Goal: Task Accomplishment & Management: Manage account settings

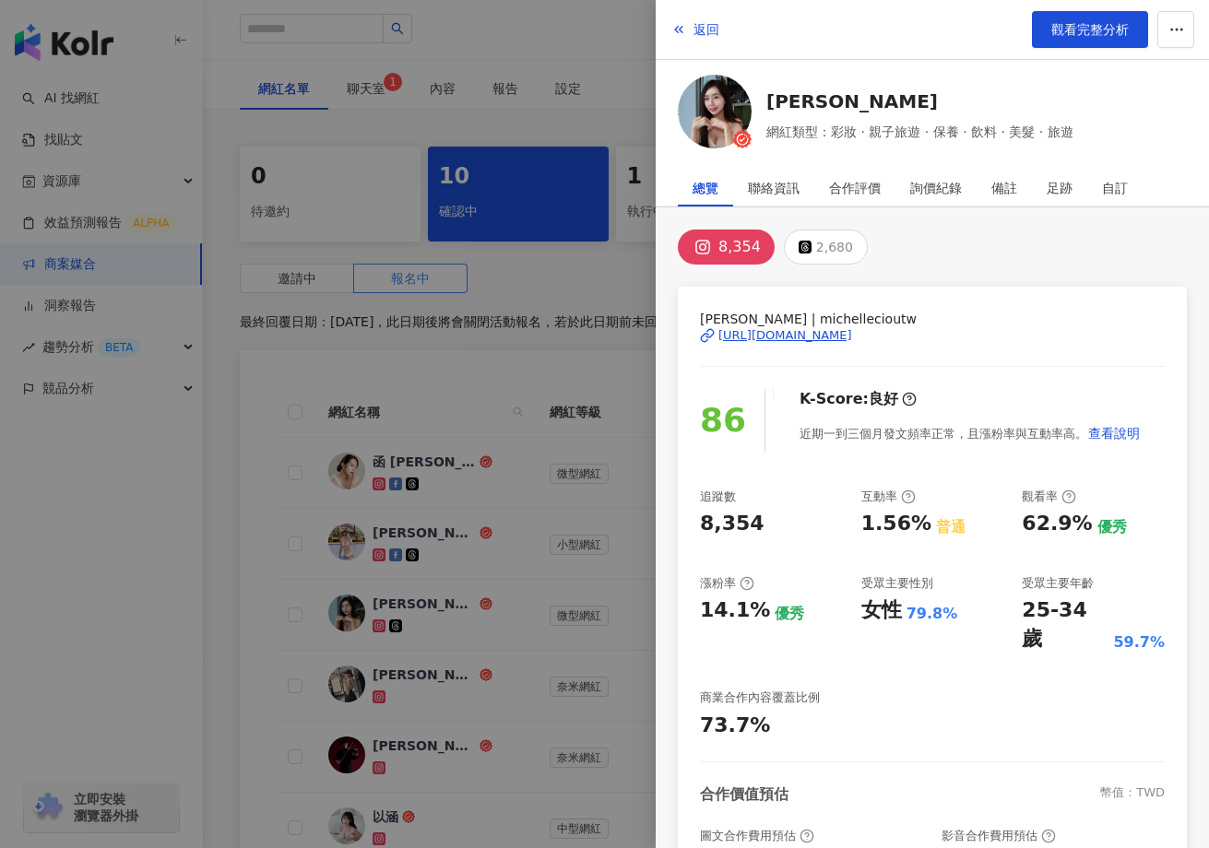
click at [82, 569] on div at bounding box center [604, 424] width 1209 height 848
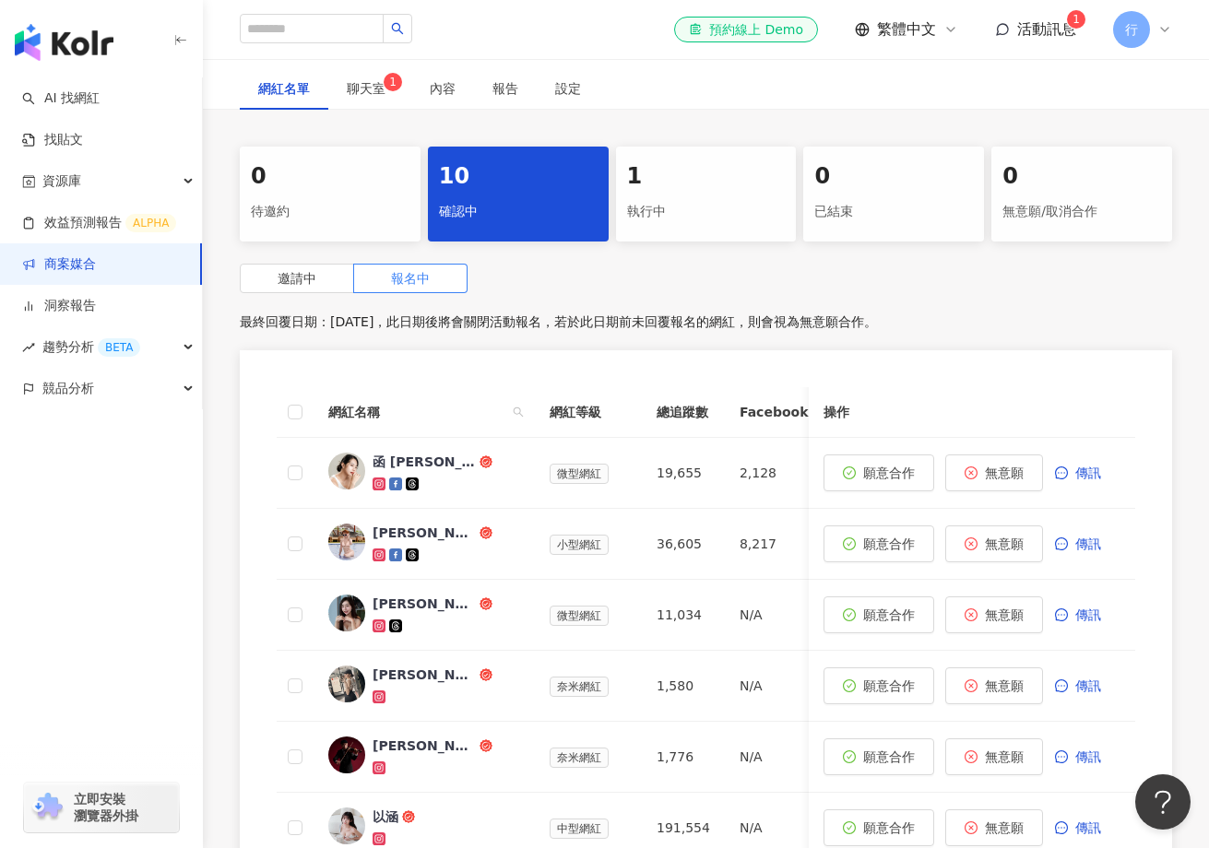
click at [96, 262] on link "商案媒合" at bounding box center [59, 264] width 74 height 18
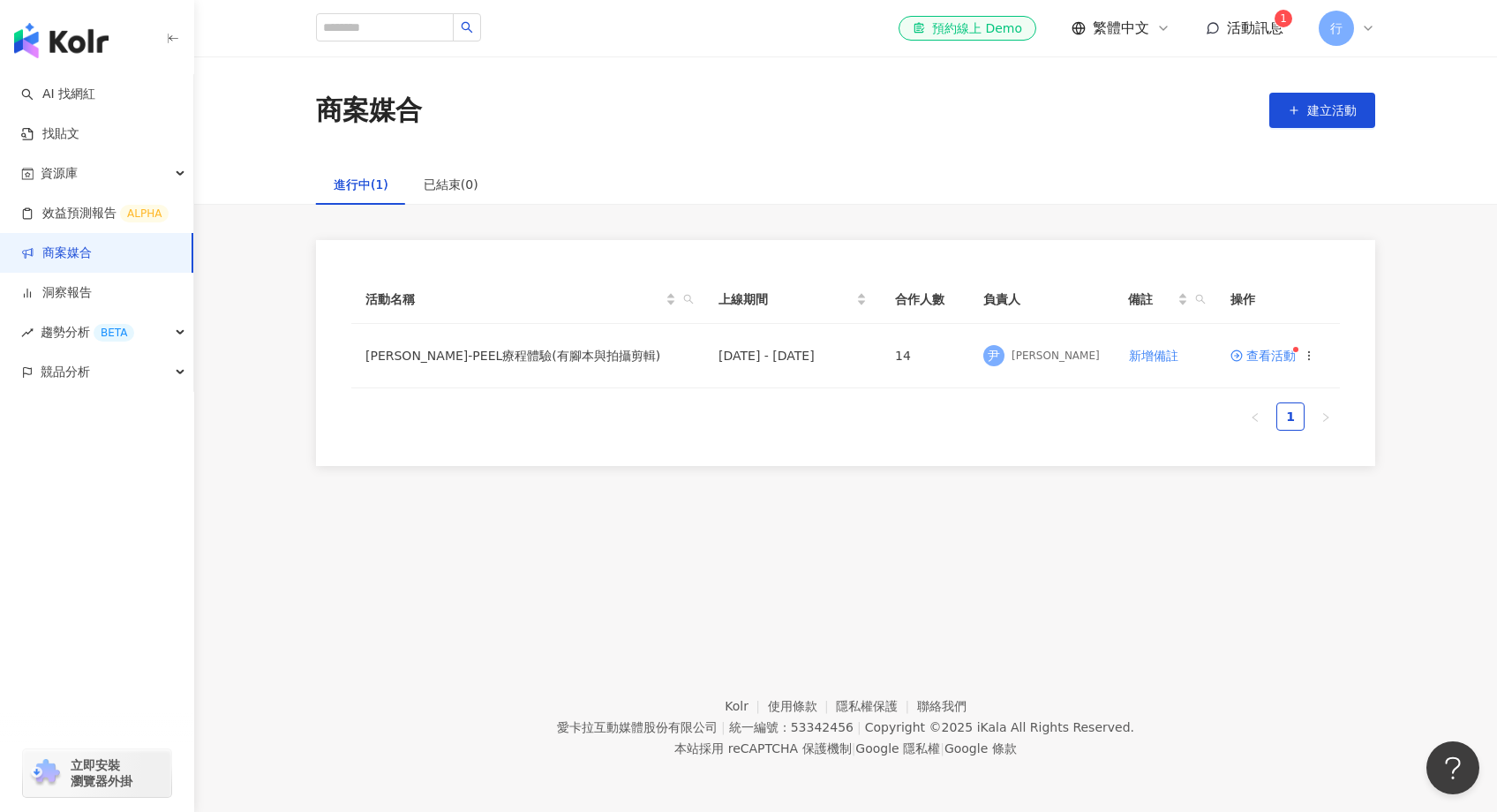
click at [1157, 35] on span "活動訊息 1" at bounding box center [1255, 28] width 57 height 19
click at [1157, 264] on div "活動名稱 上線期間 合作人數 負責人 備註 操作 ALEX B-PEEL療程體驗(有腳本與拍攝剪輯) 2025/9/15 - 2025/9/30 14 尹 尹…" at bounding box center [846, 353] width 1059 height 226
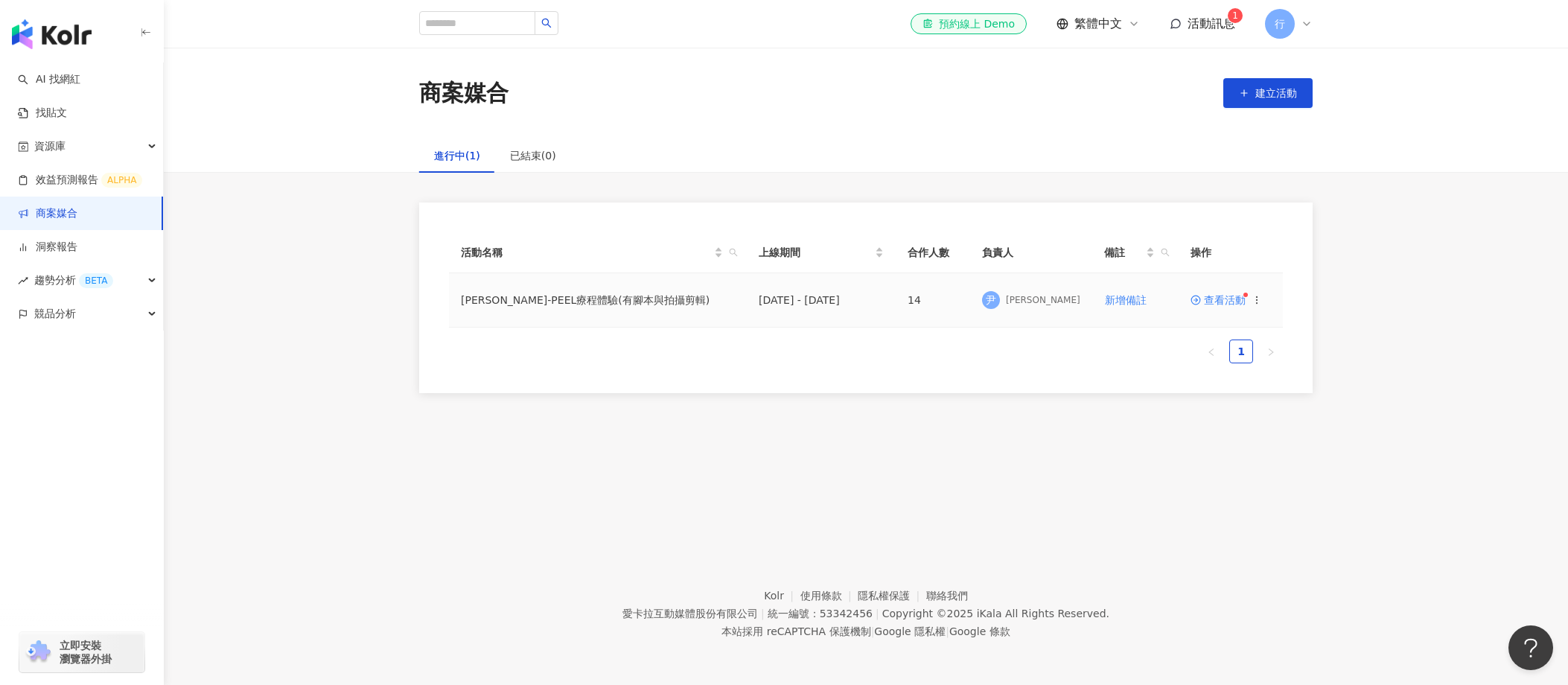
click at [976, 300] on span "查看活動" at bounding box center [1218, 300] width 55 height 11
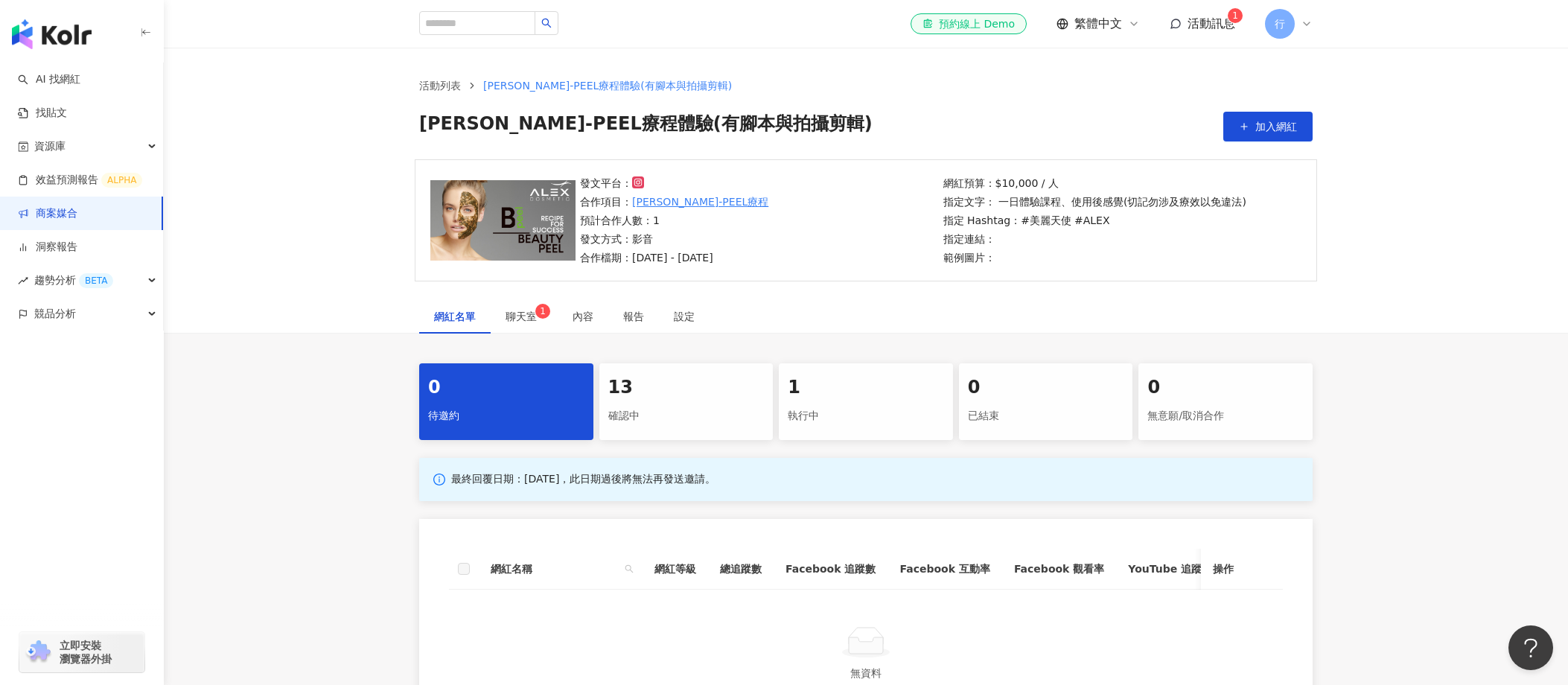
click at [520, 86] on span "ALEX B-PEEL療程體驗(有腳本與拍攝剪輯)" at bounding box center [607, 86] width 249 height 12
drag, startPoint x: 482, startPoint y: 86, endPoint x: 715, endPoint y: 101, distance: 233.5
click at [715, 101] on div "活動列表 ALEX B-PEEL療程體驗(有腳本與拍攝剪輯) ALEX B-PEEL療程體驗(有腳本與拍攝剪輯) 加入網紅" at bounding box center [866, 109] width 953 height 64
copy span "ALEX B-PEEL療程體驗(有腳本與拍攝剪輯)"
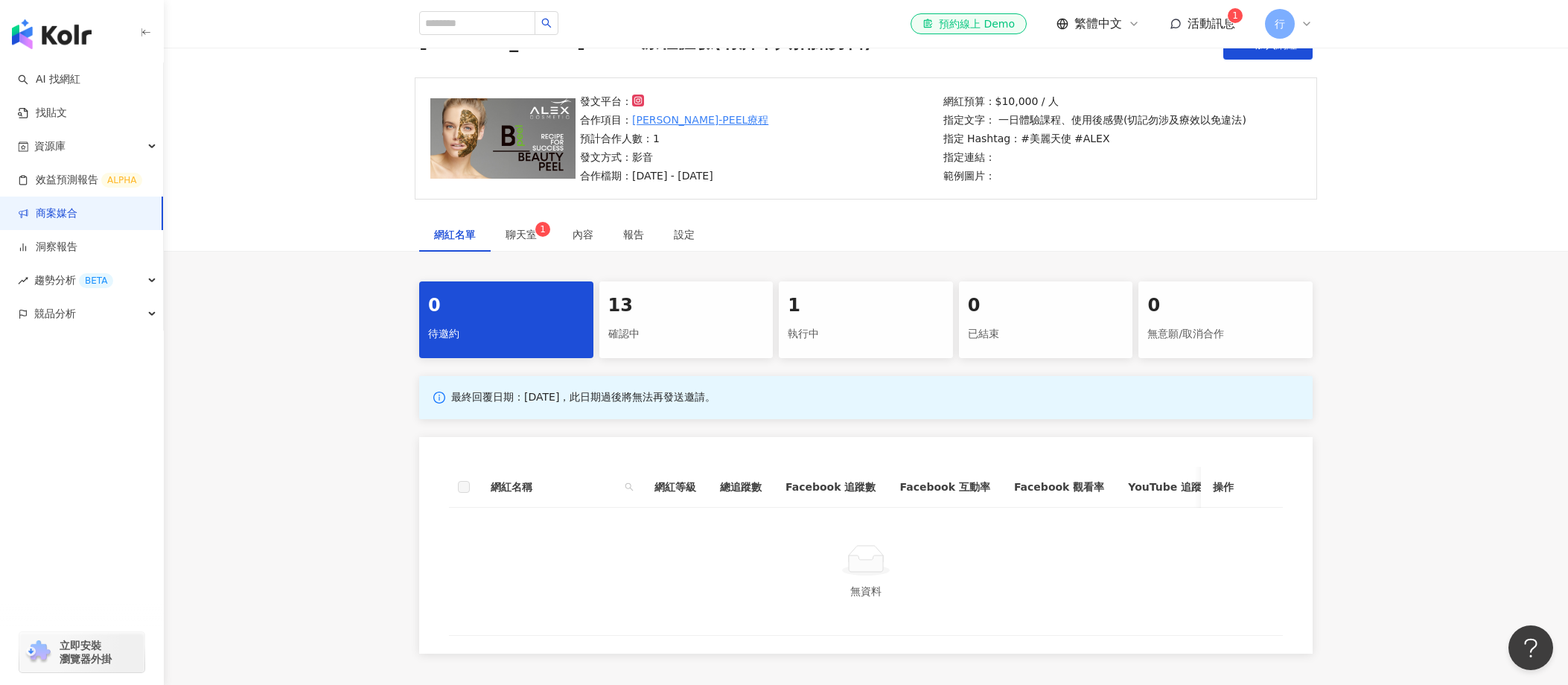
scroll to position [67, 0]
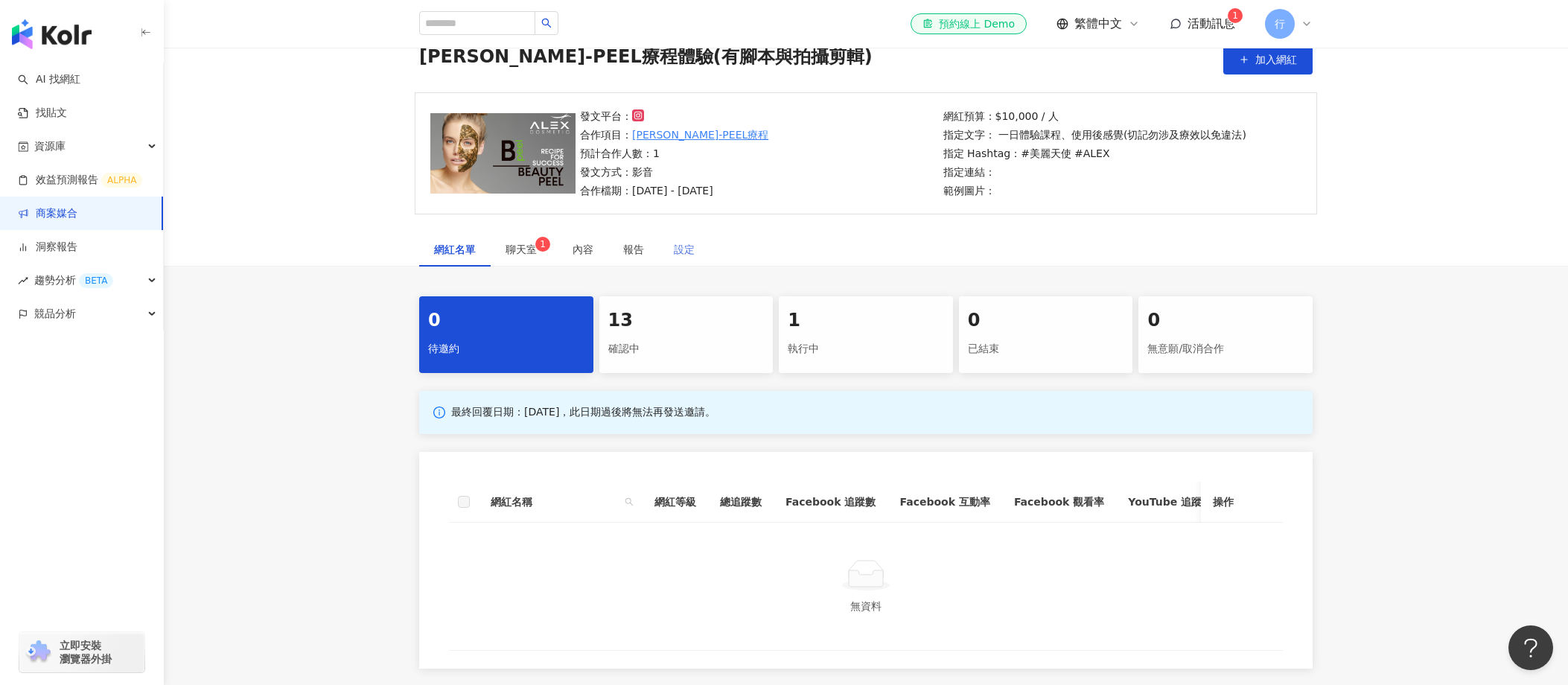
click at [700, 253] on div "設定" at bounding box center [684, 250] width 51 height 34
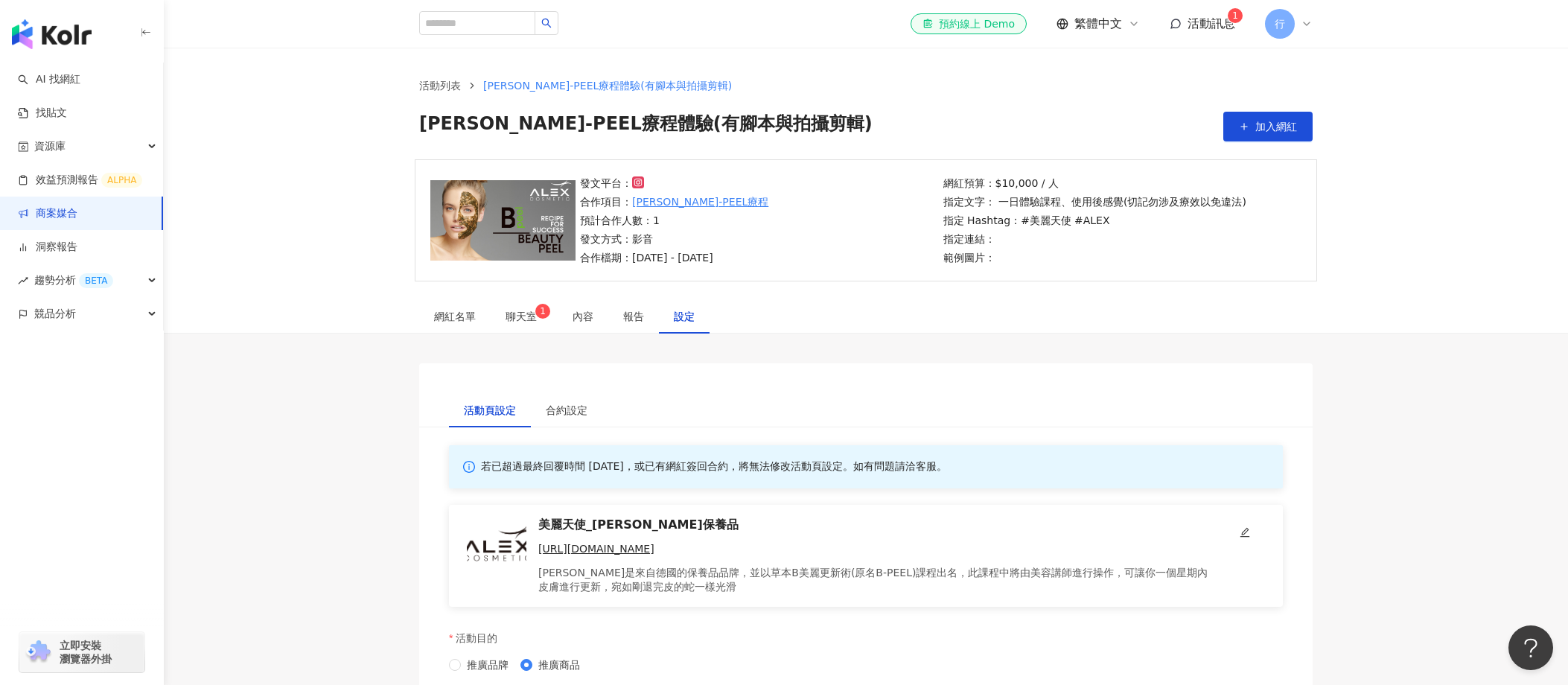
drag, startPoint x: 740, startPoint y: 257, endPoint x: 1183, endPoint y: 263, distance: 443.0
click at [976, 263] on div "發文平台： 合作項目： ALEX B-PEEL療程 預計合作人數：1 發文方式：影音 合作檔期：2025/9/15 - 2025/9/30 網紅預算：$10,…" at bounding box center [865, 220] width 902 height 122
click at [976, 250] on p "範例圖片：" at bounding box center [1095, 258] width 303 height 16
drag, startPoint x: 1065, startPoint y: 250, endPoint x: 1008, endPoint y: 225, distance: 62.2
click at [976, 225] on div "網紅預算：$10,000 / 人 指定文字： 一日體驗課程、使用後感覺(切記勿涉及療效以免違法) 指定 Hashtag： #美麗天使 #ALEX 指定連結： …" at bounding box center [1095, 221] width 303 height 90
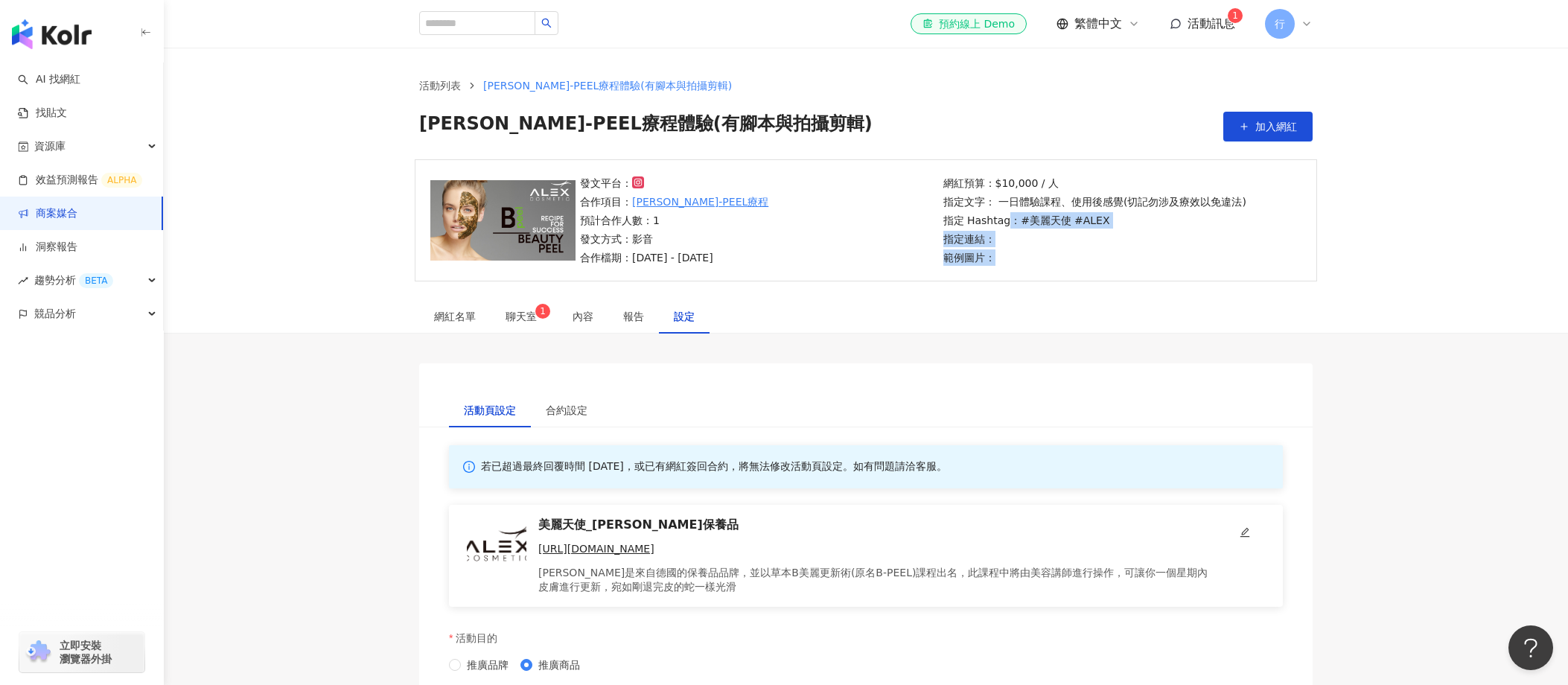
click at [976, 225] on p "指定 Hashtag： #美麗天使 #ALEX" at bounding box center [1095, 221] width 303 height 16
click at [515, 313] on span "聊天室 1" at bounding box center [524, 316] width 37 height 11
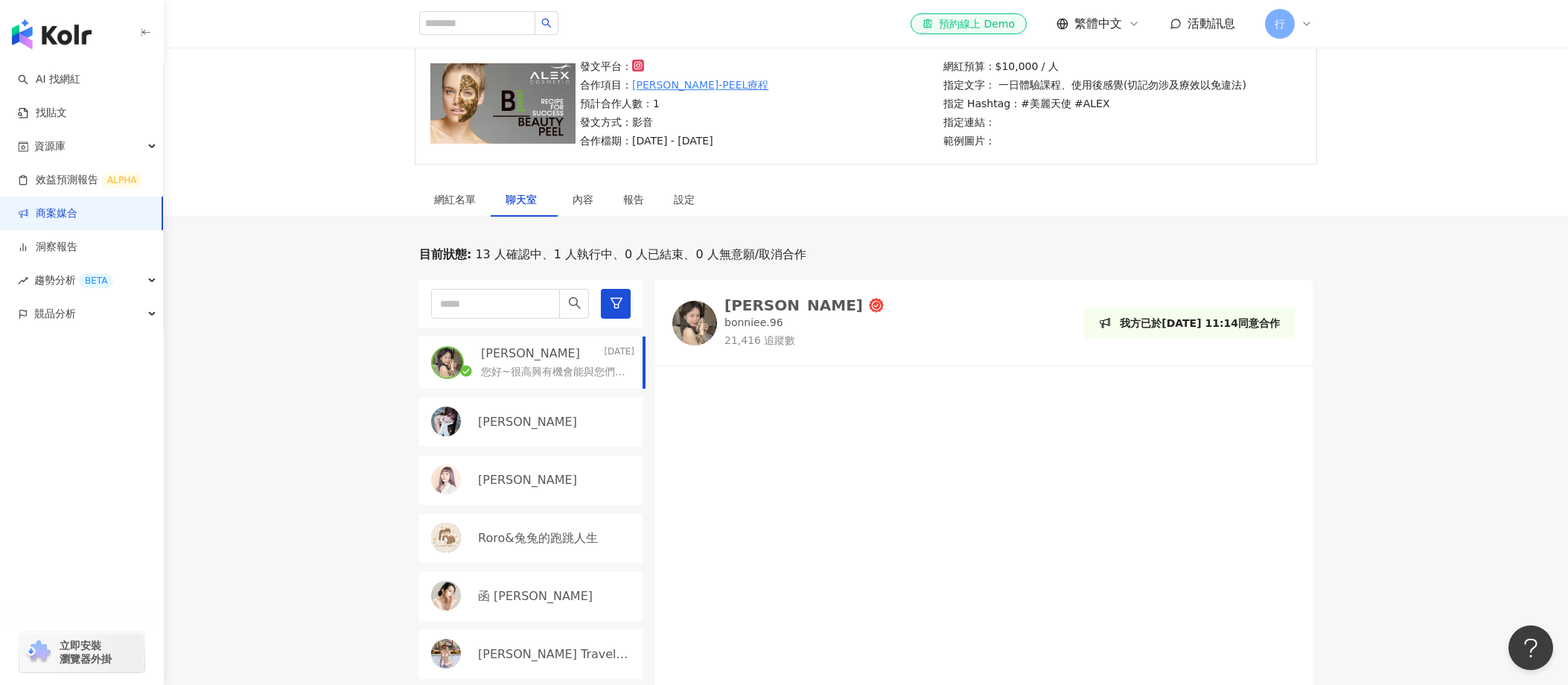
scroll to position [149, 0]
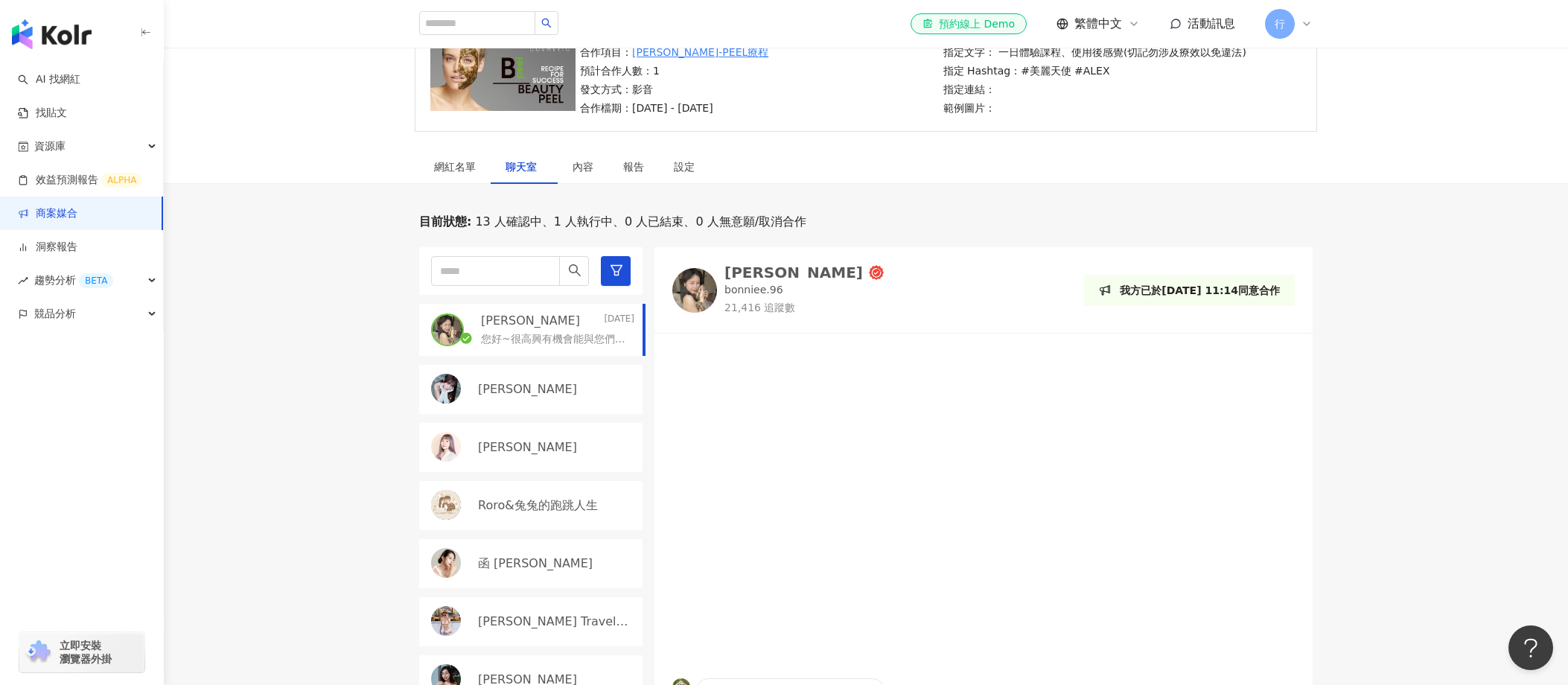
click at [484, 402] on div "小葵" at bounding box center [531, 389] width 224 height 49
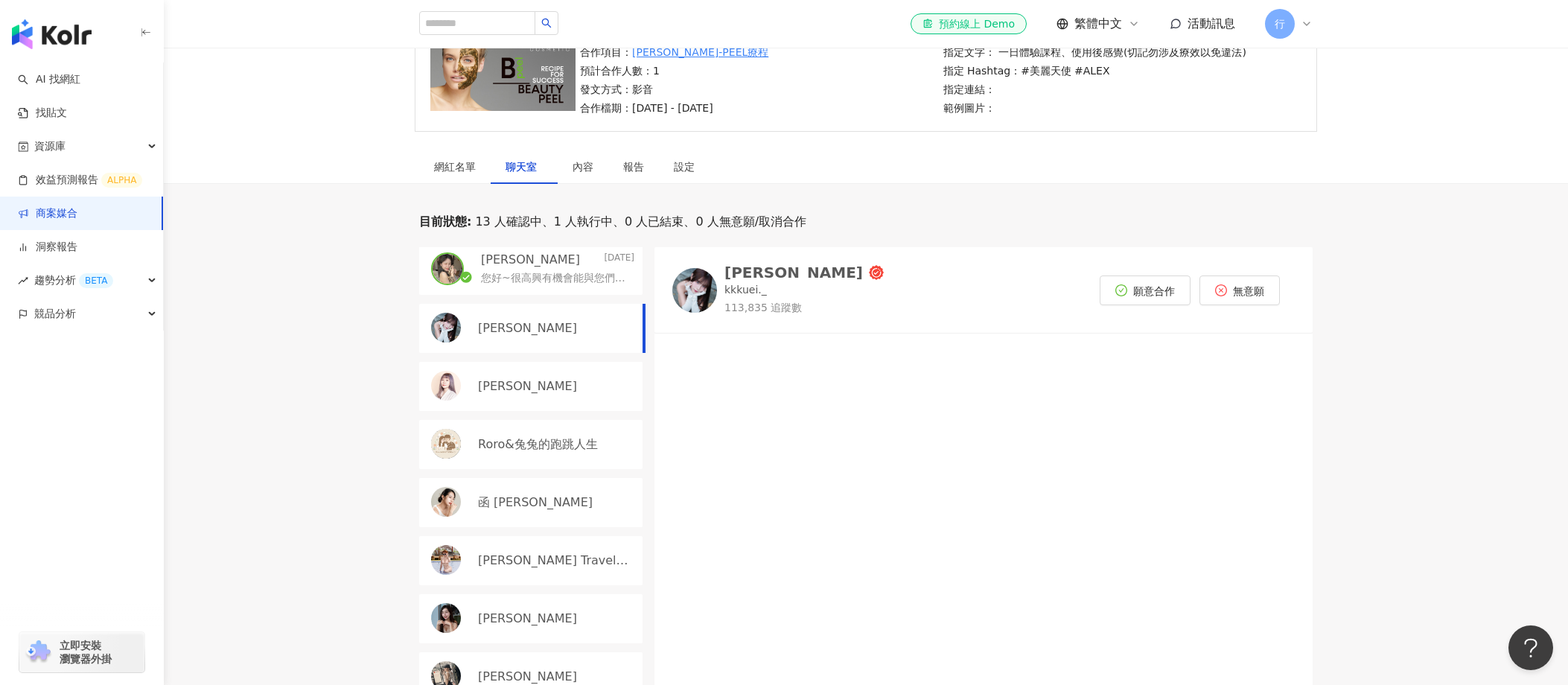
scroll to position [271, 0]
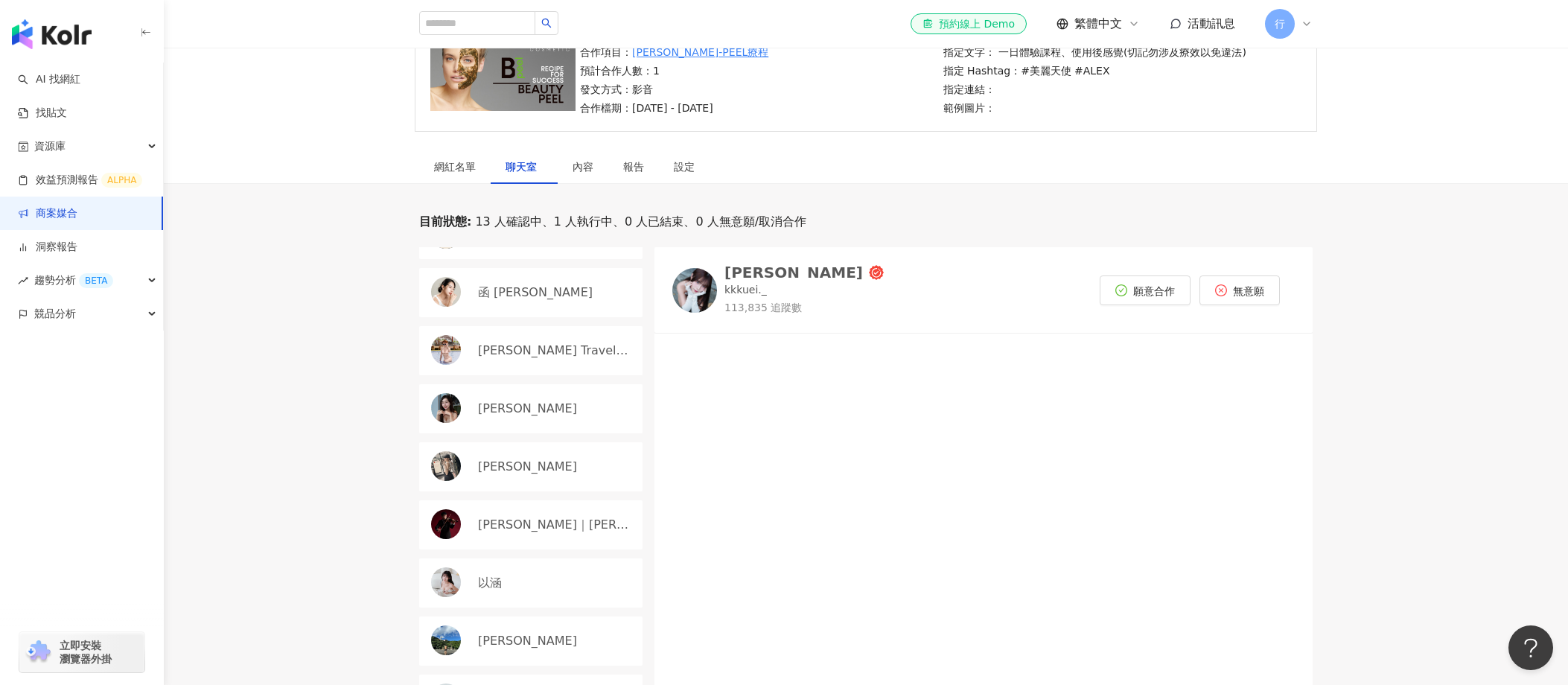
click at [567, 585] on div "以涵" at bounding box center [557, 583] width 157 height 16
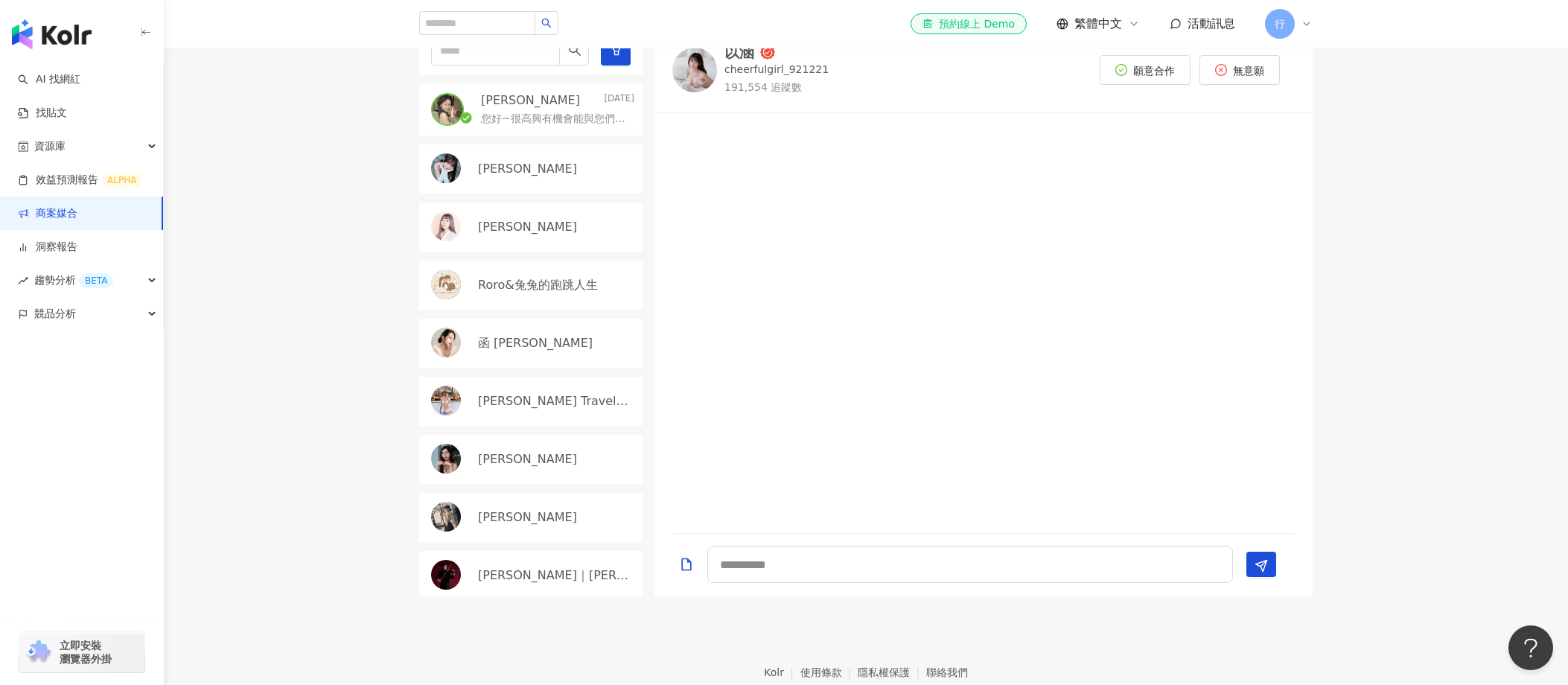
click at [509, 176] on div "小葵" at bounding box center [531, 169] width 224 height 49
click at [508, 205] on div "黃靜靜Ivy" at bounding box center [531, 227] width 224 height 49
click at [535, 296] on div "Roro&兔兔的跑跳人生" at bounding box center [531, 285] width 224 height 49
click at [545, 360] on div "函 Helen Hsu" at bounding box center [531, 343] width 224 height 49
click at [555, 406] on p "Ling's Travelmap" at bounding box center [555, 401] width 153 height 16
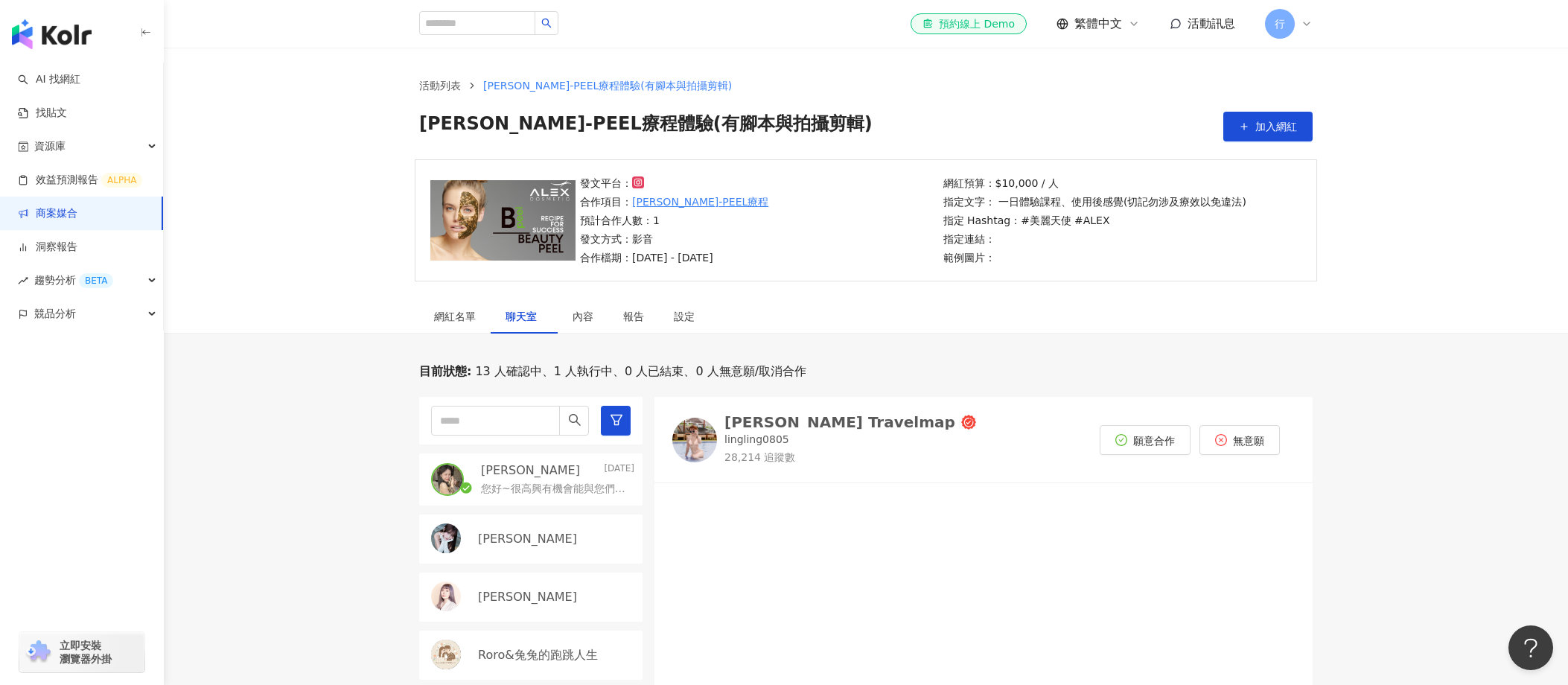
click at [546, 494] on p "您好~很高興有機會能與您們合作~" at bounding box center [555, 489] width 148 height 15
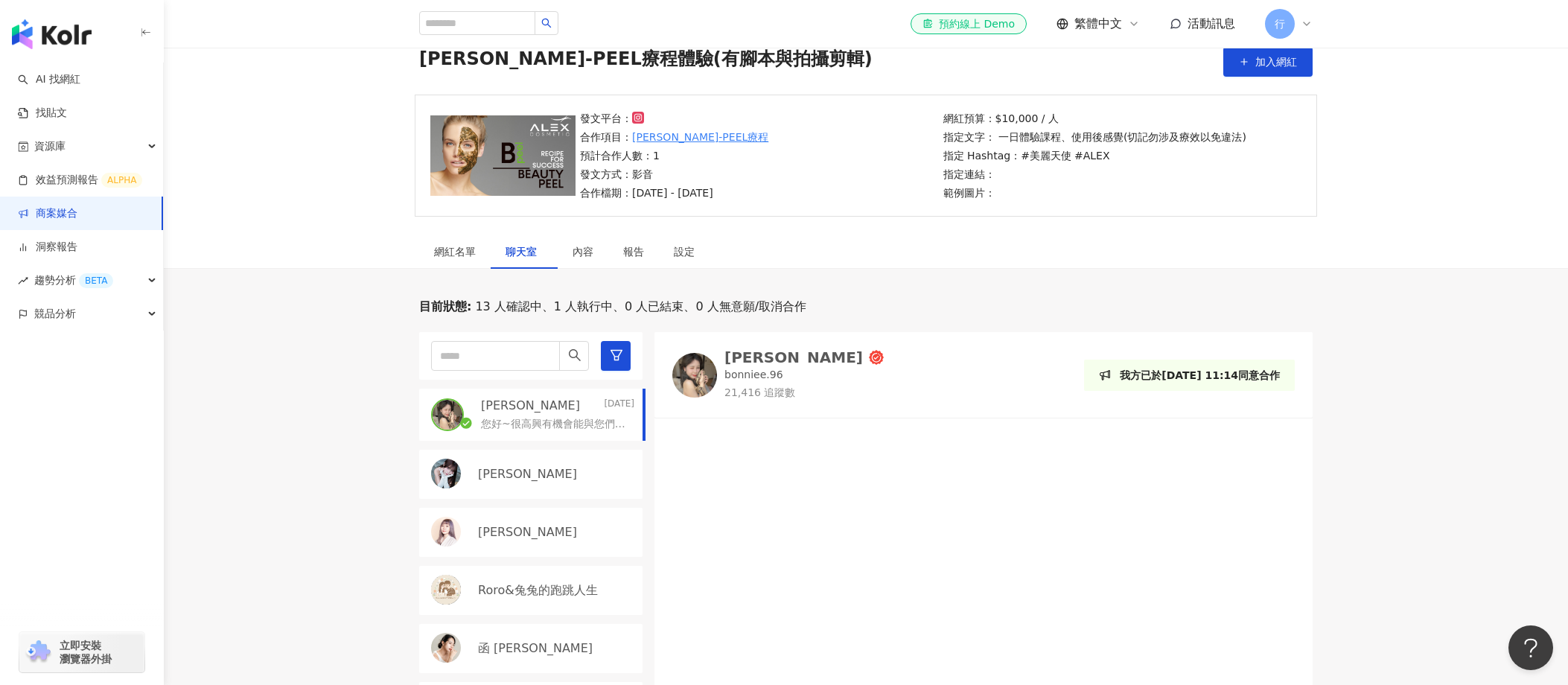
scroll to position [330, 0]
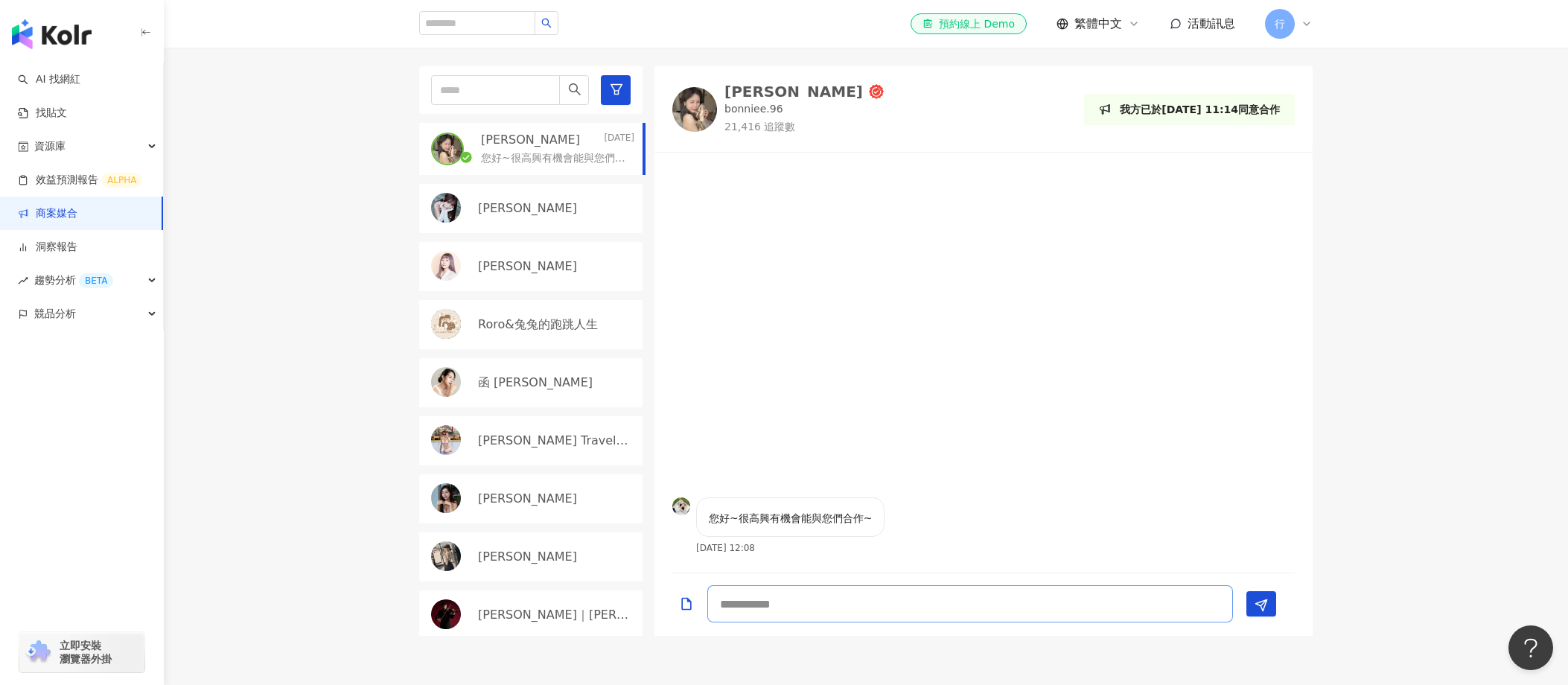
click at [748, 605] on textarea at bounding box center [970, 604] width 526 height 37
type textarea "*"
click at [708, 113] on img at bounding box center [694, 109] width 44 height 44
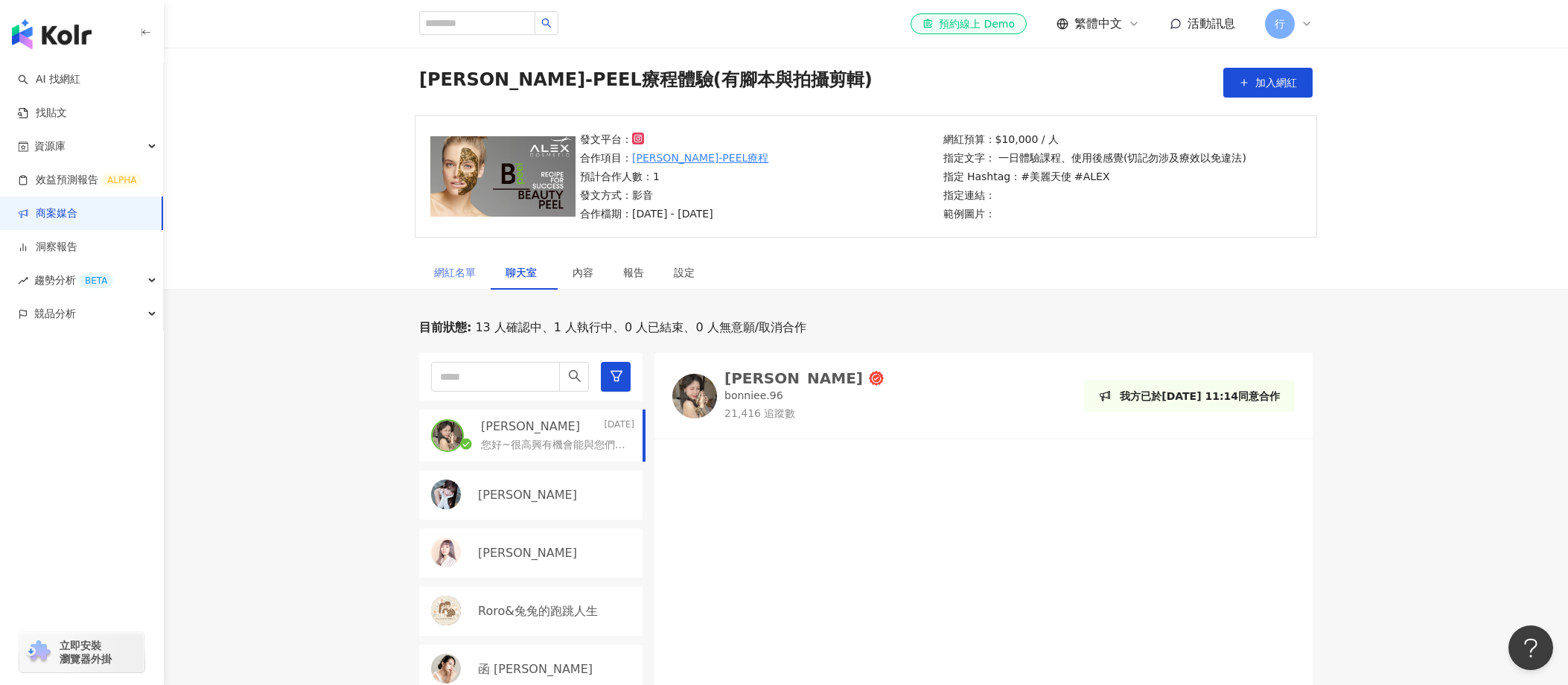
click at [472, 280] on div "網紅名單" at bounding box center [455, 272] width 71 height 34
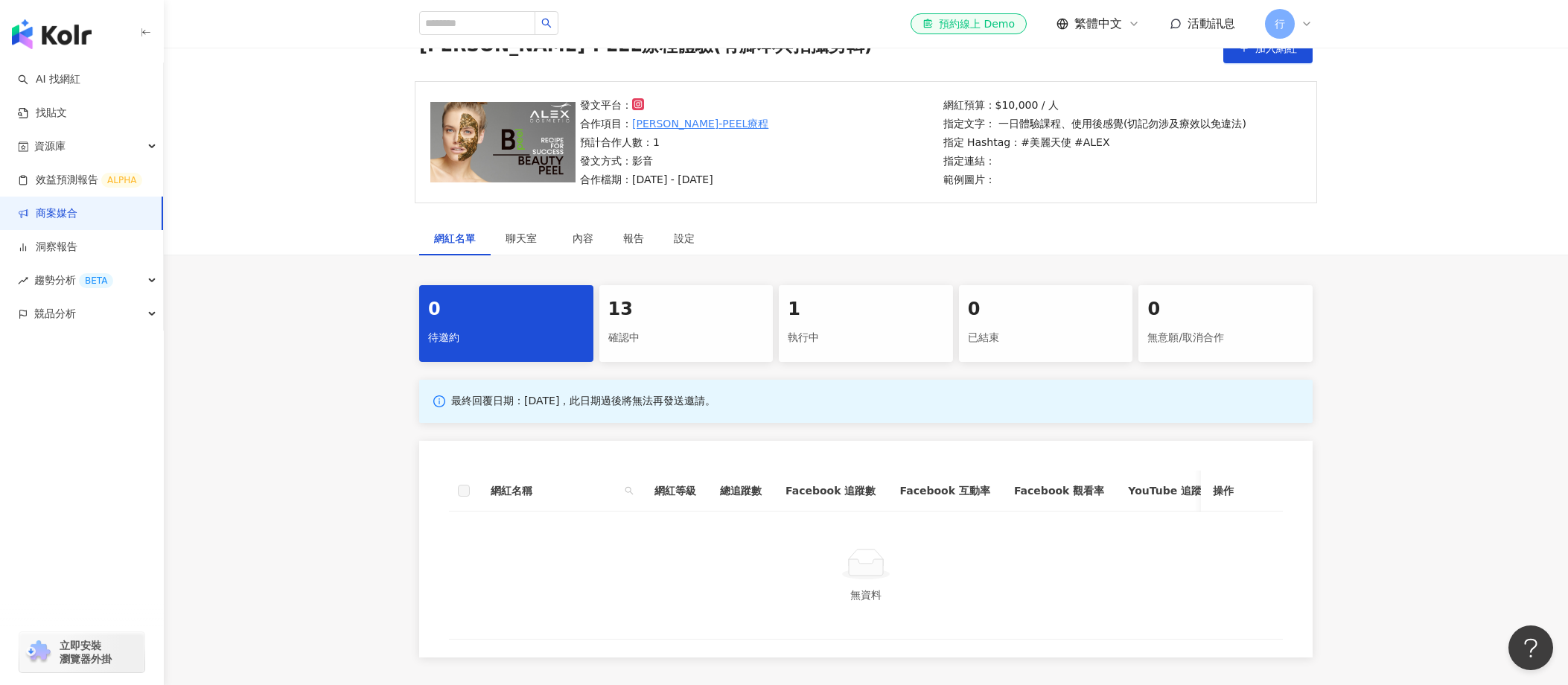
scroll to position [162, 0]
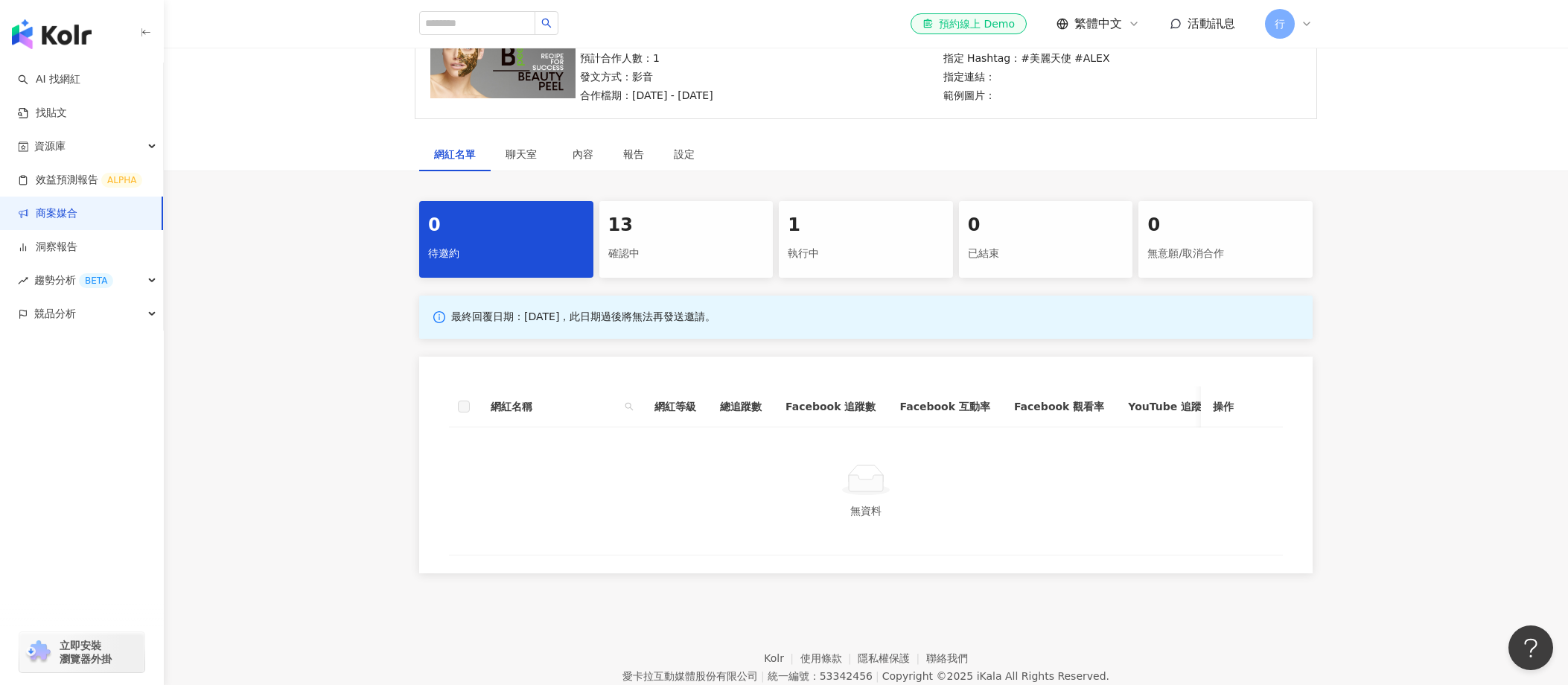
click at [878, 246] on div "執行中" at bounding box center [866, 254] width 157 height 25
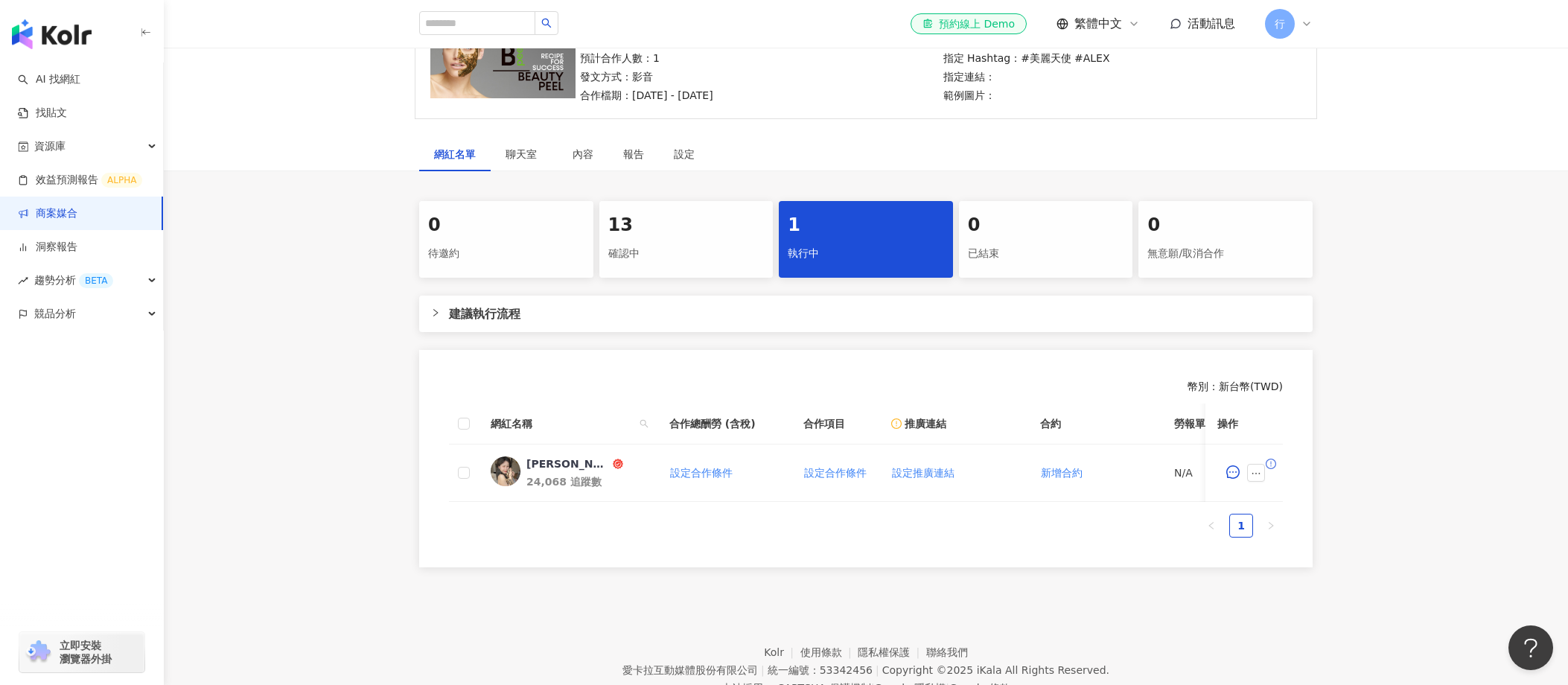
click at [976, 254] on div "0 已結束" at bounding box center [1046, 239] width 174 height 77
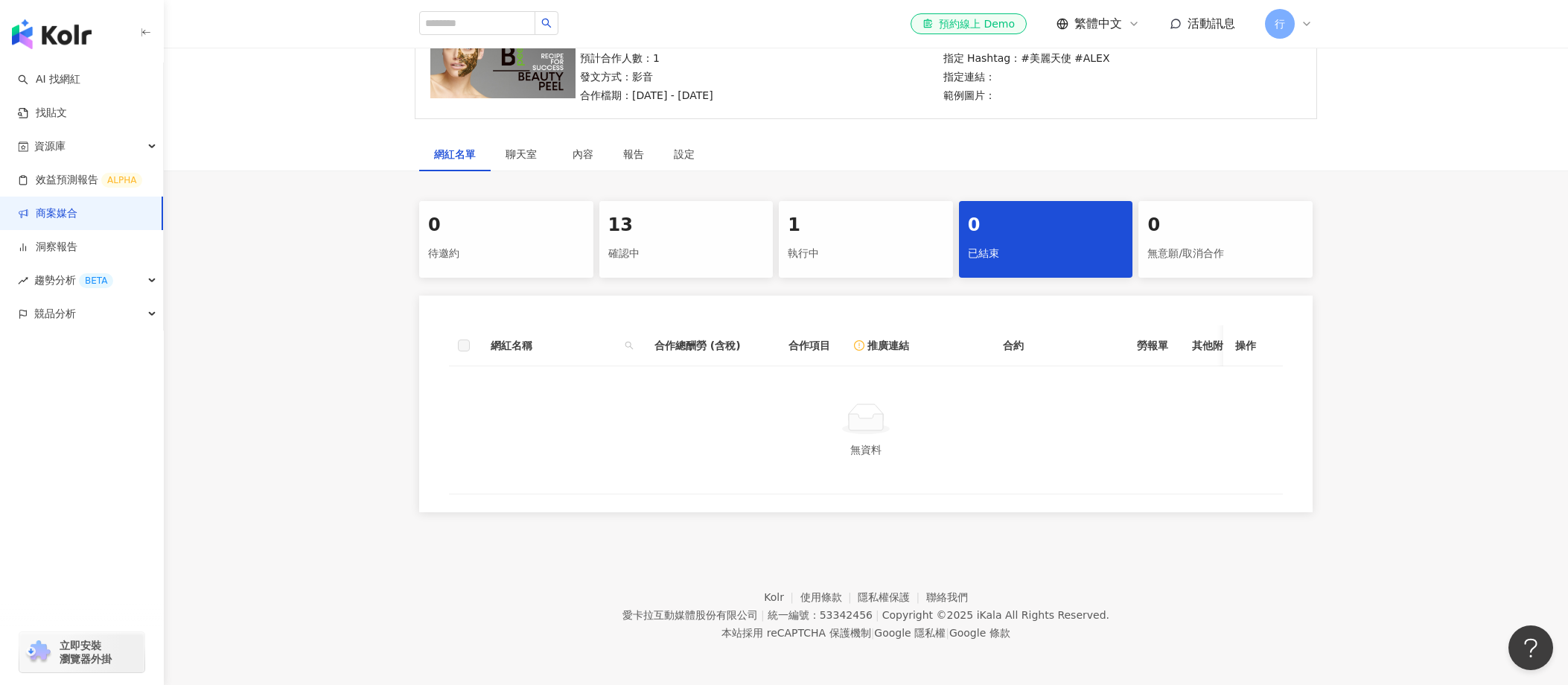
click at [914, 253] on div "執行中" at bounding box center [866, 254] width 157 height 25
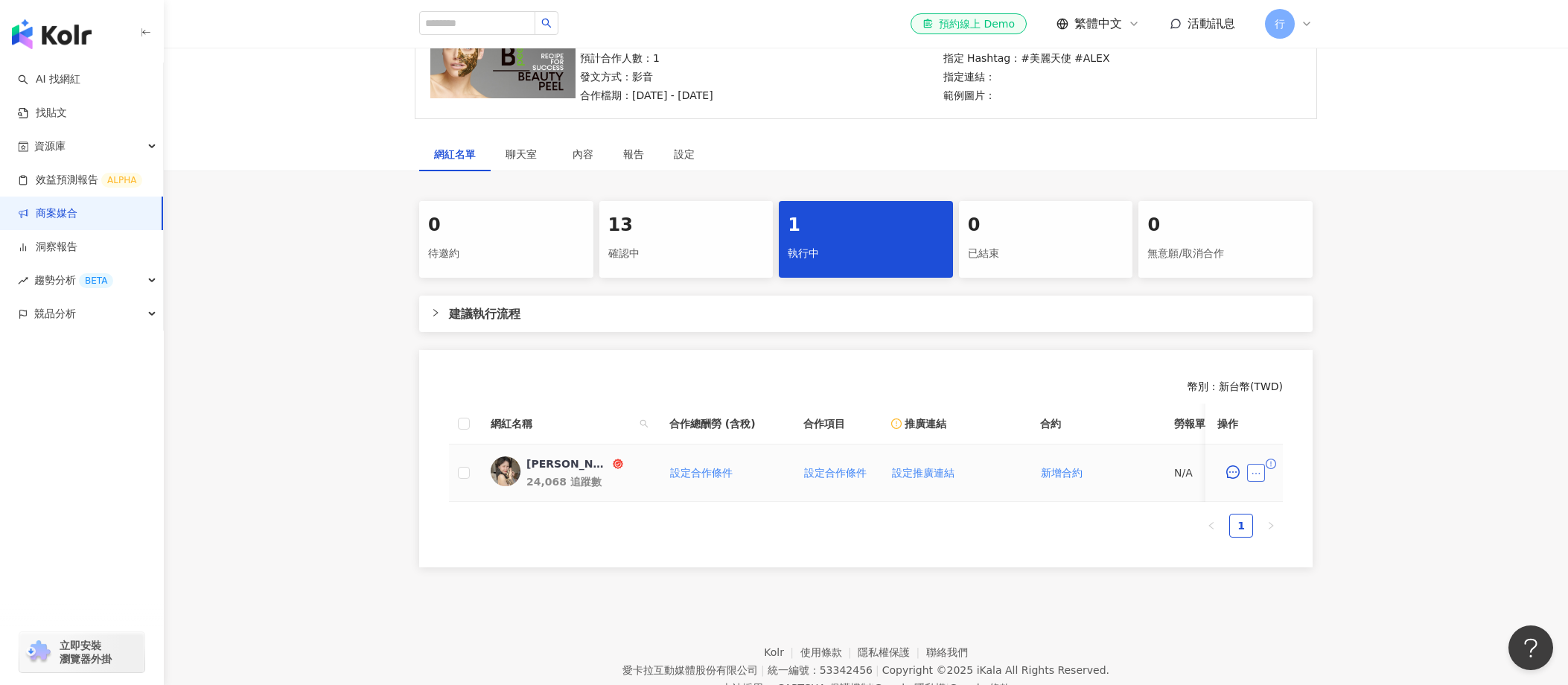
click at [976, 476] on button "button" at bounding box center [1256, 473] width 18 height 18
click at [574, 476] on div "24,068 追蹤數" at bounding box center [586, 481] width 119 height 15
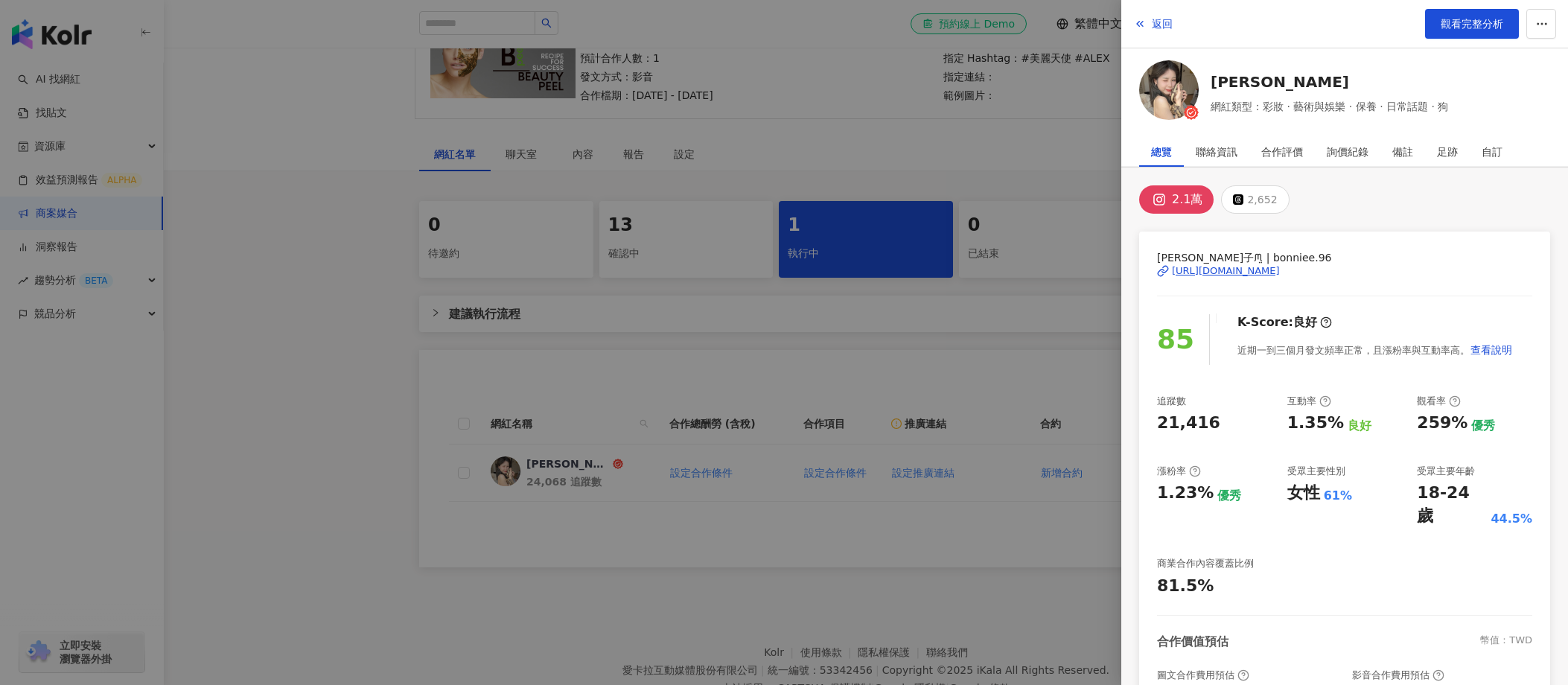
click at [976, 337] on div at bounding box center [784, 342] width 1568 height 685
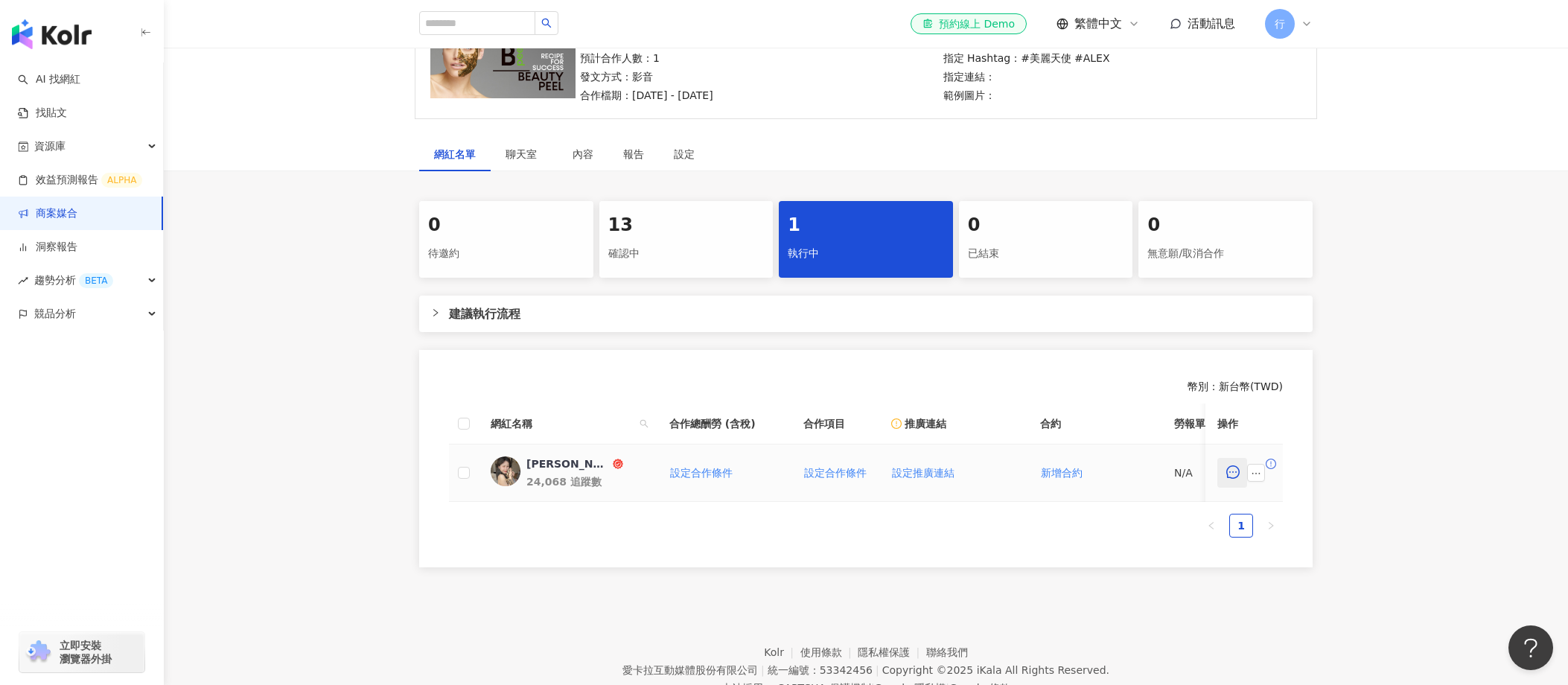
click at [976, 477] on icon "message" at bounding box center [1233, 472] width 14 height 14
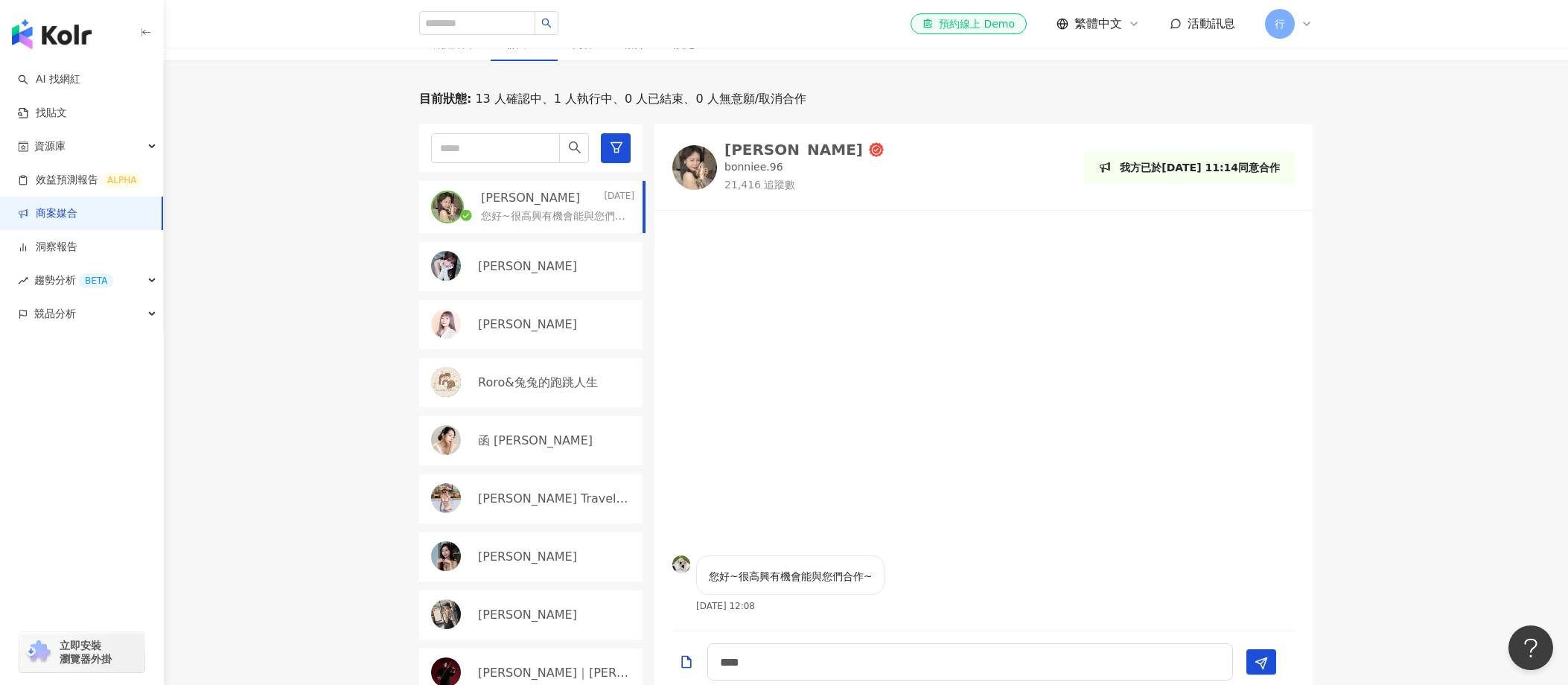
scroll to position [292, 0]
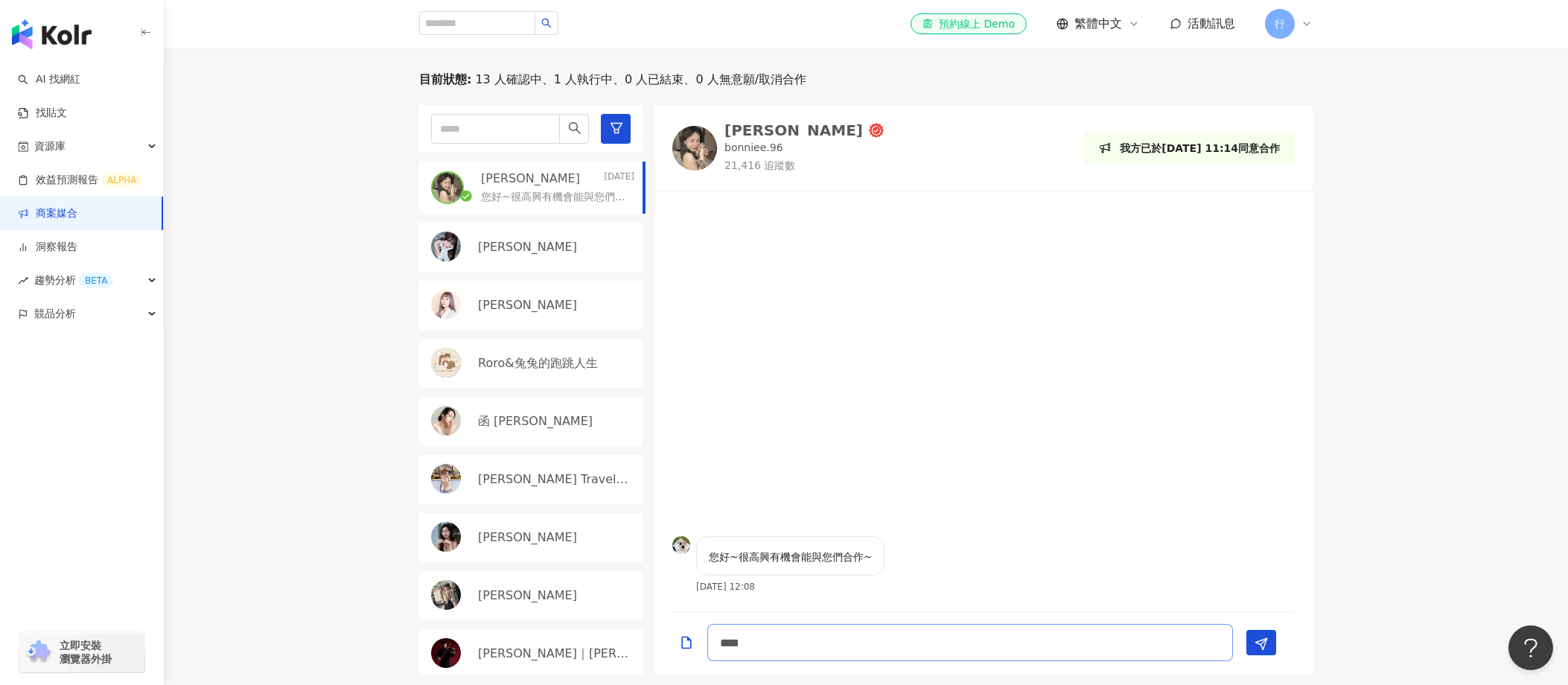
drag, startPoint x: 759, startPoint y: 645, endPoint x: 746, endPoint y: 641, distance: 13.6
click at [746, 641] on textarea "****" at bounding box center [970, 643] width 526 height 37
click at [759, 130] on div "[PERSON_NAME]" at bounding box center [793, 130] width 138 height 15
click at [821, 649] on textarea "***" at bounding box center [970, 643] width 526 height 37
drag, startPoint x: 887, startPoint y: 641, endPoint x: 896, endPoint y: 643, distance: 9.2
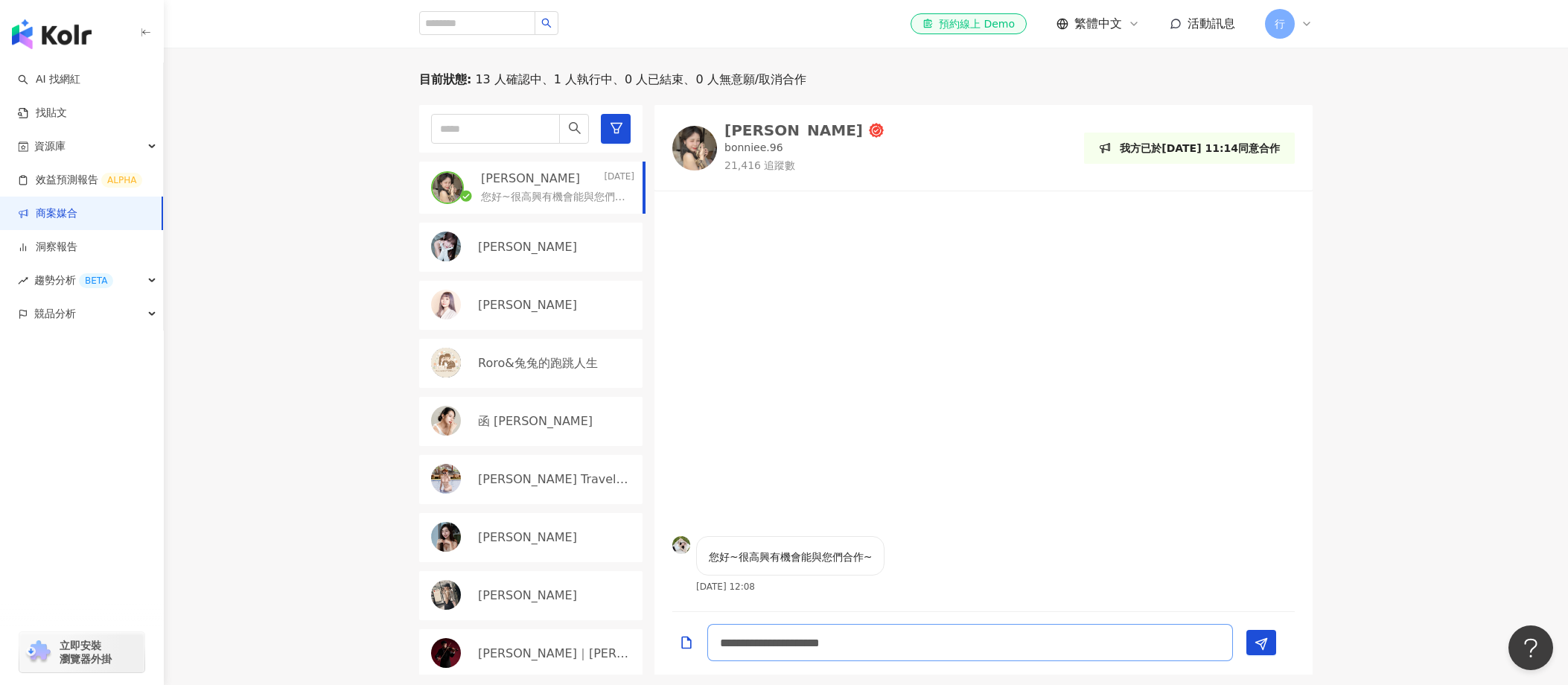
click at [896, 643] on textarea "**********" at bounding box center [970, 643] width 526 height 37
click at [893, 643] on textarea "**********" at bounding box center [970, 643] width 526 height 37
drag, startPoint x: 889, startPoint y: 641, endPoint x: 901, endPoint y: 642, distance: 12.0
click at [901, 642] on textarea "**********" at bounding box center [970, 643] width 526 height 37
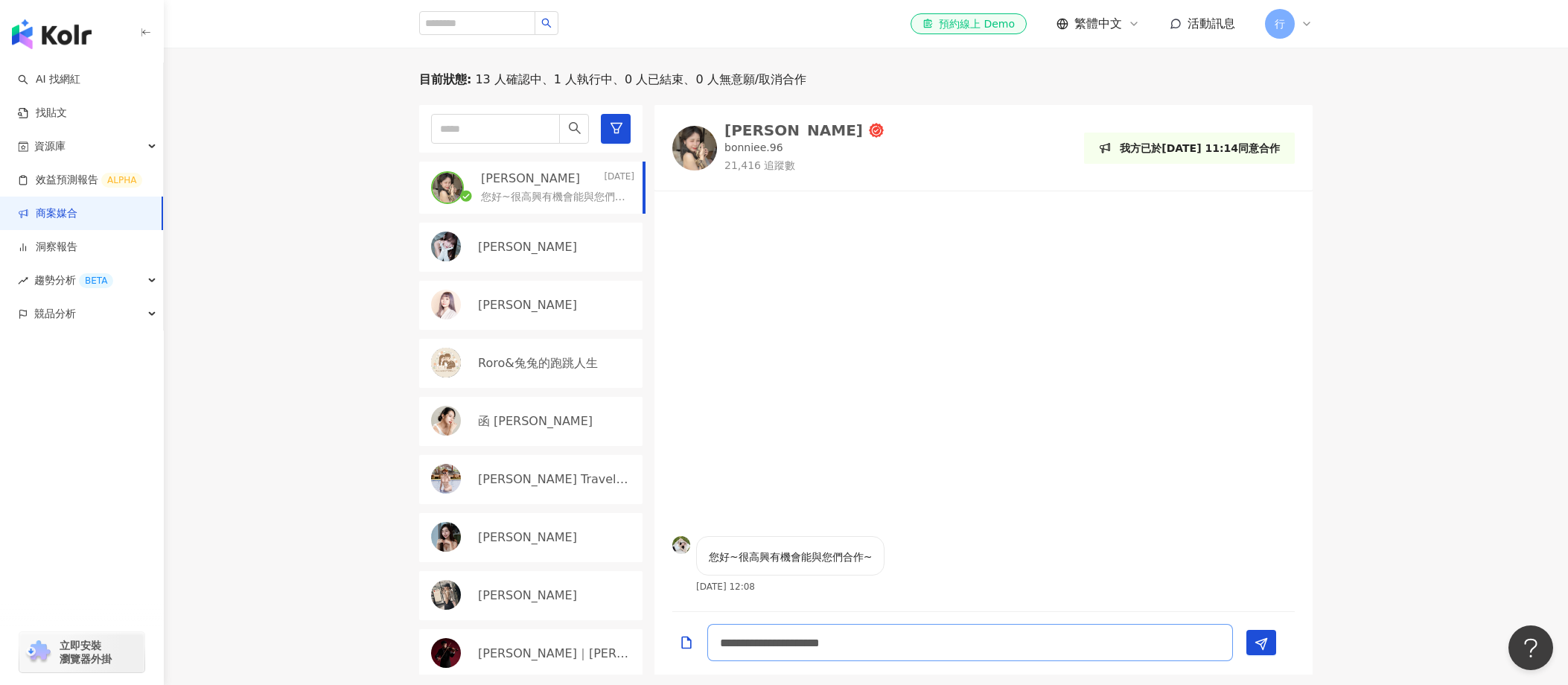
drag, startPoint x: 1027, startPoint y: 646, endPoint x: 1000, endPoint y: 642, distance: 27.3
click at [976, 644] on textarea "**********" at bounding box center [970, 643] width 526 height 37
click at [976, 642] on textarea "**********" at bounding box center [970, 643] width 526 height 37
paste textarea "**********"
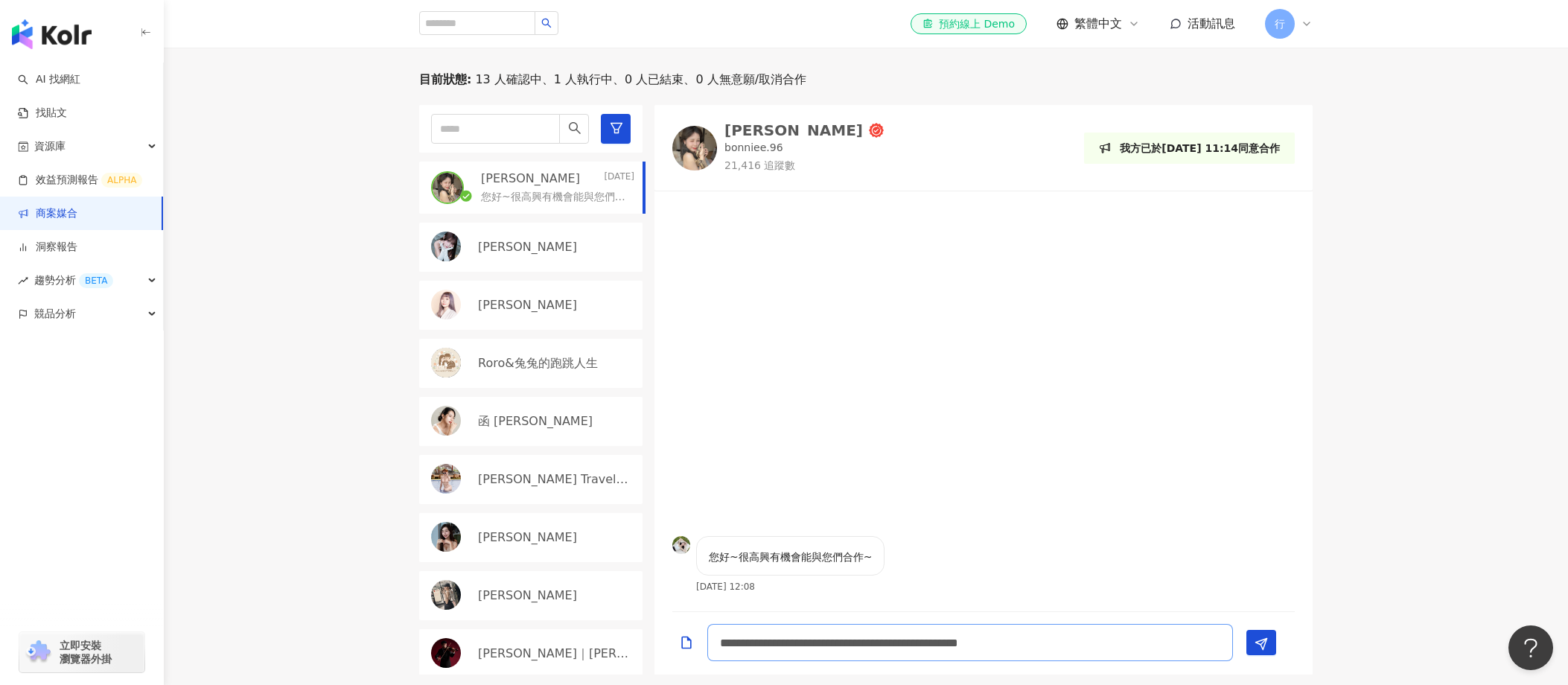
scroll to position [2, 0]
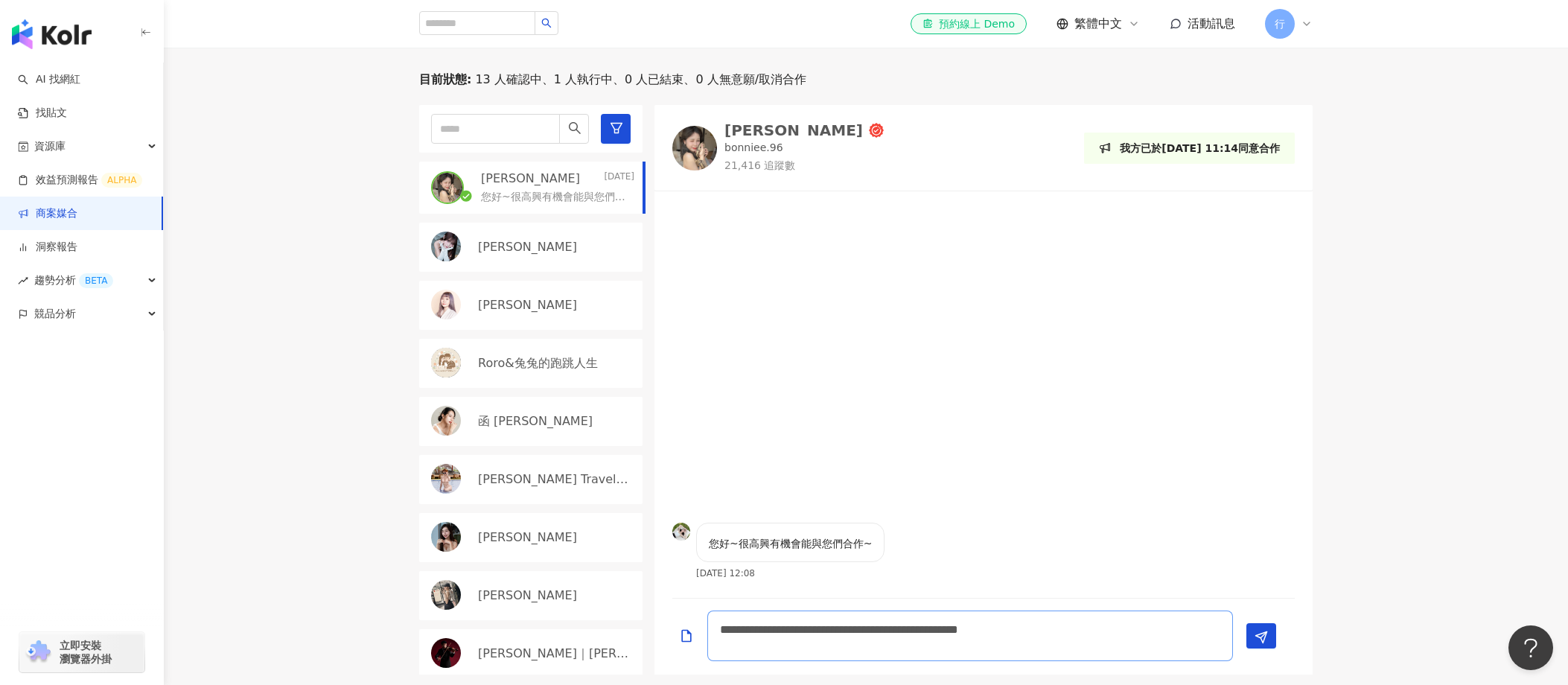
type textarea "**********"
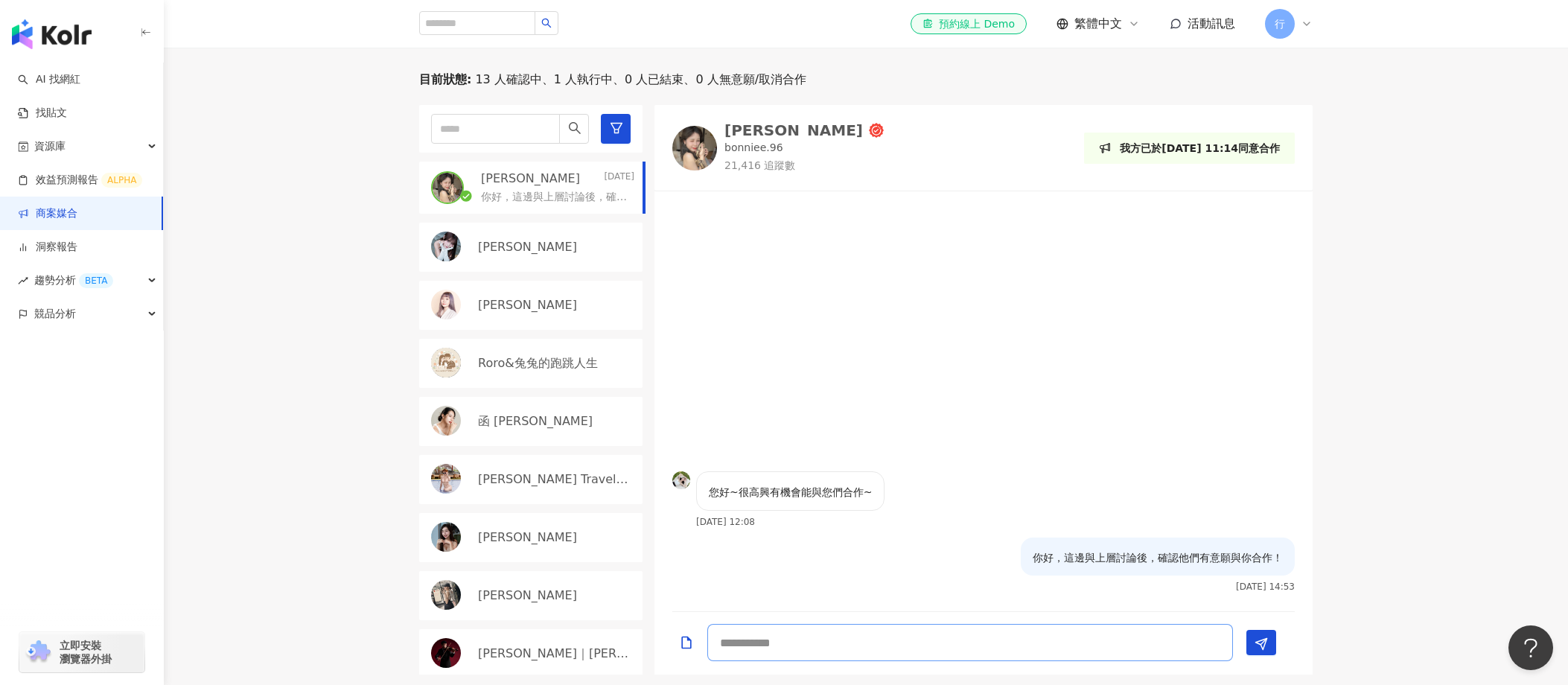
paste textarea "**********"
type textarea "**********"
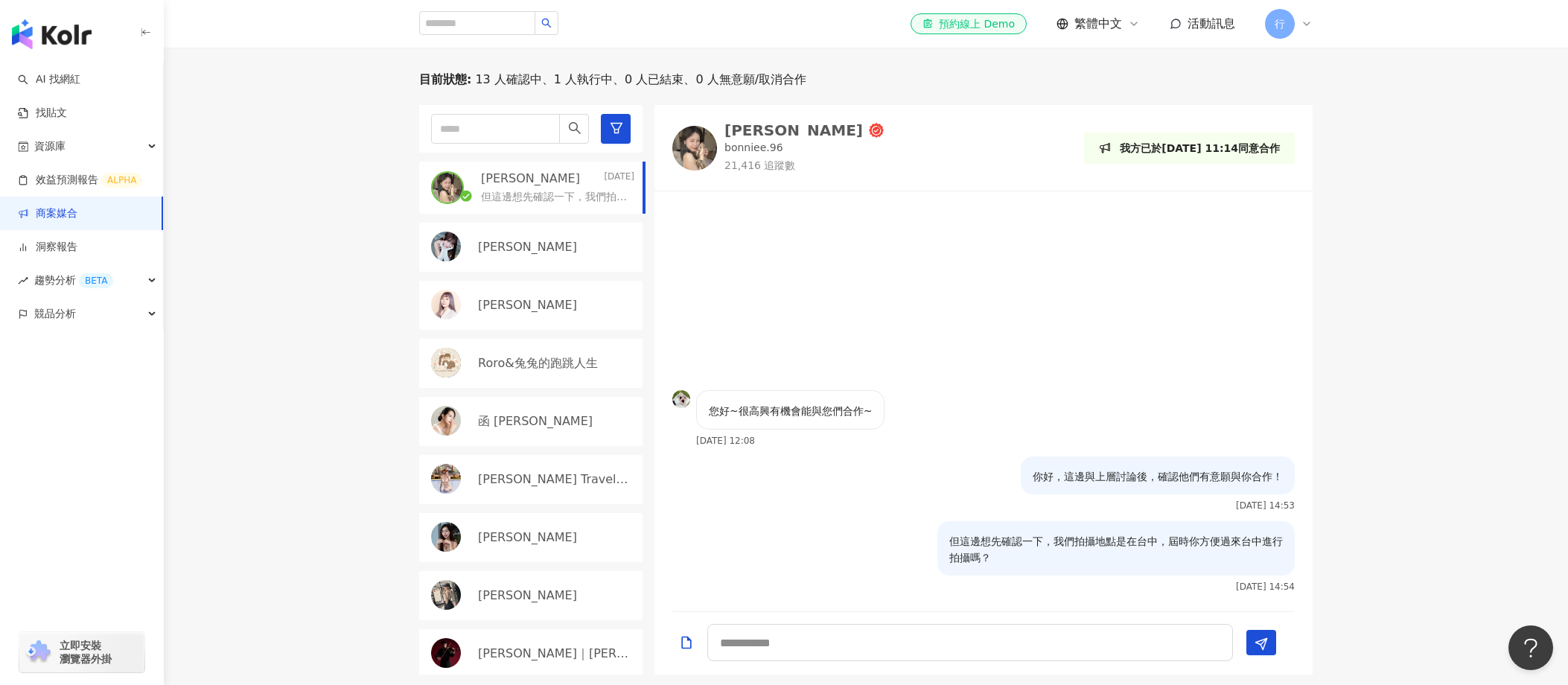
click at [78, 221] on link "商案媒合" at bounding box center [48, 213] width 60 height 15
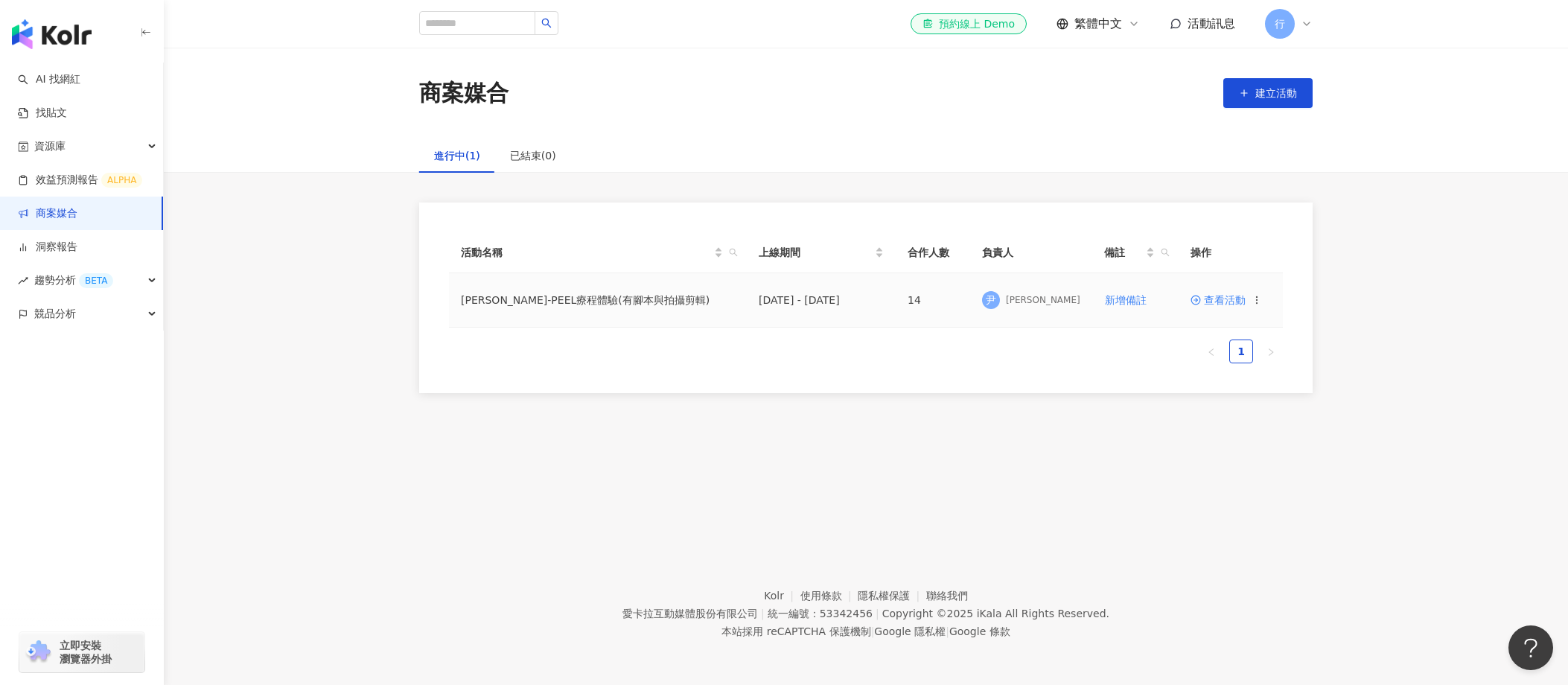
click at [976, 300] on icon at bounding box center [1196, 300] width 11 height 11
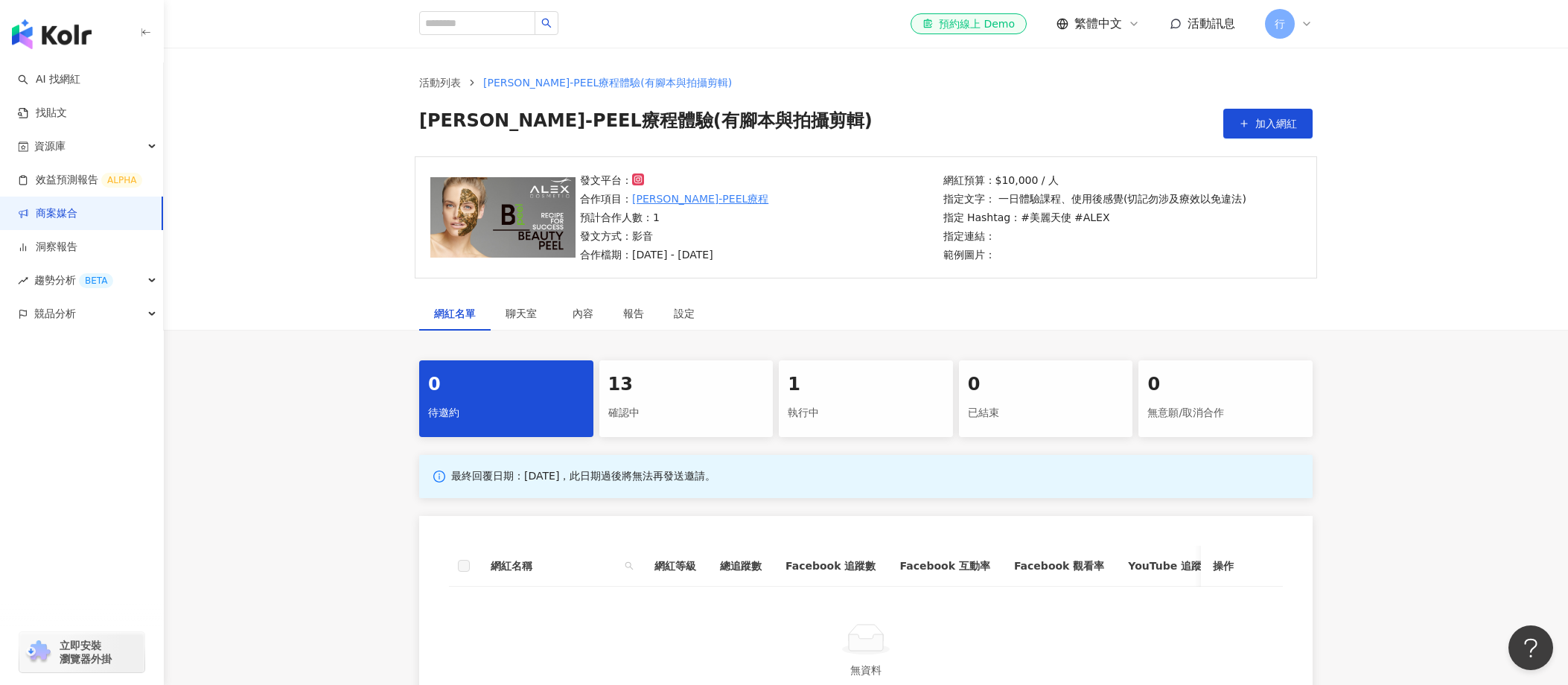
click at [672, 424] on div "確認中" at bounding box center [687, 413] width 157 height 25
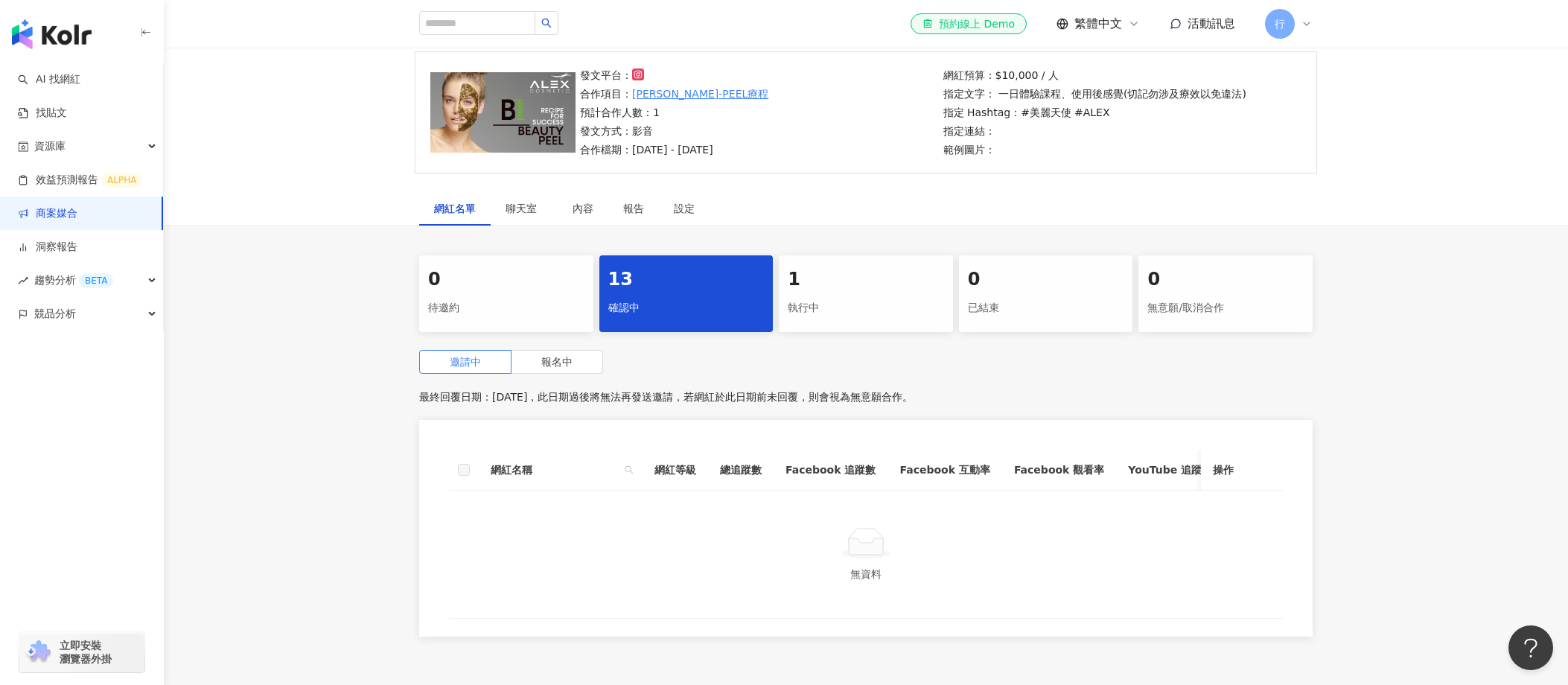
scroll to position [237, 0]
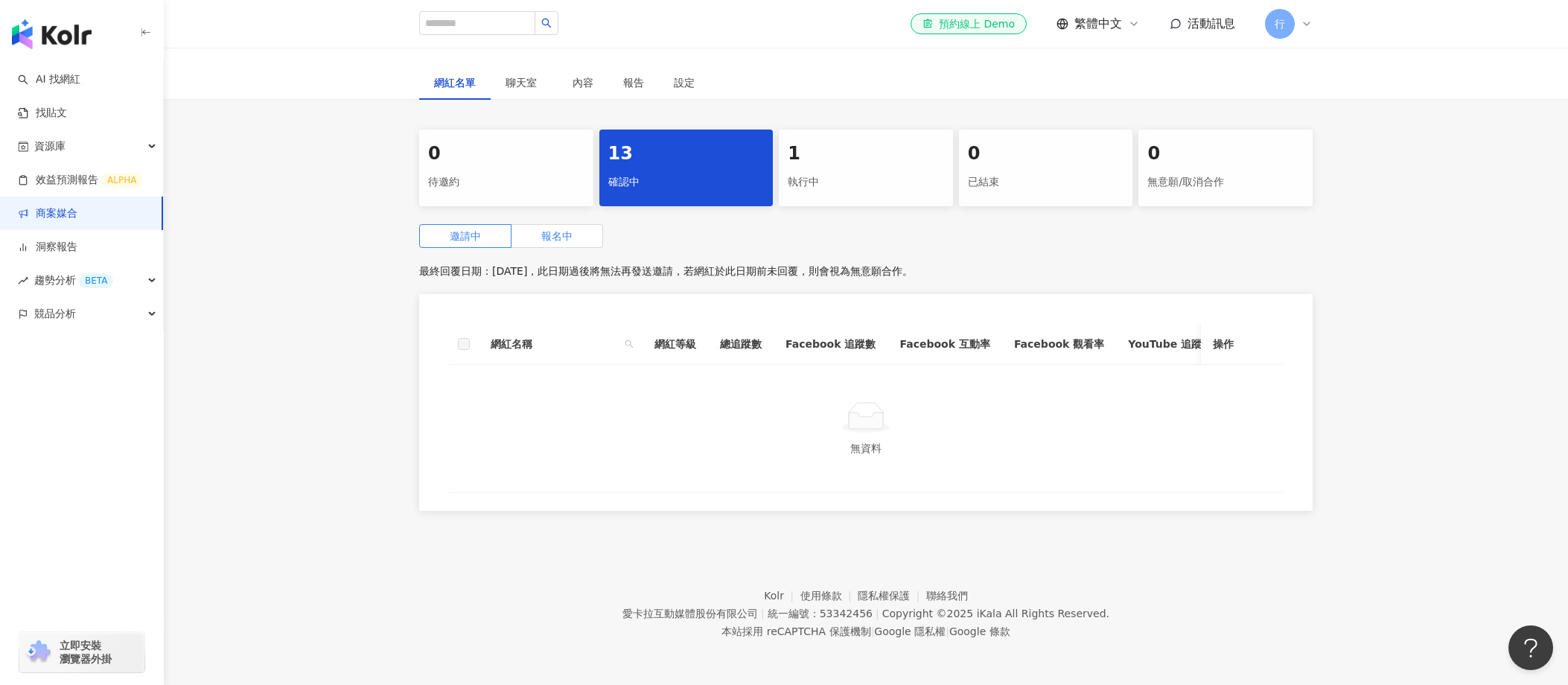
click at [547, 235] on span "報名中" at bounding box center [557, 236] width 32 height 12
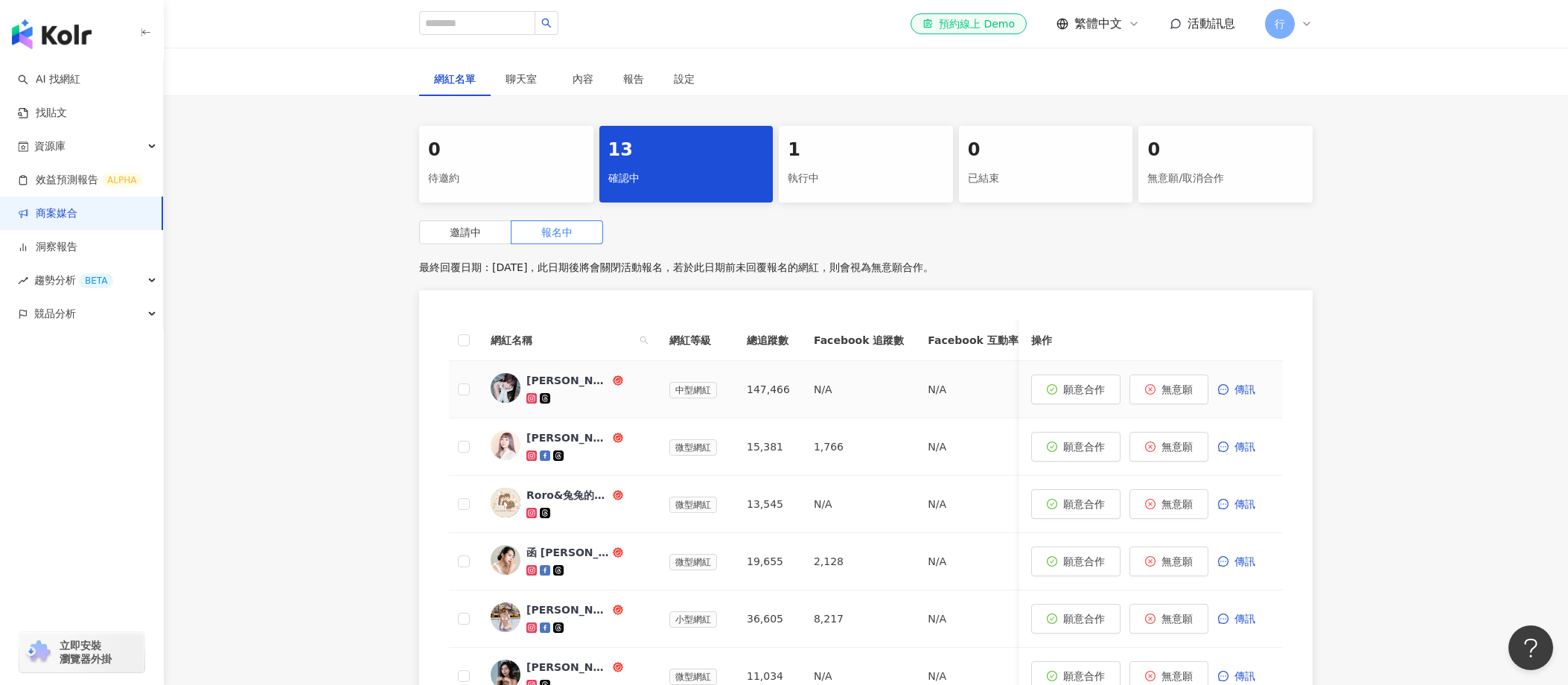
click at [536, 378] on div "小葵" at bounding box center [568, 380] width 83 height 15
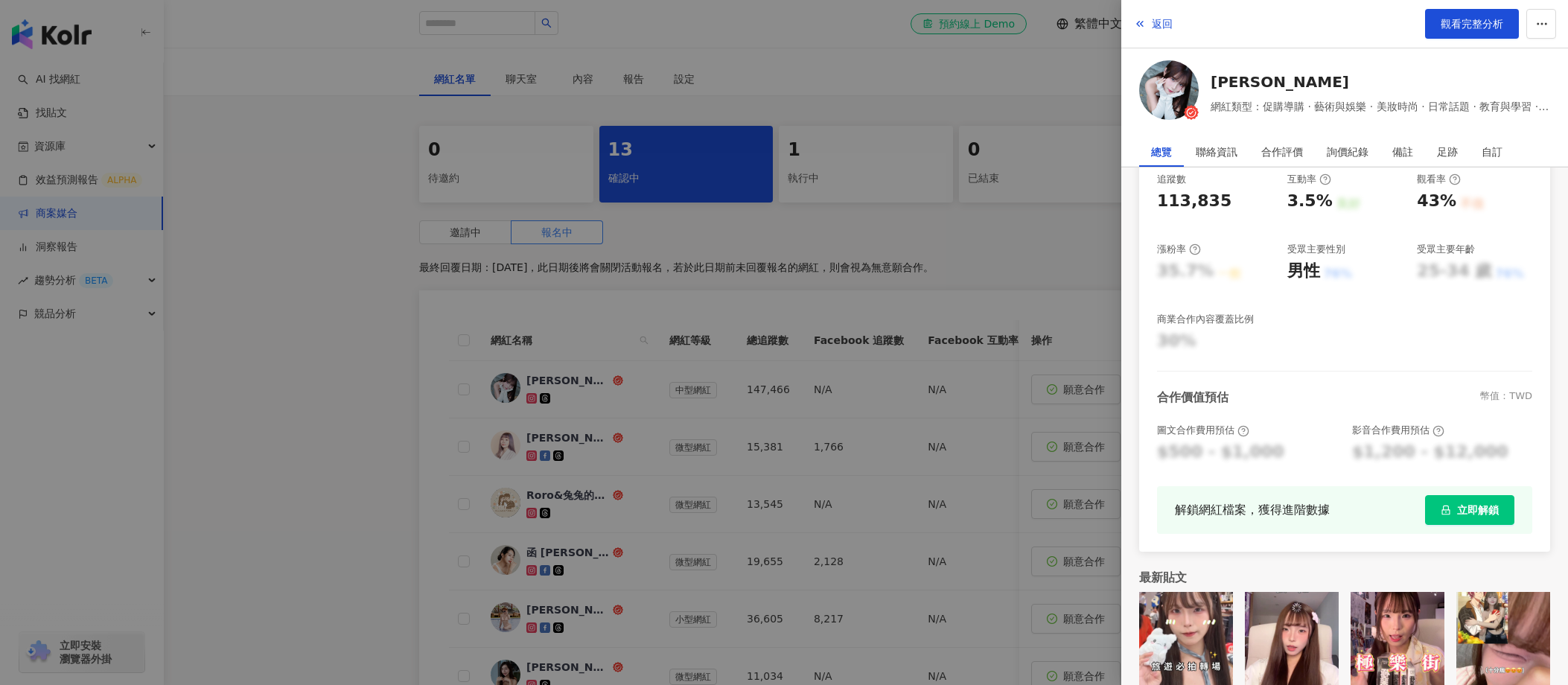
scroll to position [241, 0]
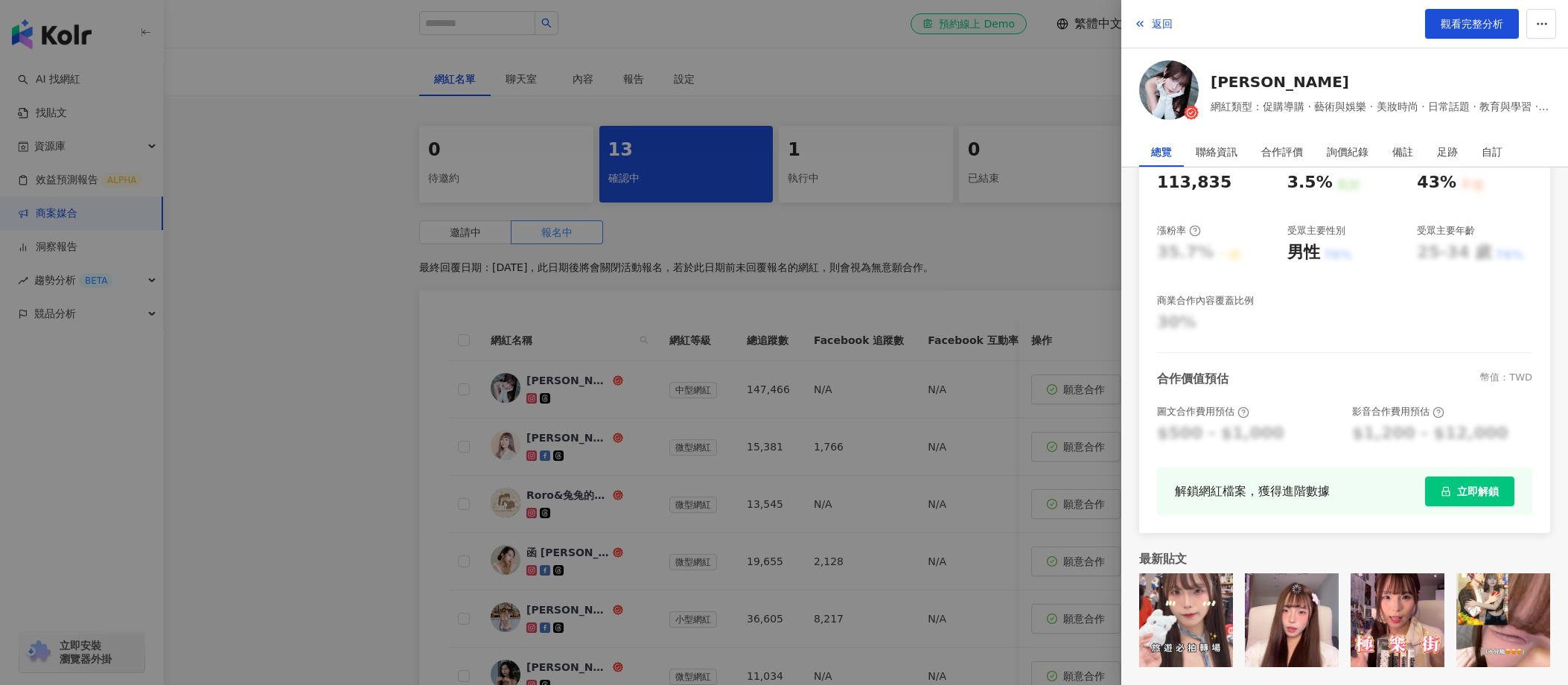
click at [976, 500] on button "立即解鎖" at bounding box center [1469, 491] width 90 height 30
click at [526, 435] on div at bounding box center [784, 342] width 1568 height 685
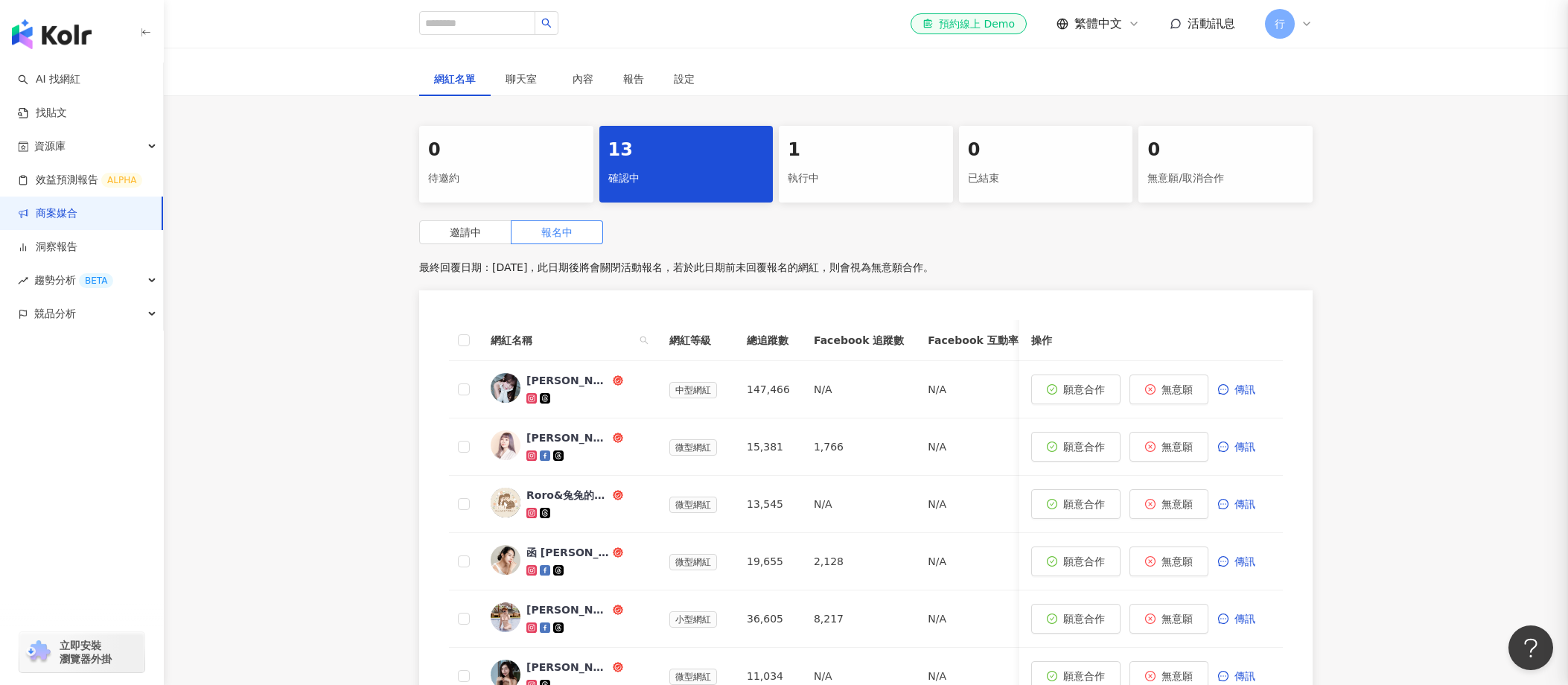
click at [553, 439] on div "黃靜靜Ivy" at bounding box center [568, 438] width 83 height 15
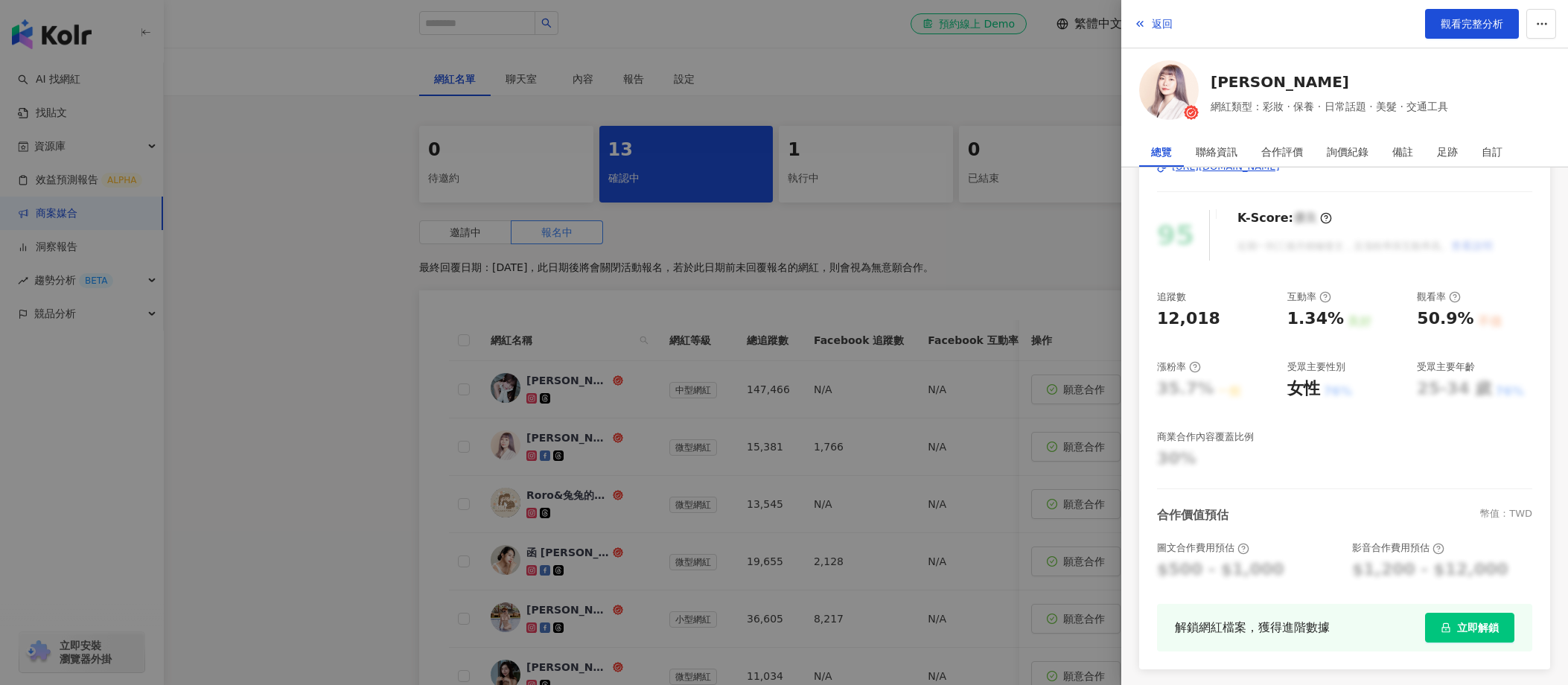
scroll to position [119, 0]
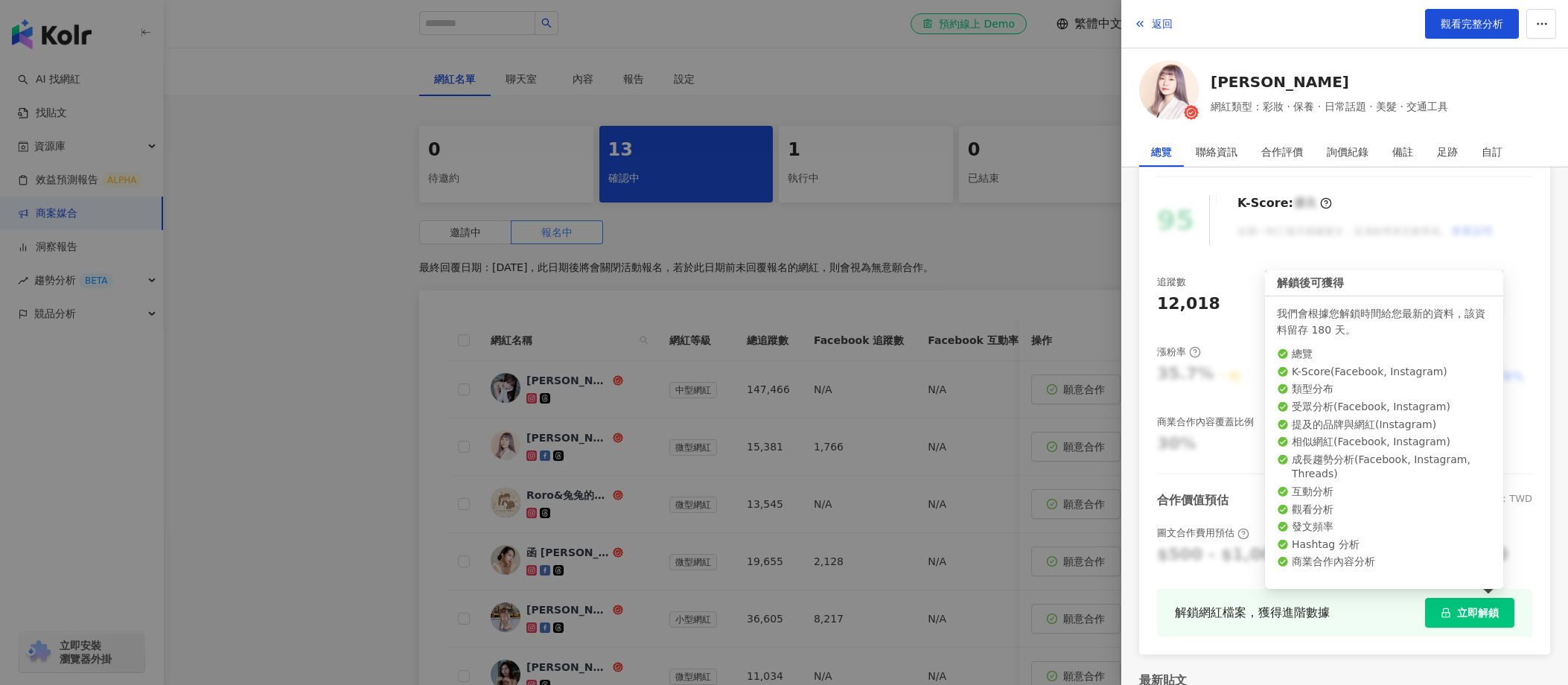
click at [976, 616] on span "立即解鎖" at bounding box center [1478, 612] width 42 height 12
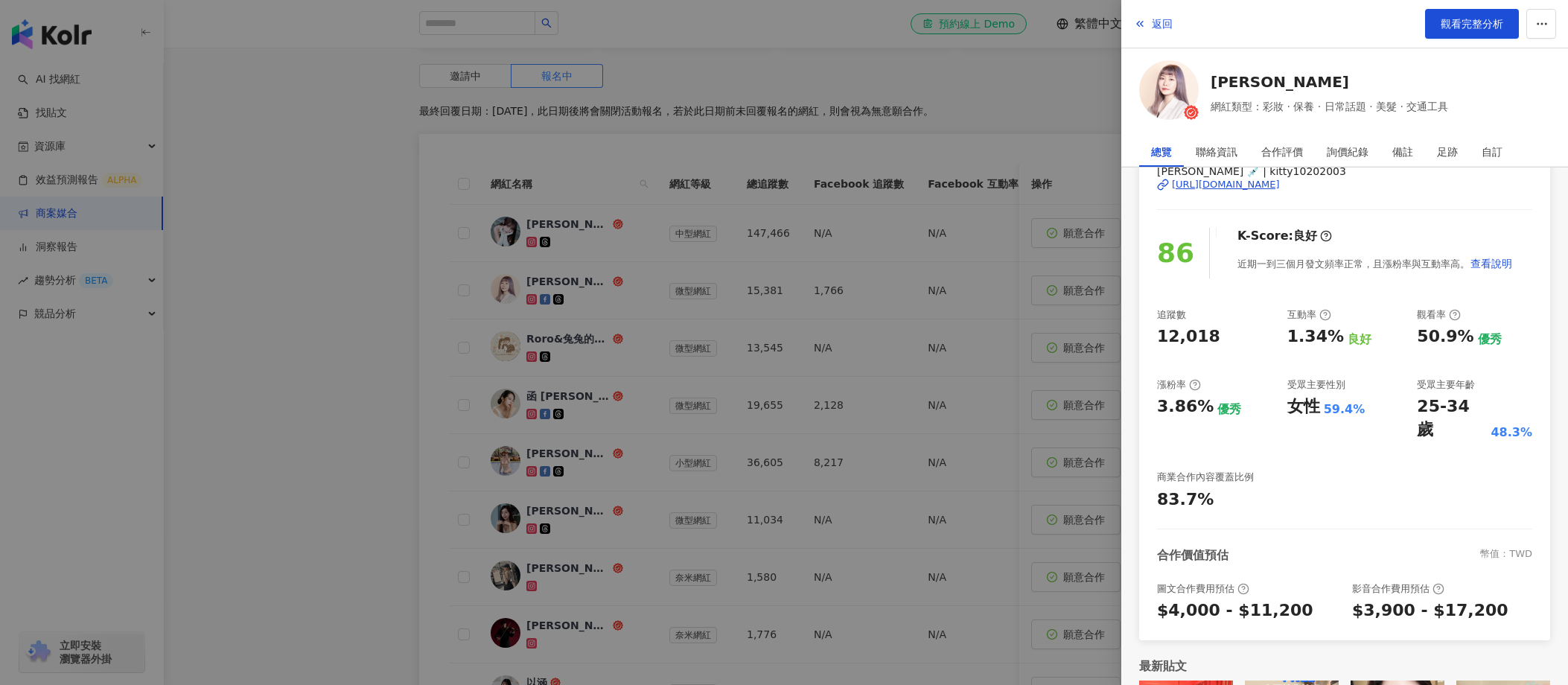
scroll to position [28, 0]
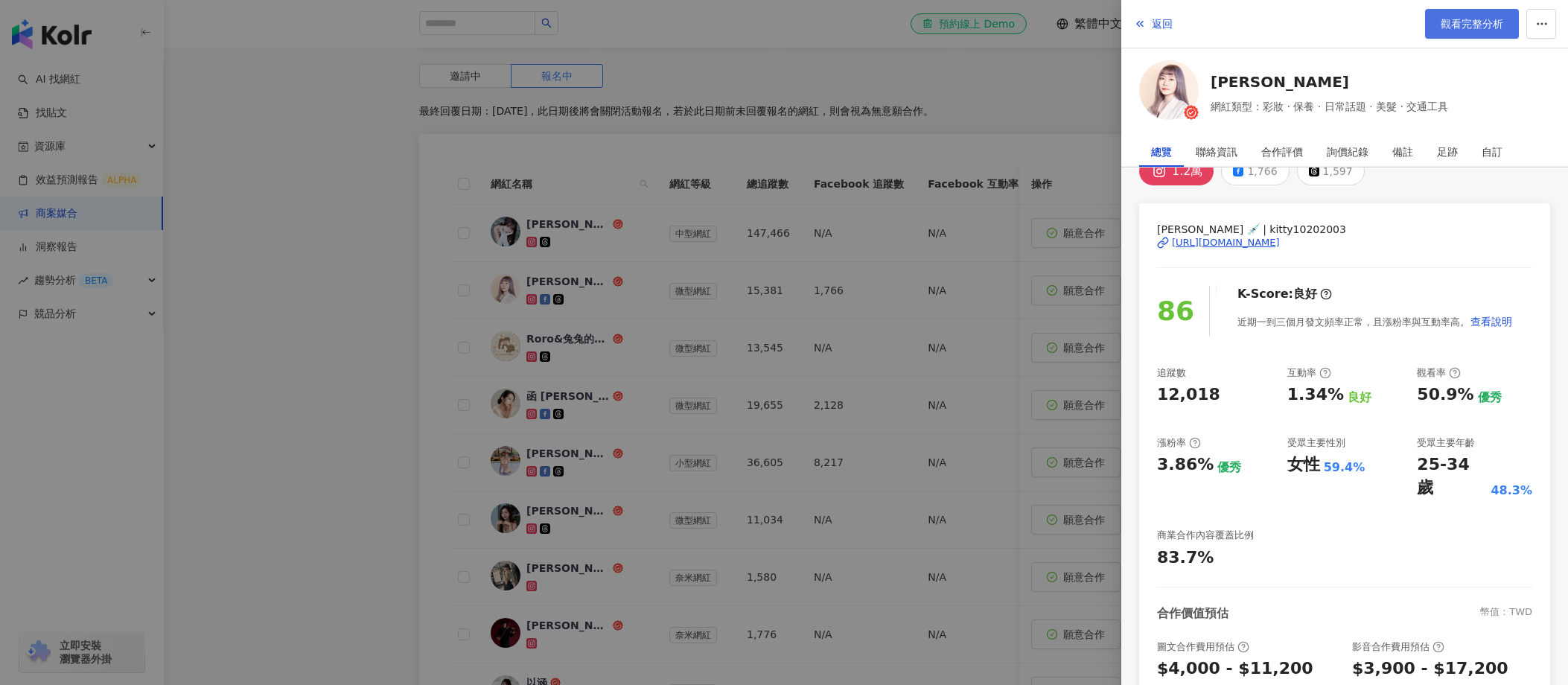
click at [976, 23] on span "觀看完整分析" at bounding box center [1472, 23] width 62 height 12
click at [328, 338] on div at bounding box center [784, 342] width 1568 height 685
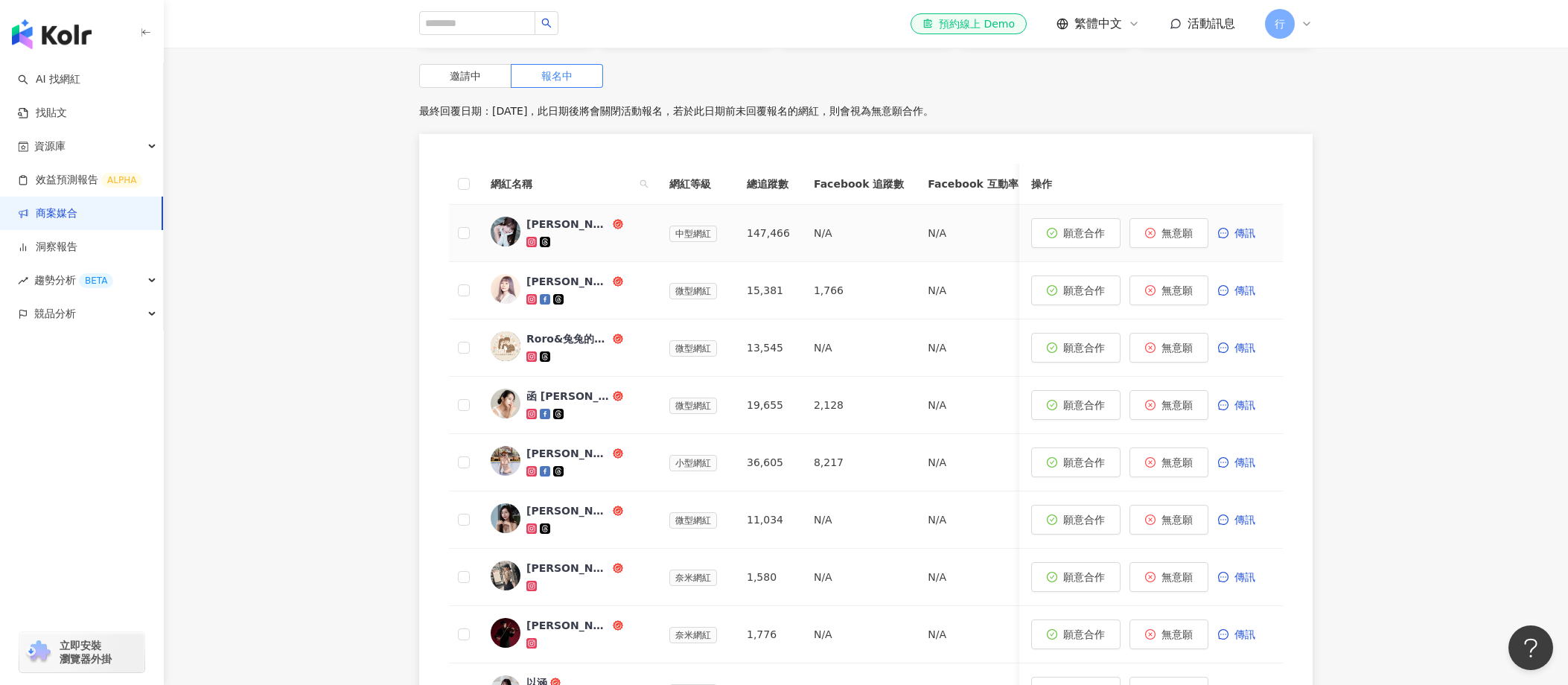
click at [539, 227] on div "小葵" at bounding box center [568, 224] width 83 height 15
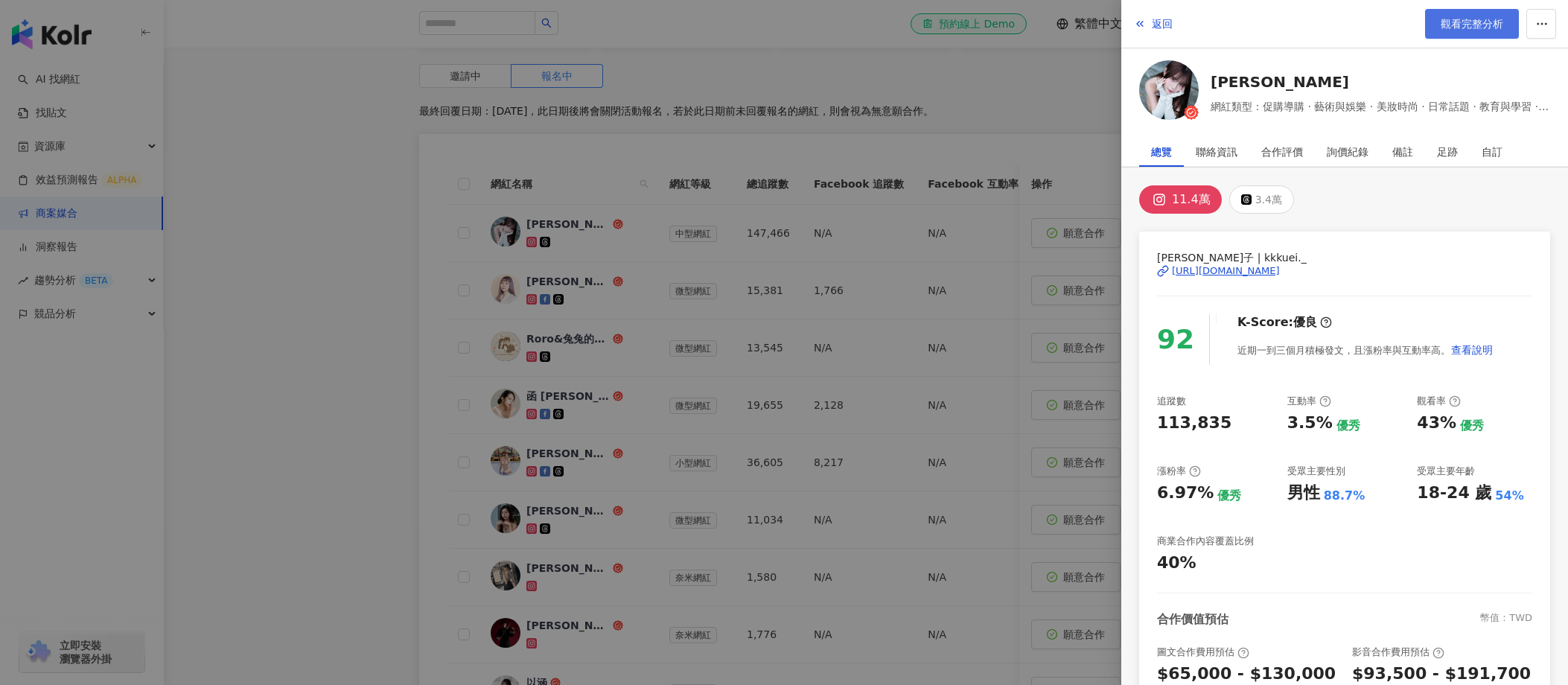
click at [976, 24] on span "觀看完整分析" at bounding box center [1472, 23] width 62 height 12
click at [816, 263] on div at bounding box center [784, 342] width 1568 height 685
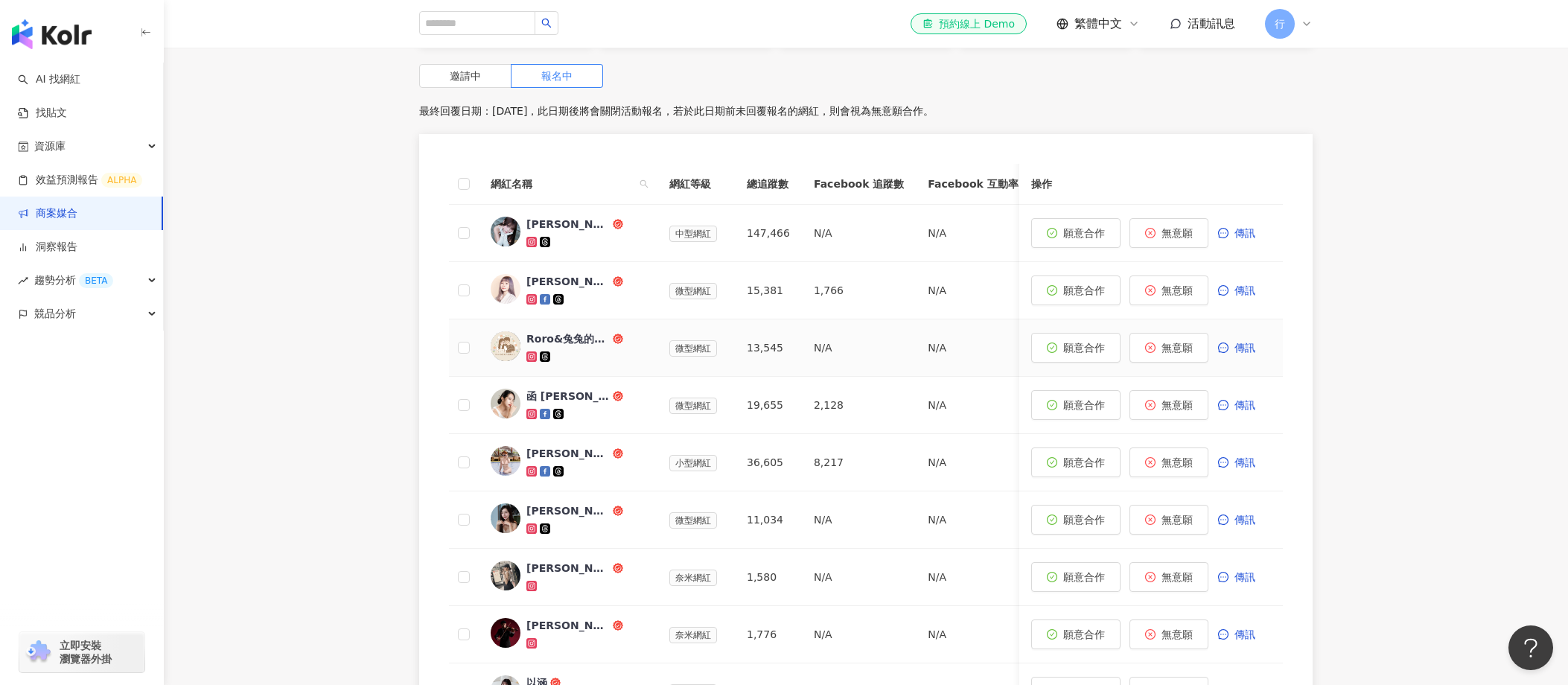
click at [575, 338] on div "Roro&兔兔的跑跳人生" at bounding box center [568, 338] width 83 height 15
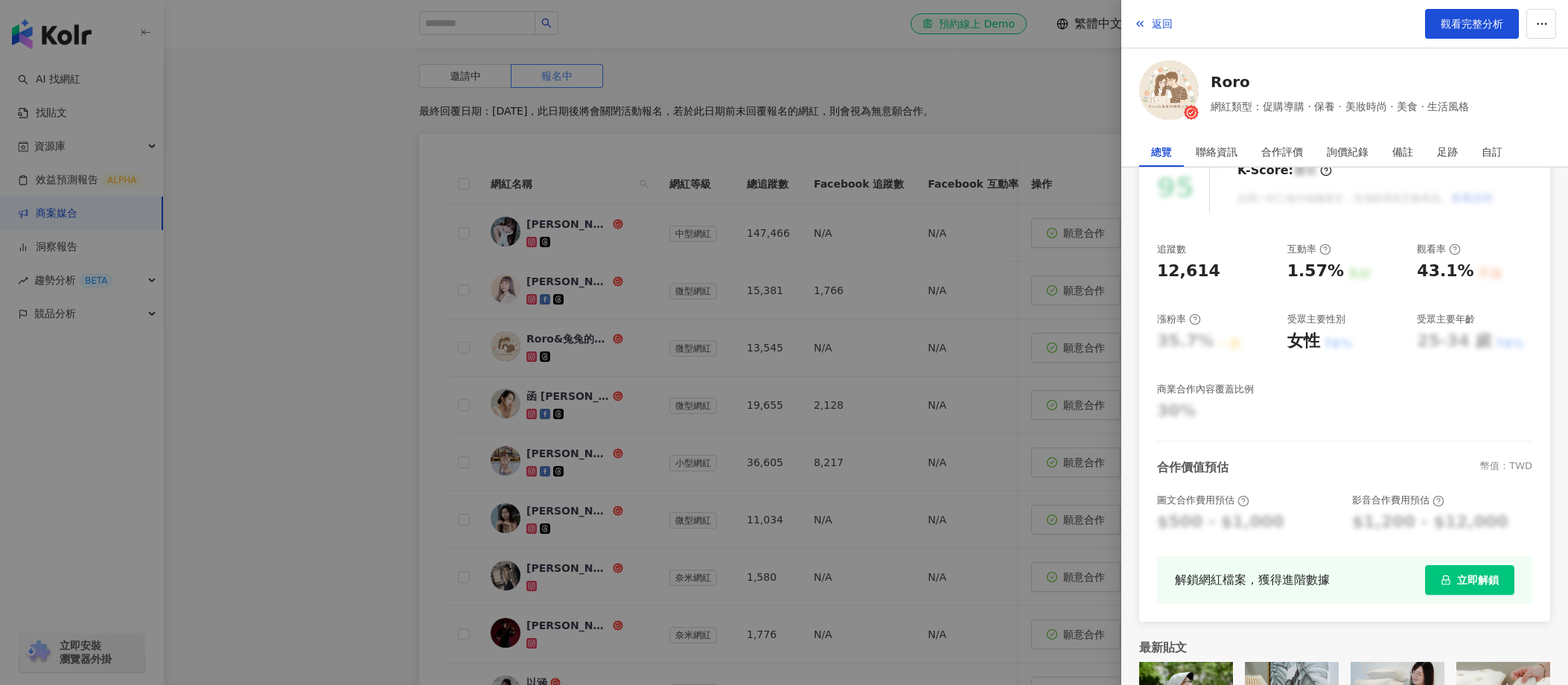
scroll to position [241, 0]
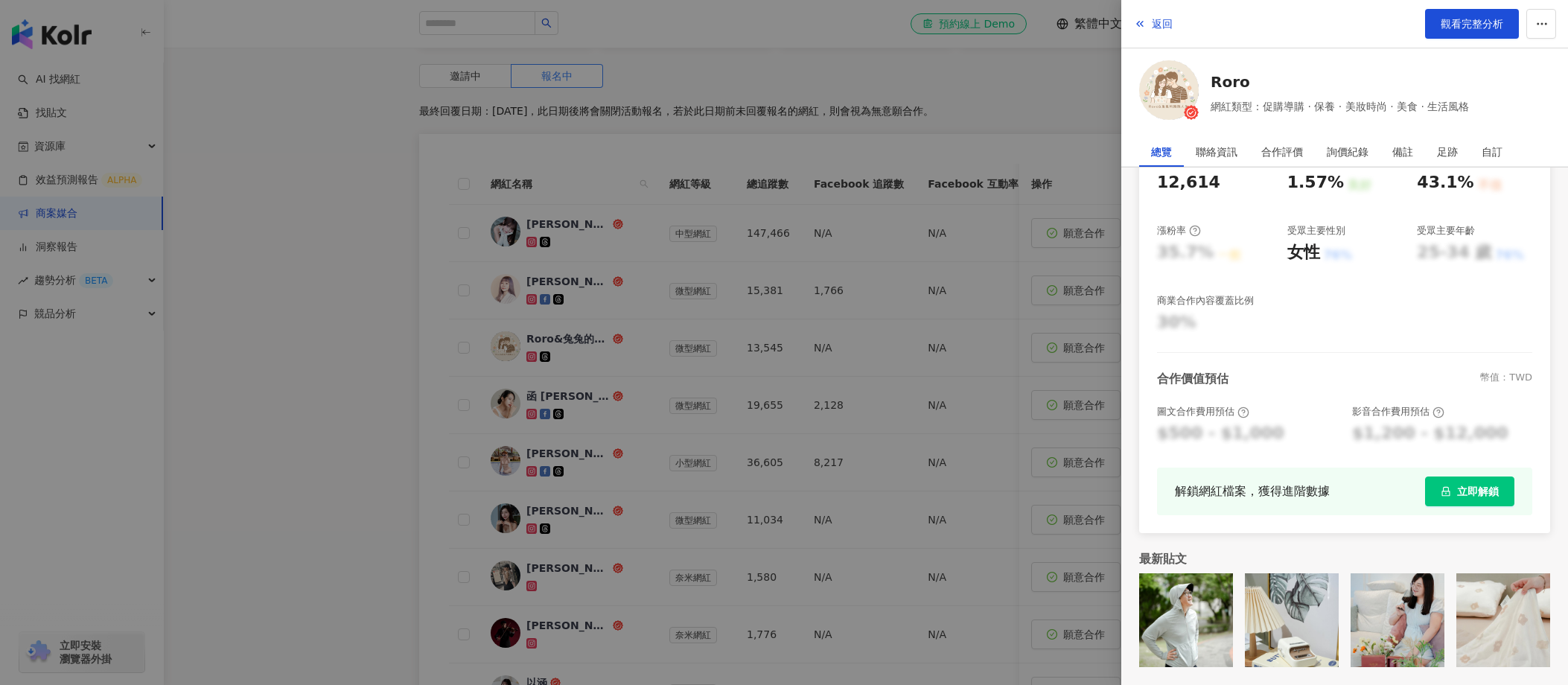
drag, startPoint x: 343, startPoint y: 482, endPoint x: 399, endPoint y: 454, distance: 62.6
click at [344, 483] on div at bounding box center [784, 342] width 1568 height 685
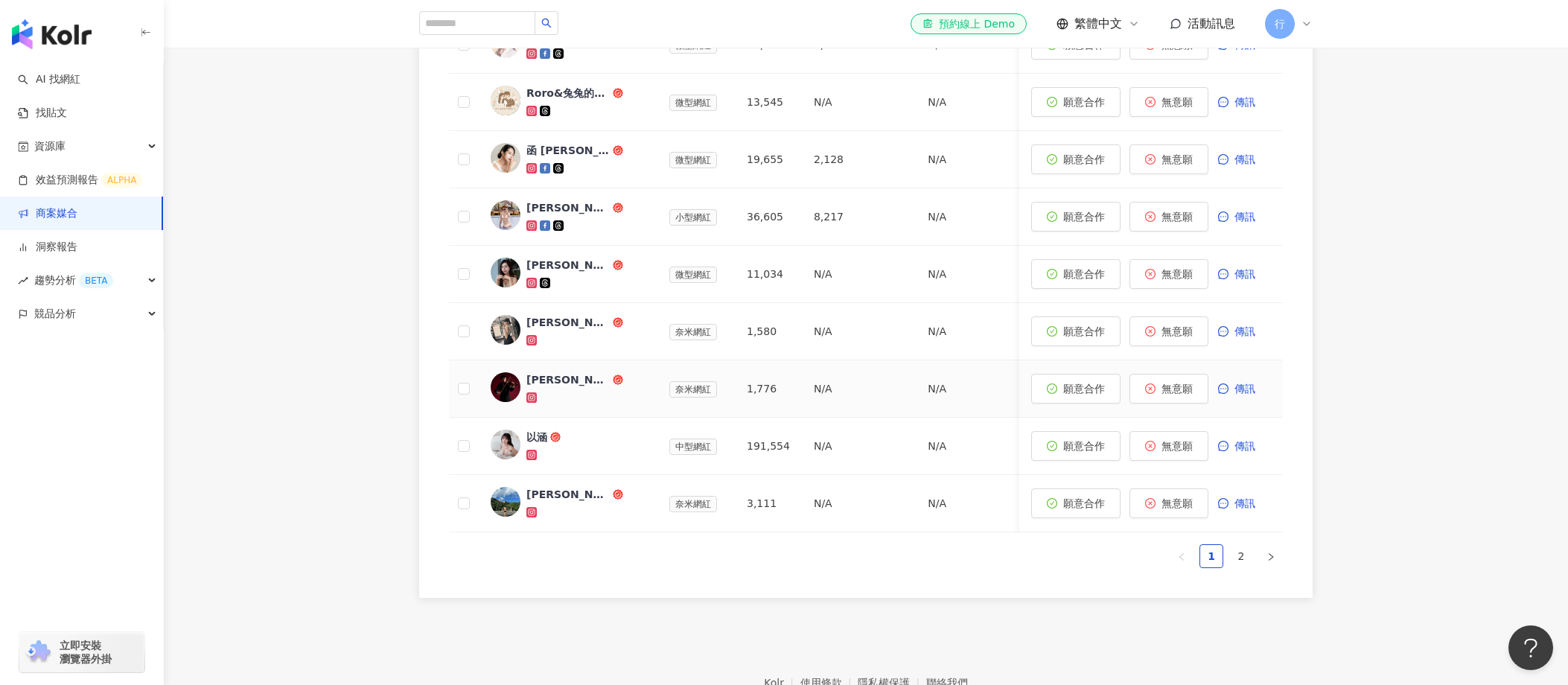
scroll to position [703, 0]
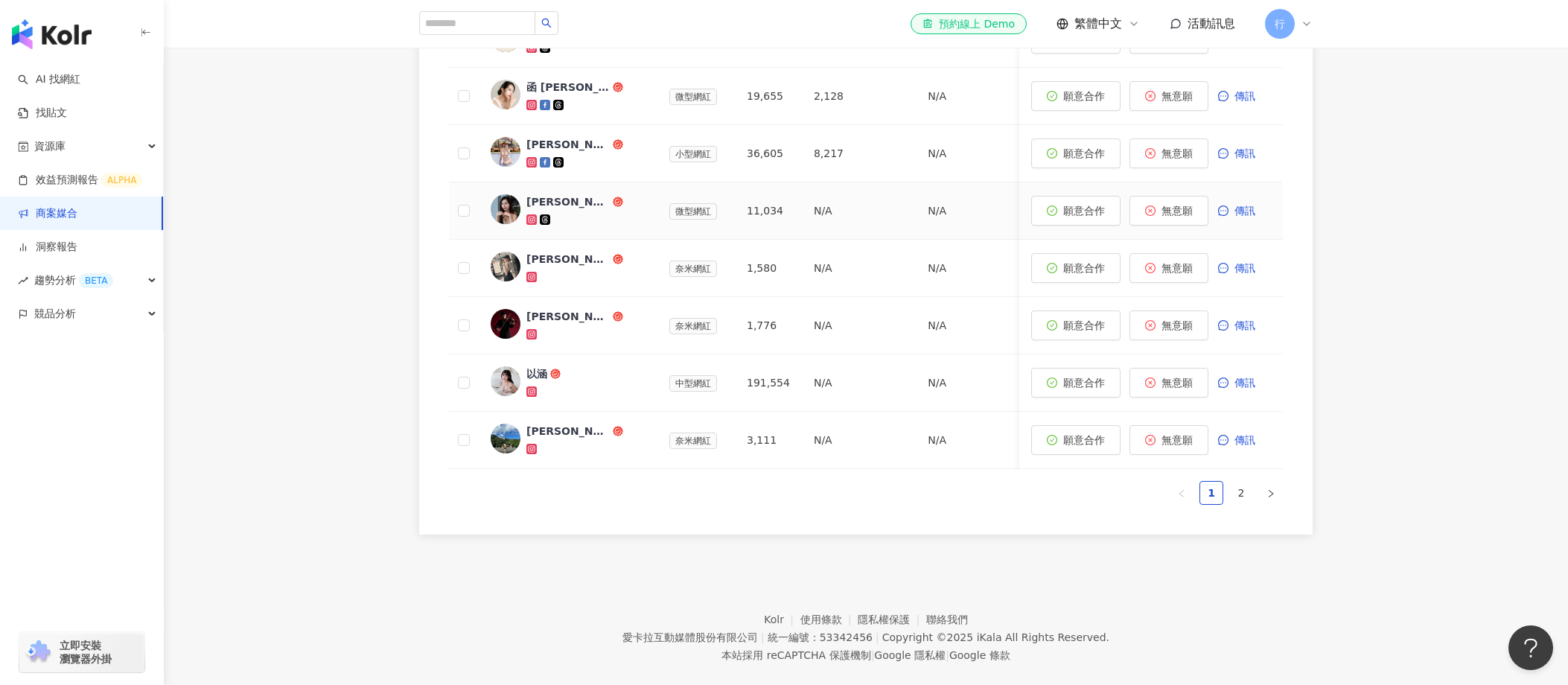
click at [563, 195] on div "米雪 Michelle" at bounding box center [568, 202] width 83 height 15
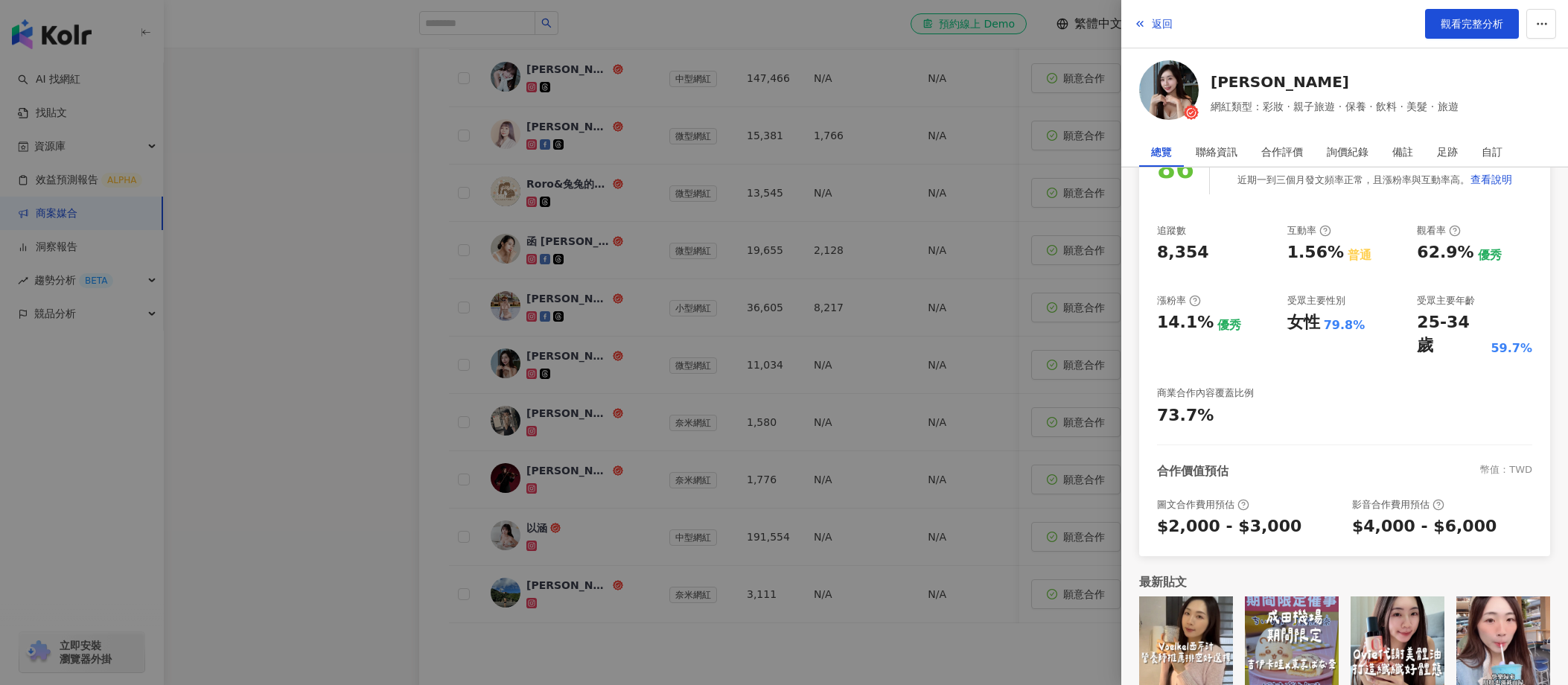
scroll to position [423, 0]
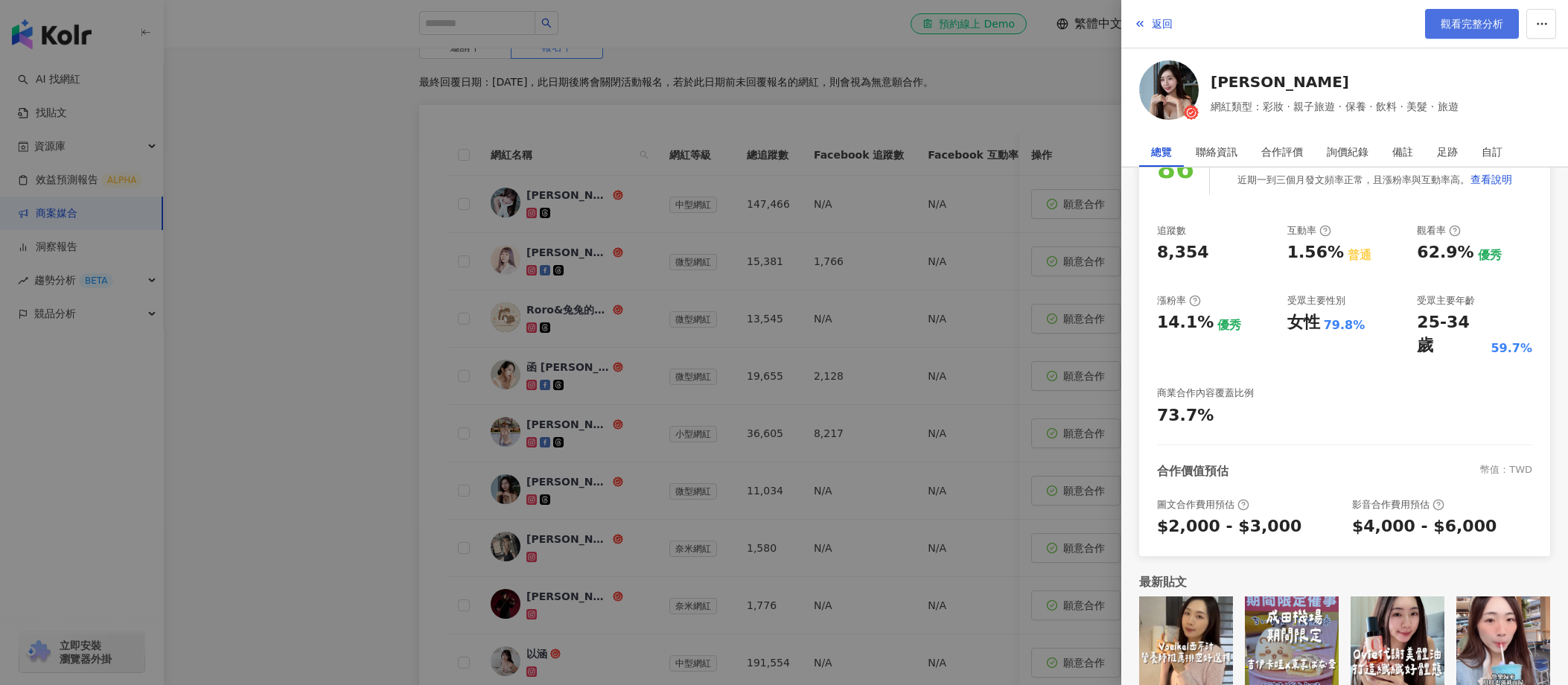
click at [976, 21] on span "觀看完整分析" at bounding box center [1472, 23] width 62 height 12
click at [843, 359] on div at bounding box center [784, 342] width 1568 height 685
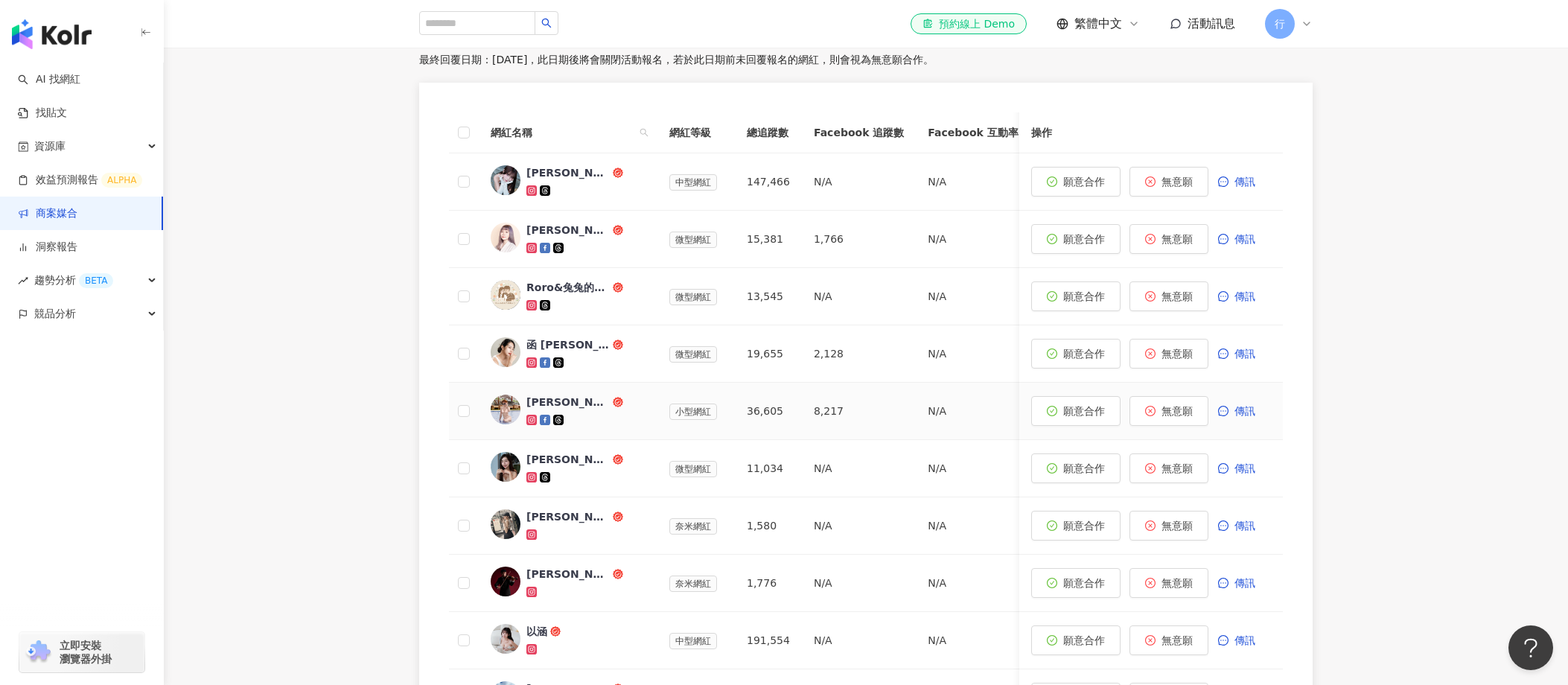
scroll to position [452, 0]
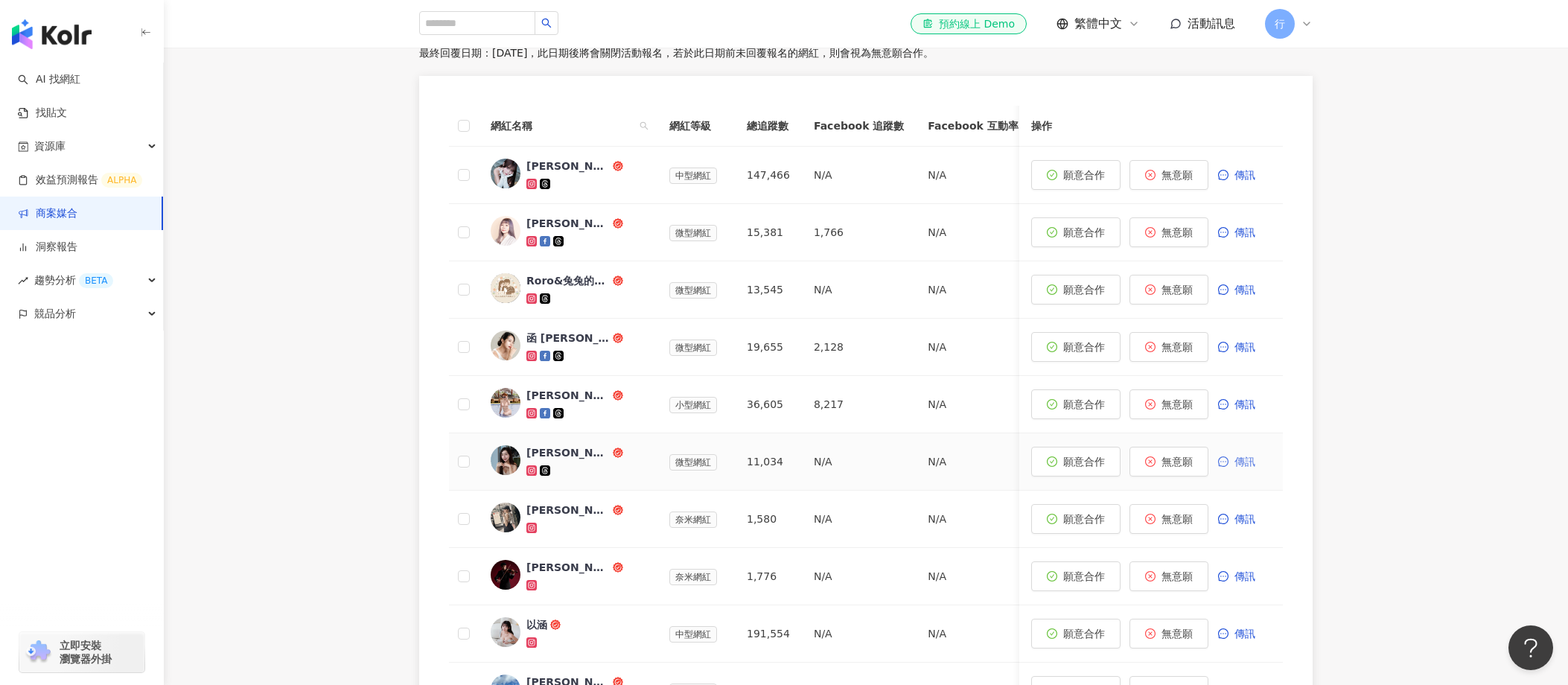
click at [976, 464] on span "傳訊" at bounding box center [1245, 461] width 21 height 12
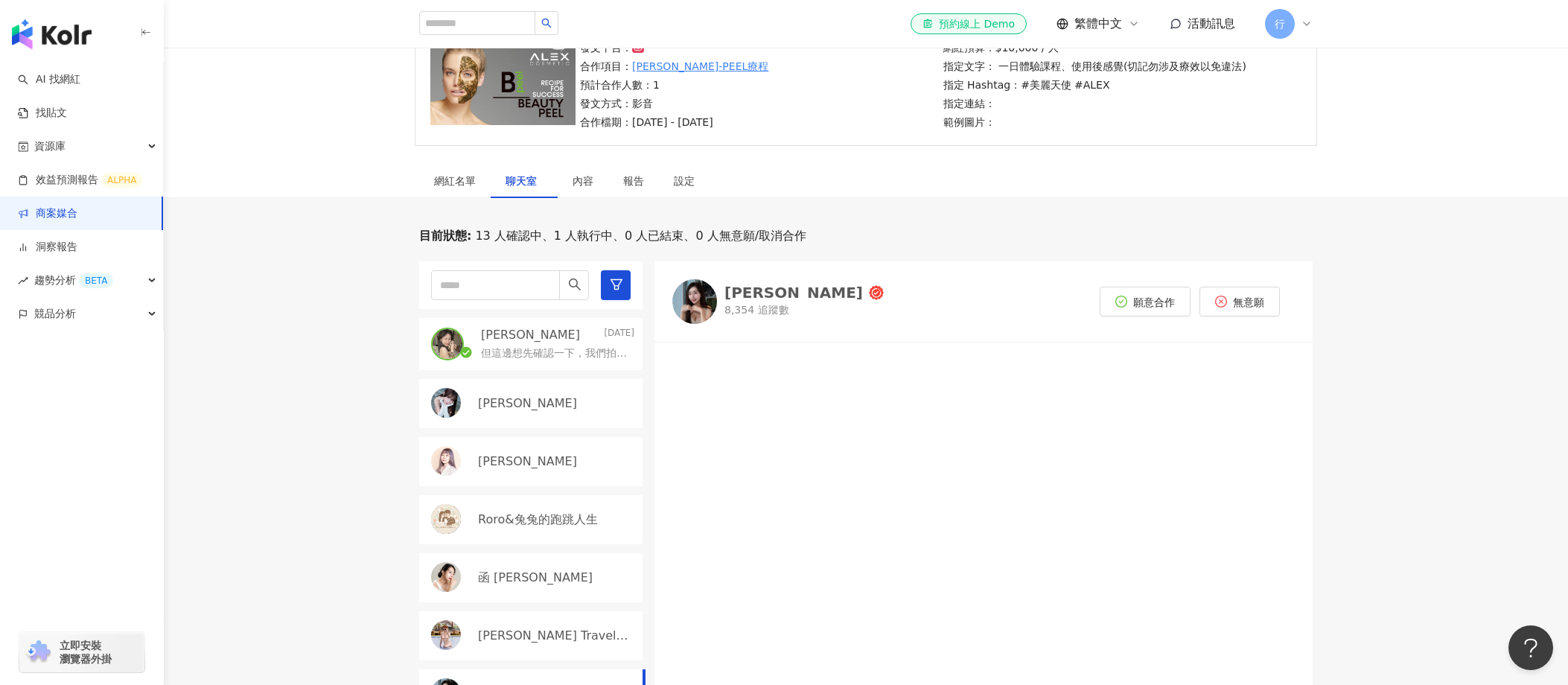
scroll to position [265, 0]
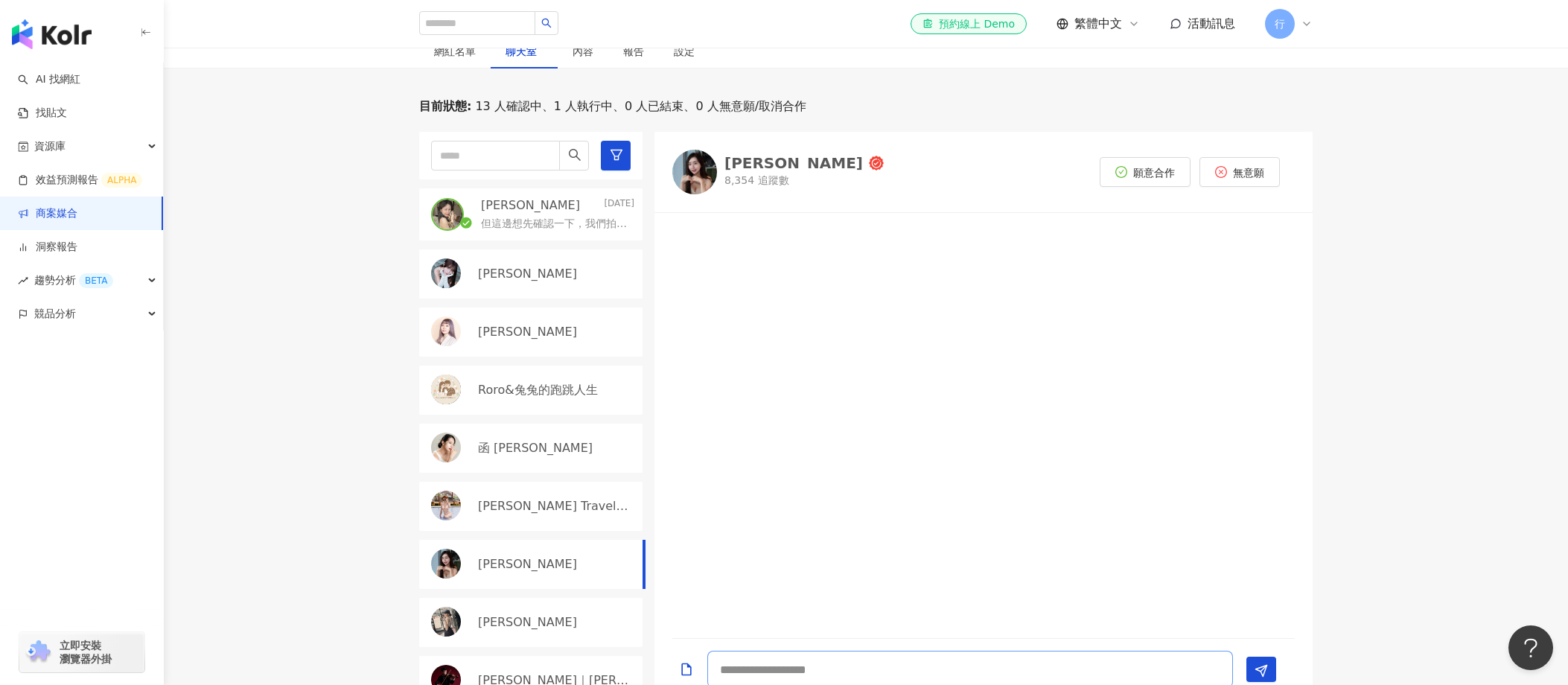
click at [881, 658] on textarea at bounding box center [970, 670] width 526 height 37
click at [881, 662] on textarea at bounding box center [970, 670] width 526 height 37
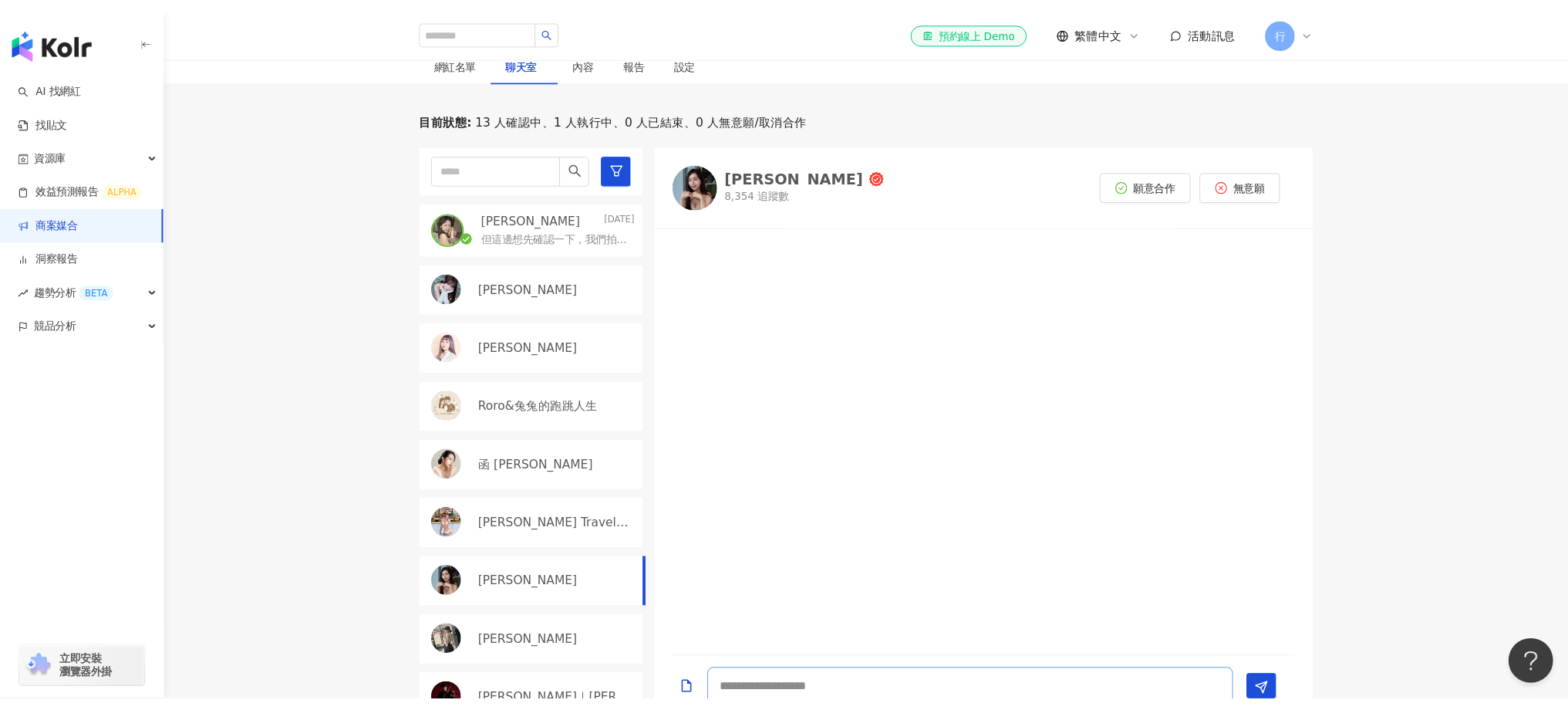
scroll to position [258, 0]
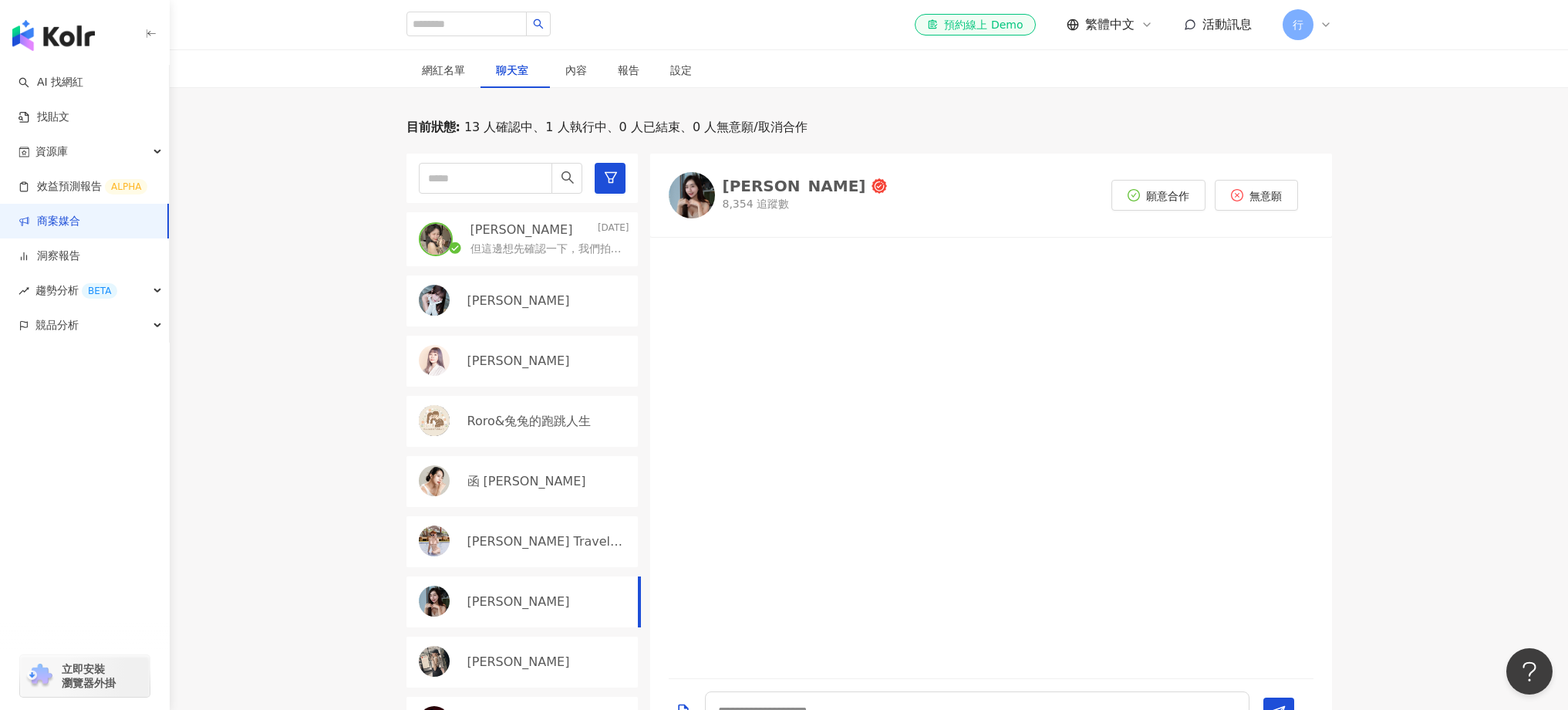
click at [531, 316] on div "小葵" at bounding box center [522, 301] width 232 height 51
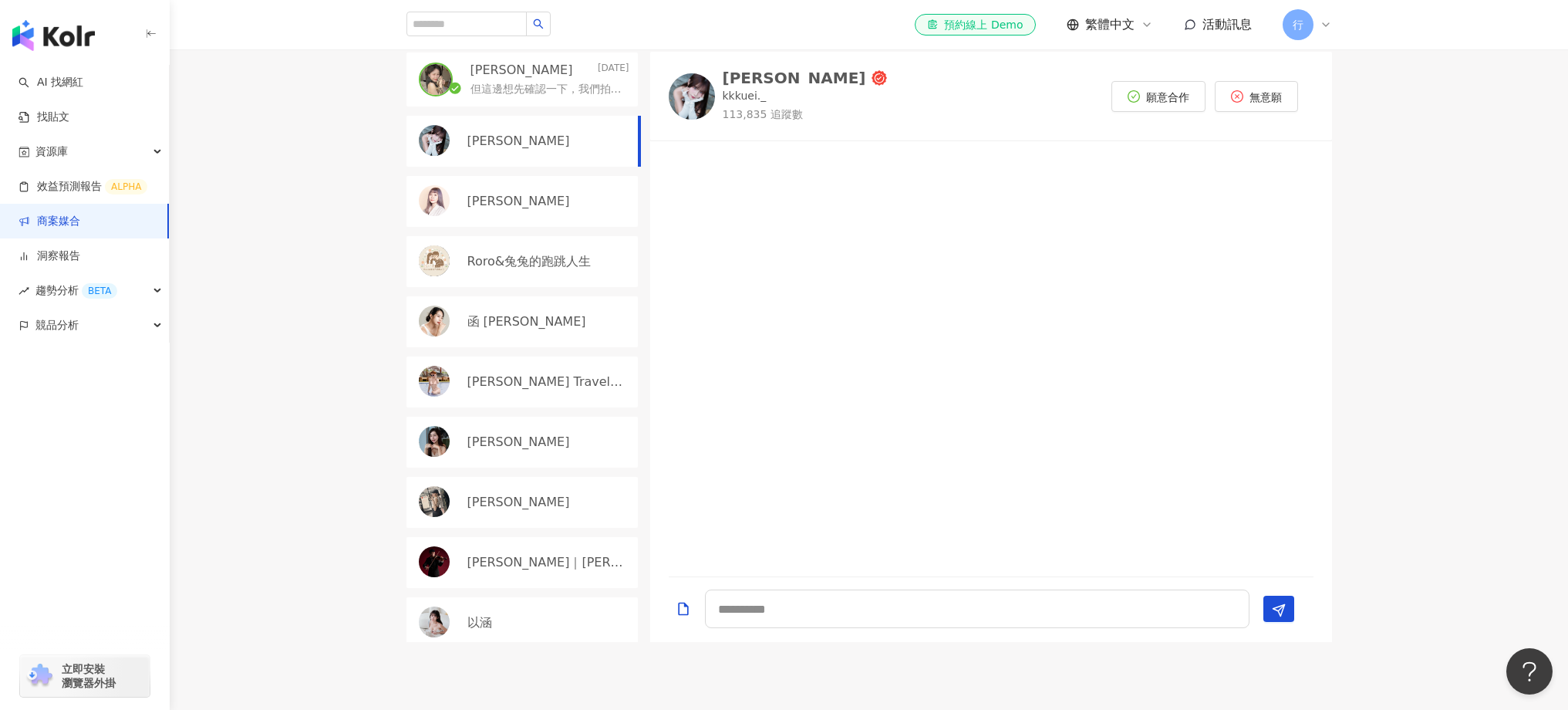
scroll to position [265, 0]
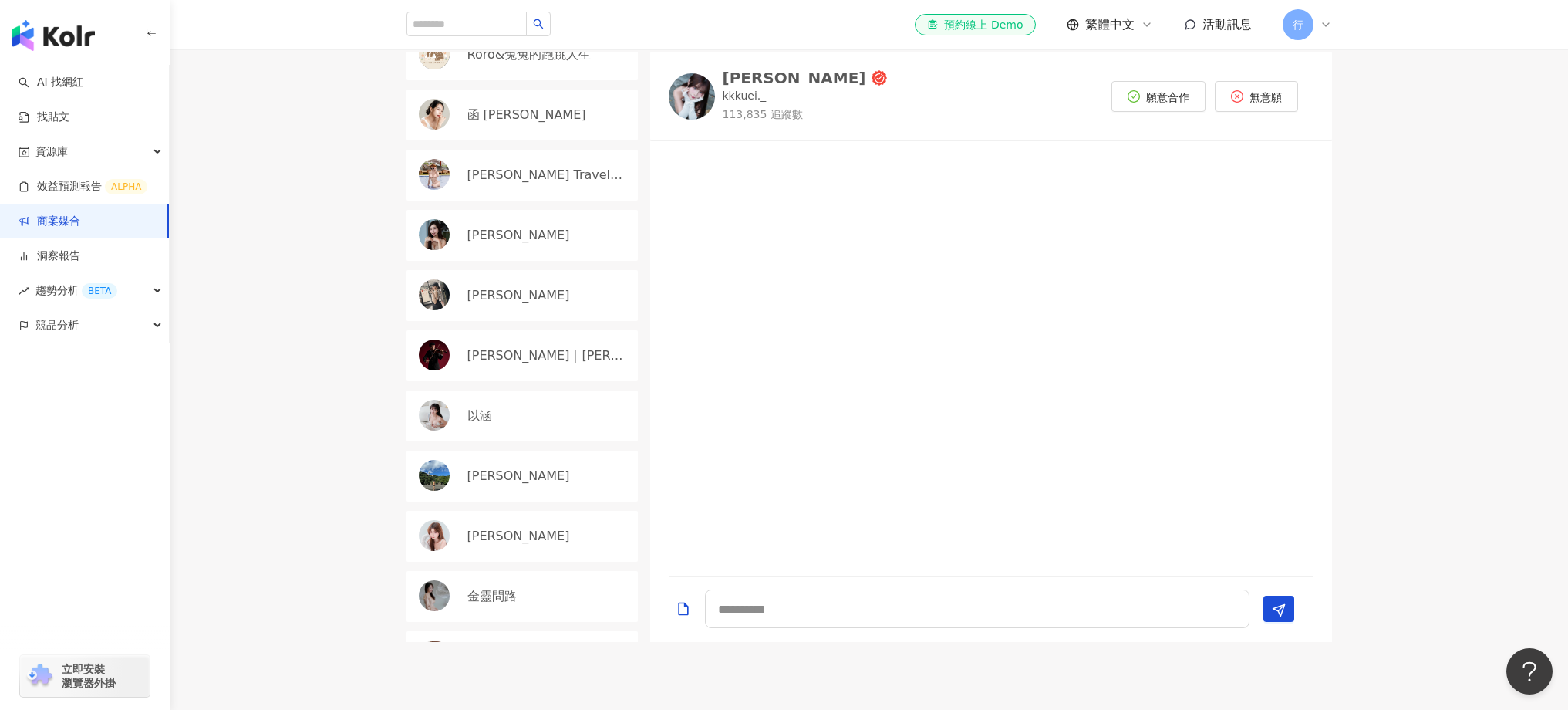
click at [524, 242] on div "米雪 Michelle" at bounding box center [522, 235] width 232 height 51
click at [879, 610] on textarea at bounding box center [977, 609] width 545 height 39
type textarea "*"
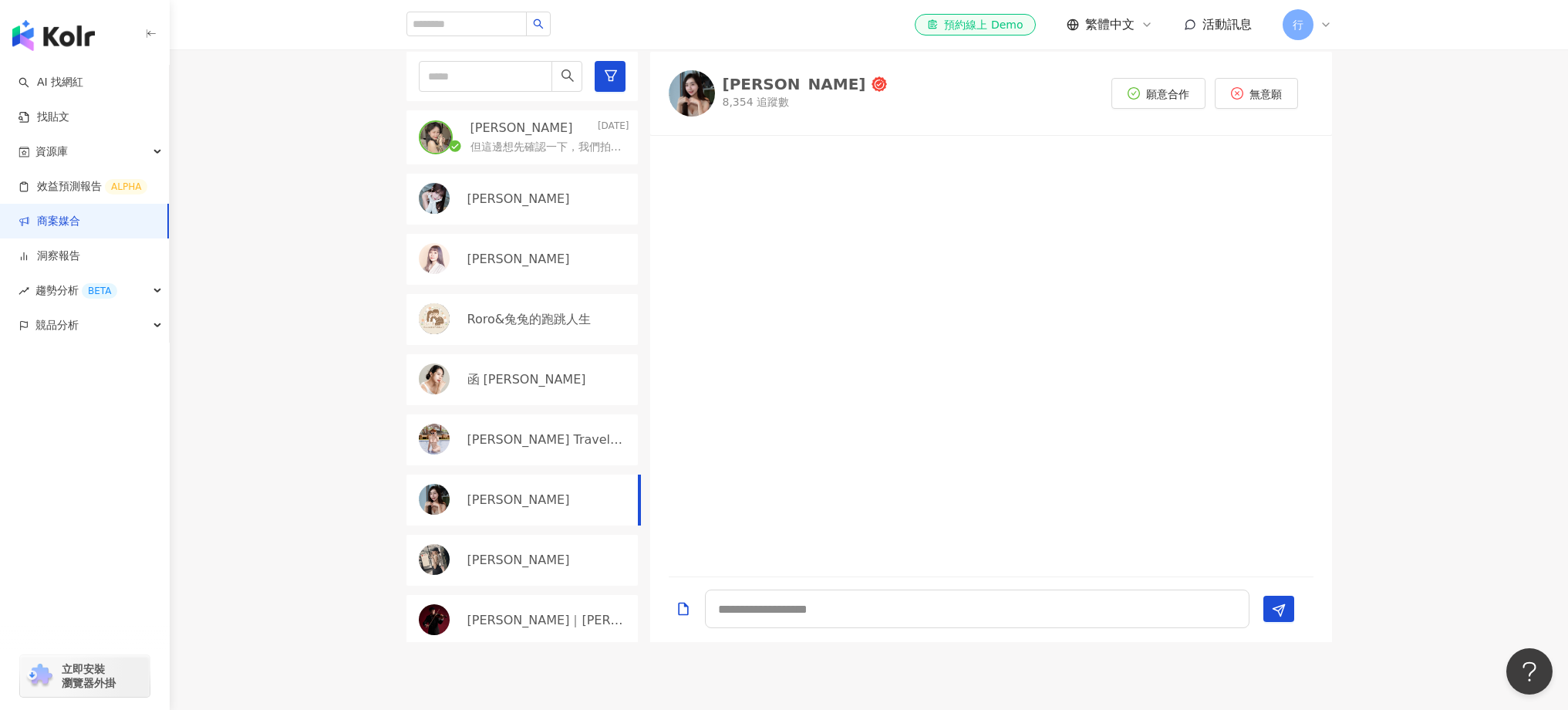
click at [528, 140] on p "但這邊想先確認一下，我們拍攝地點是在台中，屆時你方便過來台中進行拍攝嗎？" at bounding box center [546, 147] width 153 height 15
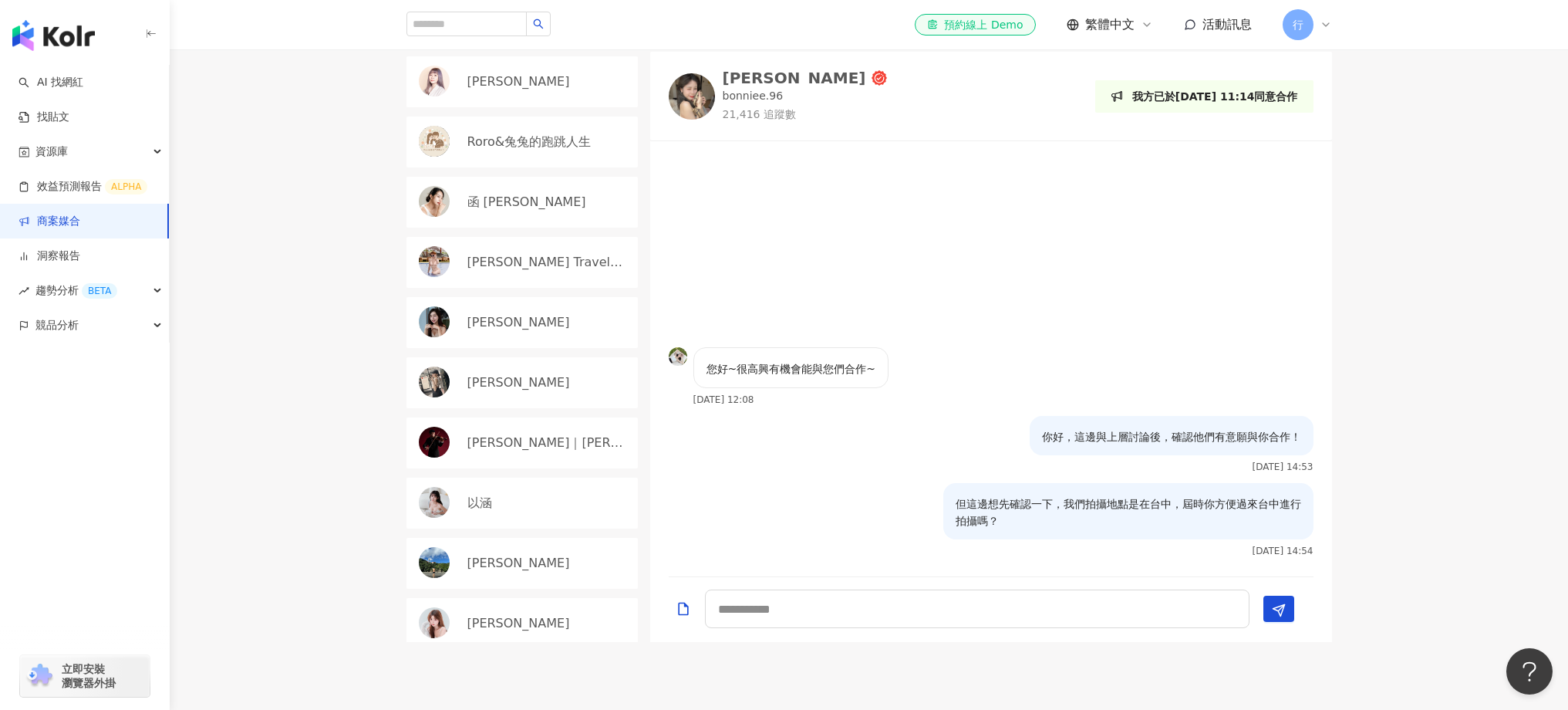
scroll to position [173, 0]
click at [520, 343] on div "米雪 Michelle" at bounding box center [522, 327] width 232 height 51
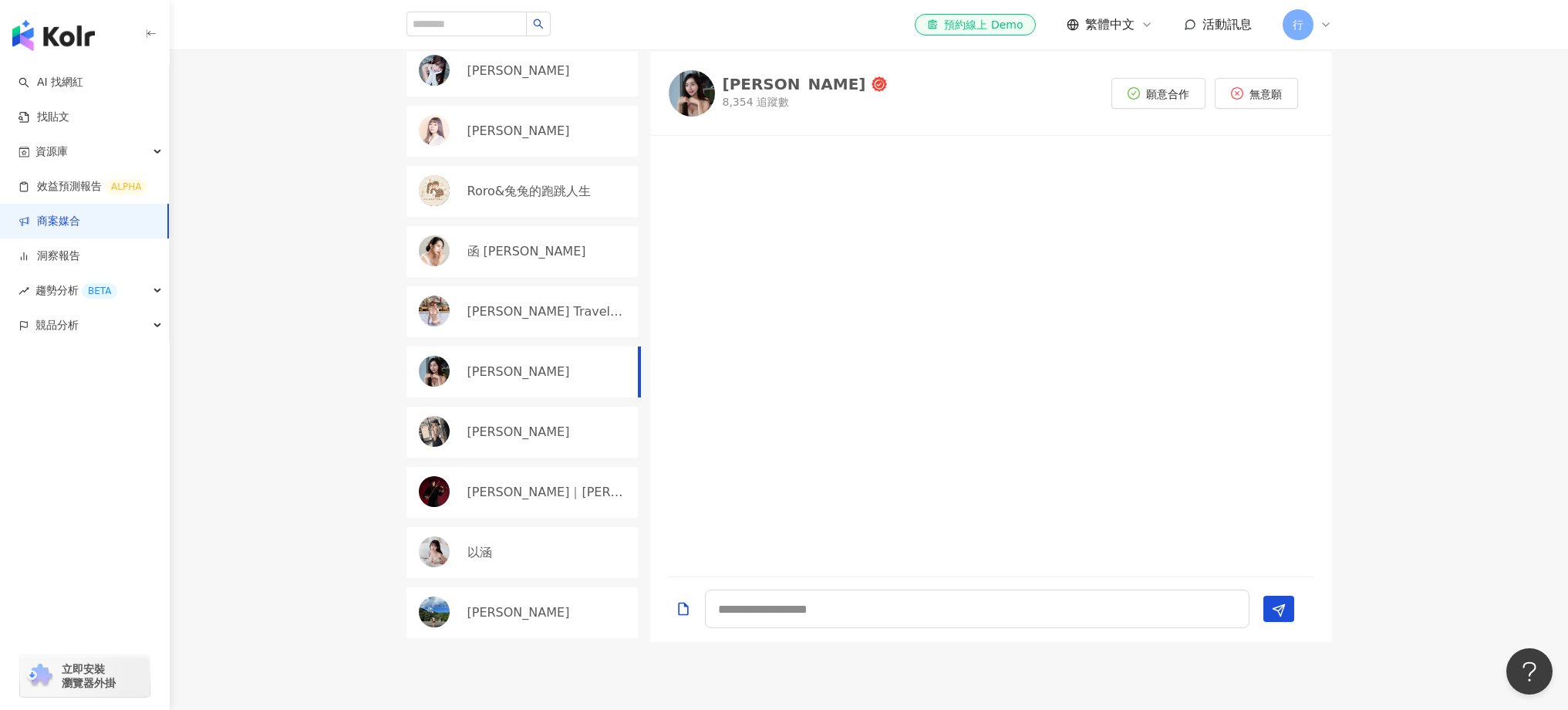
scroll to position [99, 0]
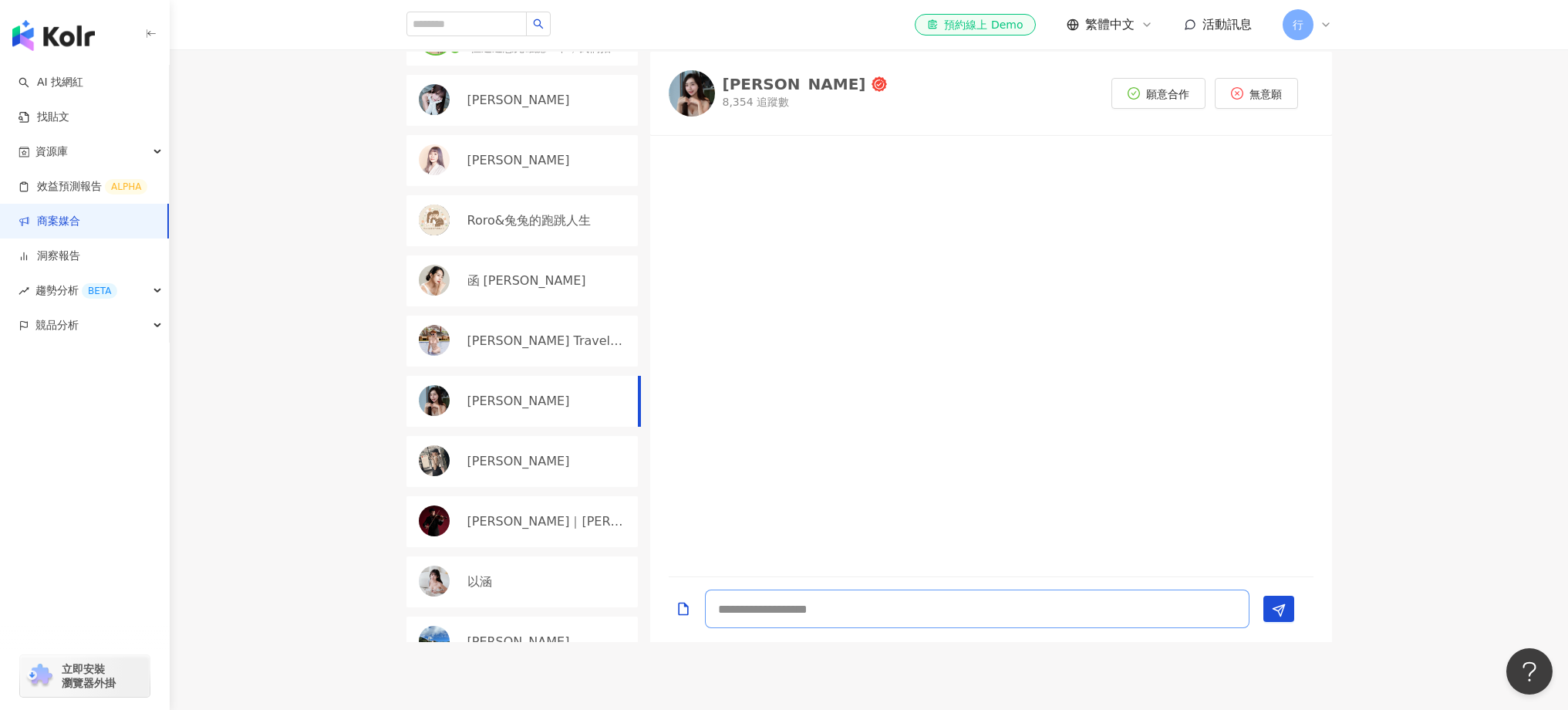
click at [902, 622] on textarea at bounding box center [977, 609] width 545 height 39
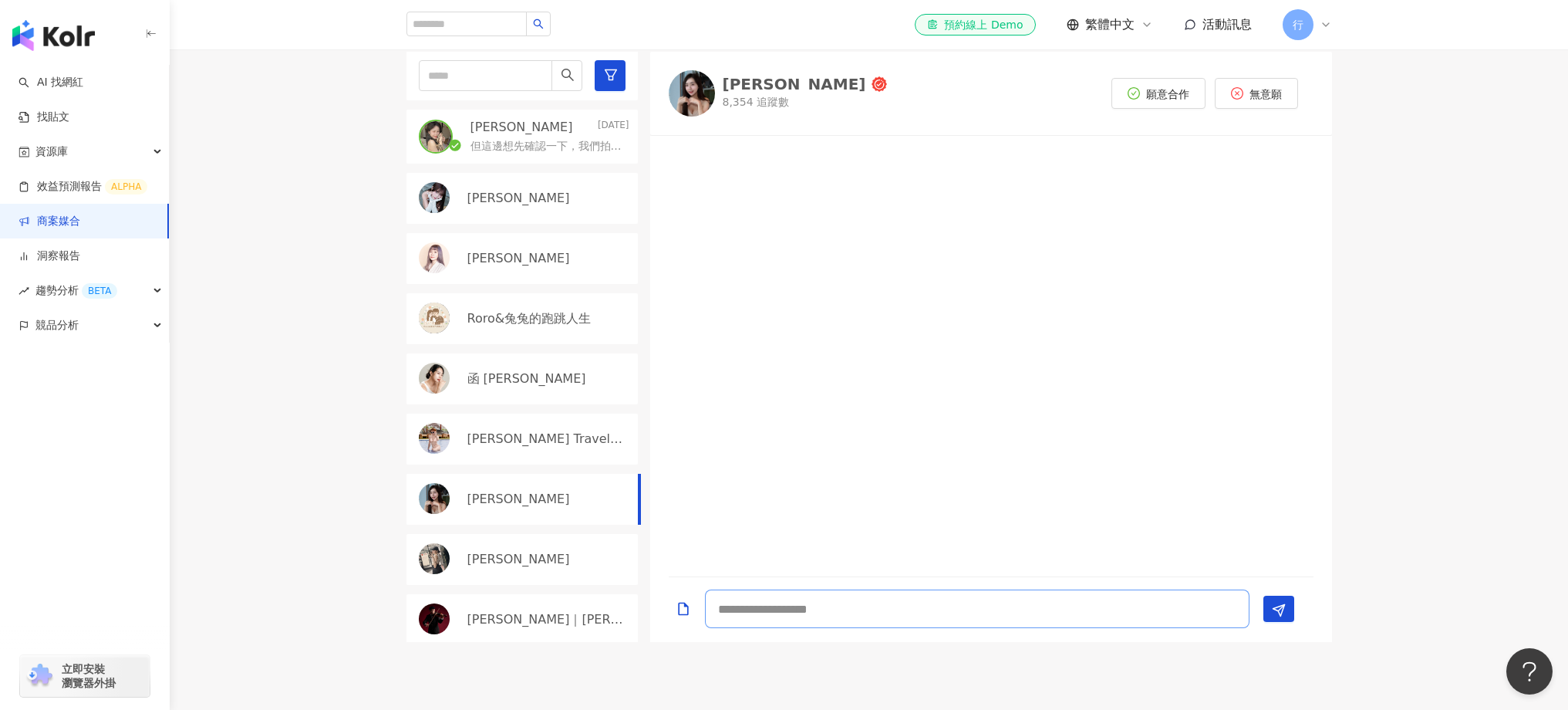
scroll to position [0, 0]
click at [521, 507] on div "米雪 Michelle" at bounding box center [522, 500] width 232 height 51
click at [905, 611] on textarea at bounding box center [977, 609] width 545 height 39
type textarea "******"
drag, startPoint x: 807, startPoint y: 616, endPoint x: 683, endPoint y: 608, distance: 124.3
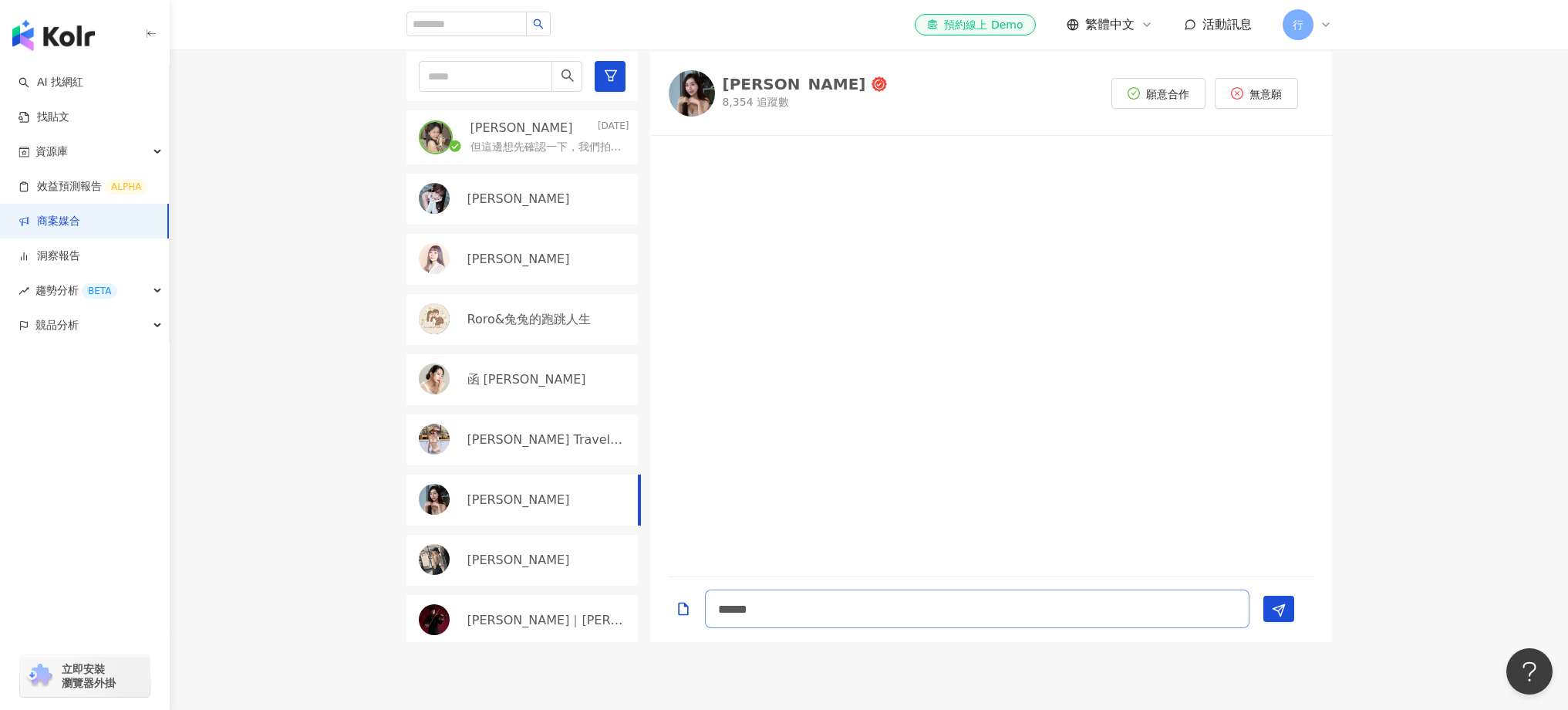
click at [683, 608] on div "******" at bounding box center [985, 609] width 633 height 39
click at [480, 381] on p "函 Helen Hsu" at bounding box center [527, 379] width 119 height 17
drag, startPoint x: 804, startPoint y: 611, endPoint x: 592, endPoint y: 583, distance: 213.8
click at [597, 584] on div "邦妮子 Today 但這邊想先確認一下，我們拍攝地點是在台中，屆時你方便過來台中進行拍攝嗎？ 小葵 黃靜靜Ivy Roro&兔兔的跑跳人生 函 Helen H…" at bounding box center [869, 347] width 925 height 590
click at [505, 504] on p "米雪 Michelle" at bounding box center [519, 500] width 103 height 17
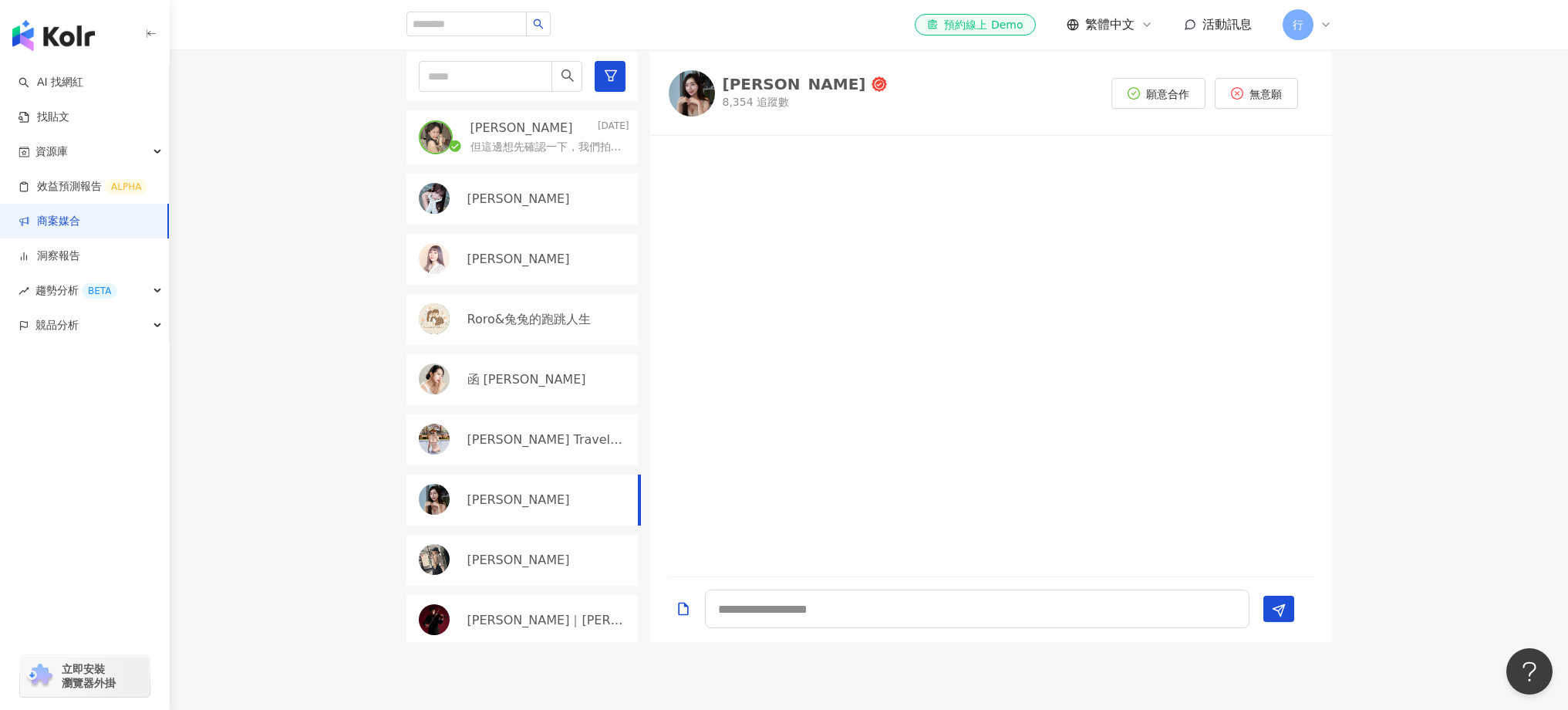
click at [746, 86] on div "米雪 Michelle" at bounding box center [794, 84] width 143 height 15
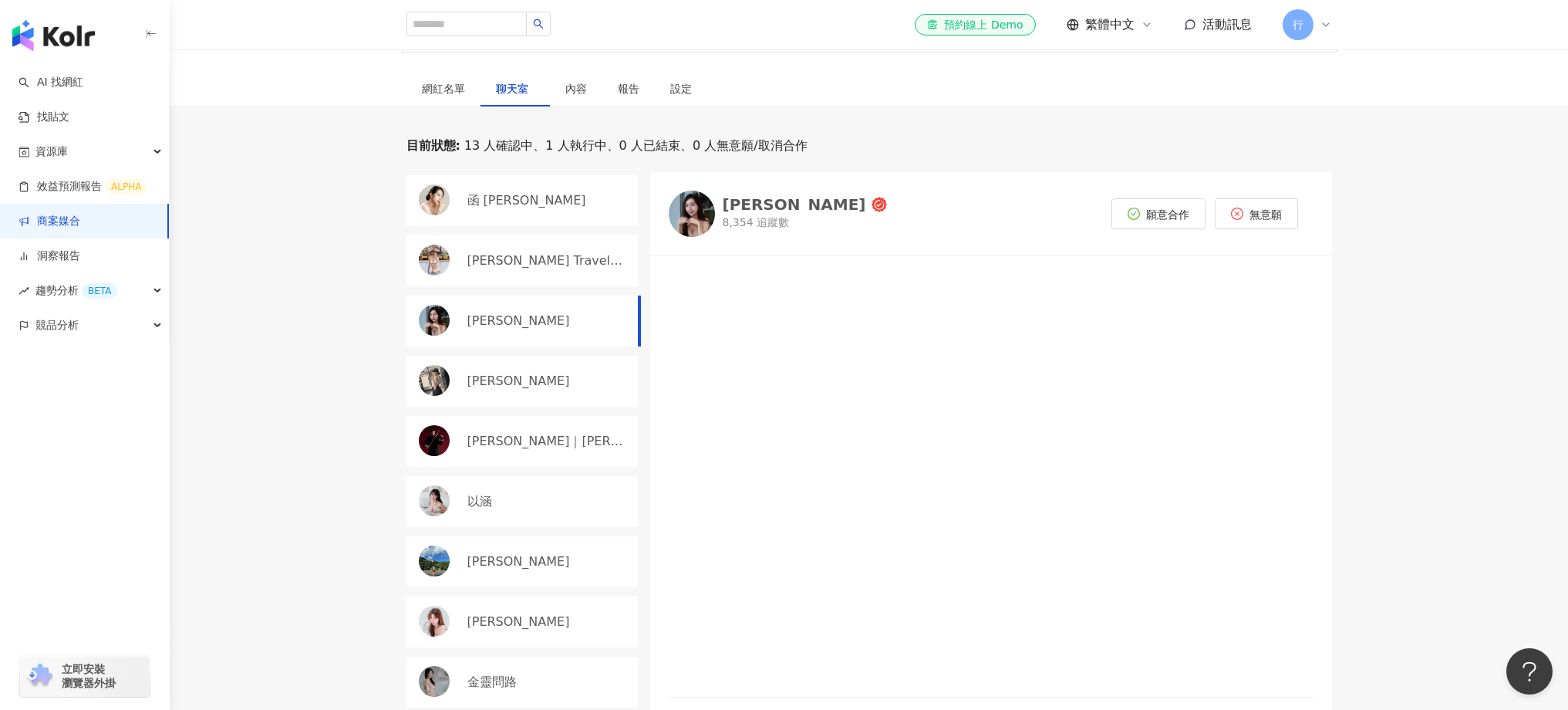
scroll to position [463, 0]
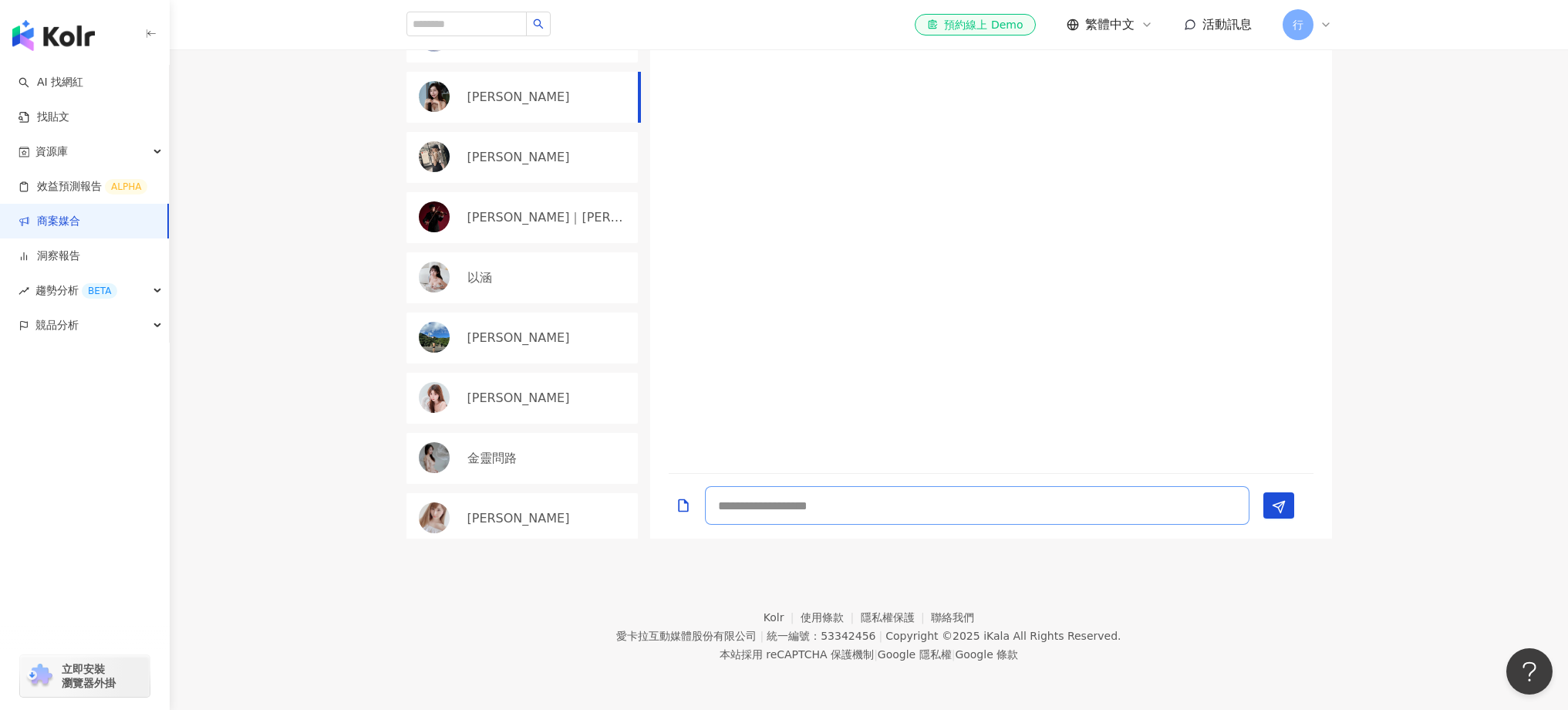
click at [776, 507] on textarea at bounding box center [977, 506] width 545 height 39
type textarea "*"
type textarea "**********"
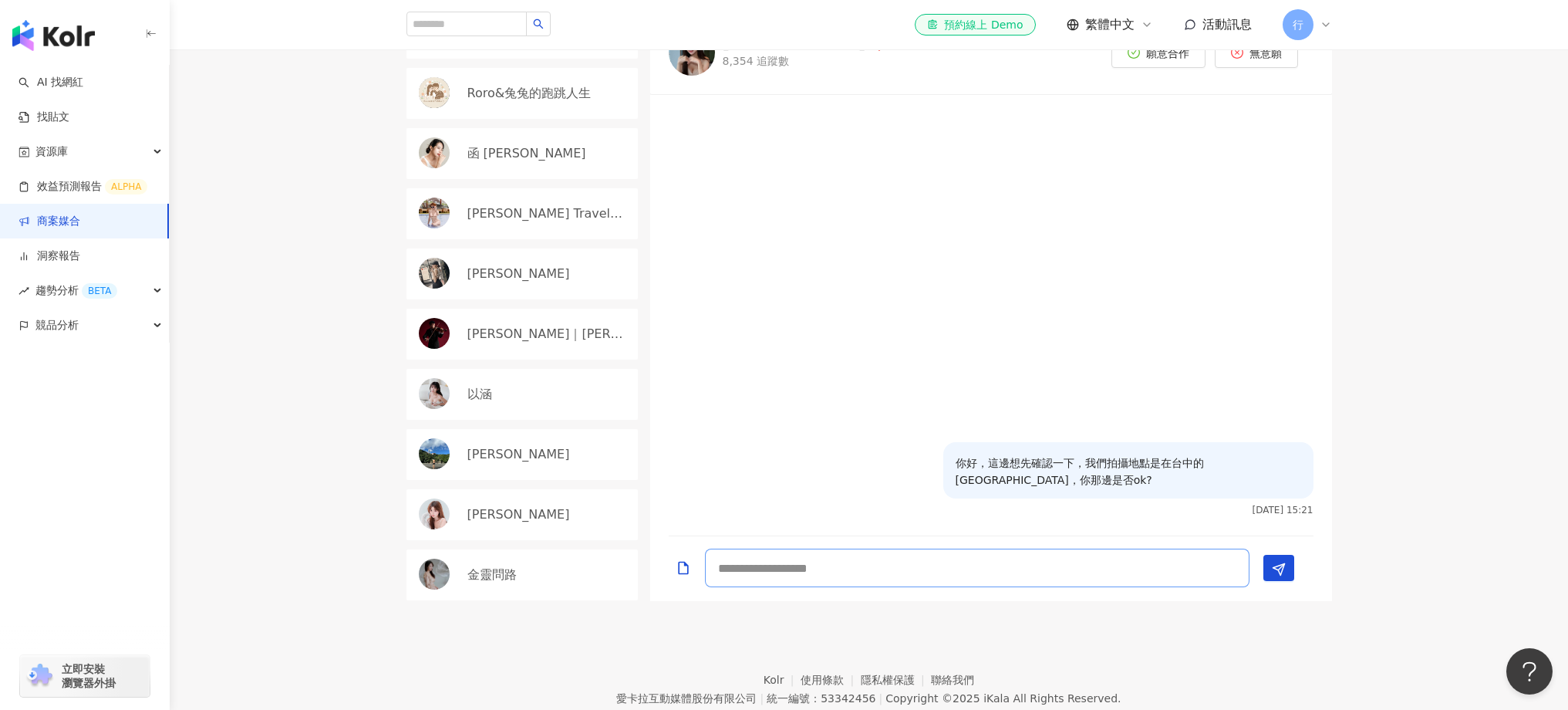
scroll to position [302, 0]
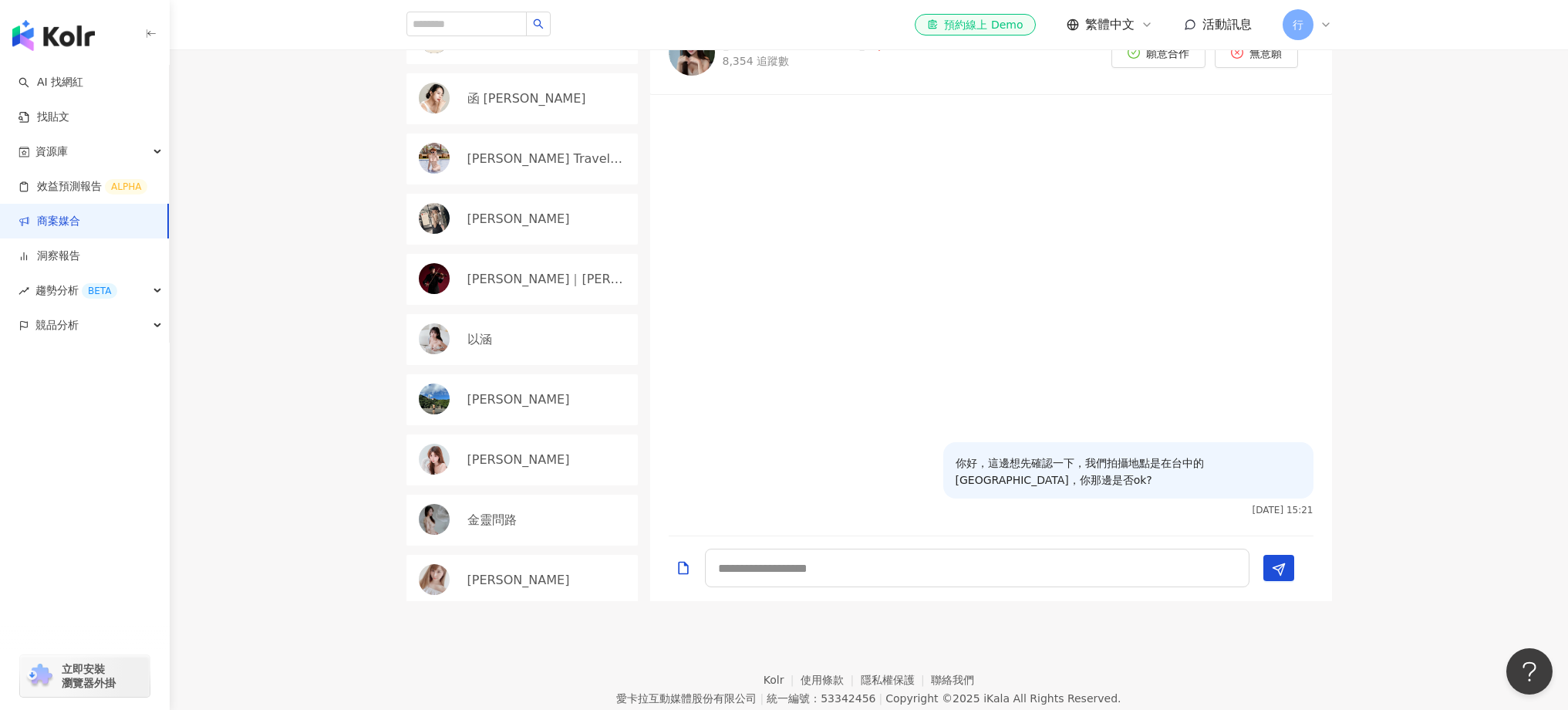
click at [538, 579] on div "Annie" at bounding box center [549, 580] width 162 height 17
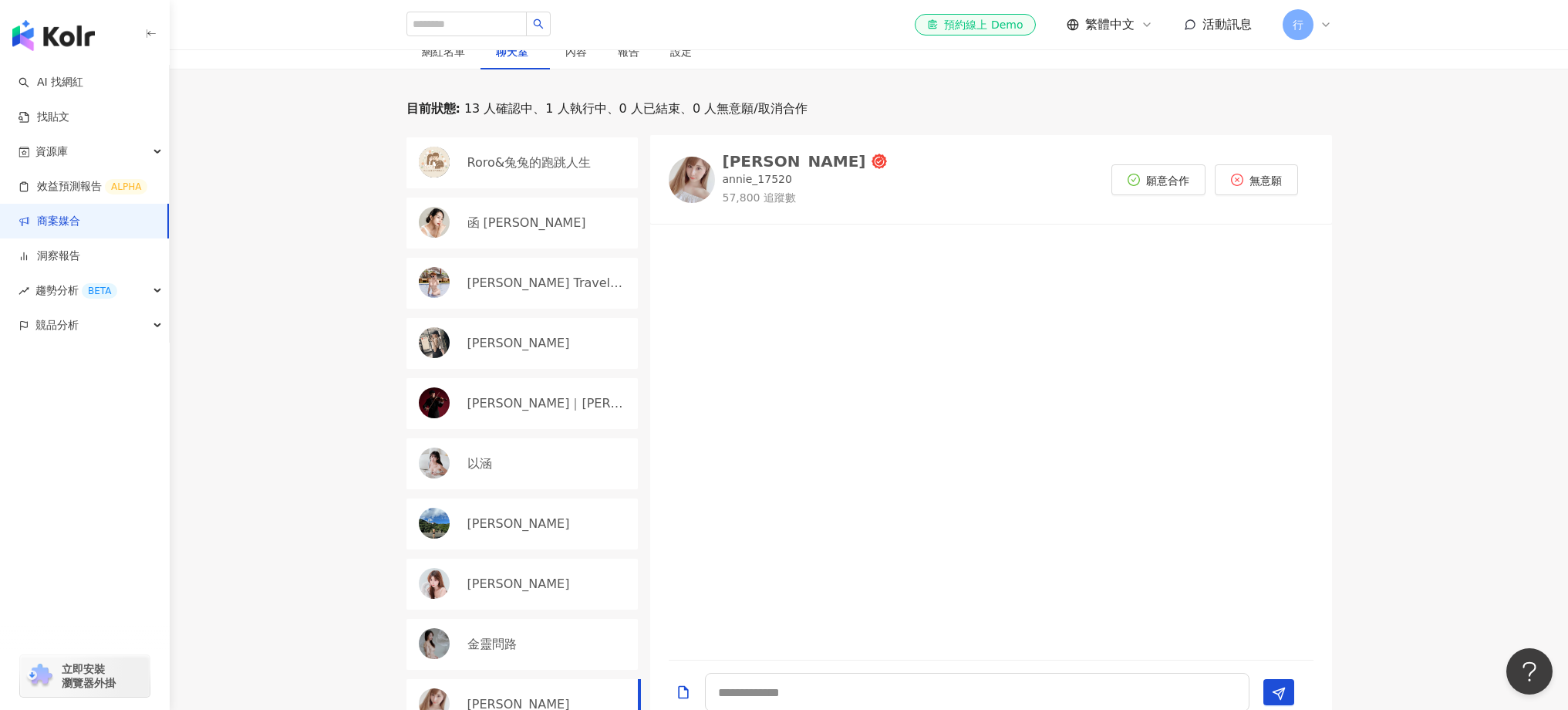
scroll to position [255, 0]
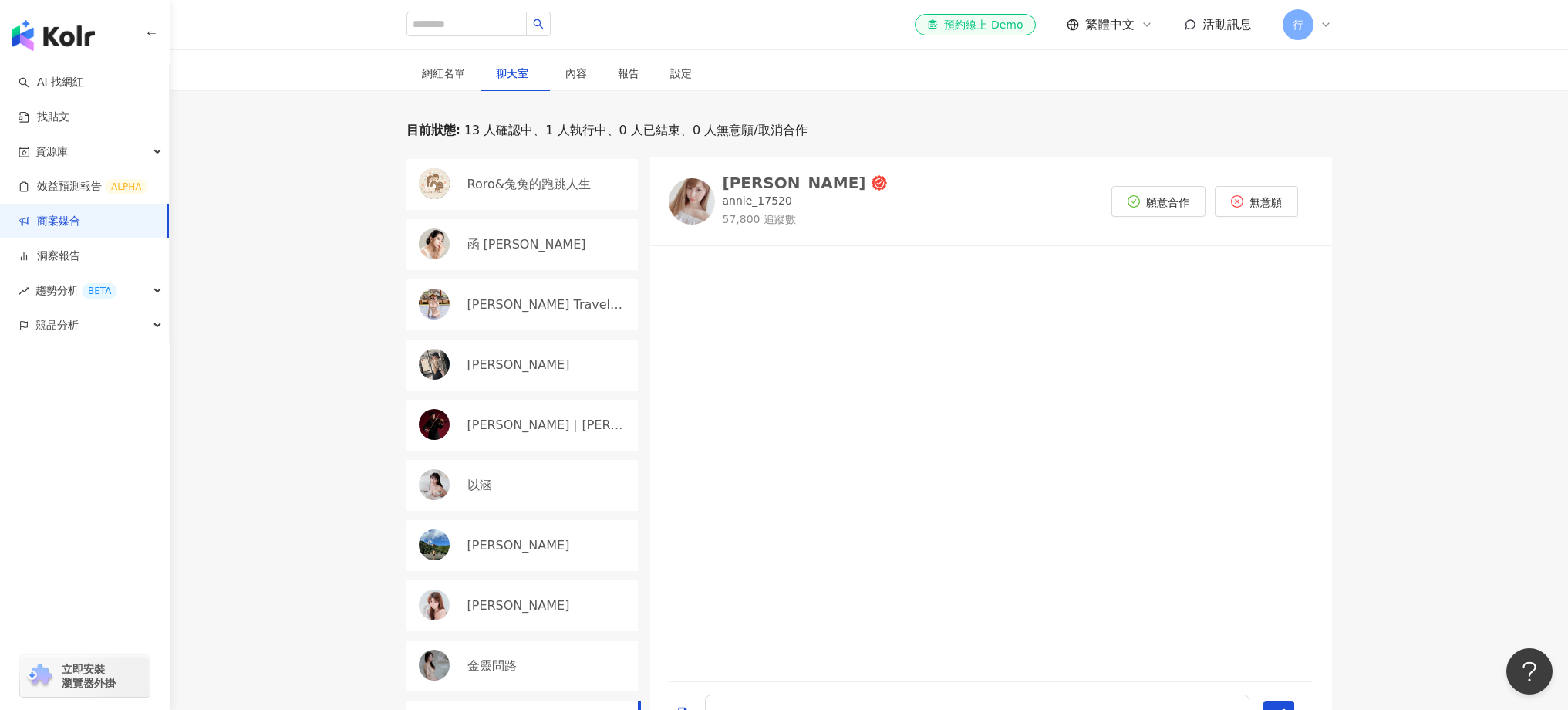
click at [752, 180] on div "Annie" at bounding box center [794, 183] width 143 height 15
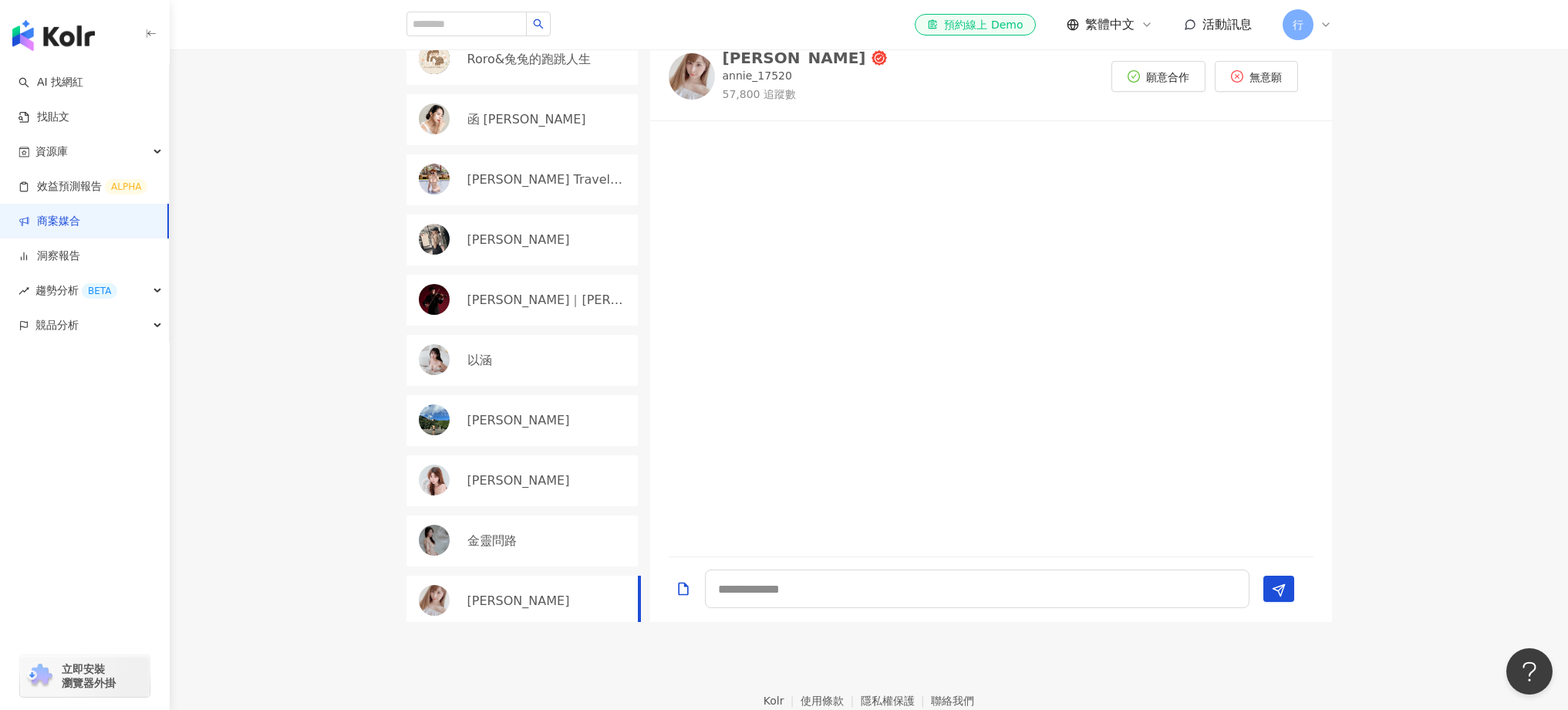
scroll to position [0, 0]
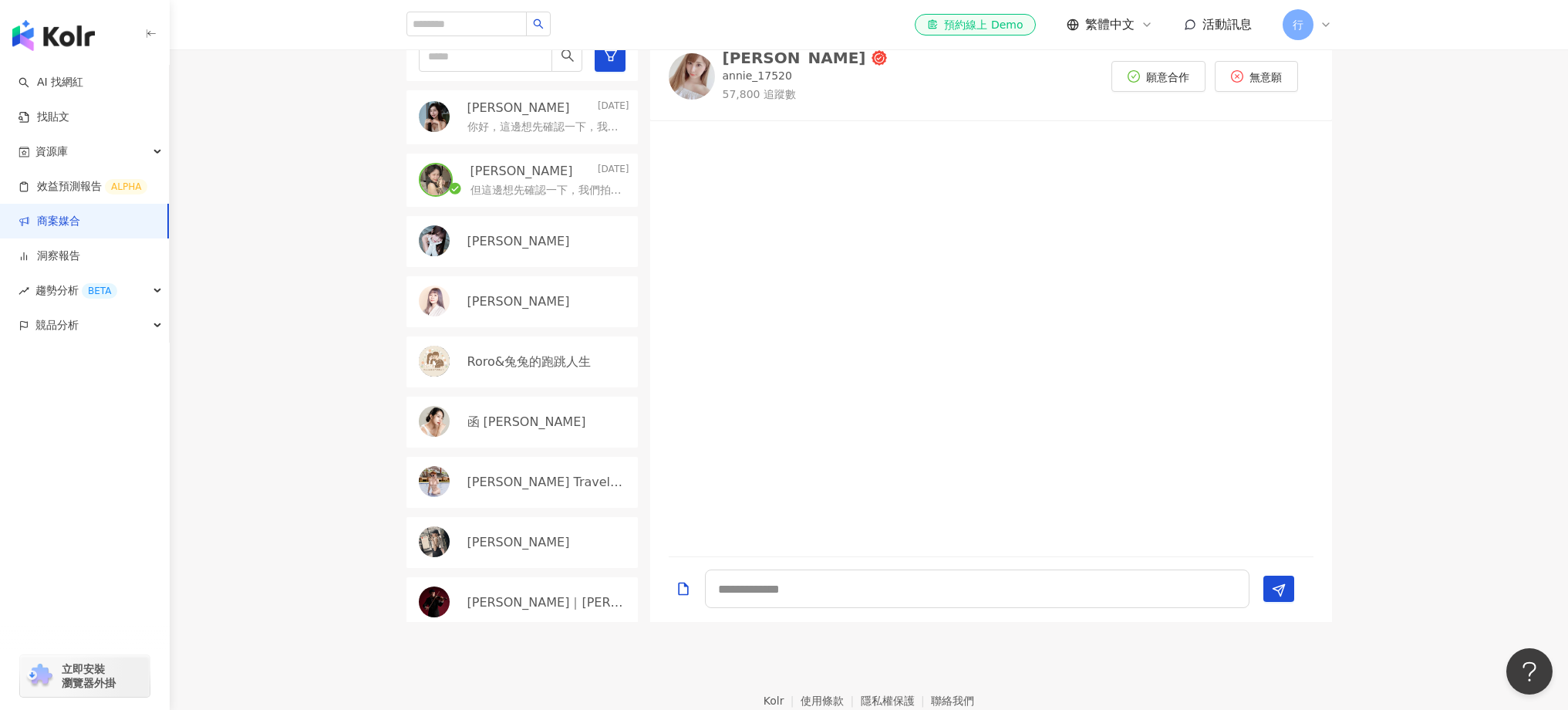
click at [518, 180] on div "但這邊想先確認一下，我們拍攝地點是在台中，屆時你方便過來台中進行拍攝嗎？" at bounding box center [550, 189] width 159 height 18
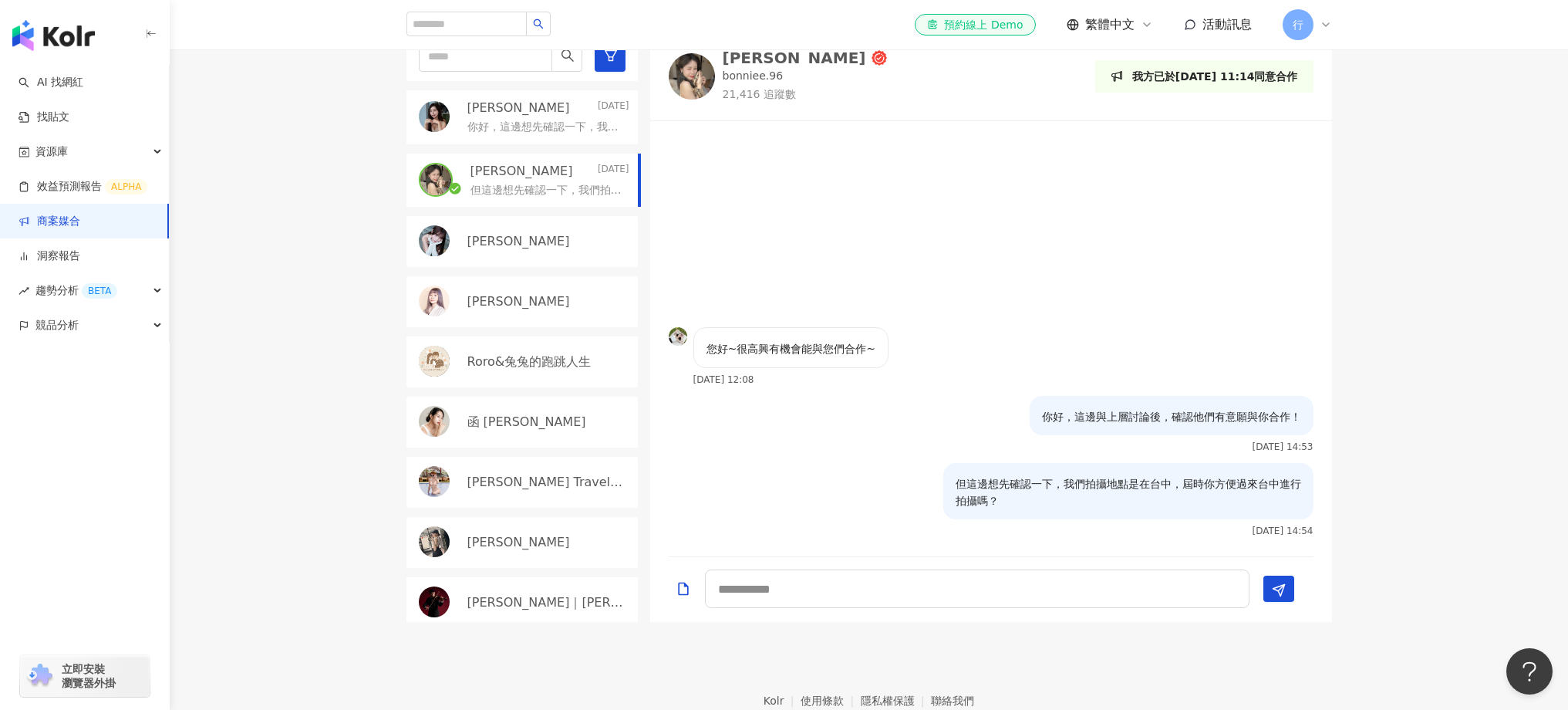
click at [510, 112] on p "米雪 Michelle" at bounding box center [519, 108] width 103 height 17
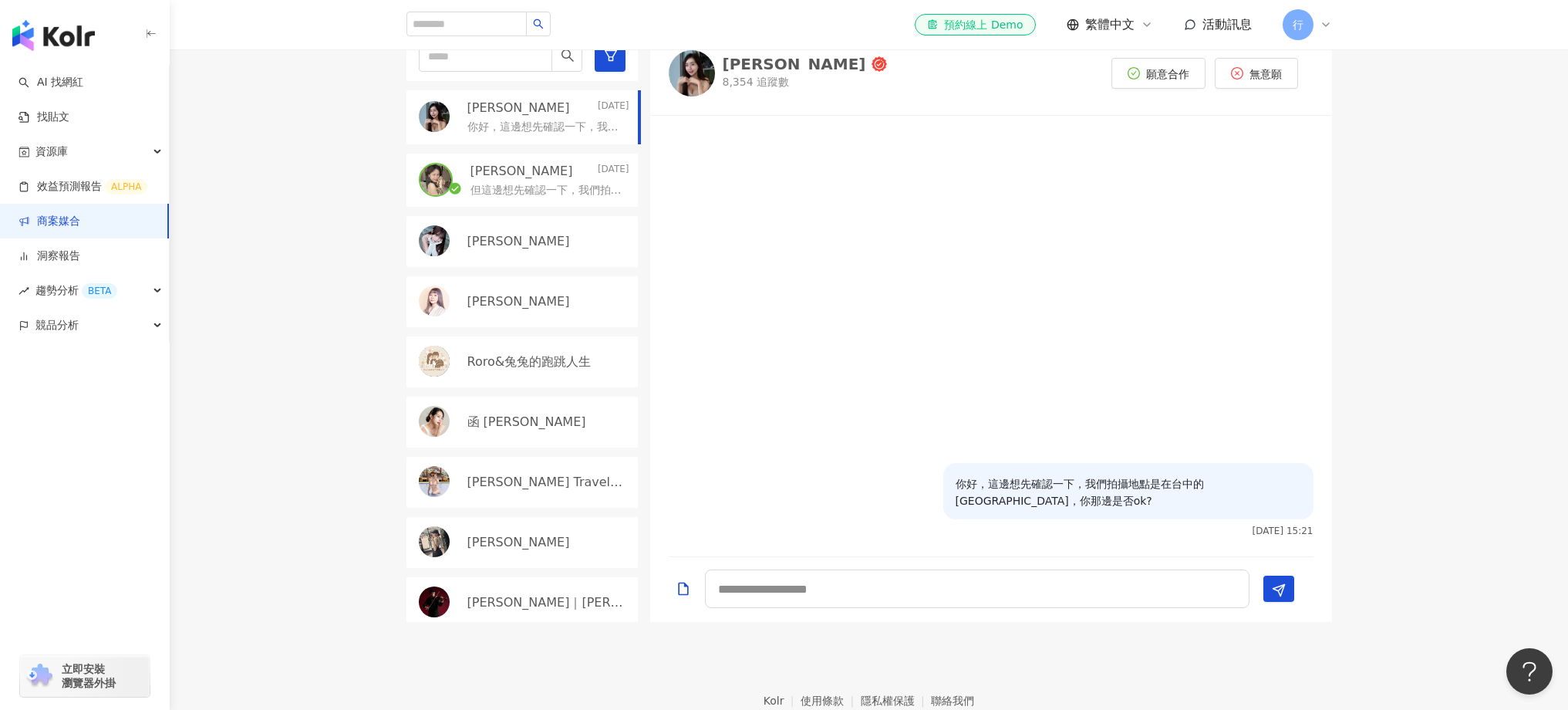
click at [954, 486] on div "你好，這邊想先確認一下，我們拍攝地點是在台中的北屯區，你那邊是否ok?" at bounding box center [1128, 491] width 370 height 56
drag, startPoint x: 957, startPoint y: 482, endPoint x: 1047, endPoint y: 514, distance: 95.5
click at [1011, 514] on div "你好，這邊想先確認一下，我們拍攝地點是在台中的北屯區，你那邊是否ok?" at bounding box center [1128, 491] width 370 height 56
copy p "你好，這邊想先確認一下，我們拍攝地點是在台中的北屯區，你那邊是否ok?"
click at [526, 477] on p "Ling's Travelmap" at bounding box center [547, 482] width 159 height 17
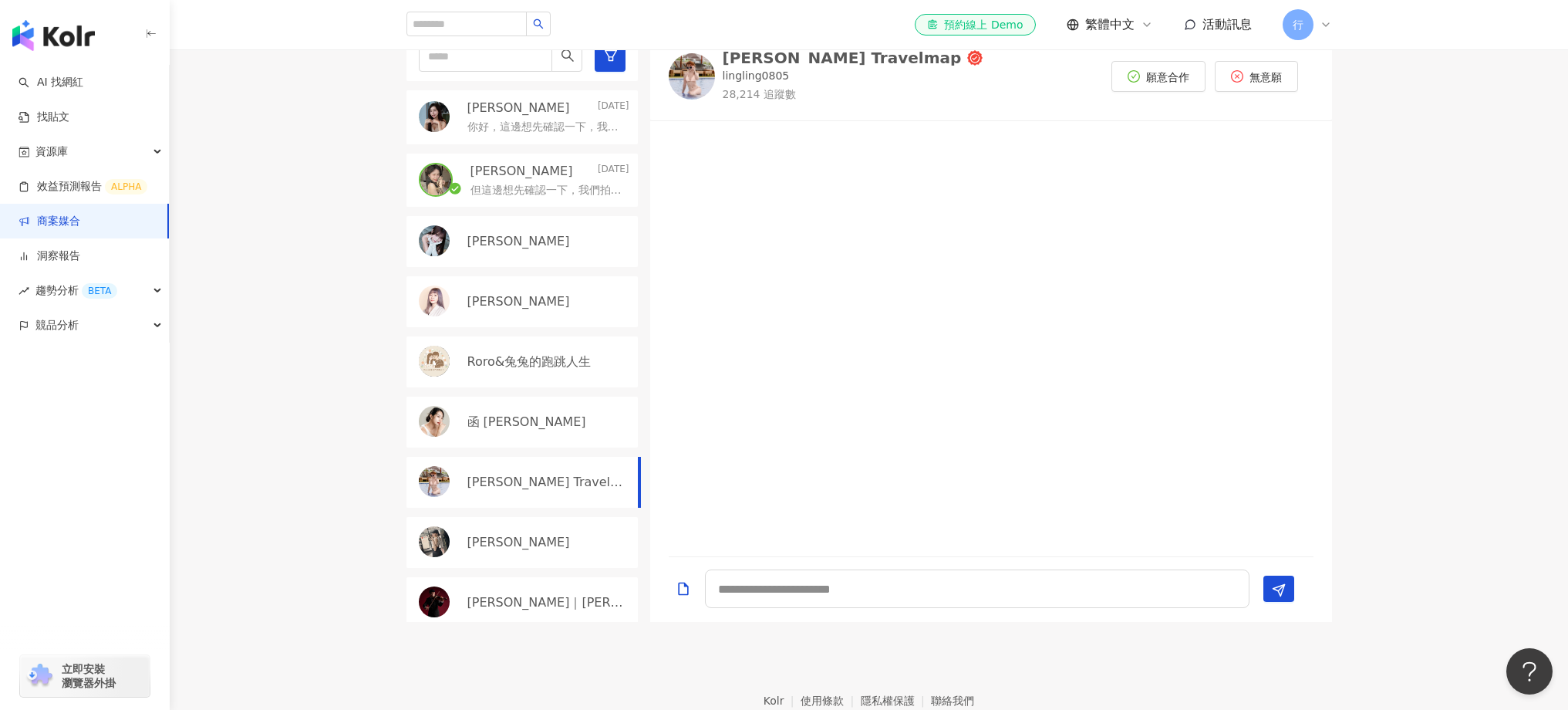
click at [531, 524] on div "鄭采潔" at bounding box center [522, 543] width 232 height 51
click at [801, 598] on textarea at bounding box center [977, 589] width 545 height 39
paste textarea "**********"
type textarea "**********"
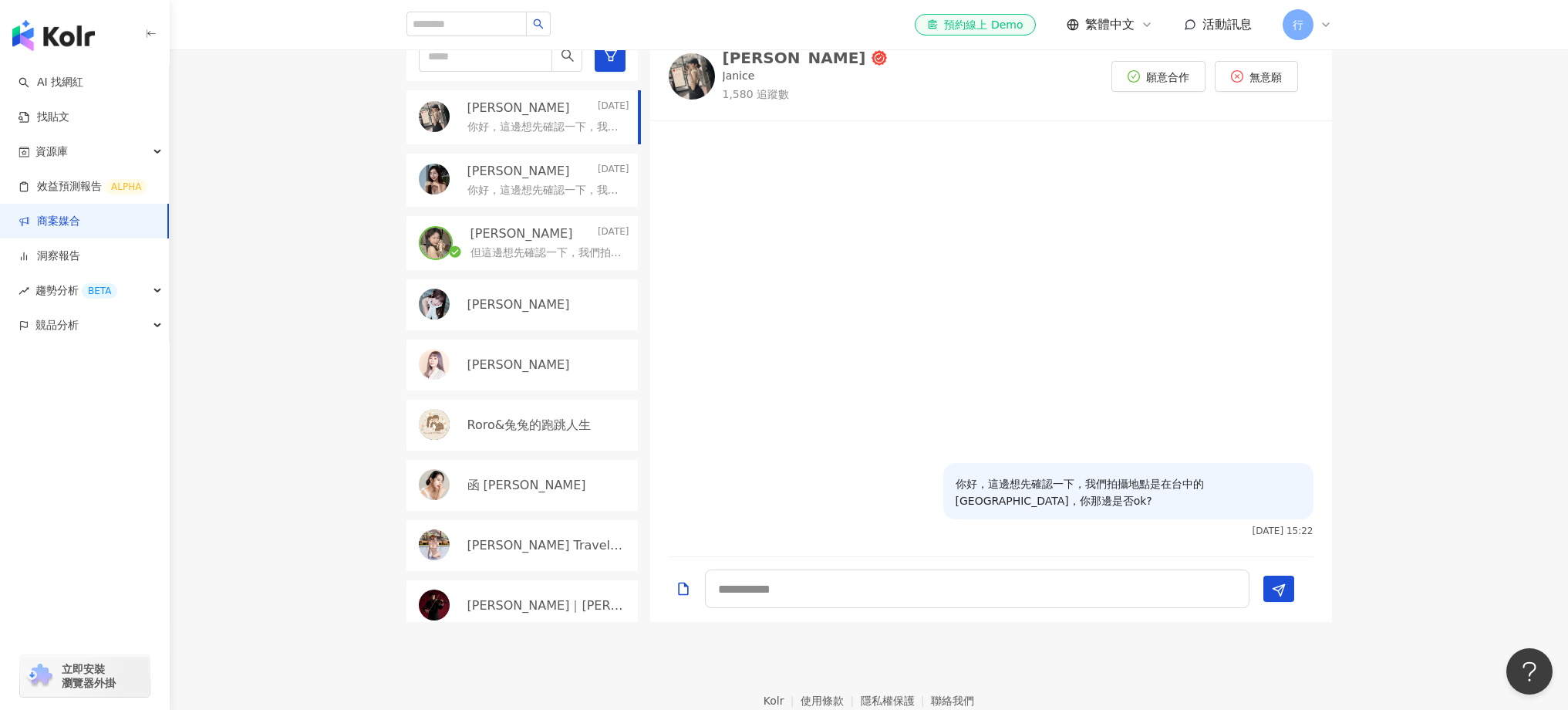
click at [540, 318] on div "小葵" at bounding box center [522, 305] width 232 height 51
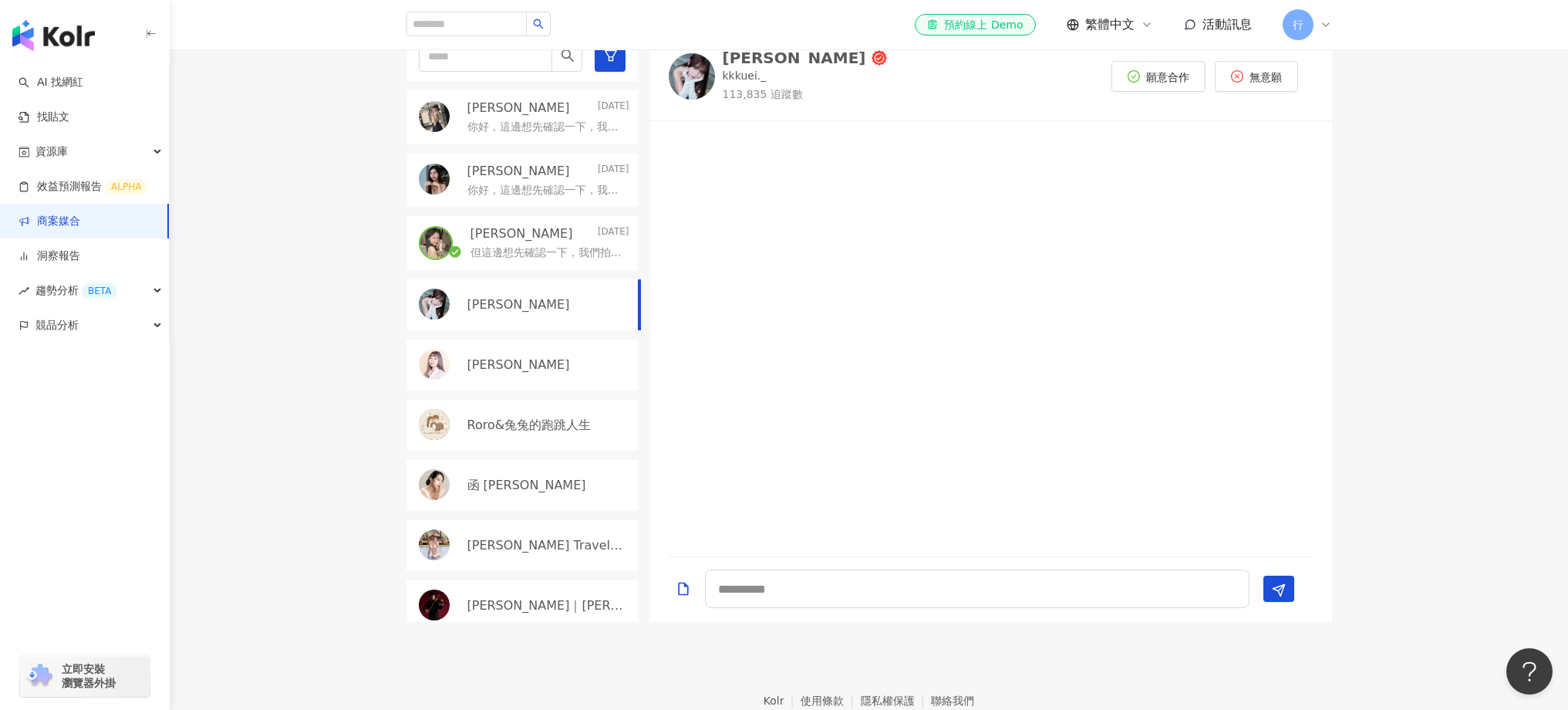
scroll to position [3, 0]
click at [513, 488] on p "函 Helen Hsu" at bounding box center [527, 482] width 119 height 17
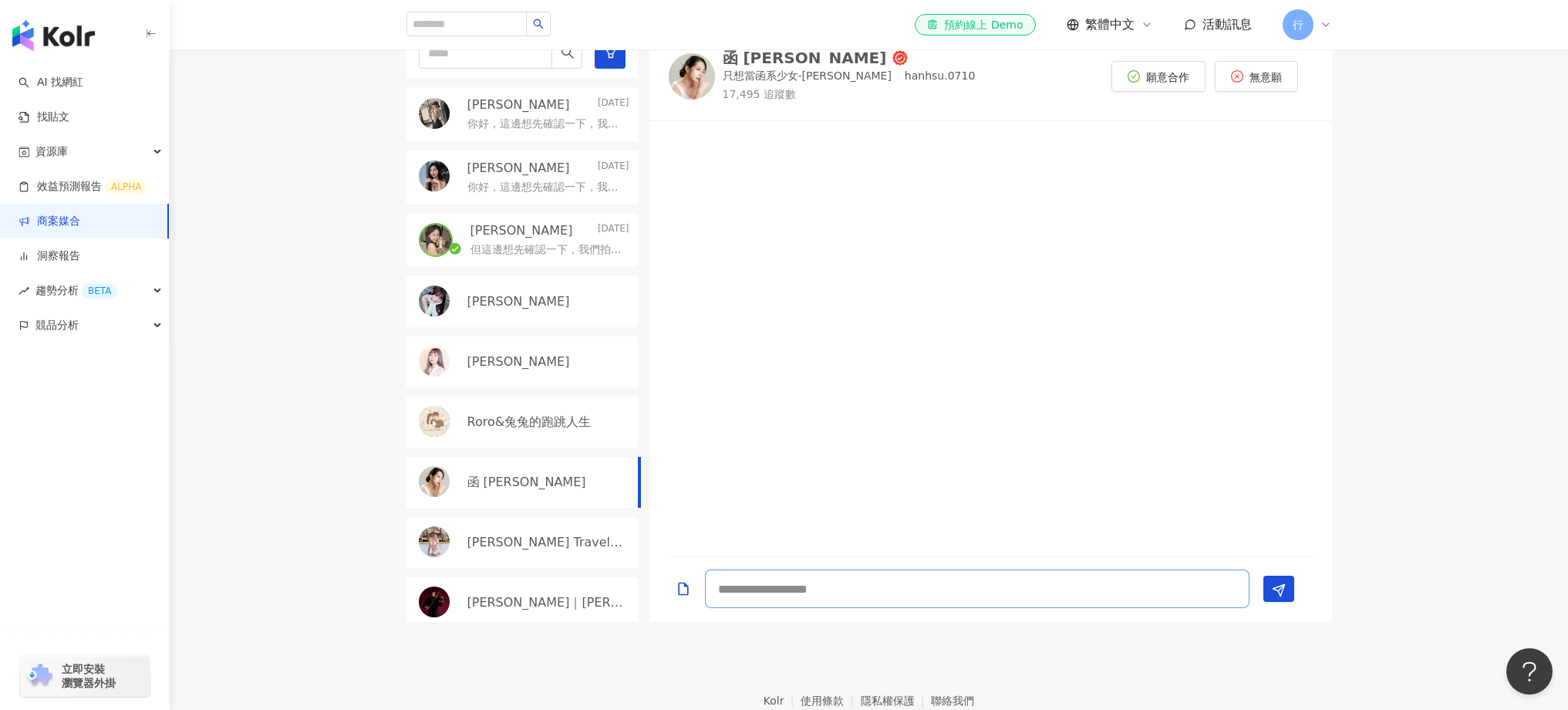
click at [856, 598] on textarea at bounding box center [977, 589] width 545 height 39
paste textarea "**********"
type textarea "**********"
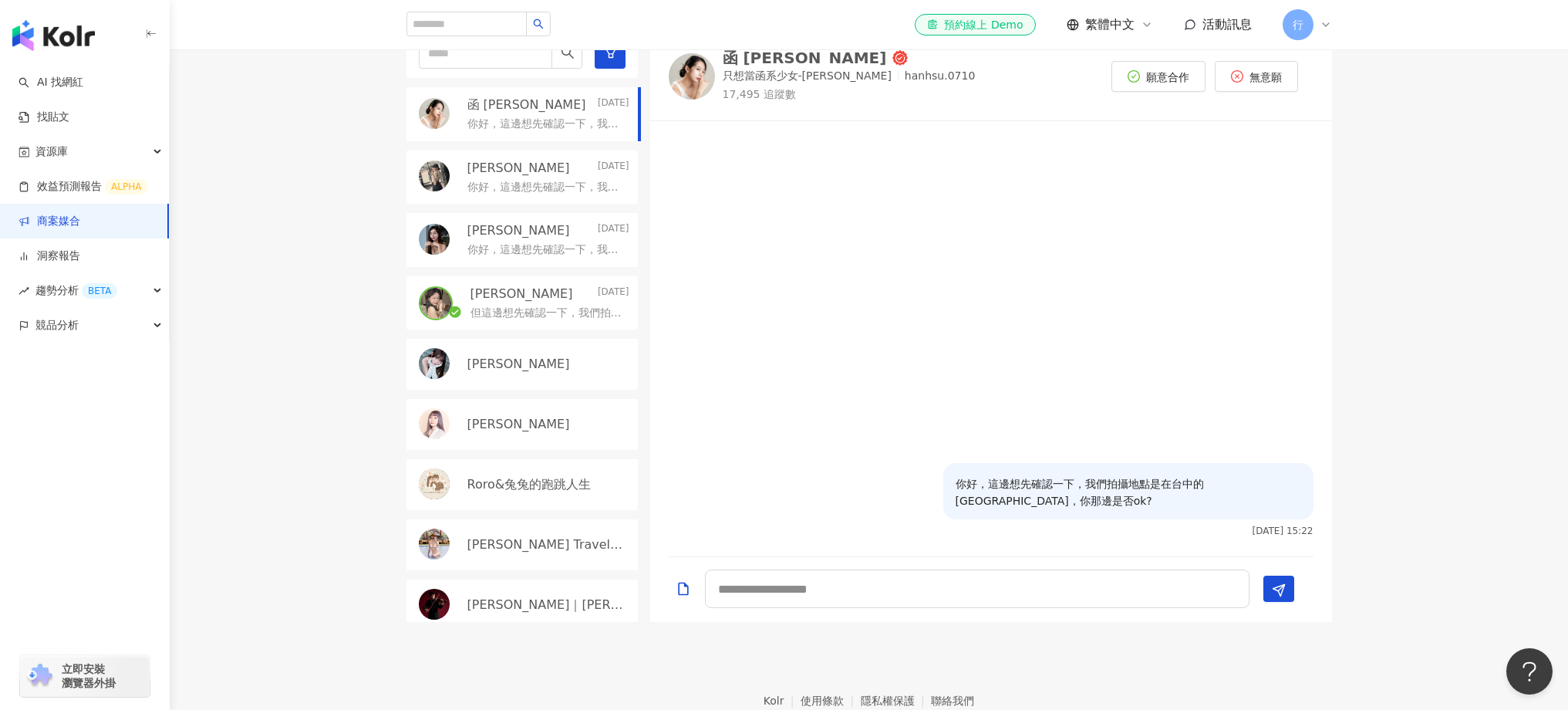
click at [90, 51] on div "button" at bounding box center [85, 32] width 170 height 64
click at [72, 36] on img "button" at bounding box center [54, 35] width 83 height 31
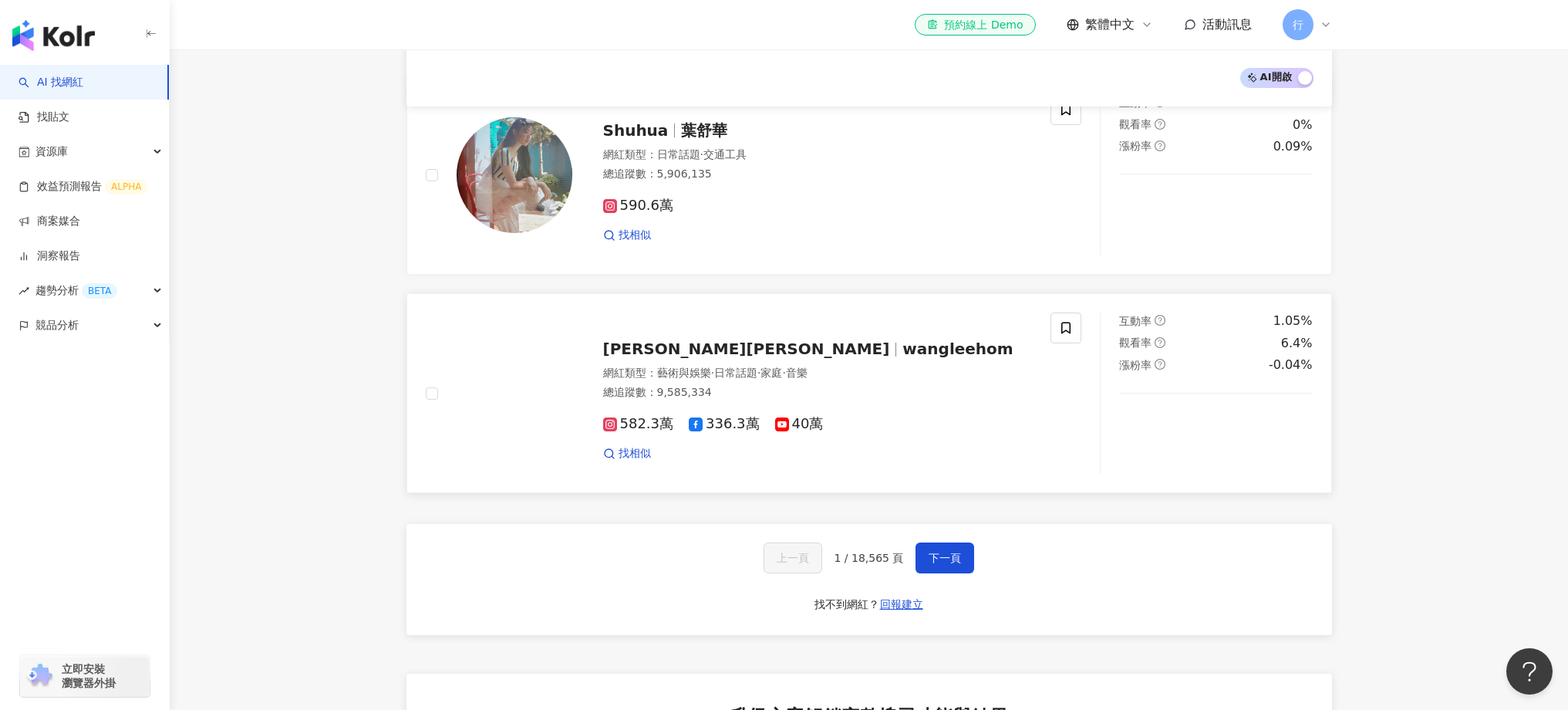
scroll to position [2394, 0]
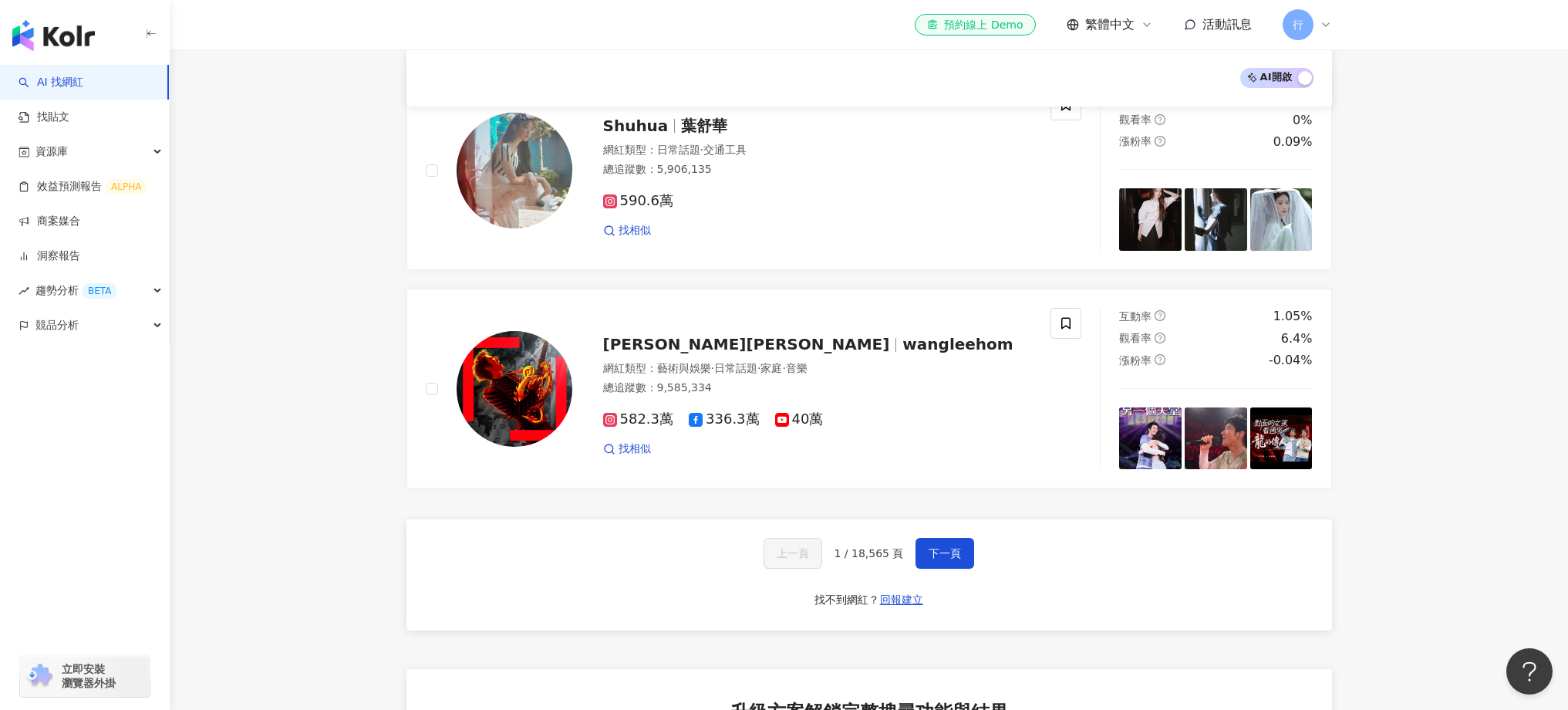
click at [1011, 23] on span "活動訊息" at bounding box center [1227, 24] width 49 height 15
click at [1011, 25] on span "活動訊息" at bounding box center [1227, 24] width 49 height 15
click at [1011, 20] on icon at bounding box center [1325, 24] width 13 height 13
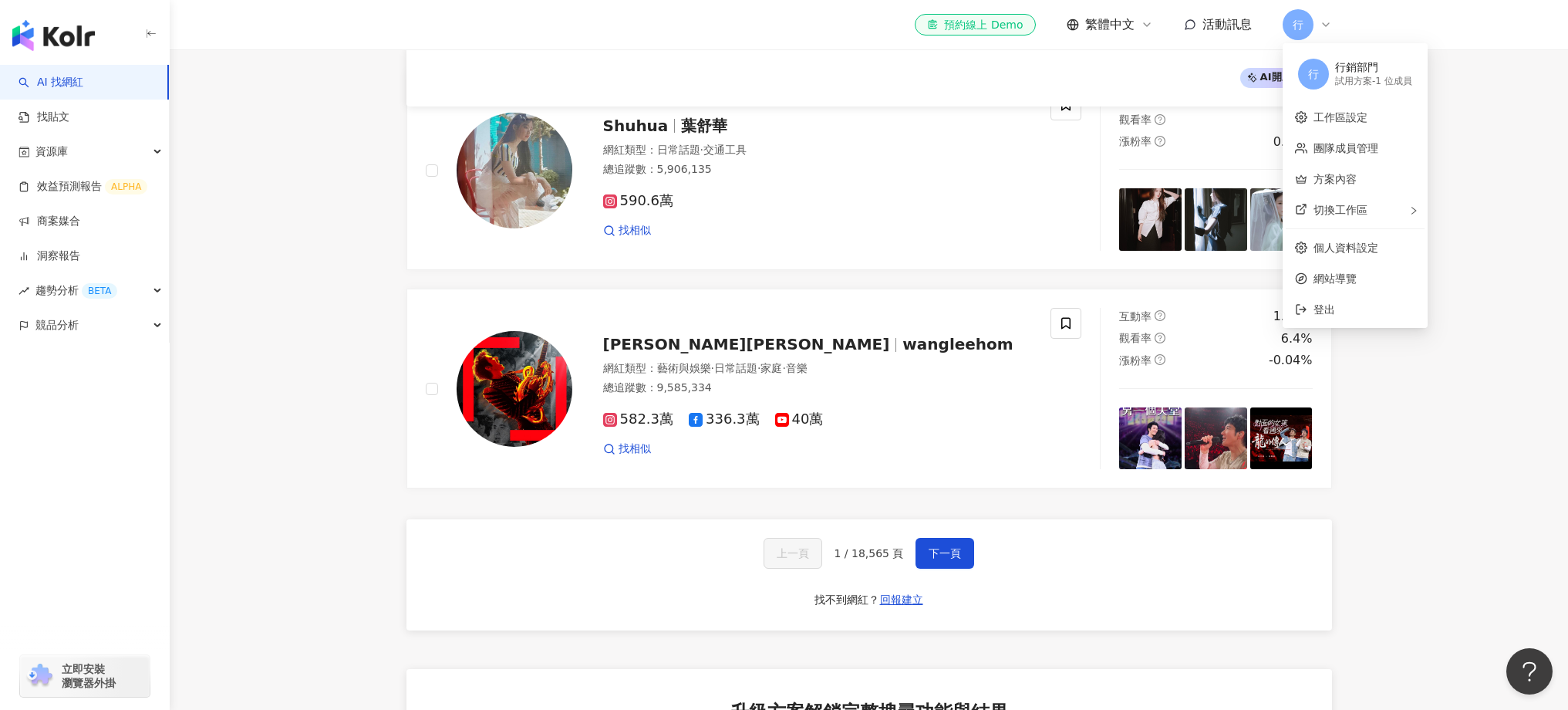
click at [1011, 20] on icon at bounding box center [1325, 24] width 13 height 13
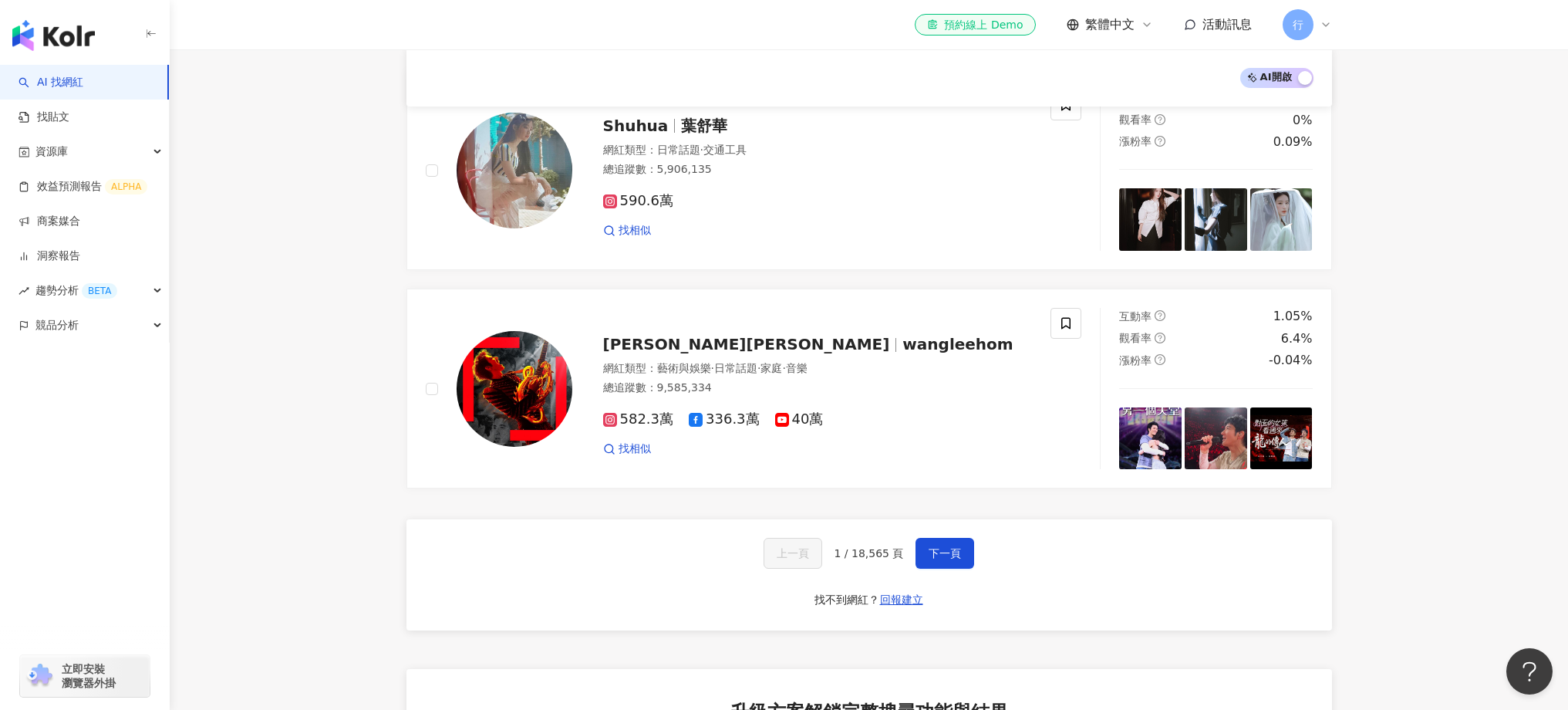
click at [1011, 27] on icon at bounding box center [1325, 24] width 13 height 13
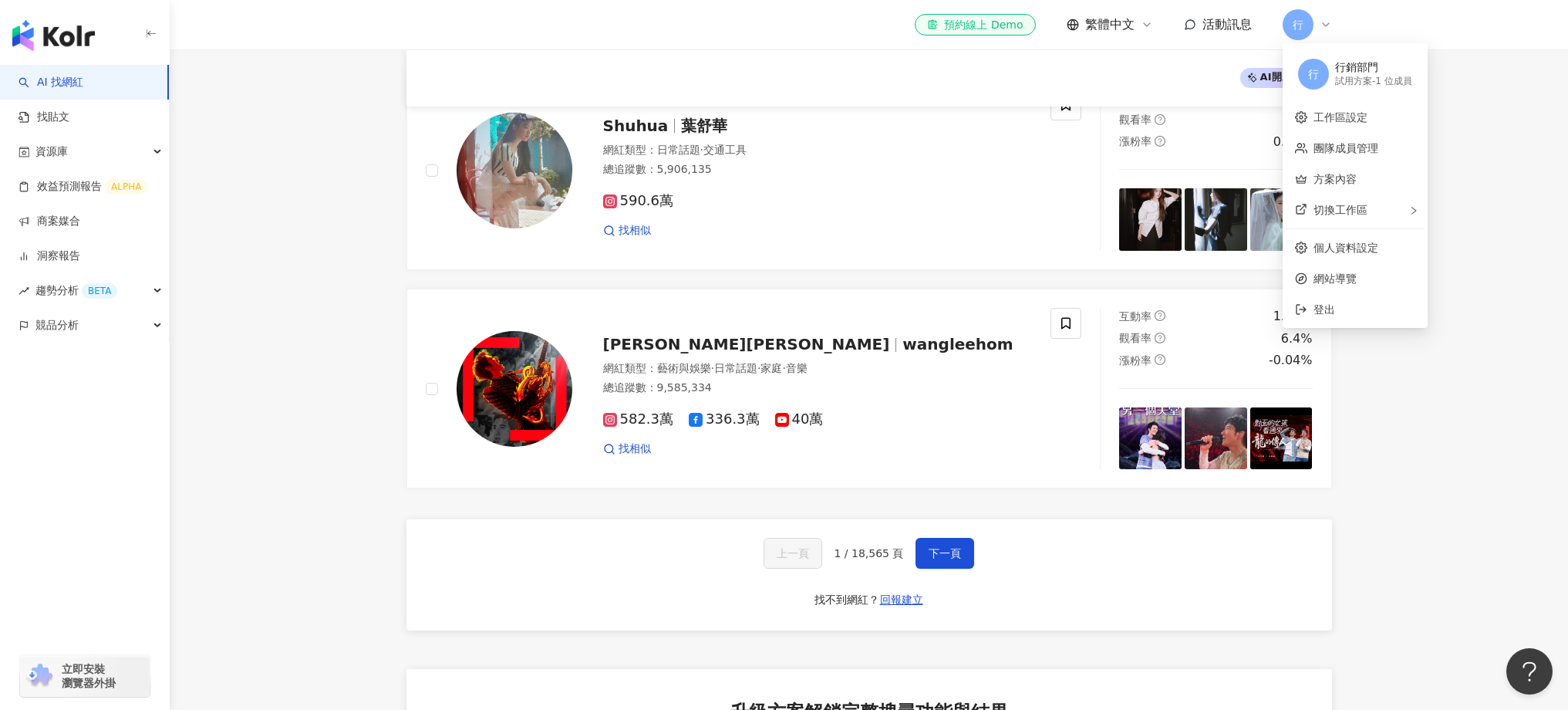
click at [1011, 84] on div "試用方案 - 1 位成員" at bounding box center [1374, 81] width 77 height 13
click at [1011, 183] on link "方案內容" at bounding box center [1335, 178] width 44 height 13
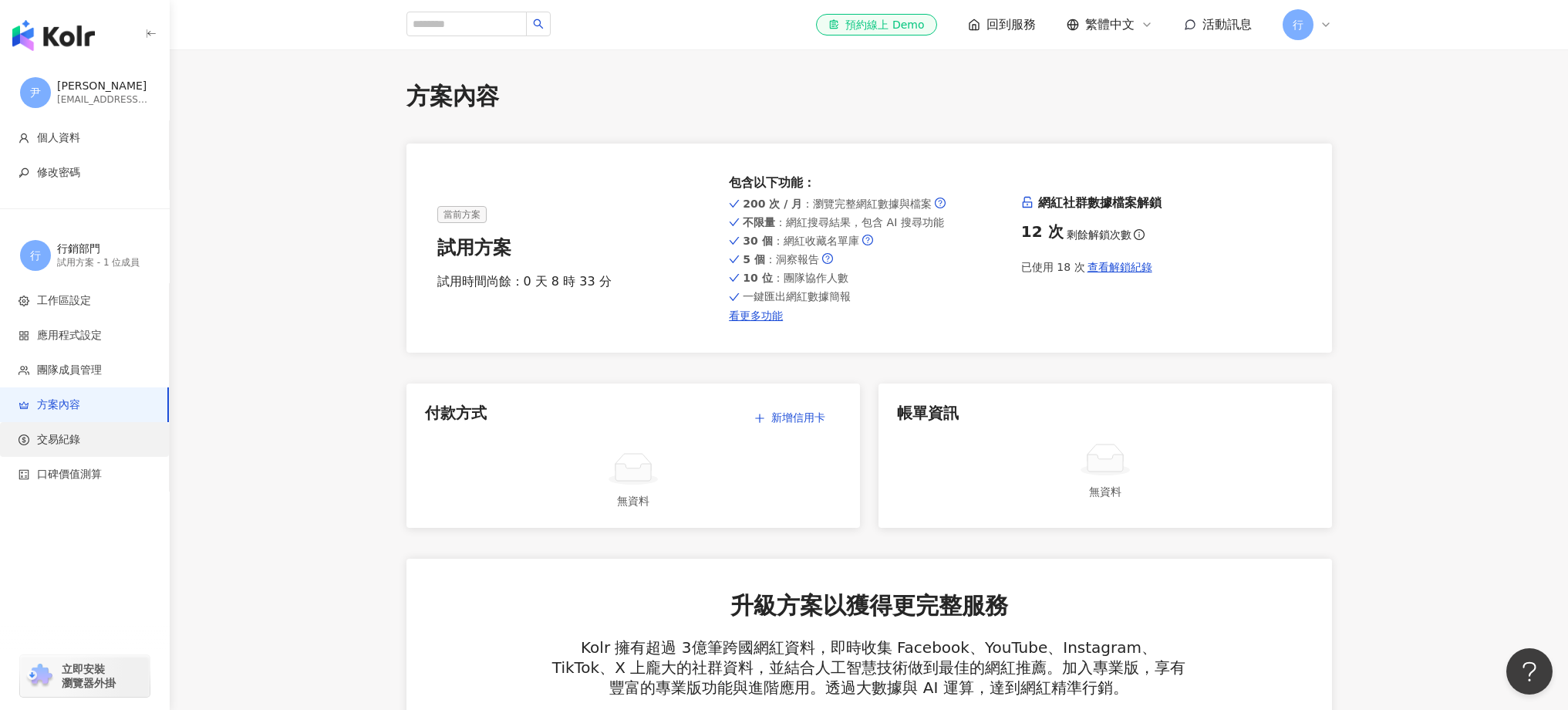
click at [46, 444] on span "交易紀錄" at bounding box center [59, 440] width 44 height 15
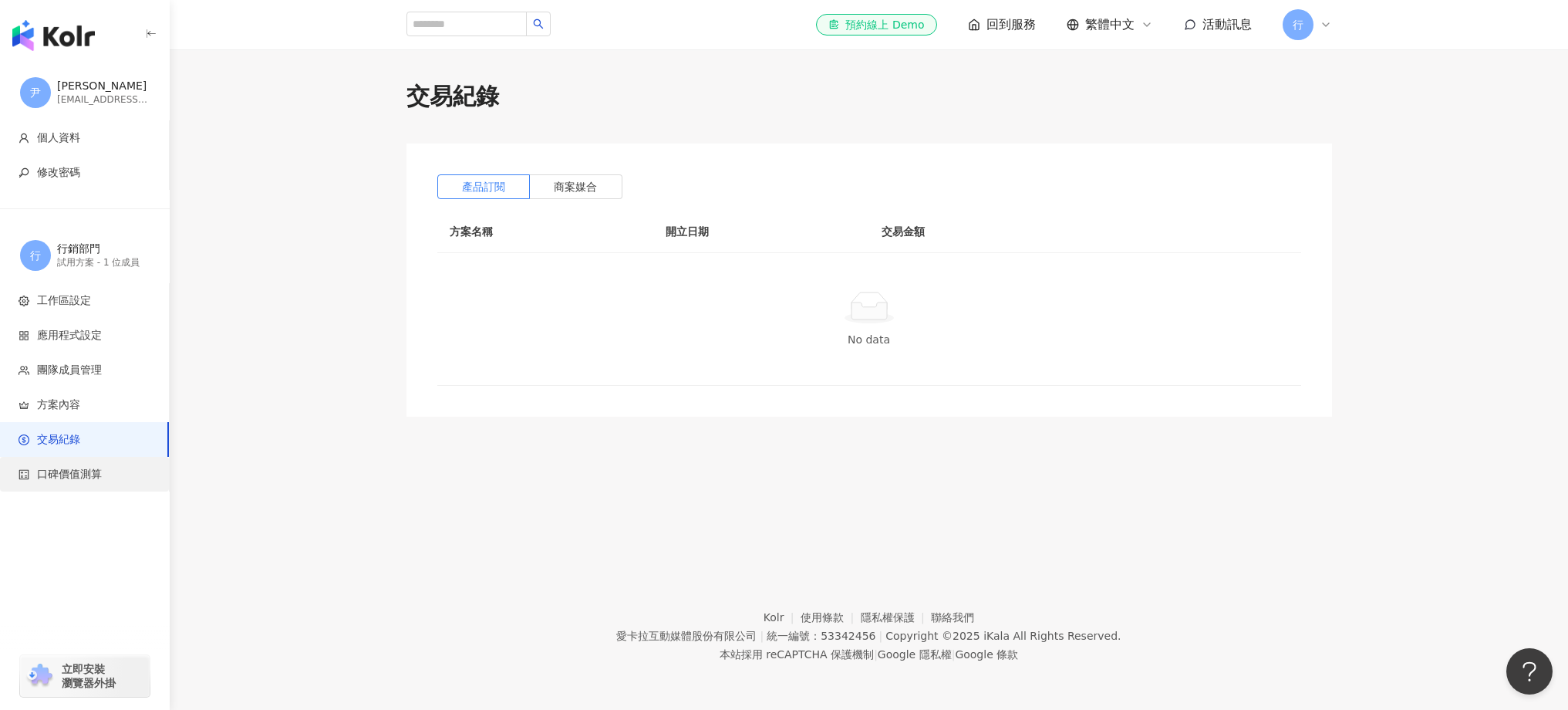
click at [74, 469] on span "口碑價值測算" at bounding box center [69, 475] width 64 height 15
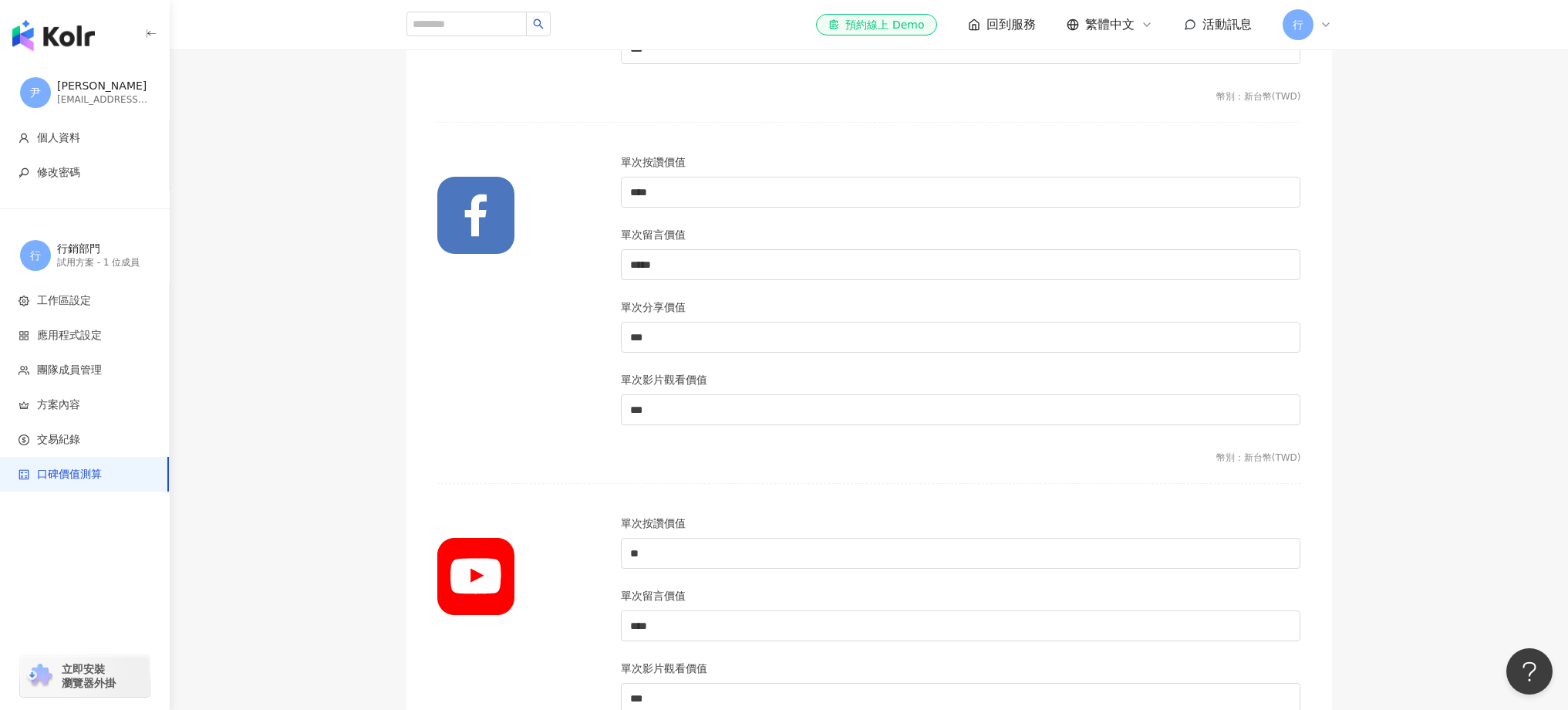
scroll to position [785, 0]
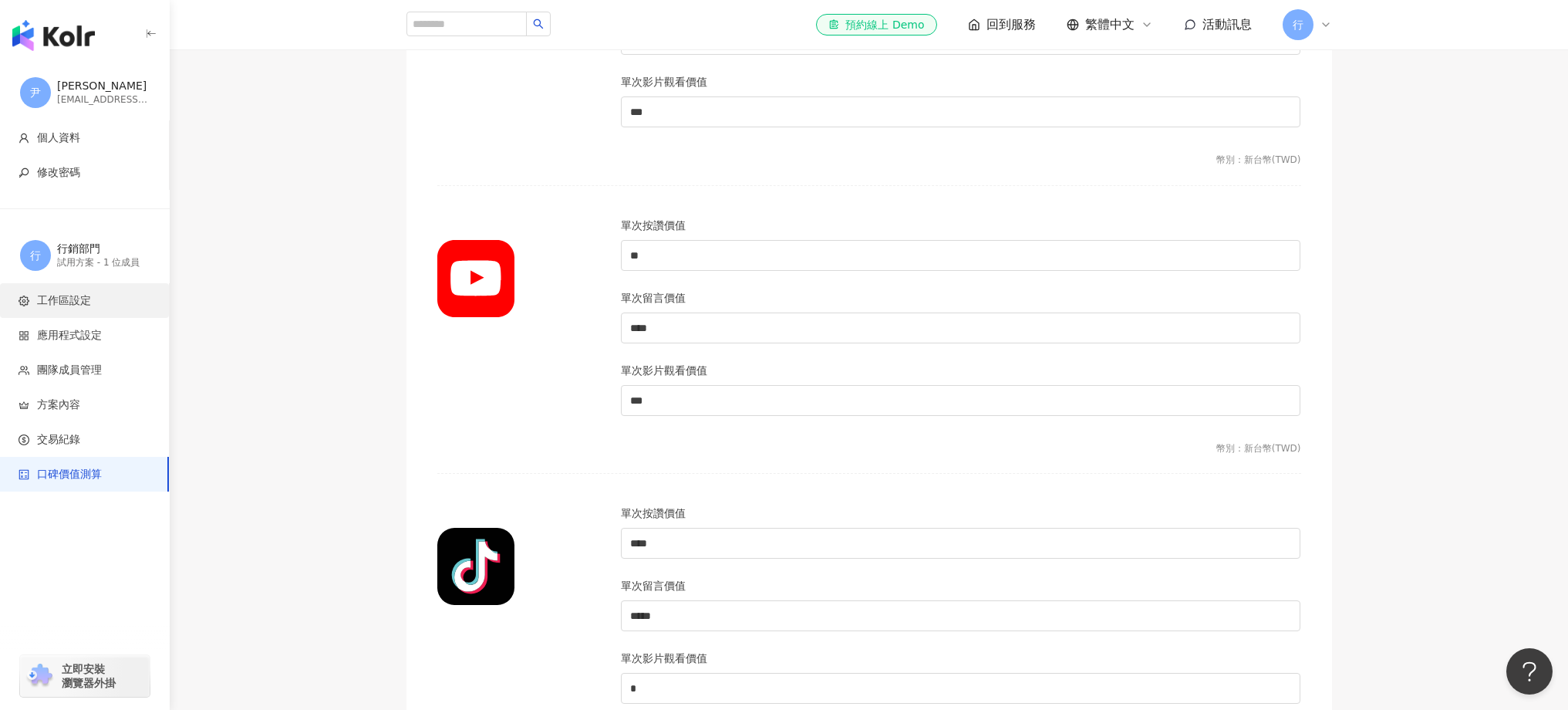
click at [102, 300] on span "工作區設定" at bounding box center [87, 301] width 138 height 15
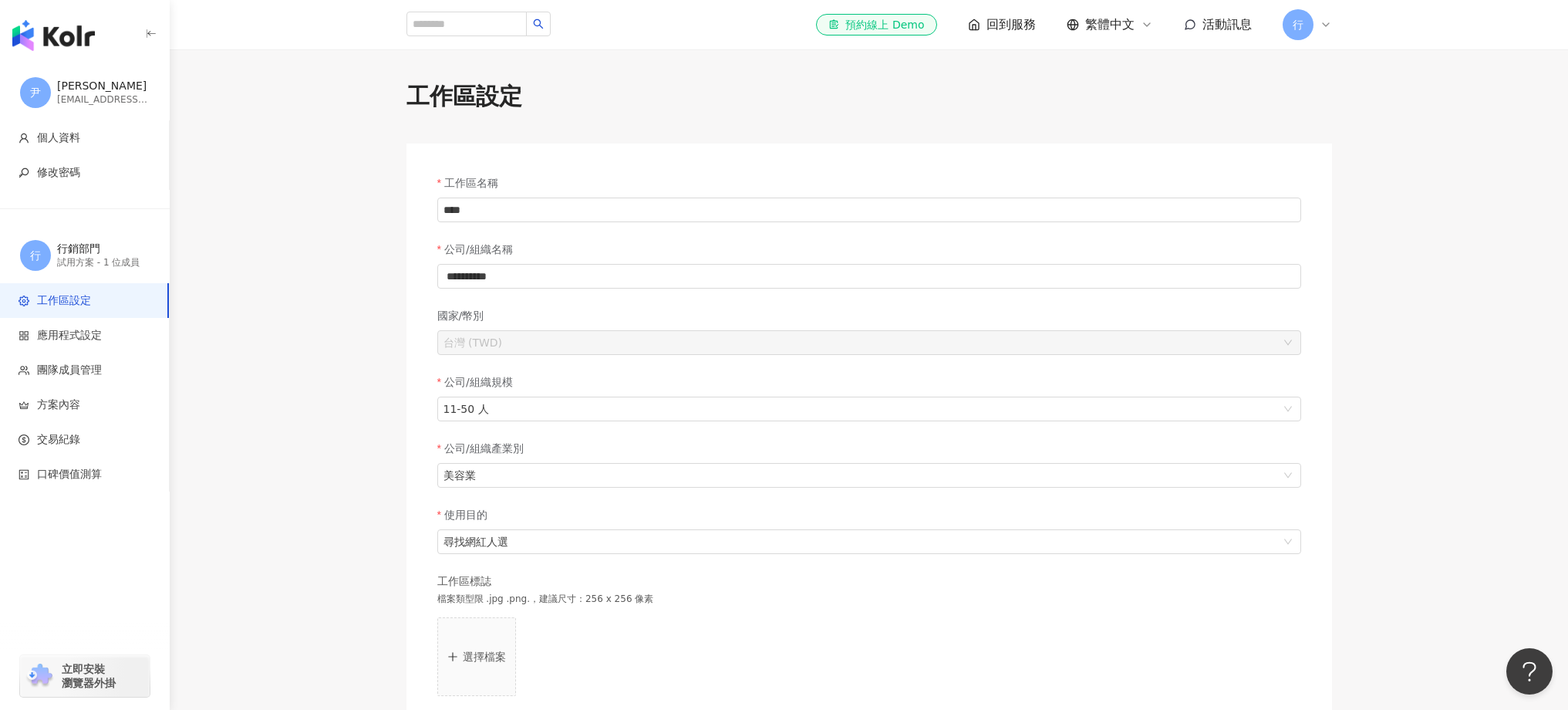
click at [41, 34] on img "button" at bounding box center [54, 35] width 83 height 31
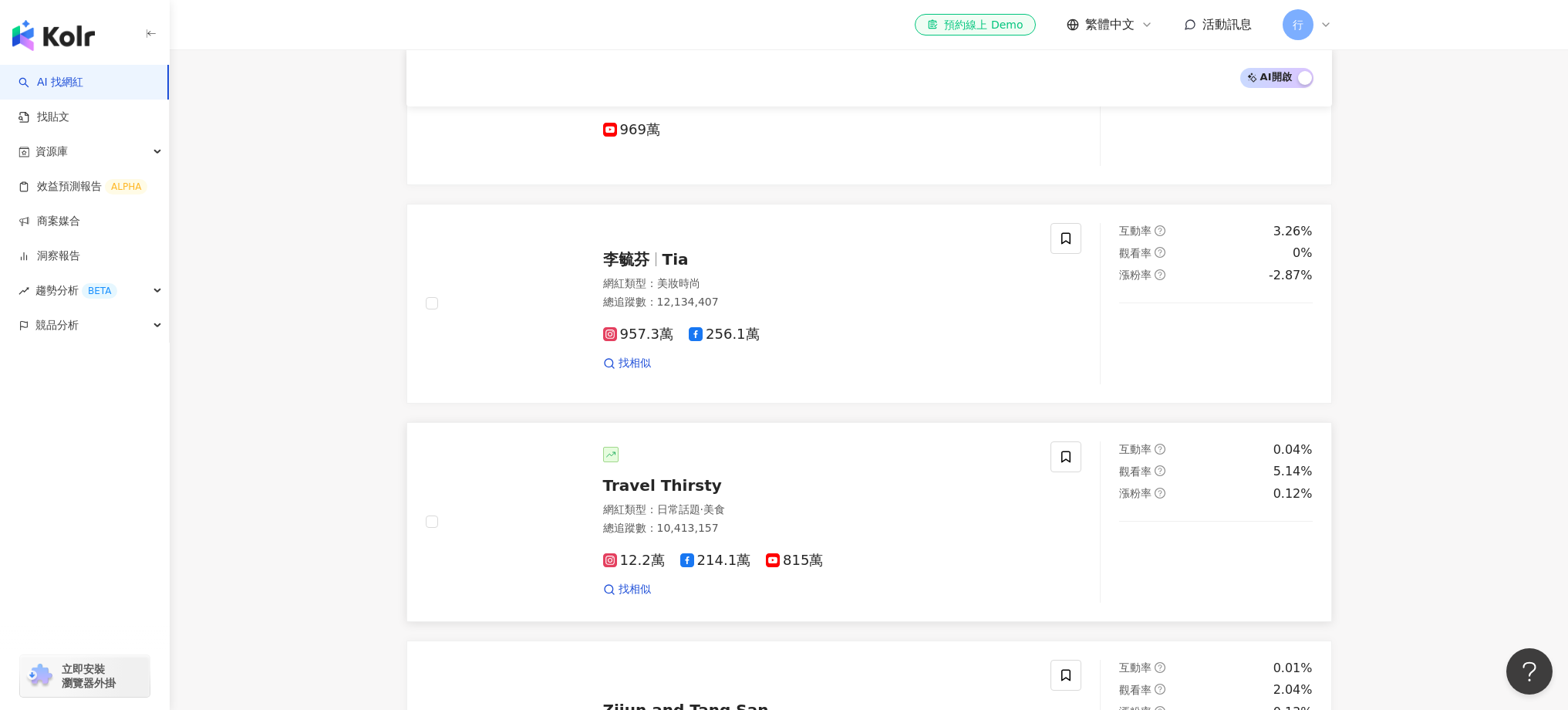
scroll to position [773, 0]
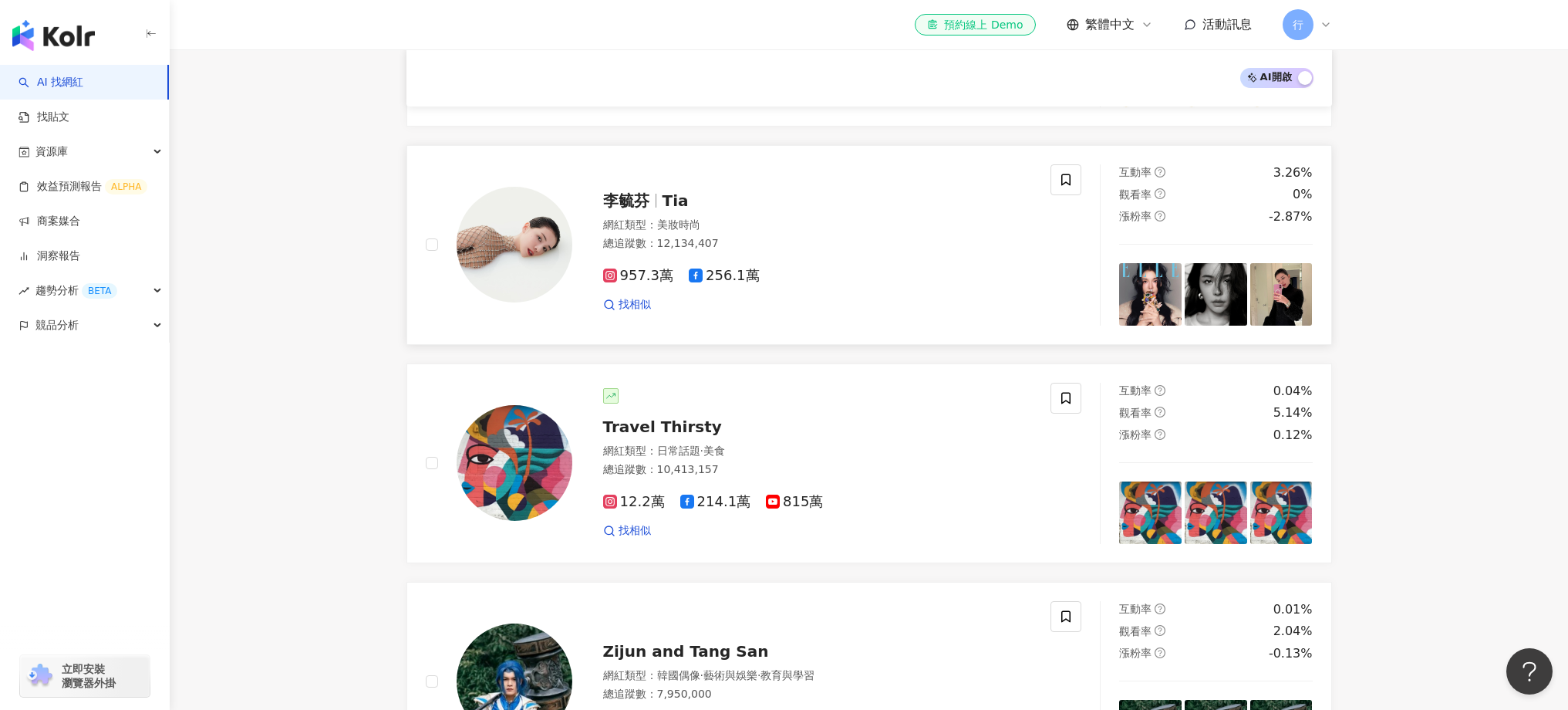
click at [773, 201] on div "李毓芬 Tia" at bounding box center [817, 201] width 429 height 22
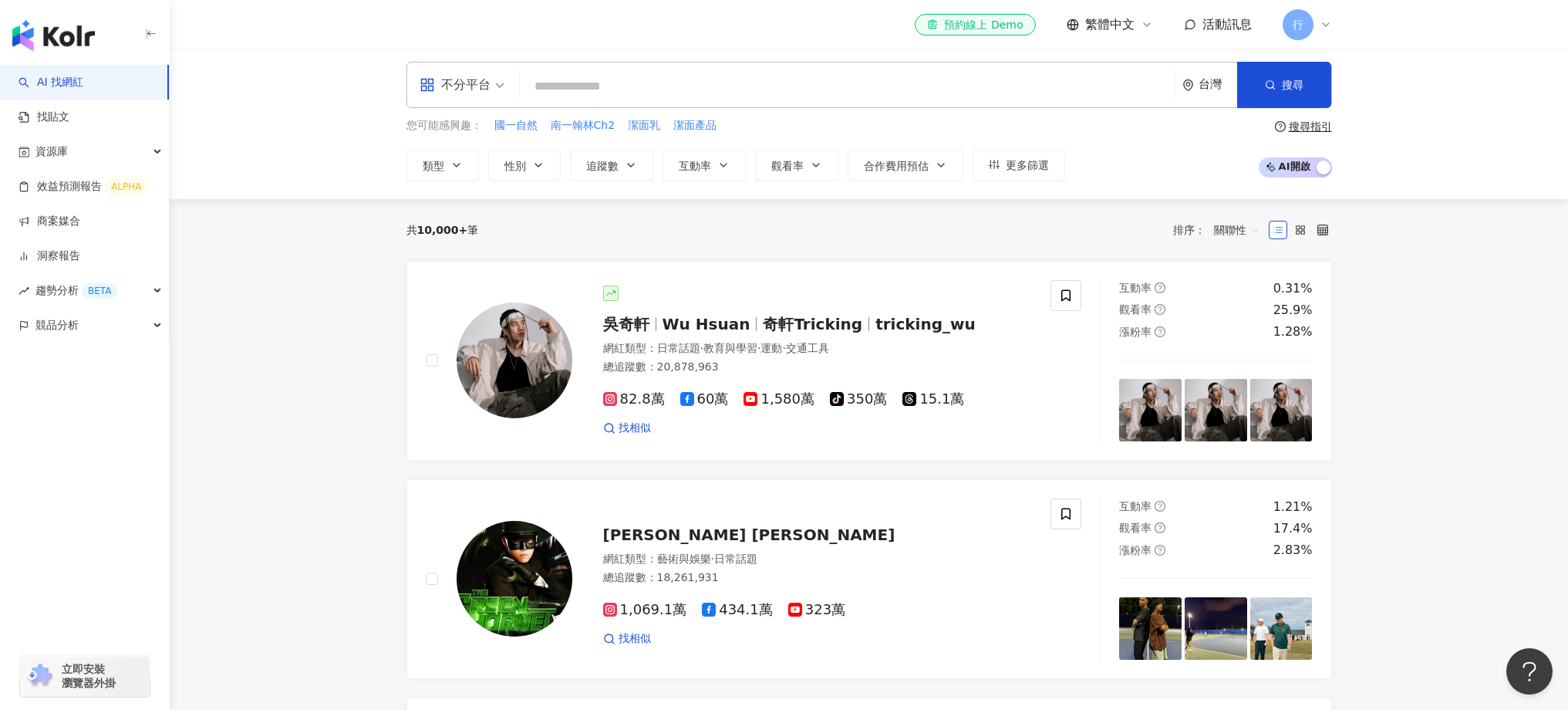
scroll to position [0, 0]
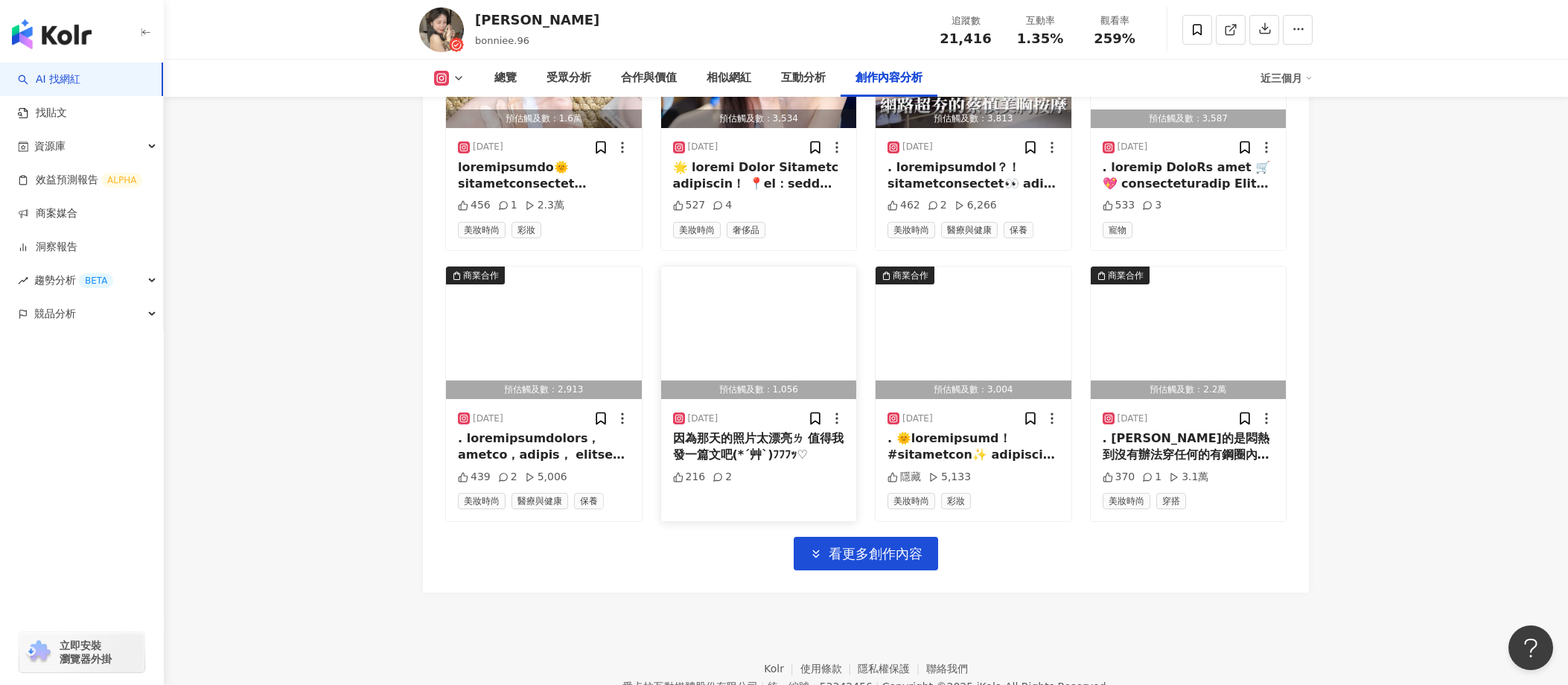
scroll to position [5154, 0]
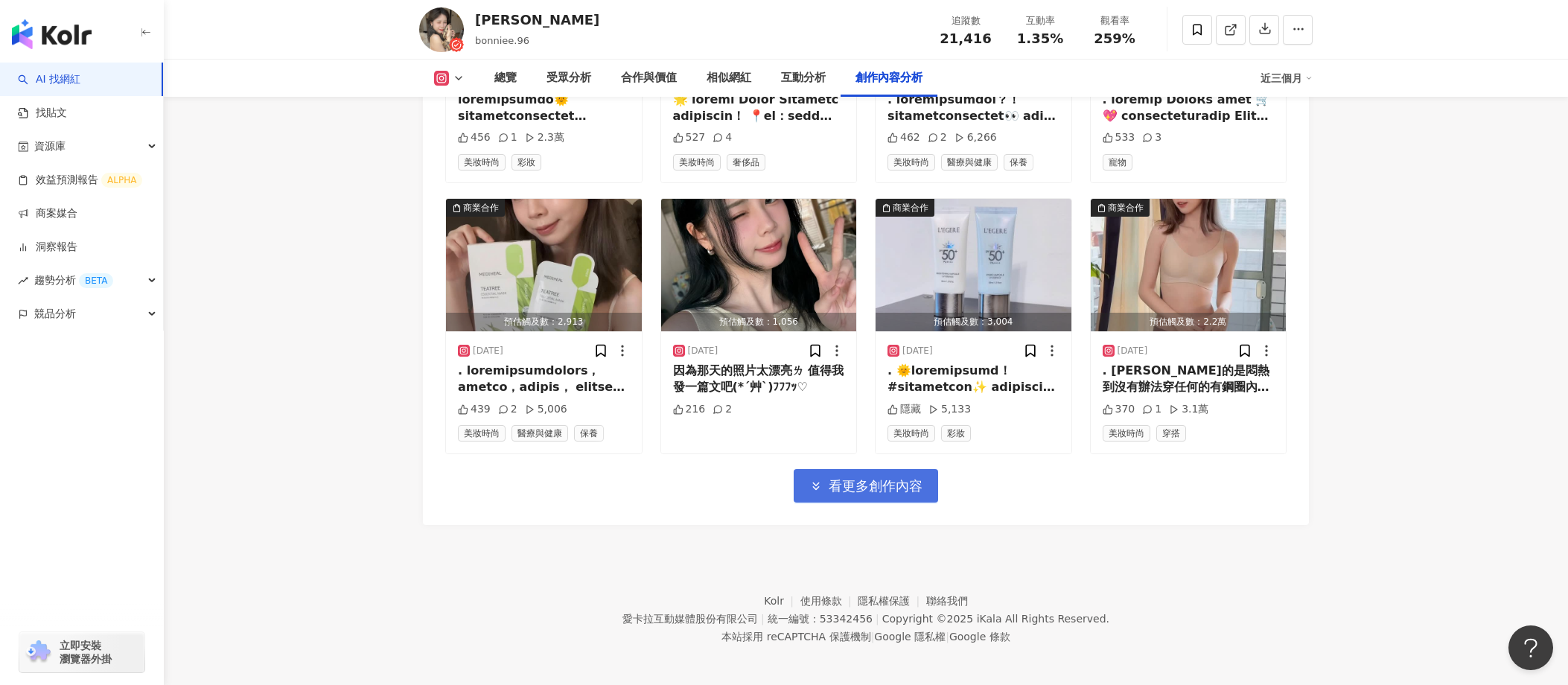
click at [879, 481] on span "看更多創作內容" at bounding box center [876, 486] width 94 height 16
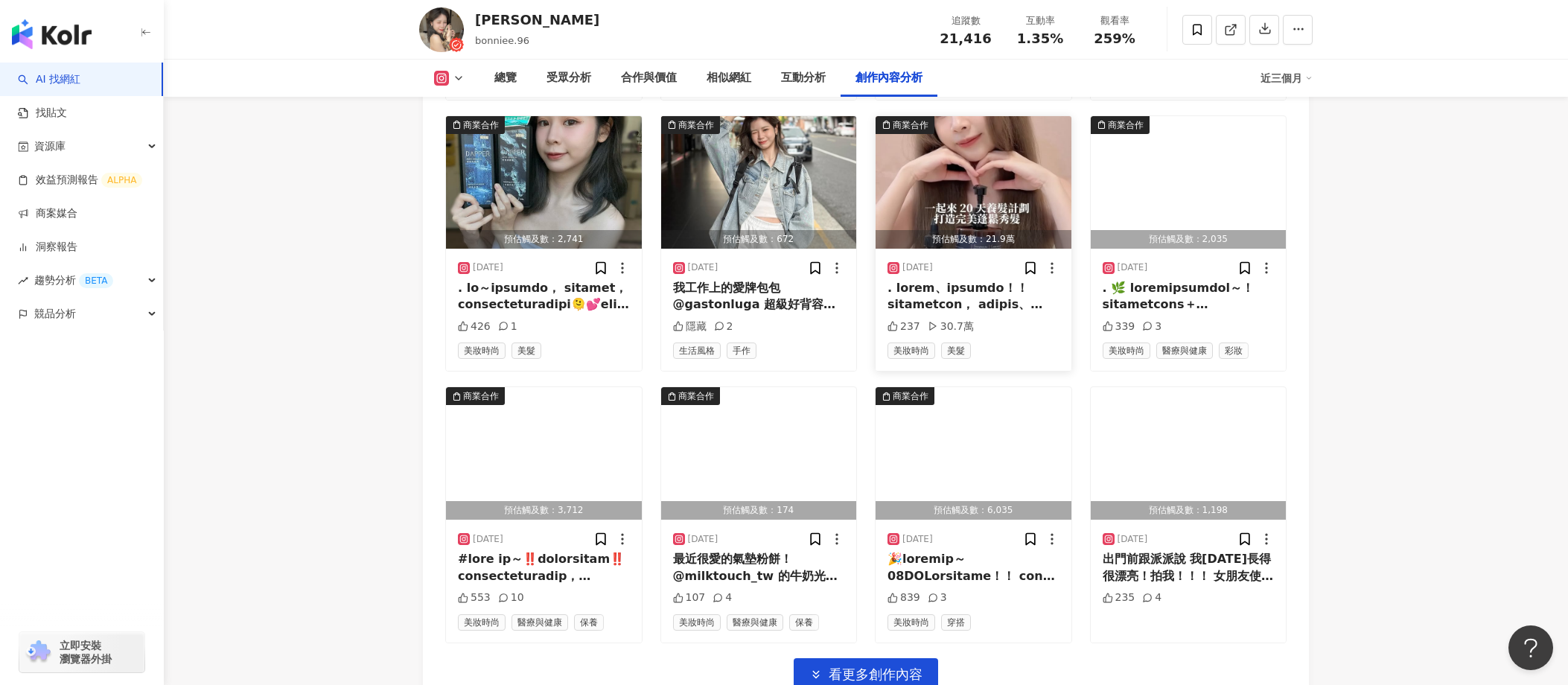
scroll to position [5860, 0]
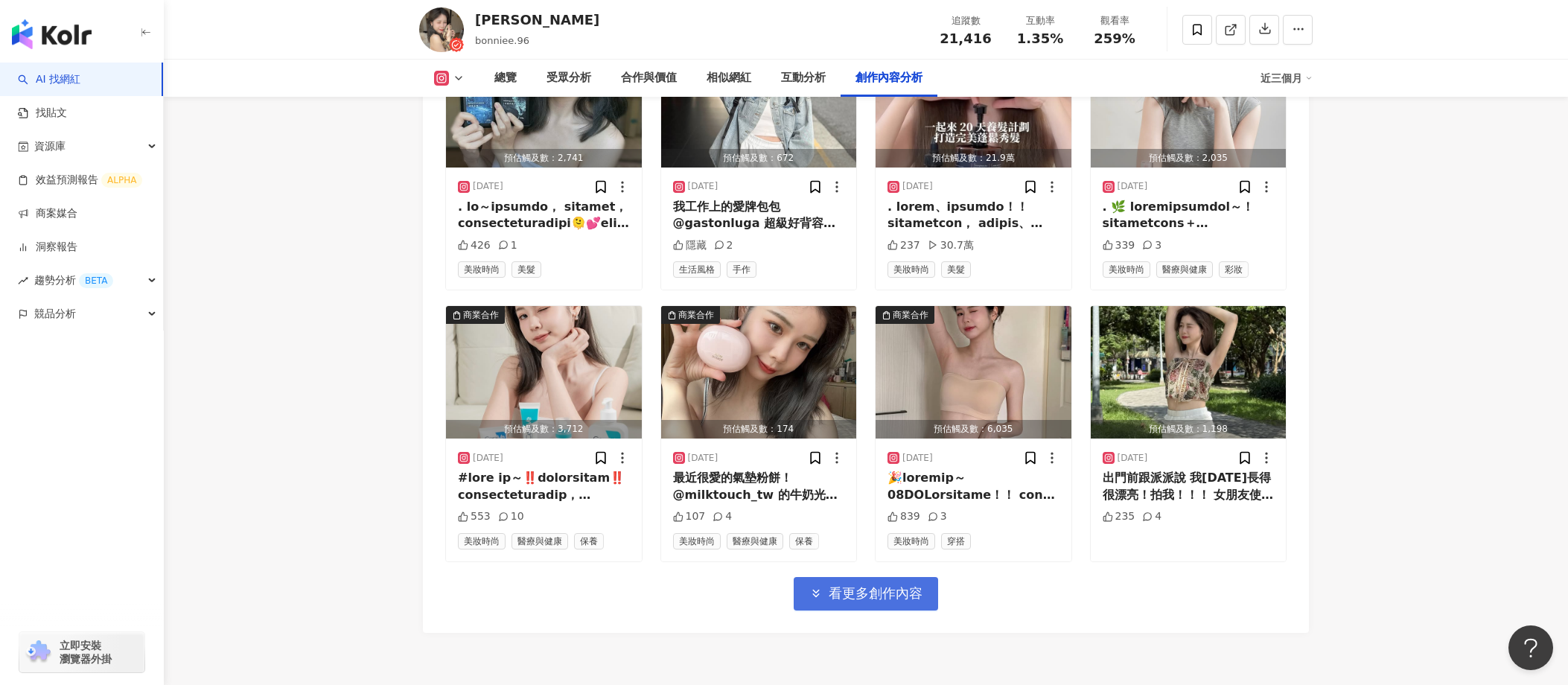
click at [890, 599] on button "看更多創作內容" at bounding box center [866, 593] width 145 height 33
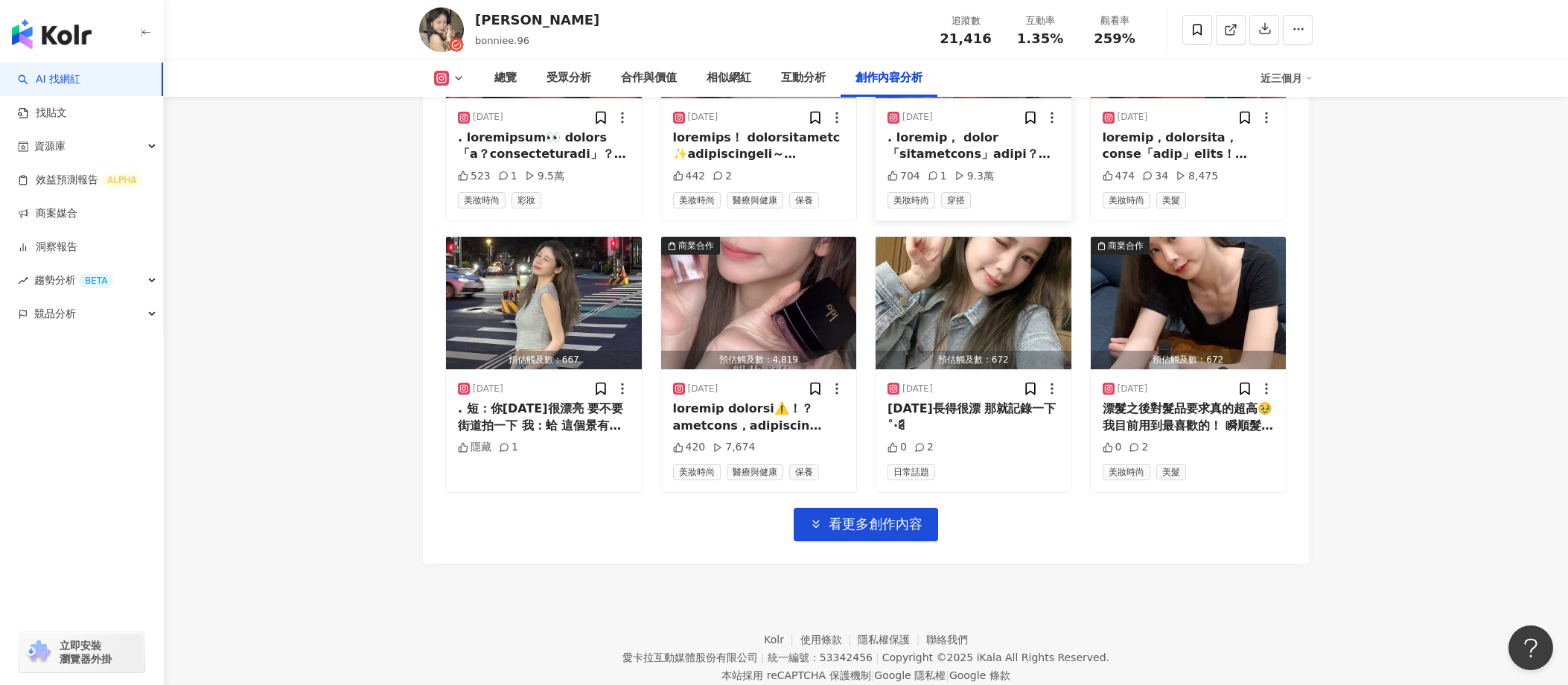
scroll to position [6782, 0]
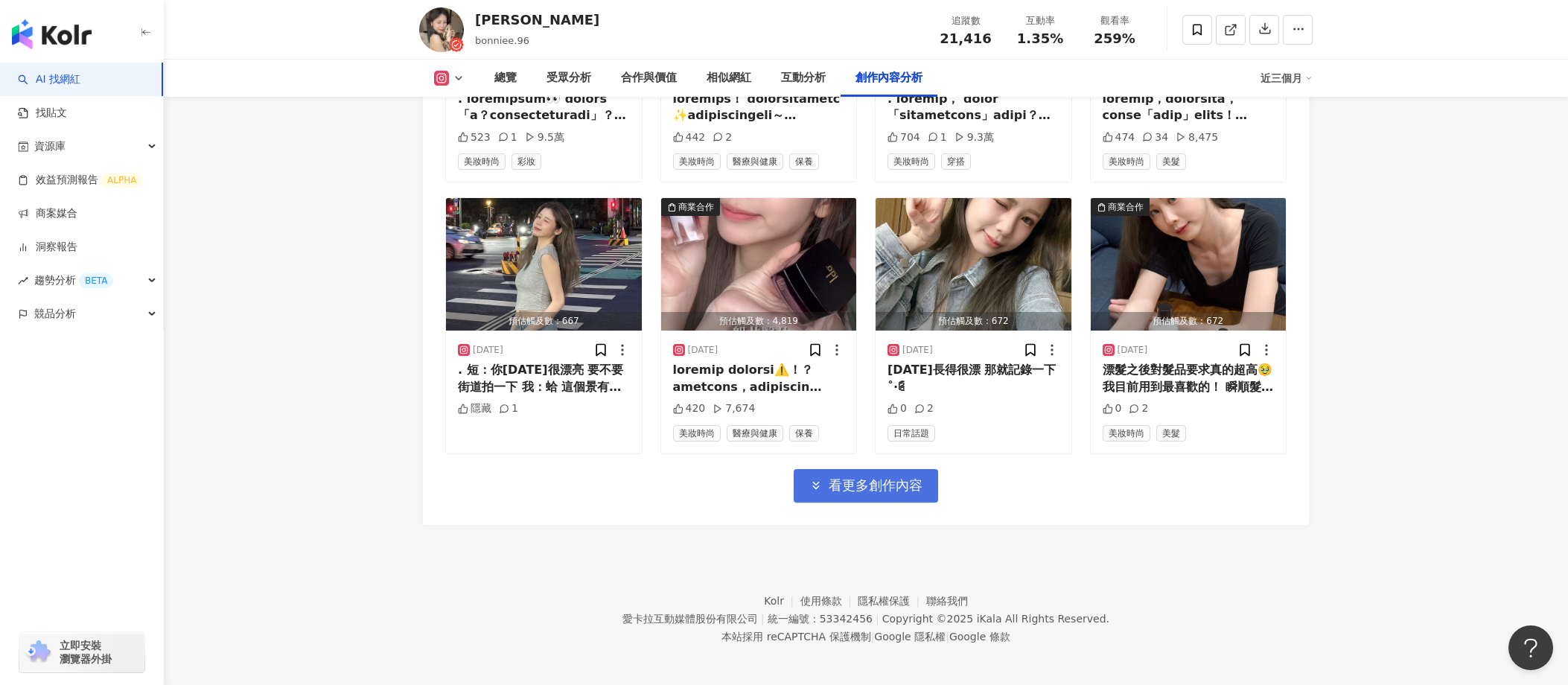
click at [879, 497] on button "看更多創作內容" at bounding box center [866, 485] width 145 height 33
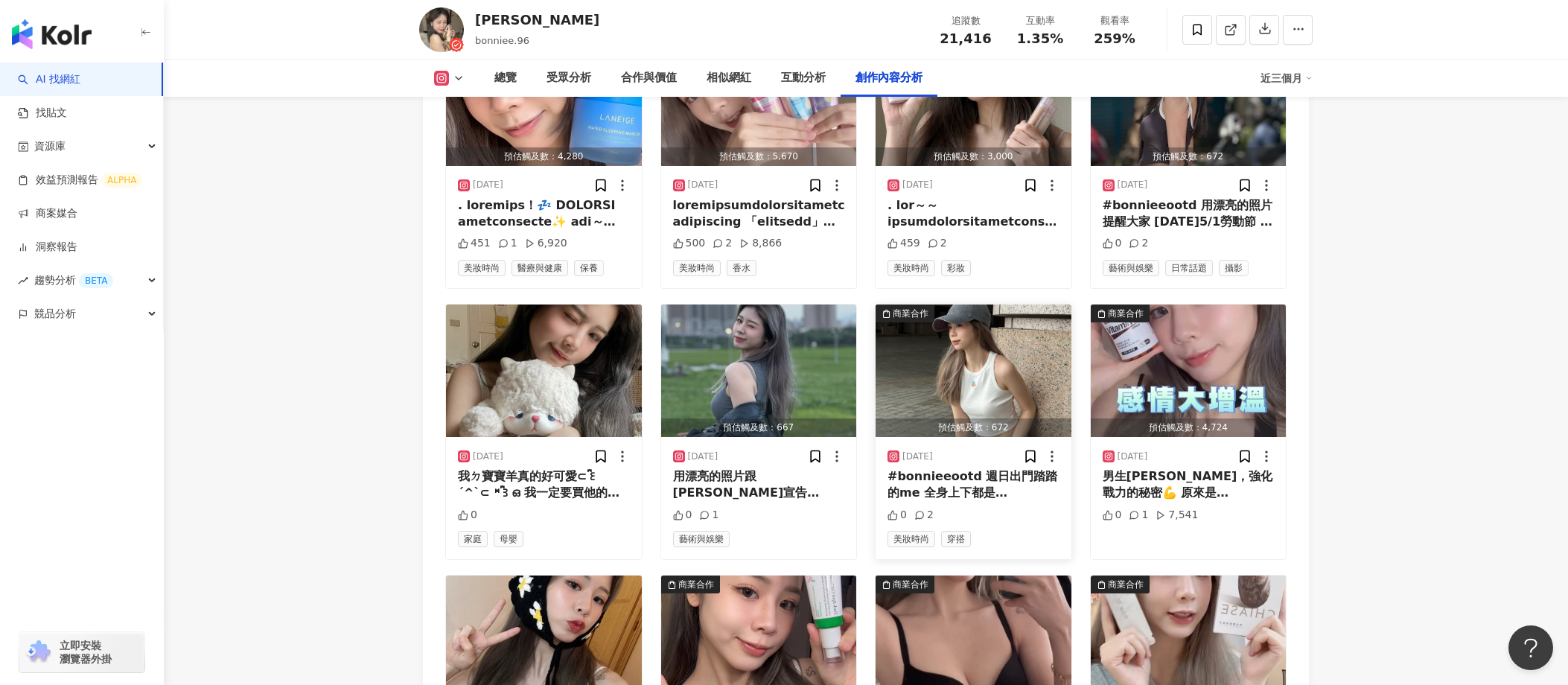
scroll to position [7499, 0]
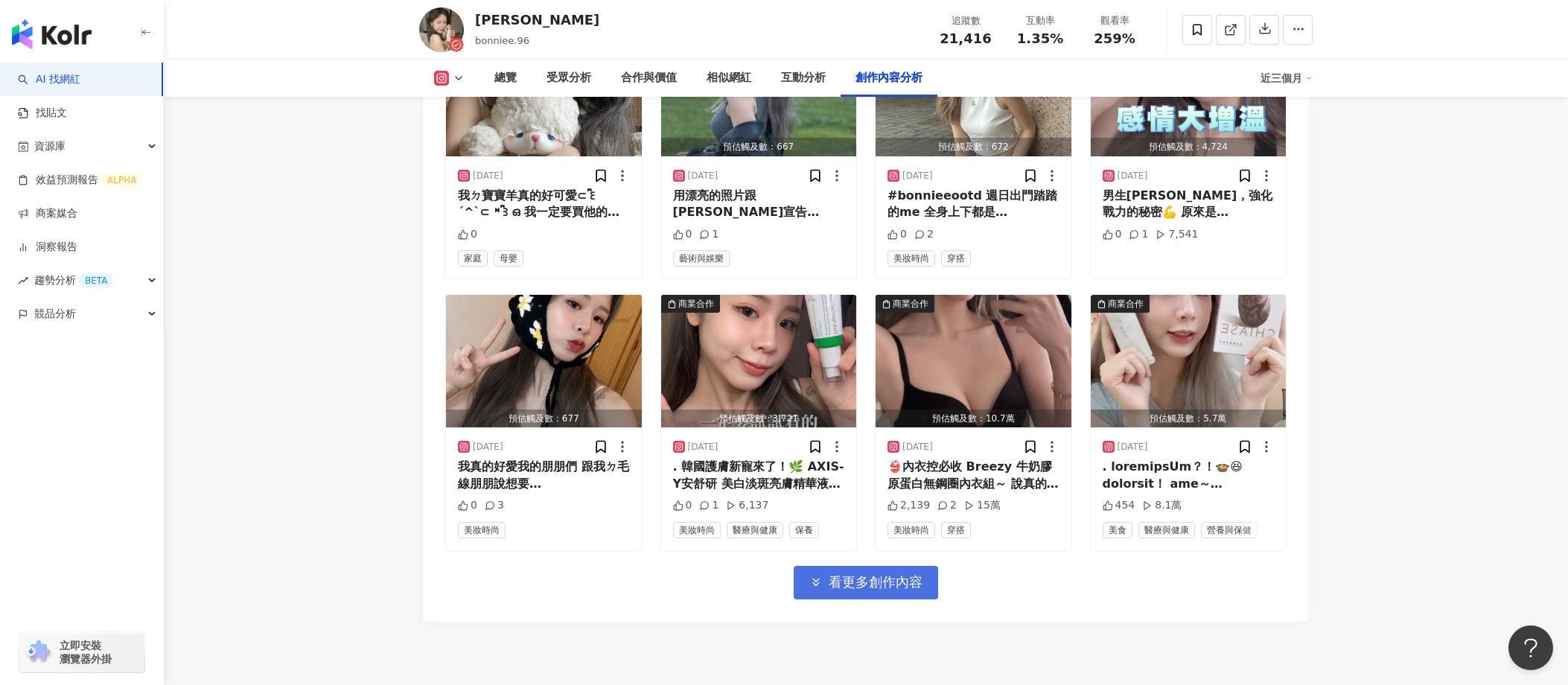
click at [868, 578] on span "看更多創作內容" at bounding box center [876, 582] width 94 height 16
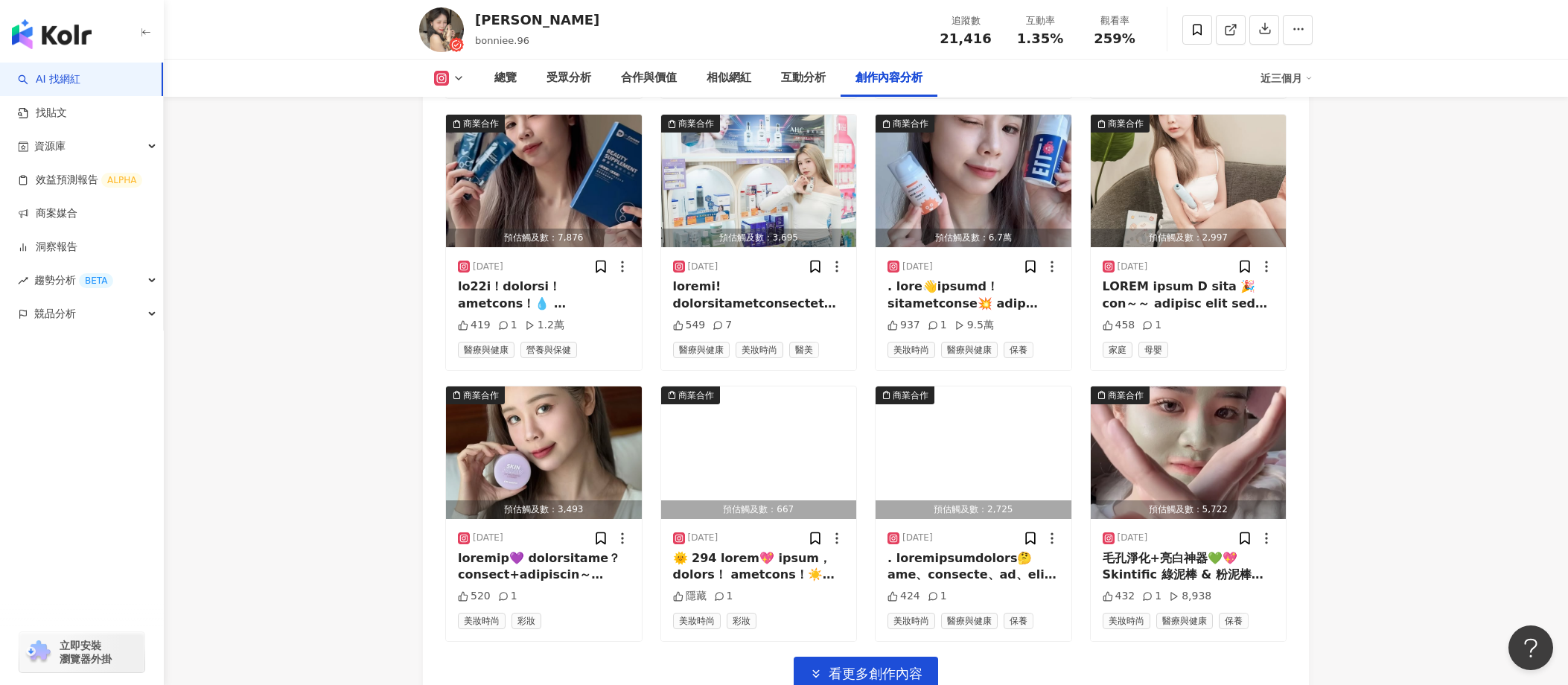
scroll to position [8230, 0]
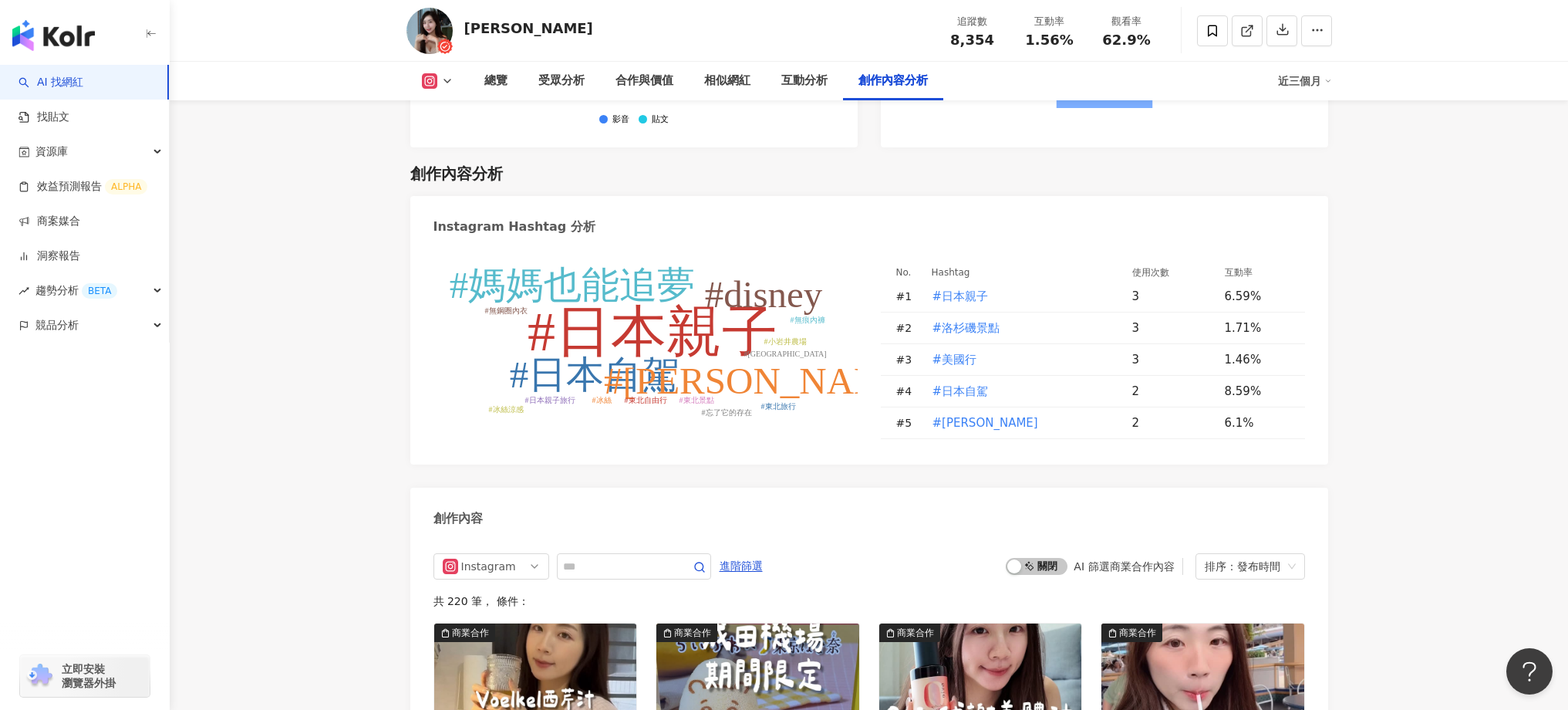
scroll to position [4157, 0]
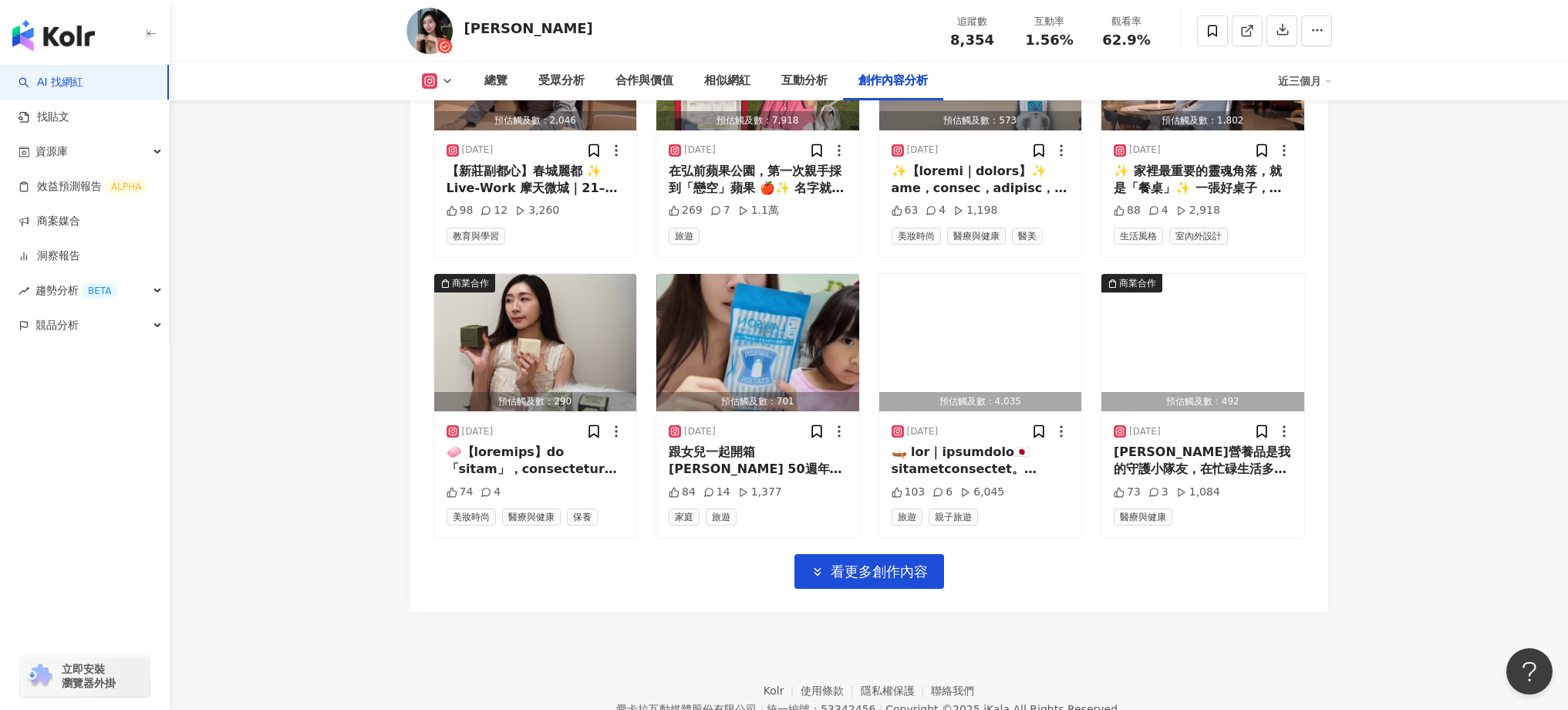
scroll to position [5325, 0]
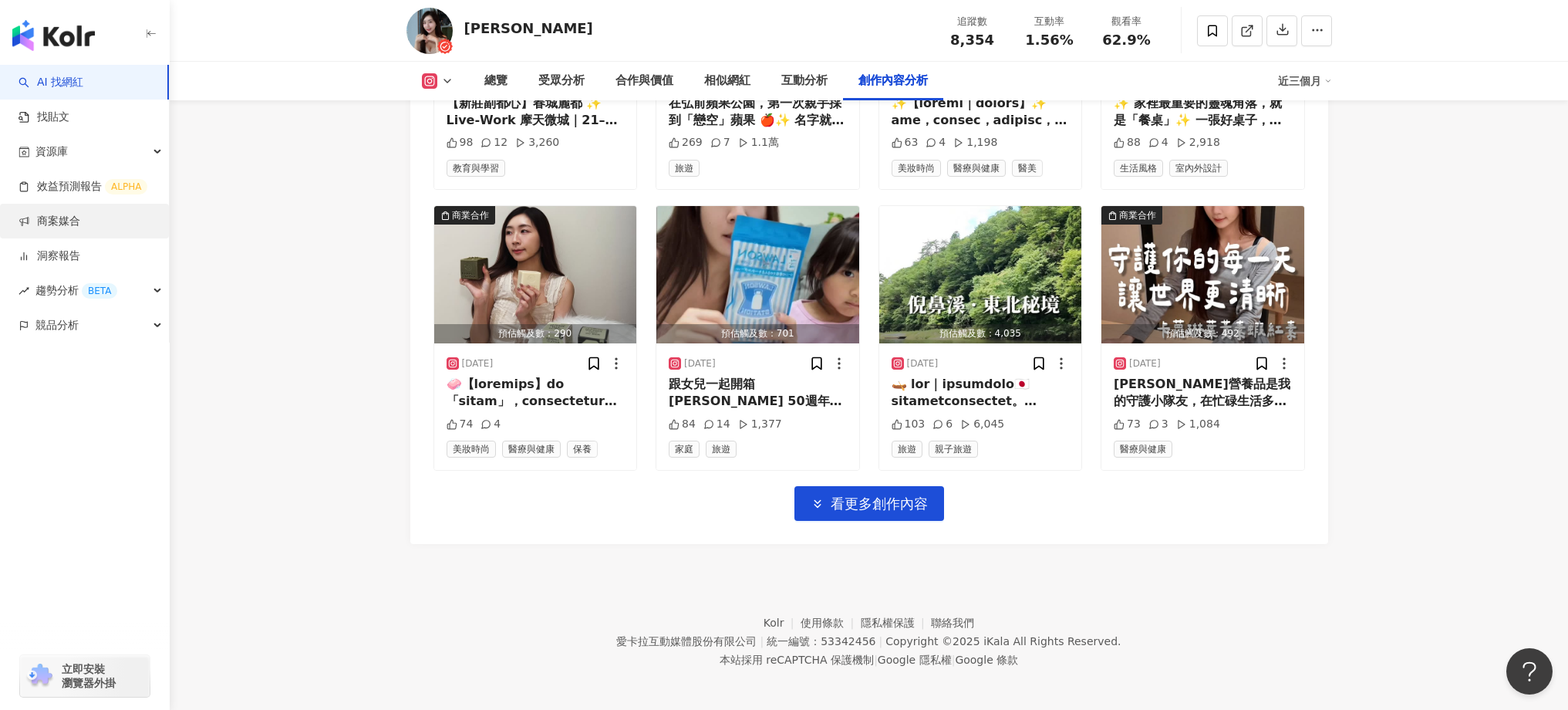
click at [80, 229] on link "商案媒合" at bounding box center [49, 221] width 62 height 15
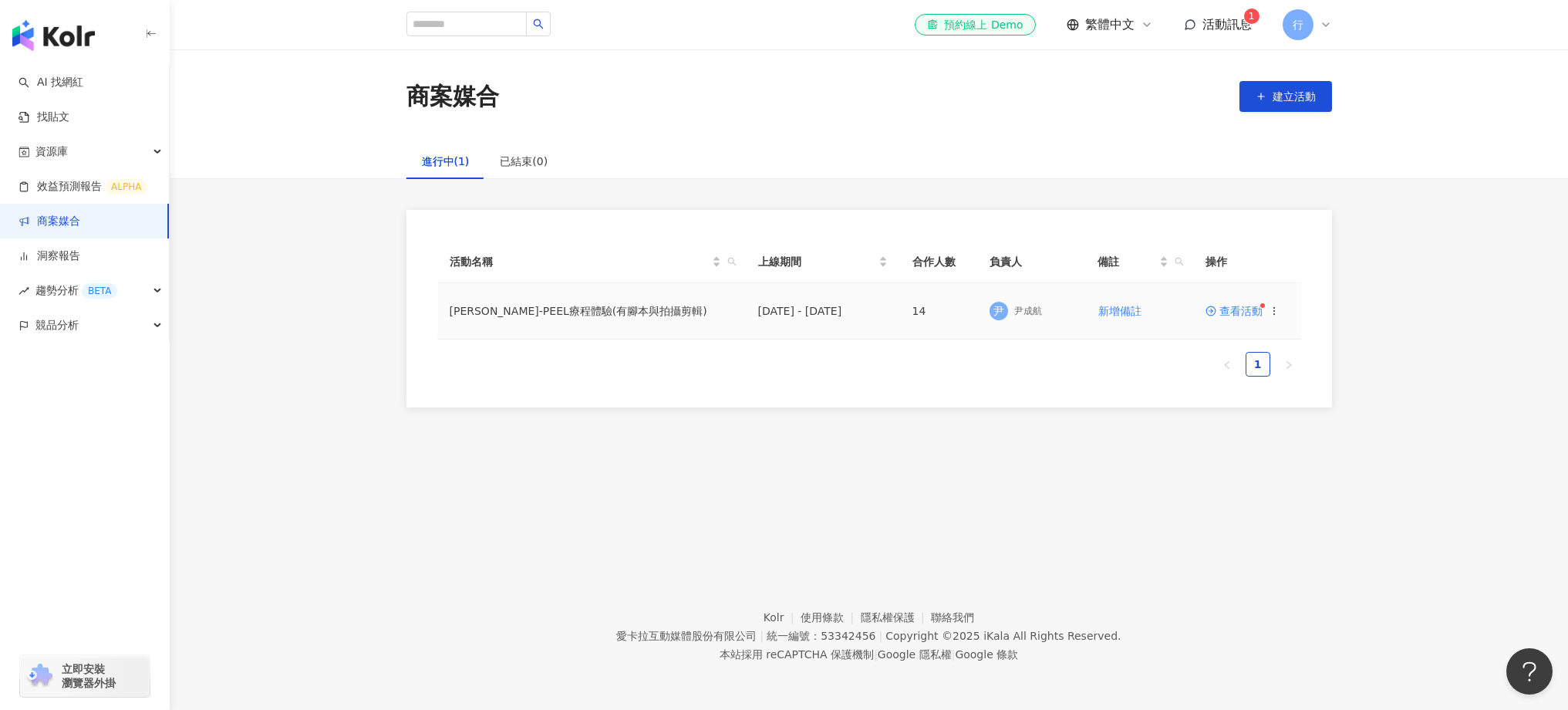
click at [1232, 313] on span "查看活動" at bounding box center [1234, 311] width 57 height 11
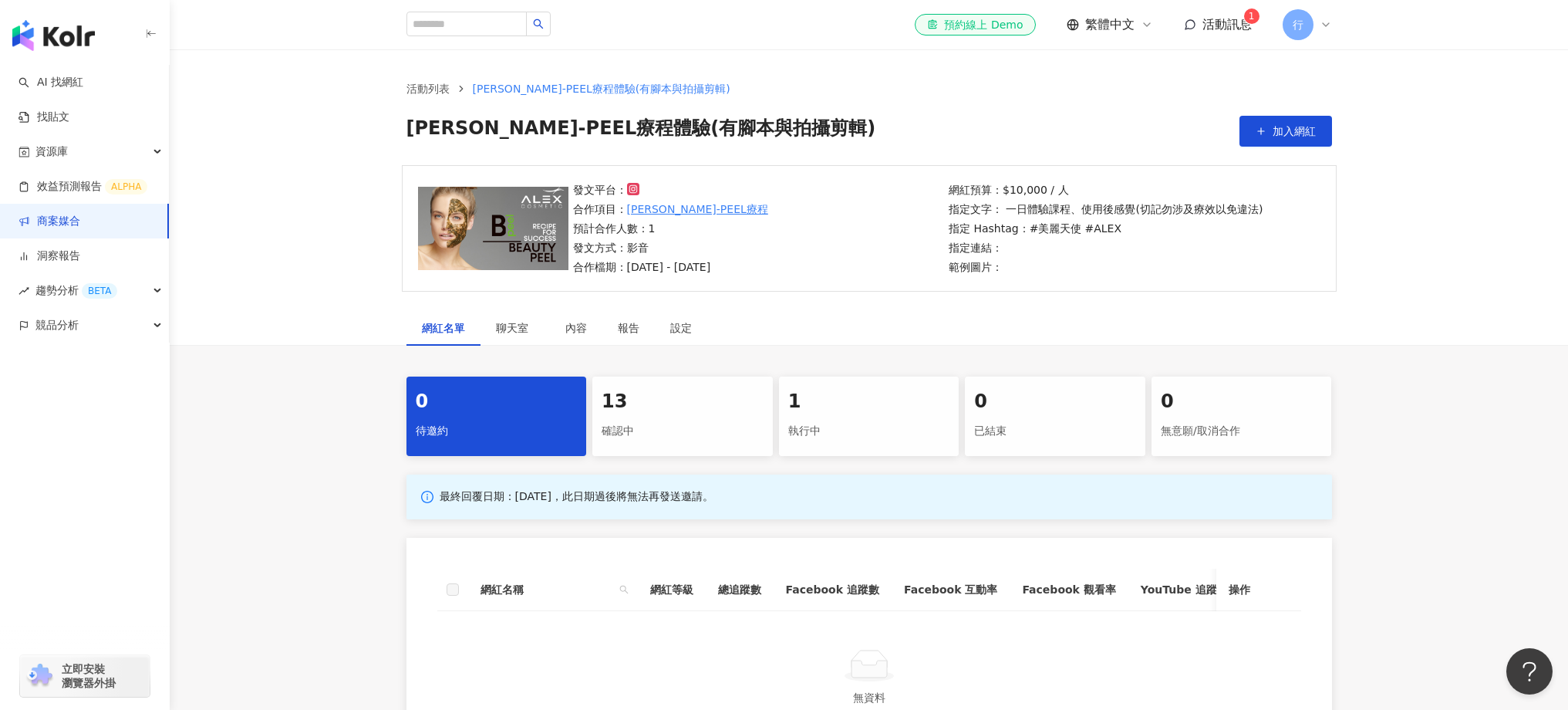
click at [812, 412] on div "1" at bounding box center [869, 402] width 162 height 26
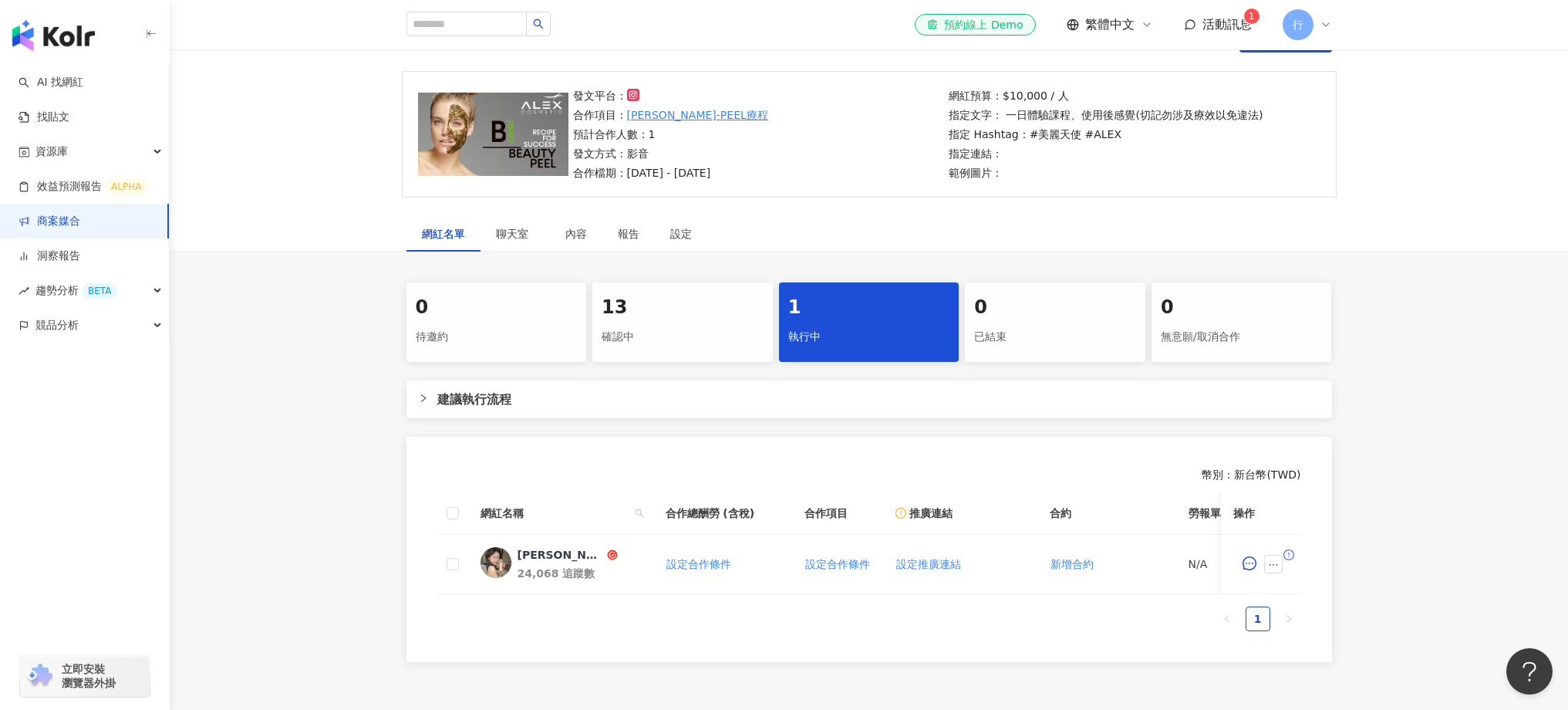
scroll to position [131, 0]
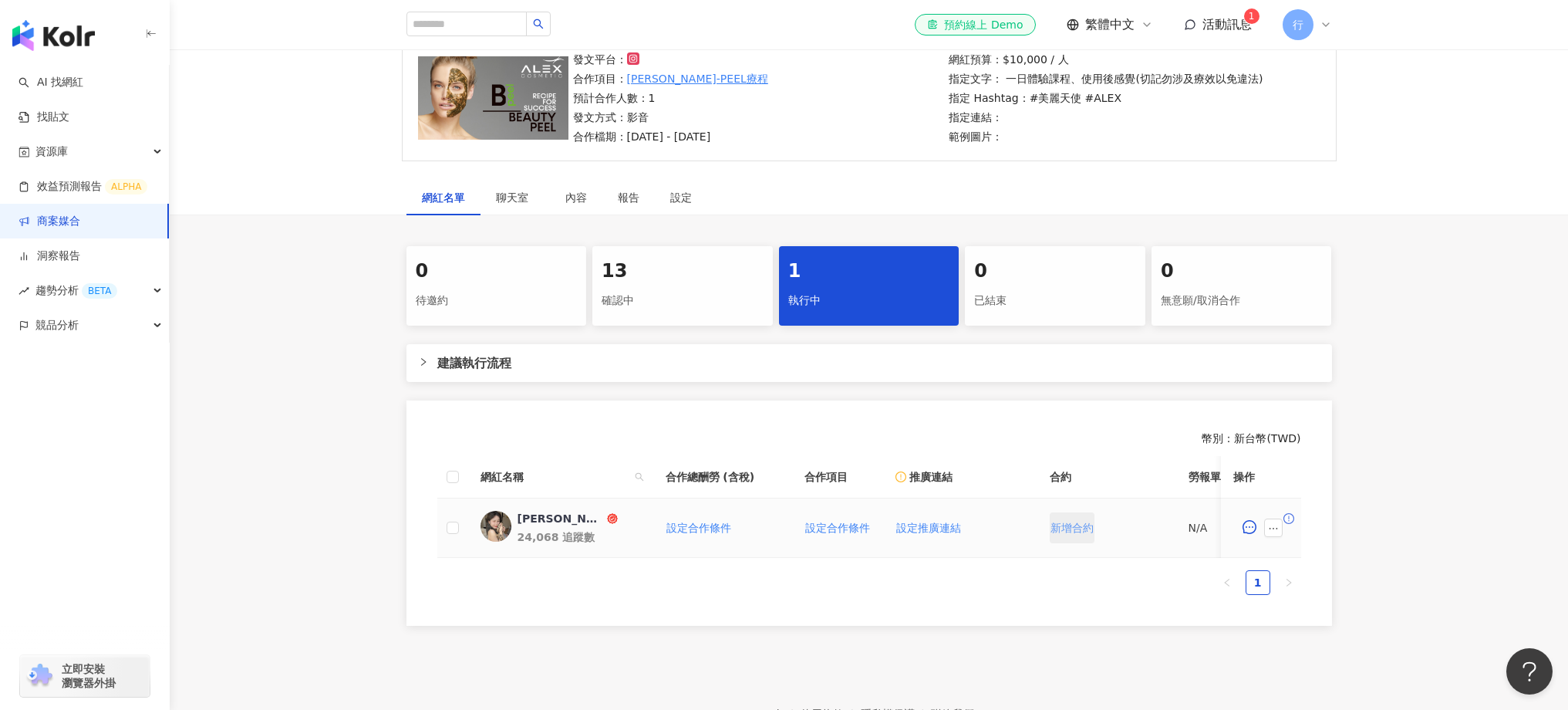
click at [1075, 538] on button "新增合約" at bounding box center [1072, 527] width 44 height 31
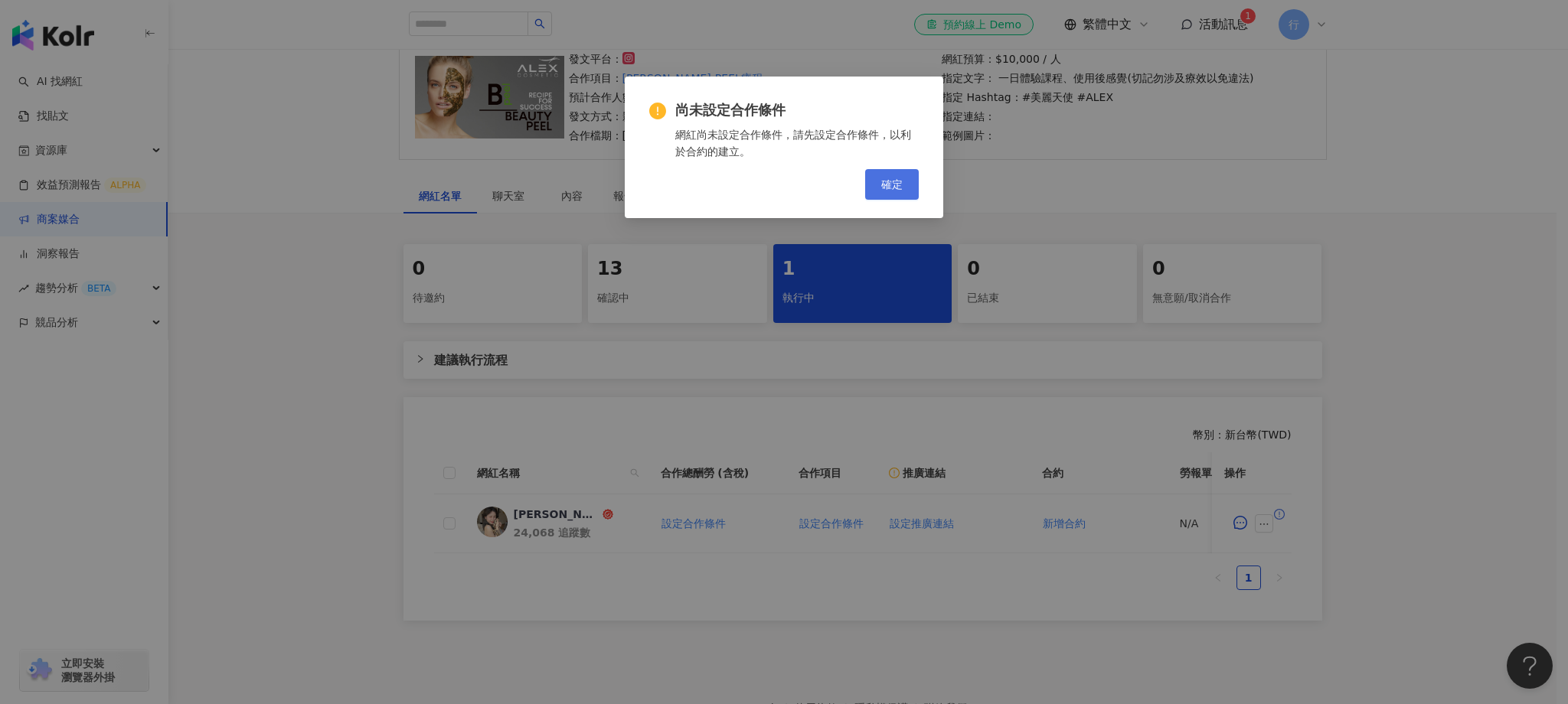
click at [901, 198] on button "確定" at bounding box center [892, 184] width 54 height 31
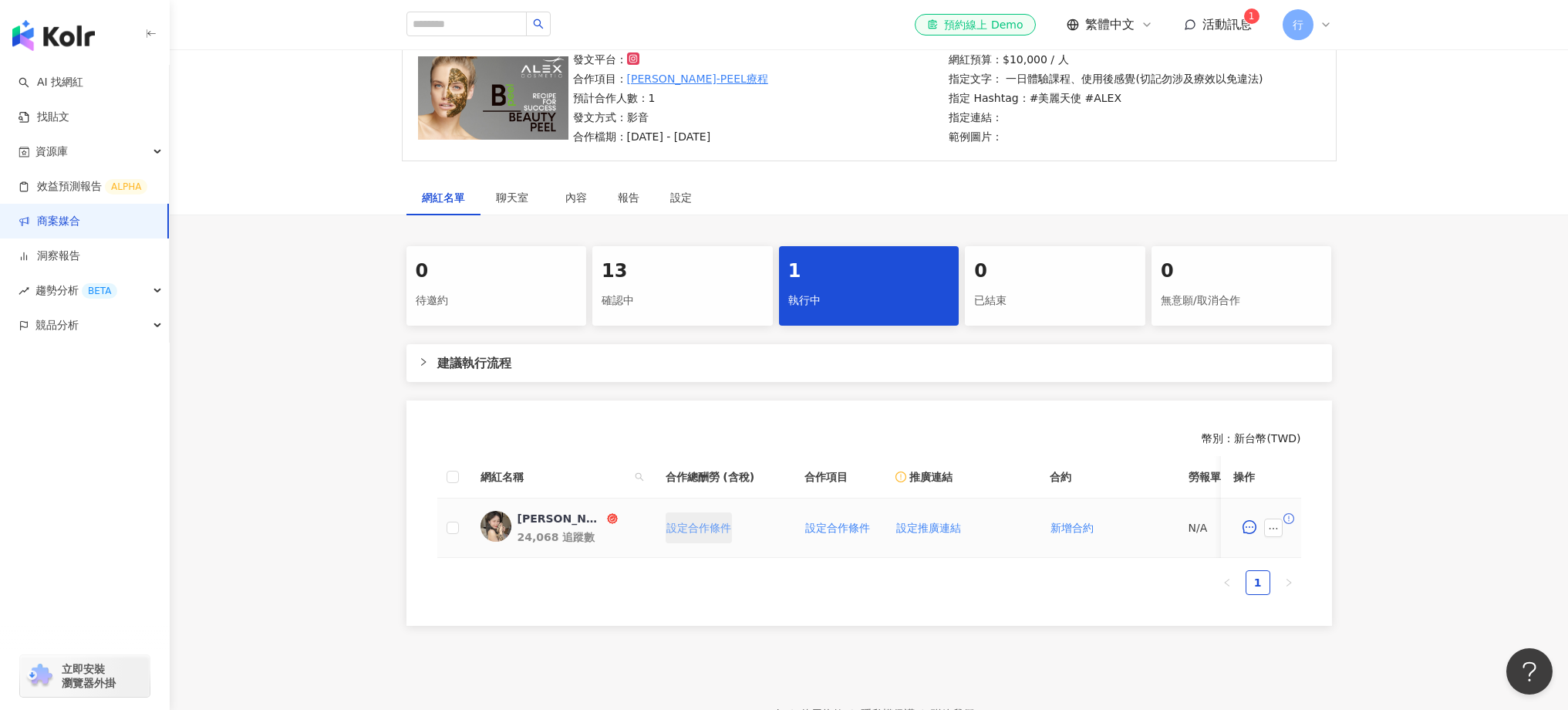
click at [697, 528] on span "設定合作條件" at bounding box center [698, 527] width 64 height 13
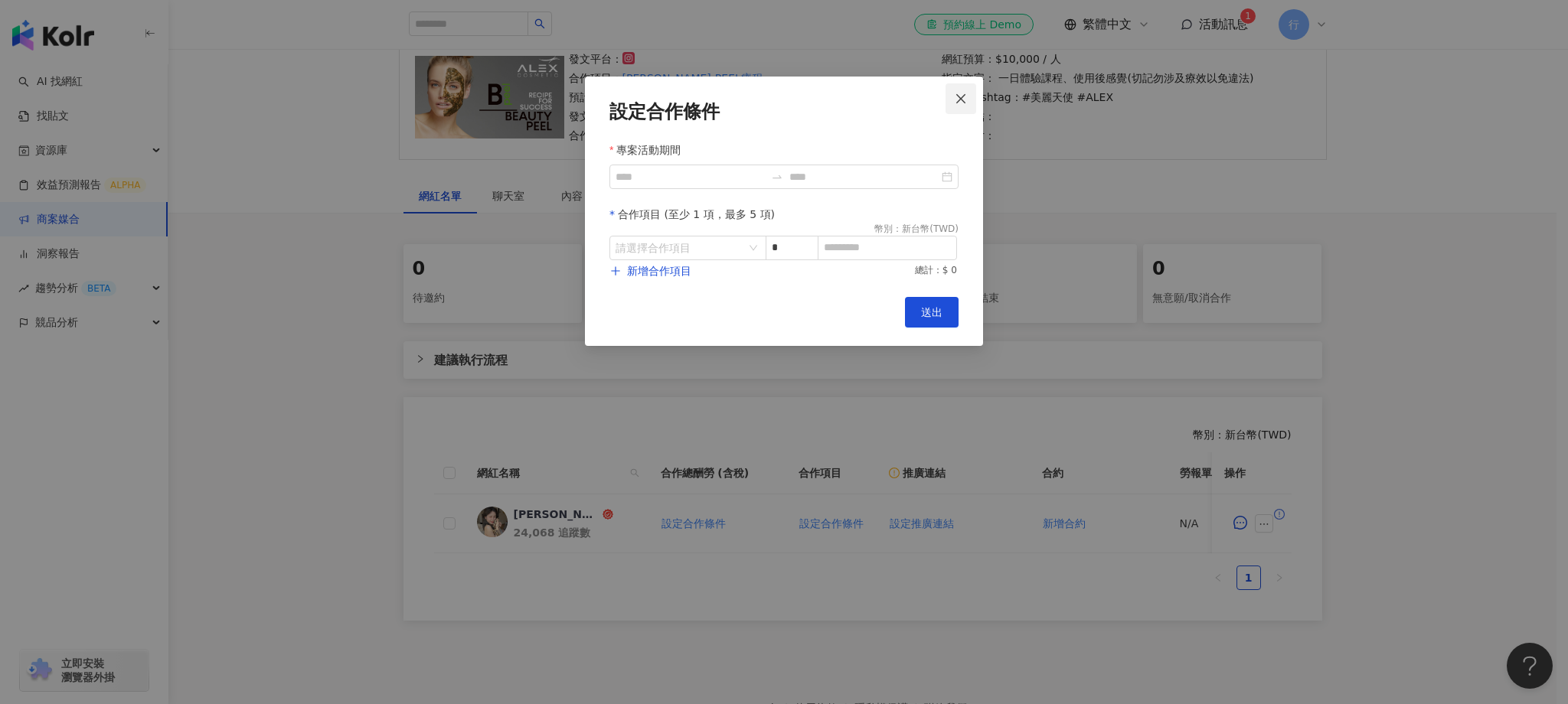
click at [966, 101] on icon "close" at bounding box center [961, 99] width 12 height 12
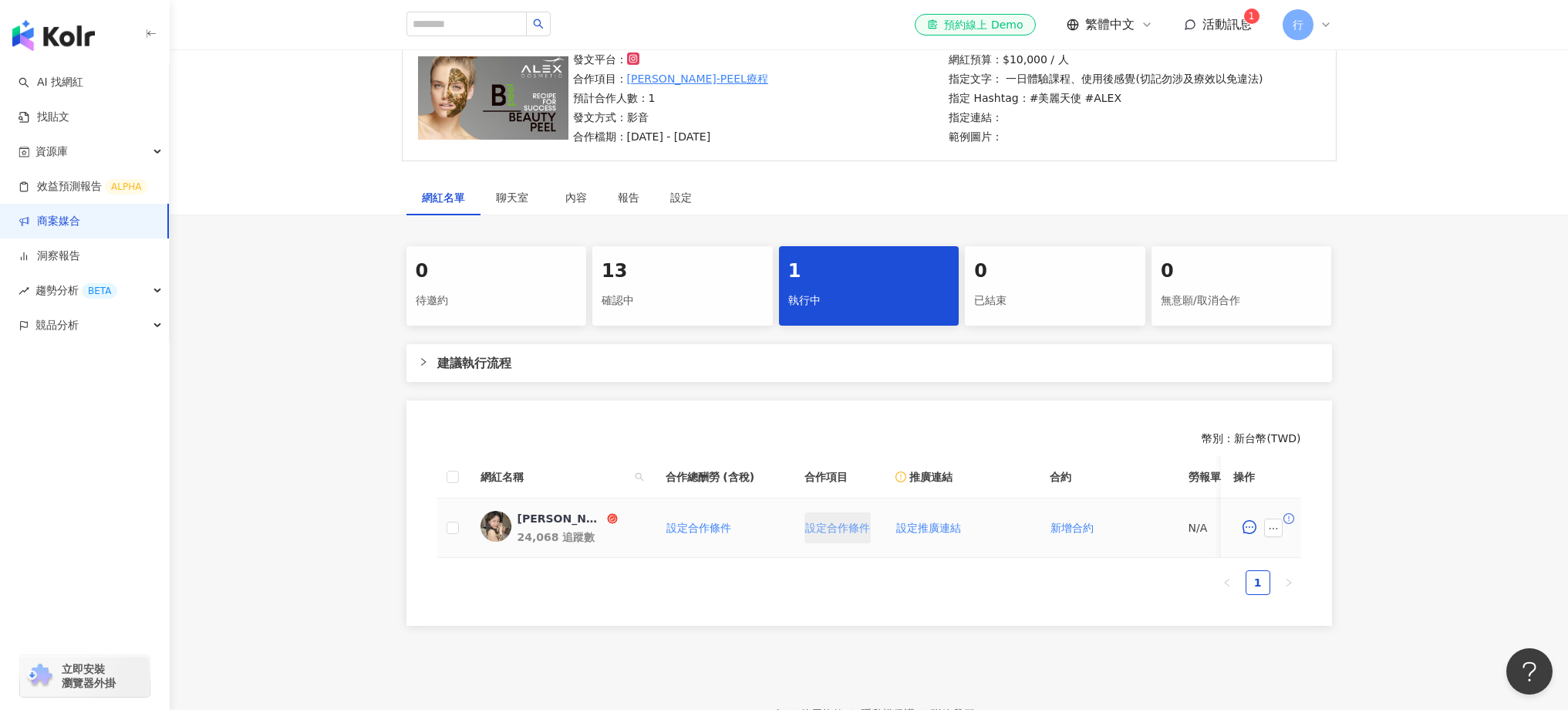
click at [824, 518] on button "設定合作條件" at bounding box center [838, 527] width 66 height 31
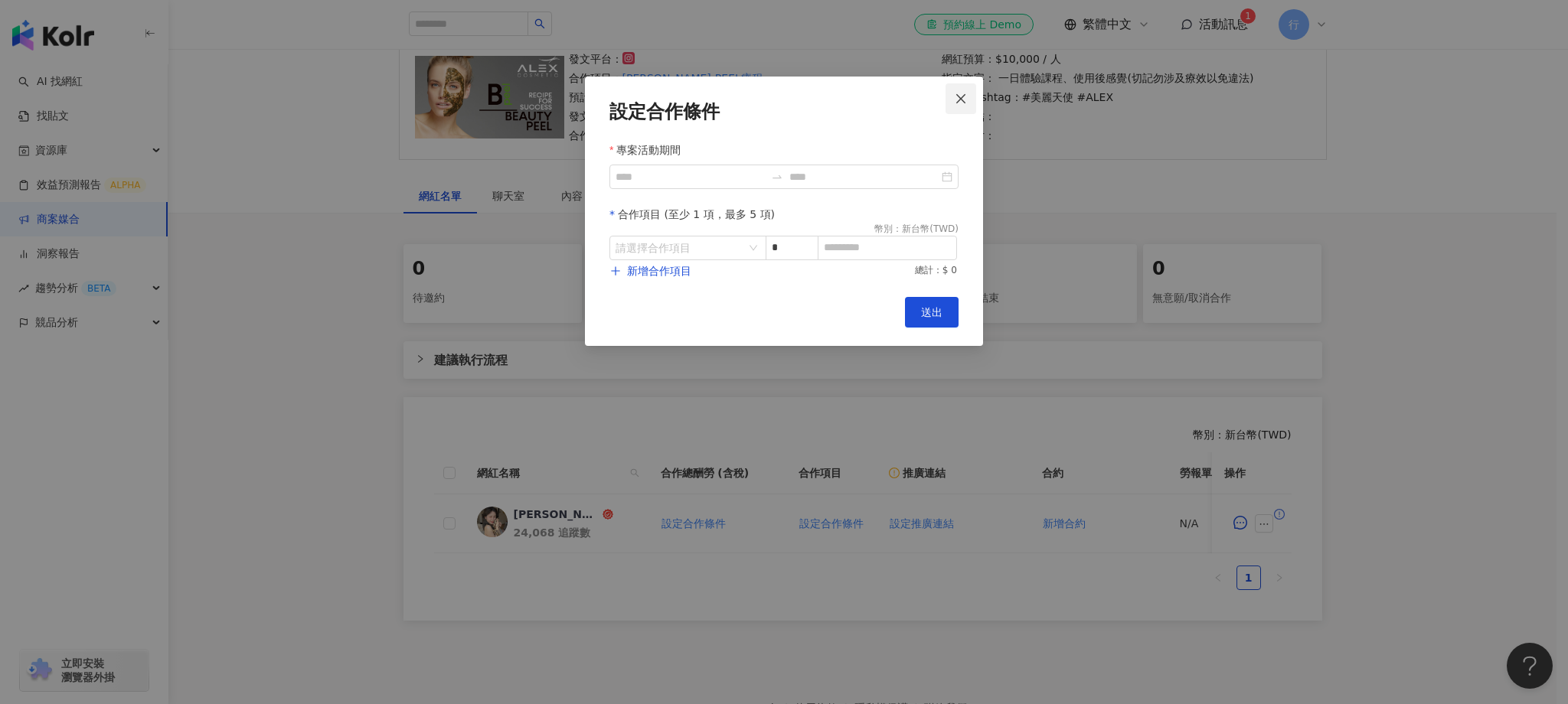
click at [948, 100] on span "Close" at bounding box center [961, 99] width 31 height 12
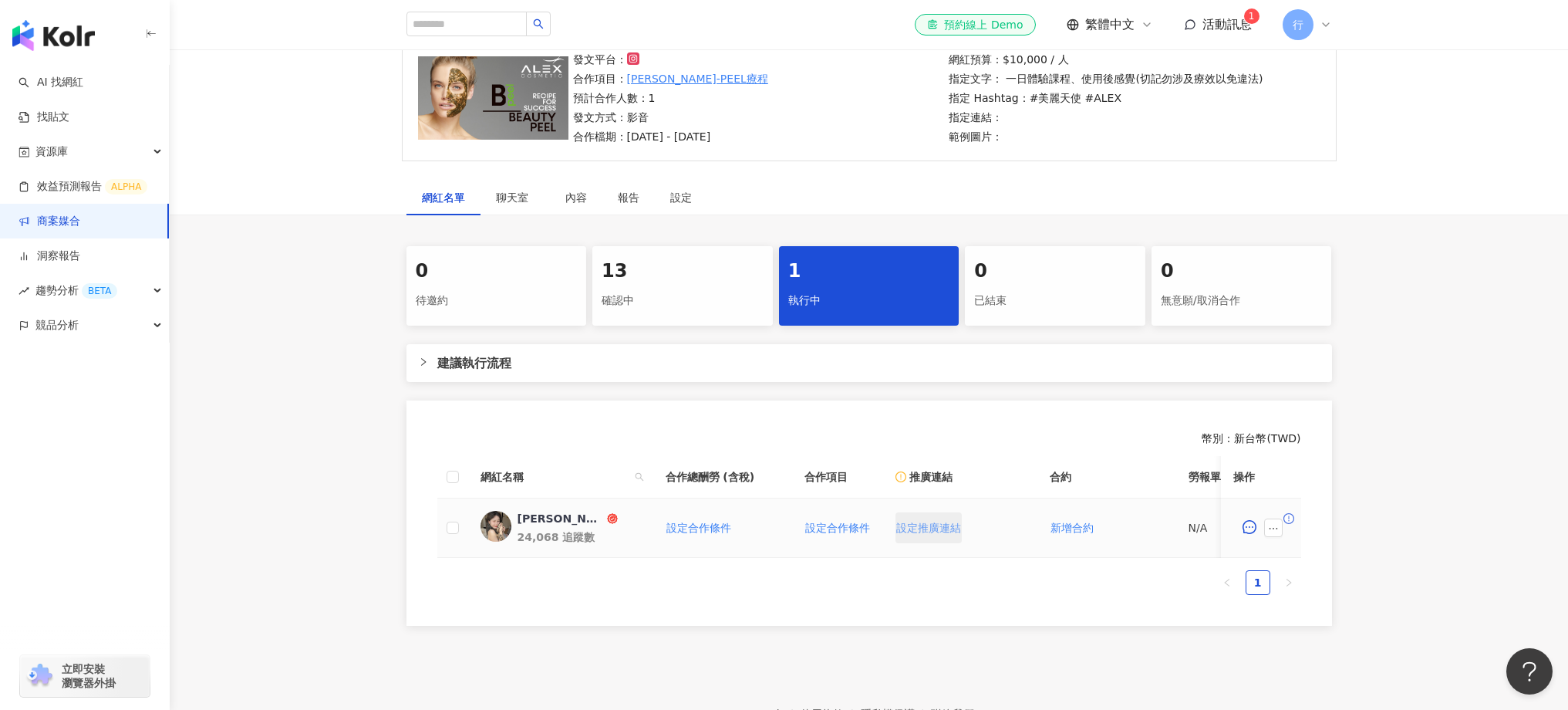
click at [933, 530] on span "設定推廣連結" at bounding box center [928, 527] width 64 height 13
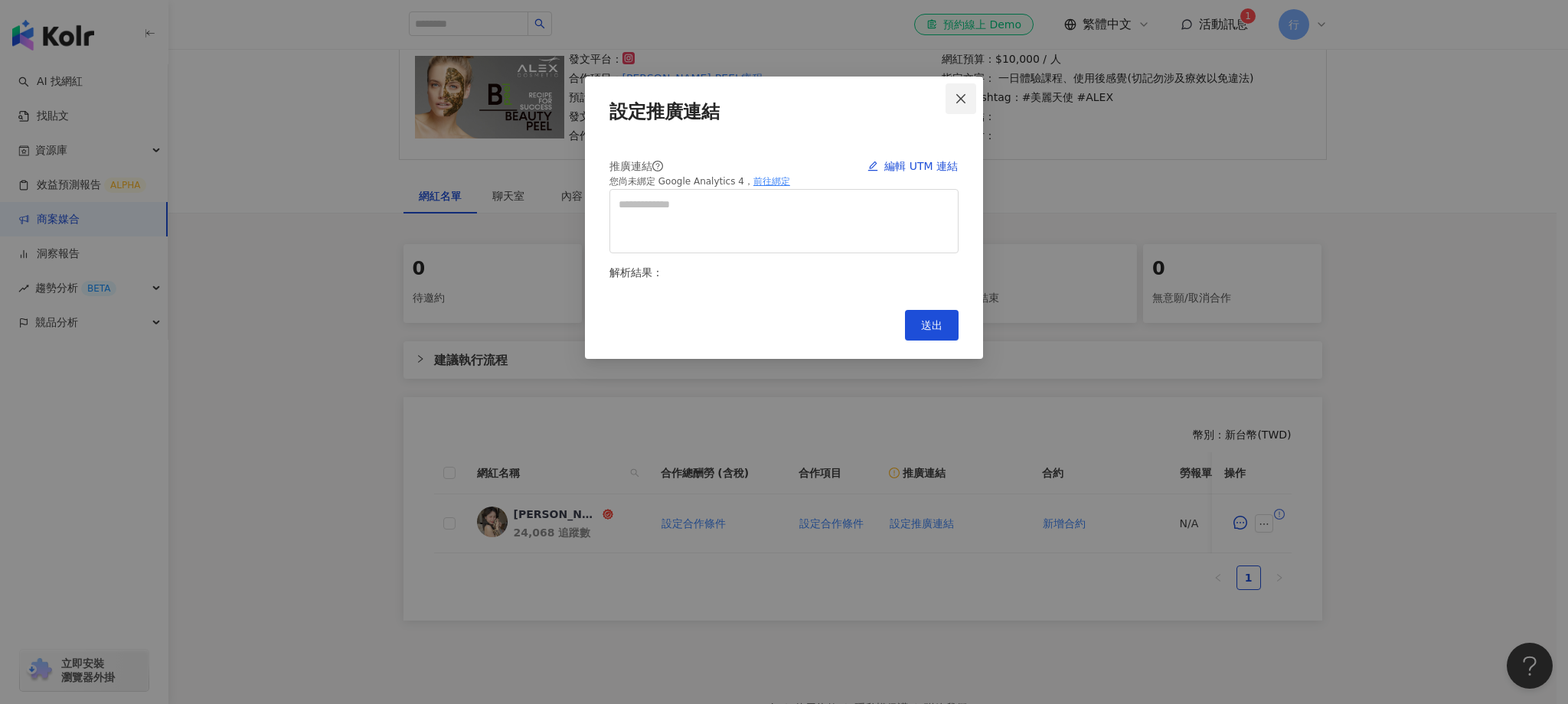
click at [955, 103] on icon "close" at bounding box center [961, 99] width 12 height 12
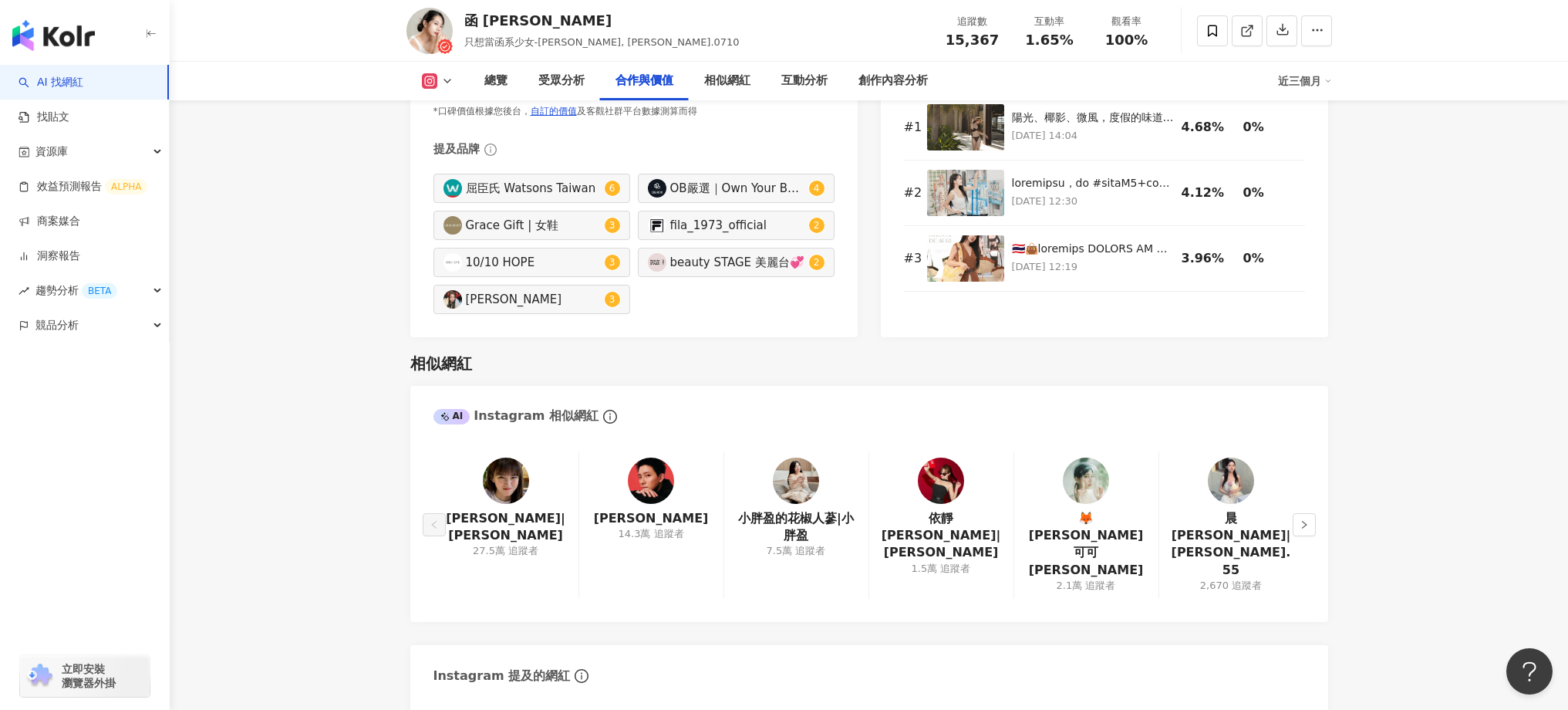
scroll to position [2503, 0]
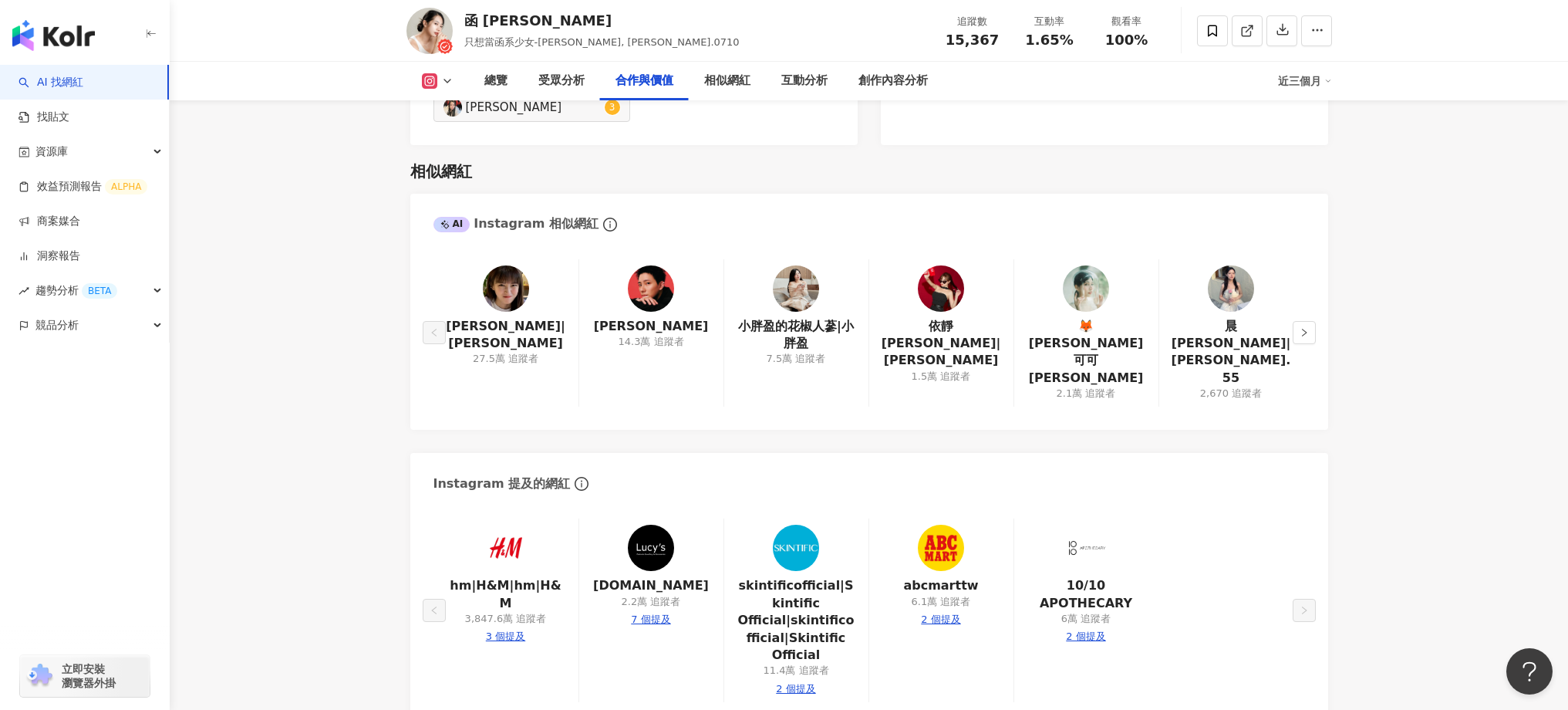
click at [802, 283] on img at bounding box center [796, 288] width 46 height 46
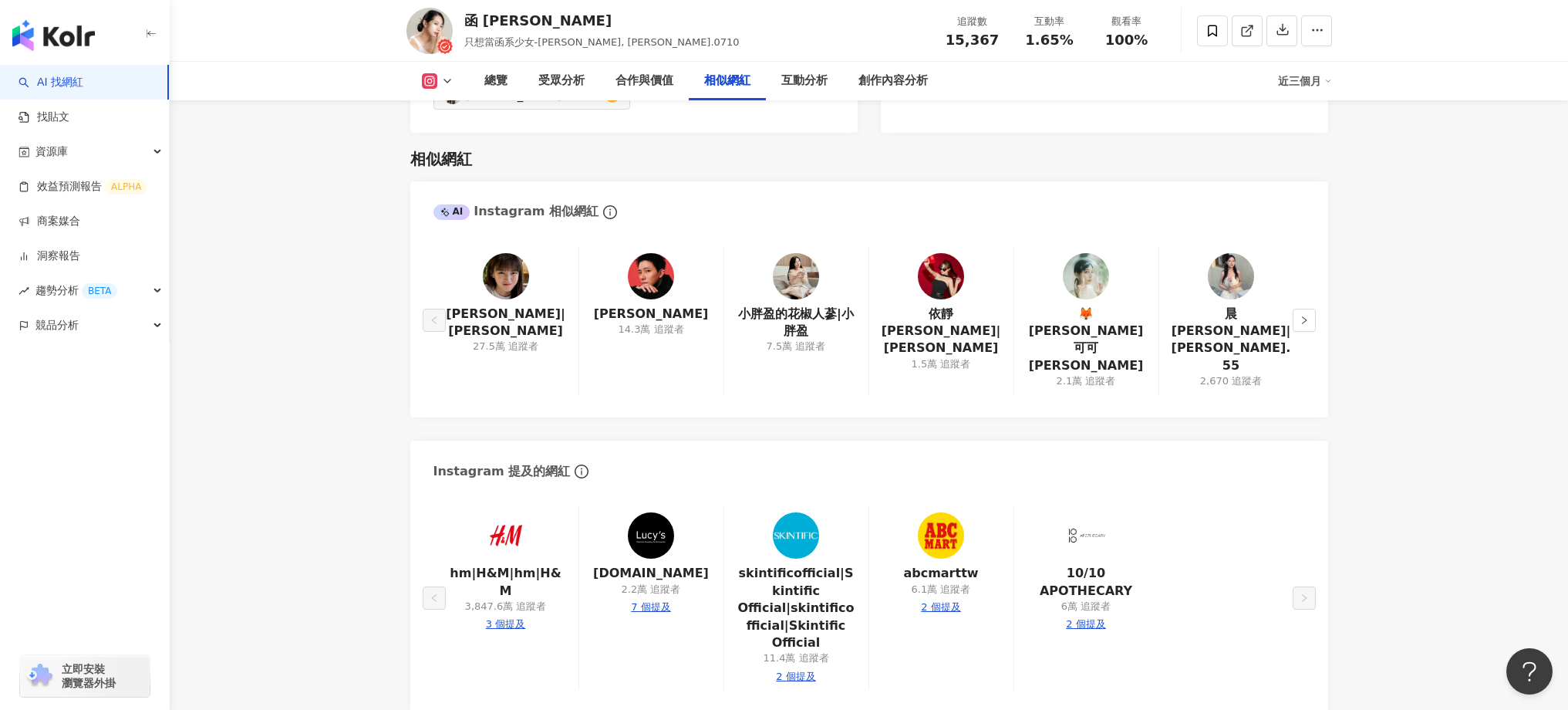
scroll to position [2621, 0]
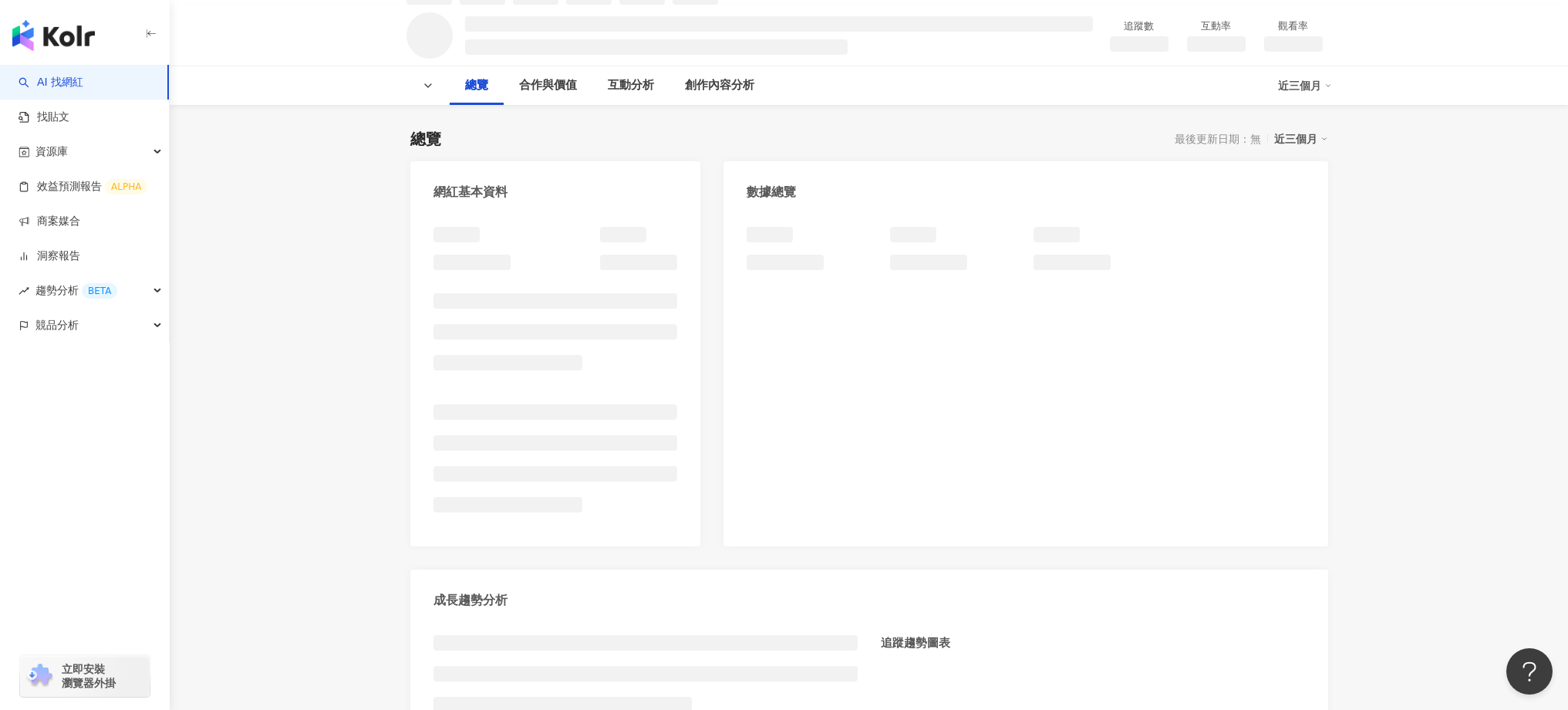
scroll to position [109, 0]
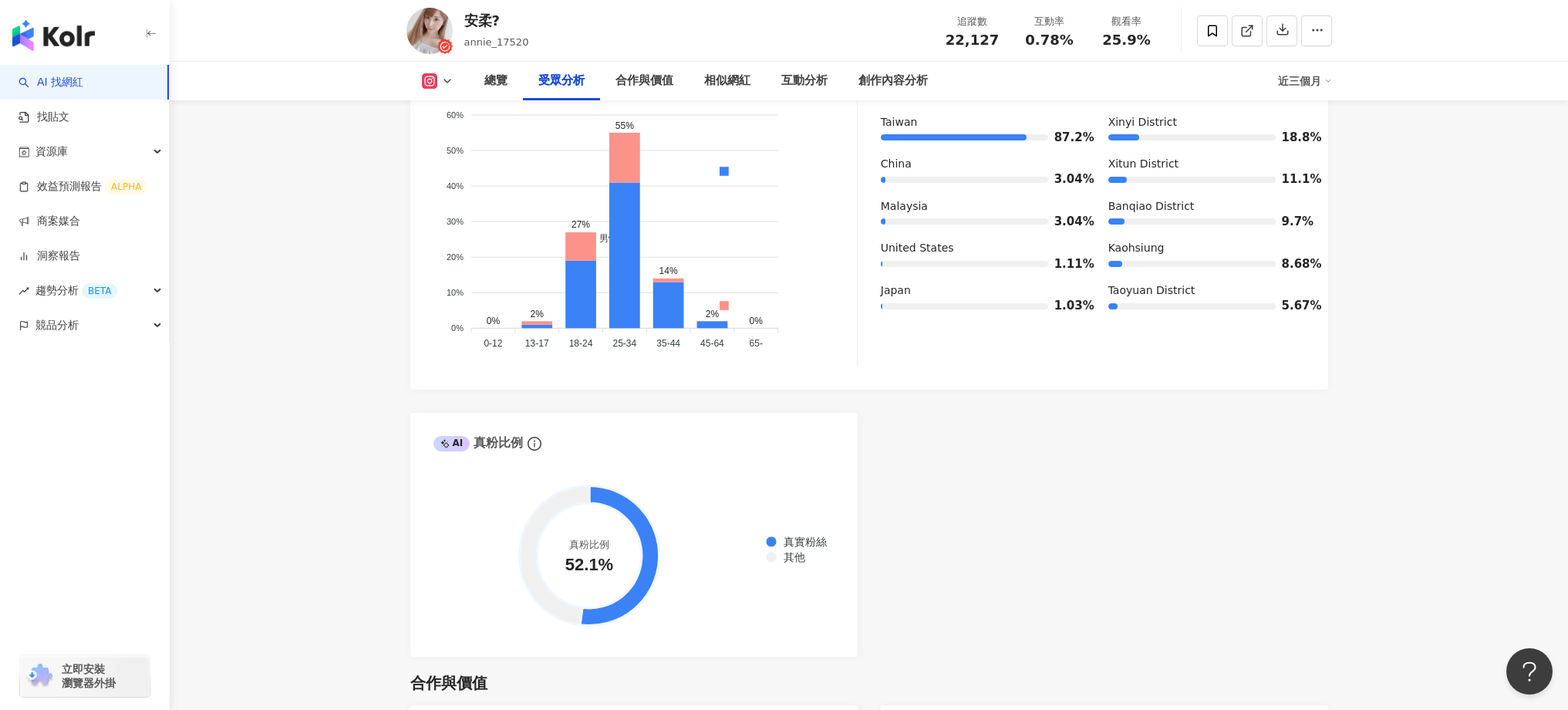
scroll to position [1634, 0]
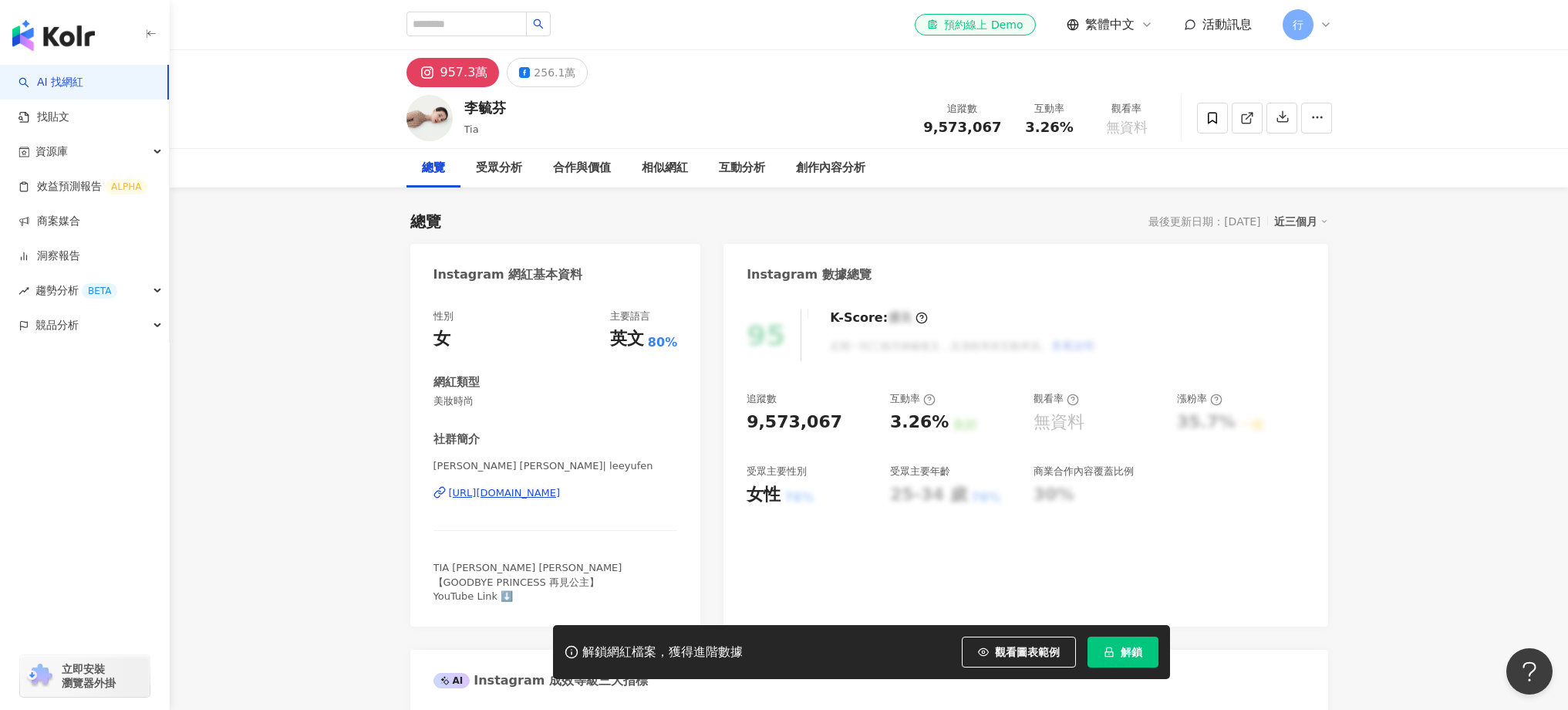
click at [1200, 27] on div "活動訊息" at bounding box center [1217, 24] width 68 height 17
click at [75, 226] on link "商案媒合" at bounding box center [49, 221] width 62 height 15
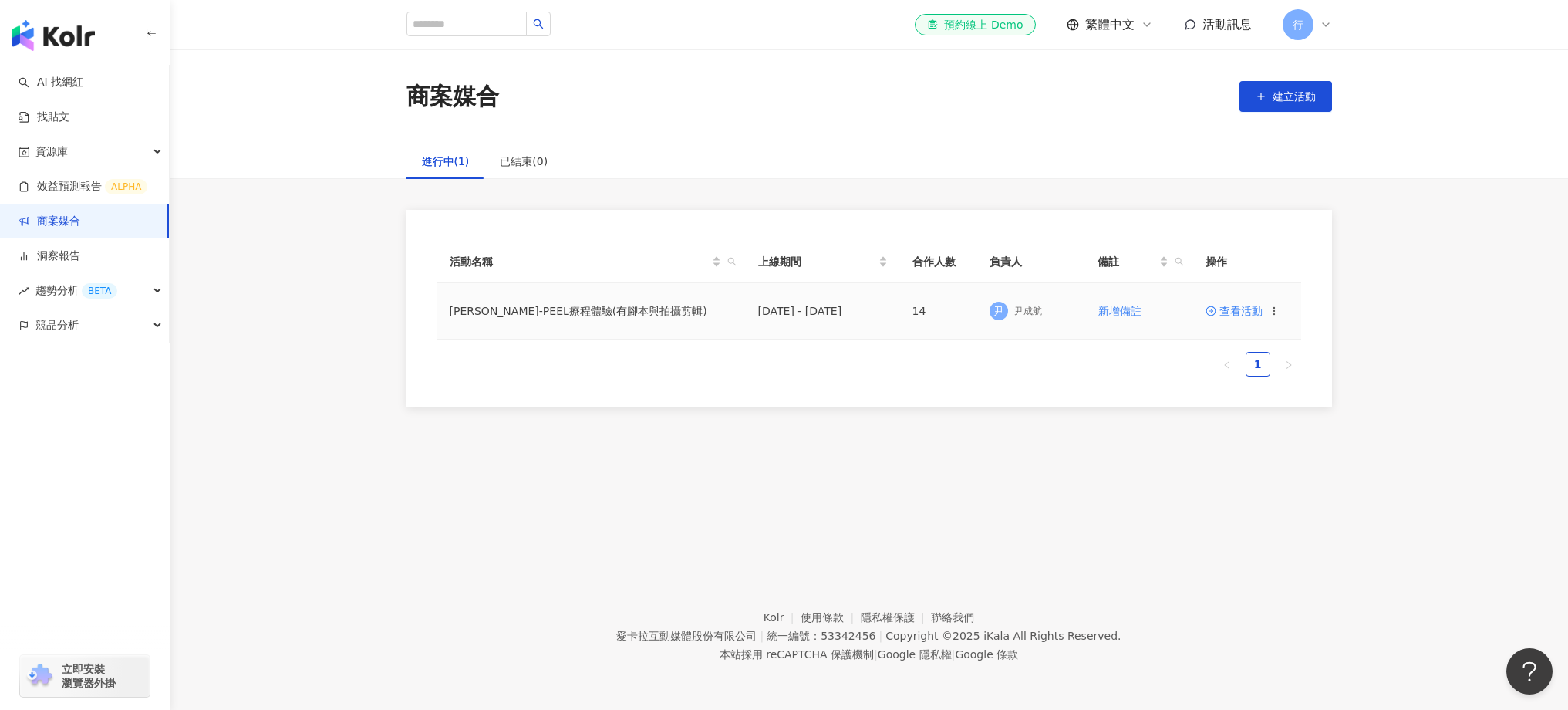
click at [1217, 309] on span at bounding box center [1212, 311] width 14 height 13
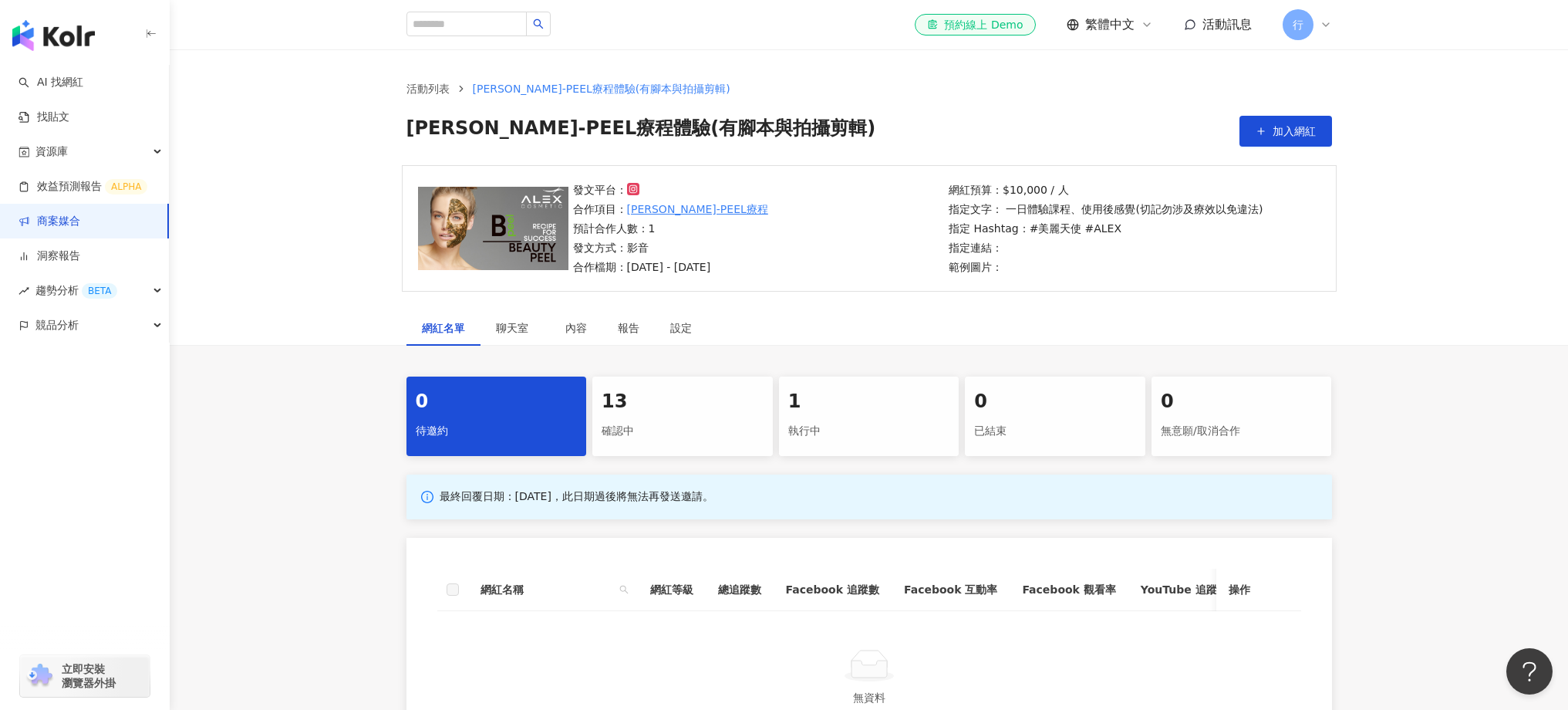
scroll to position [127, 0]
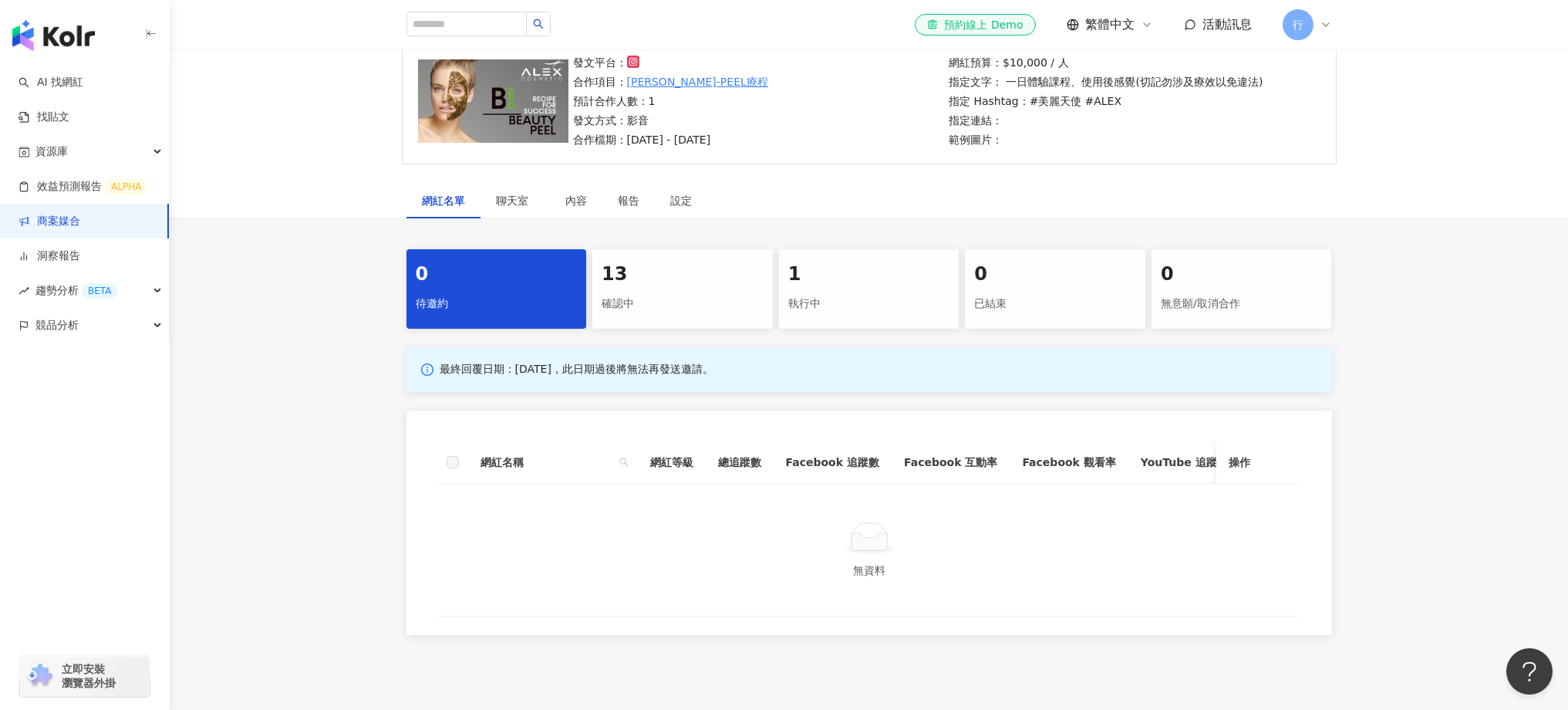
click at [869, 271] on div "1" at bounding box center [869, 275] width 162 height 26
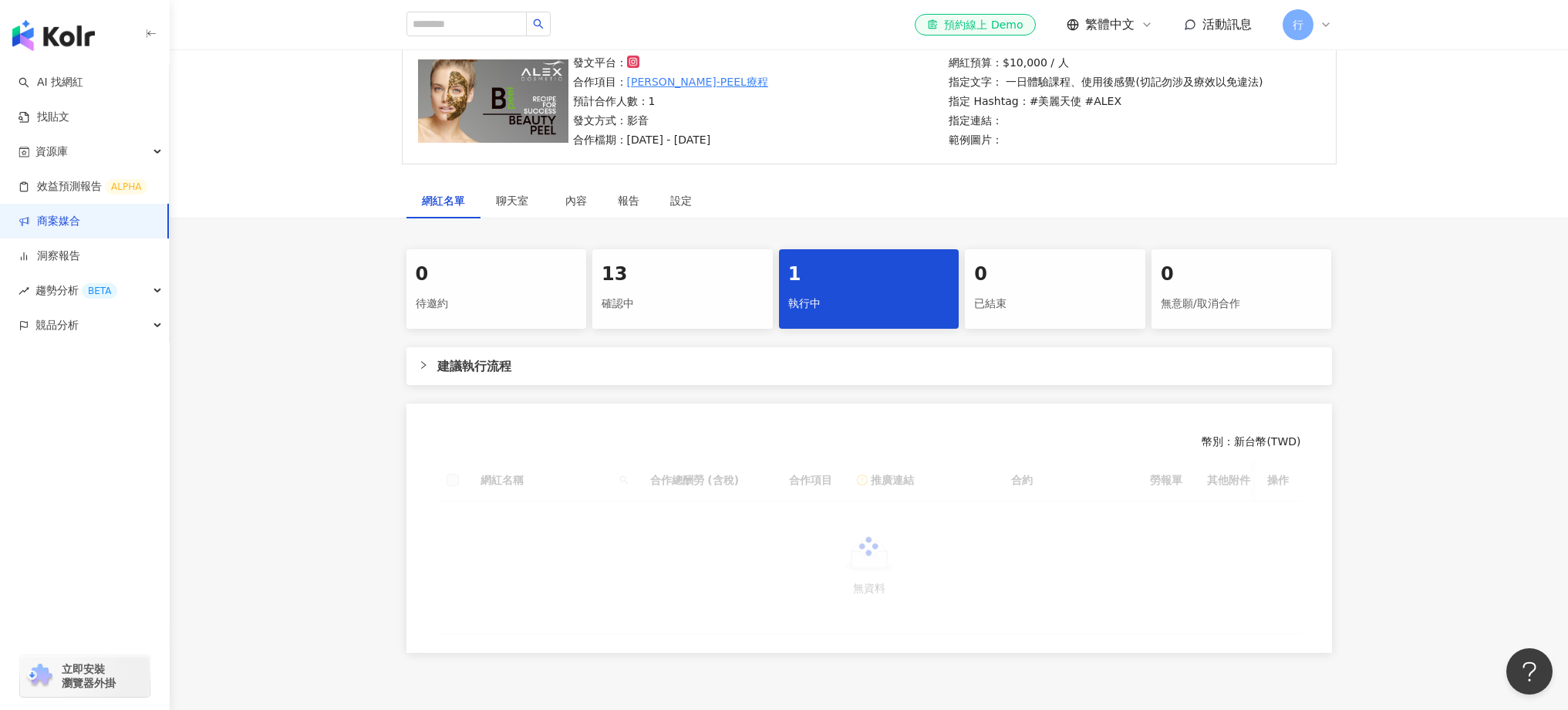
click at [644, 277] on div "13" at bounding box center [683, 275] width 162 height 26
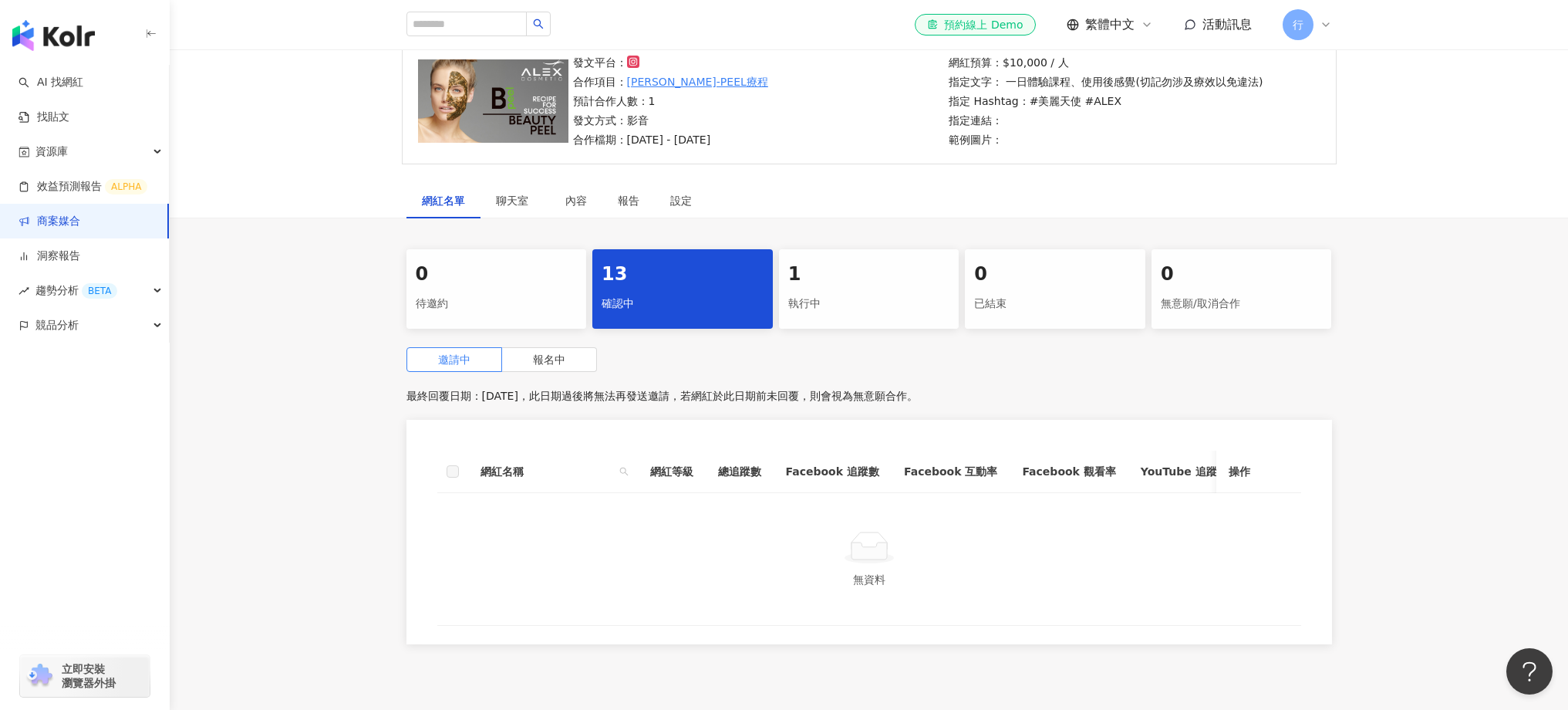
click at [506, 286] on div "0" at bounding box center [497, 275] width 162 height 26
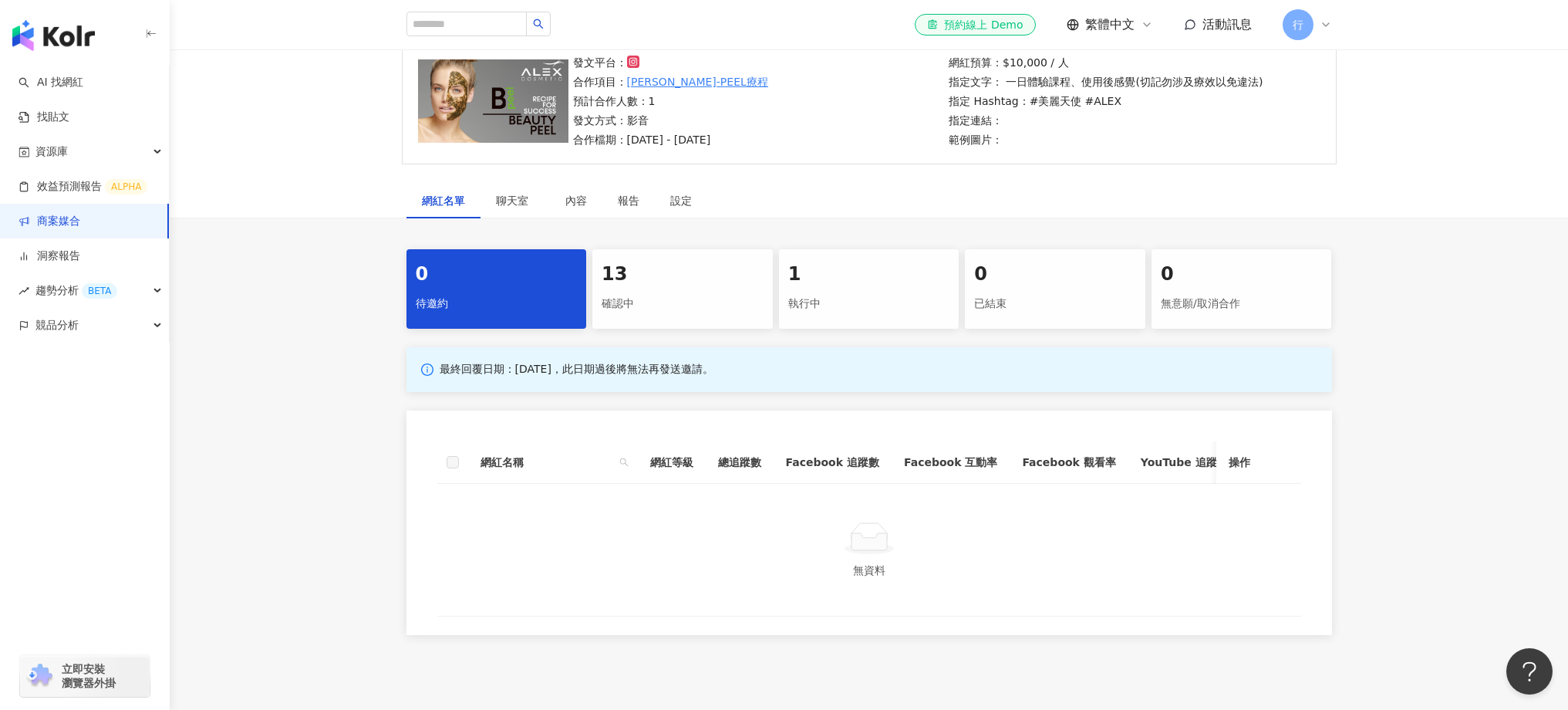
click at [799, 270] on div "1" at bounding box center [869, 275] width 162 height 26
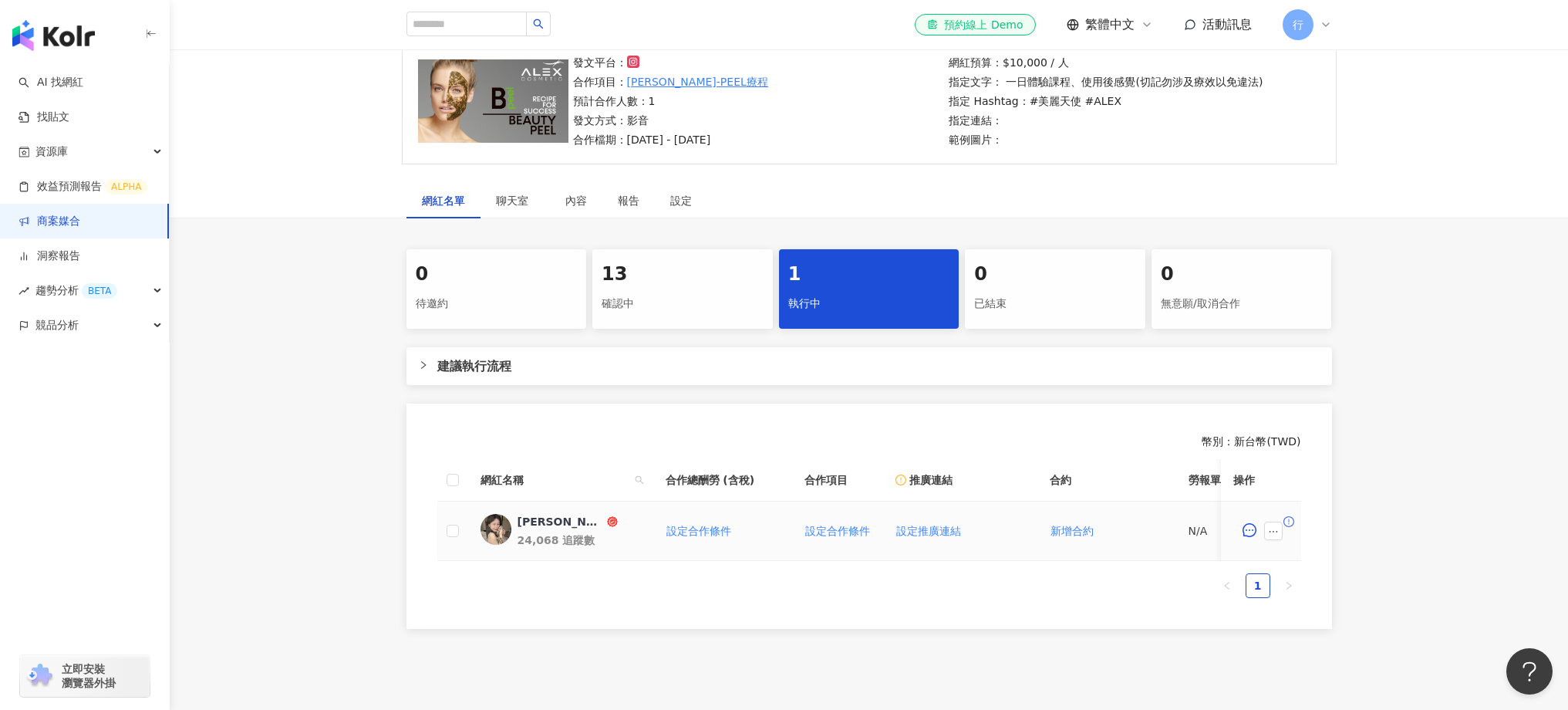
click at [1289, 522] on icon "exclamation-circle" at bounding box center [1289, 522] width 11 height 11
click at [1278, 531] on button "button" at bounding box center [1273, 531] width 18 height 18
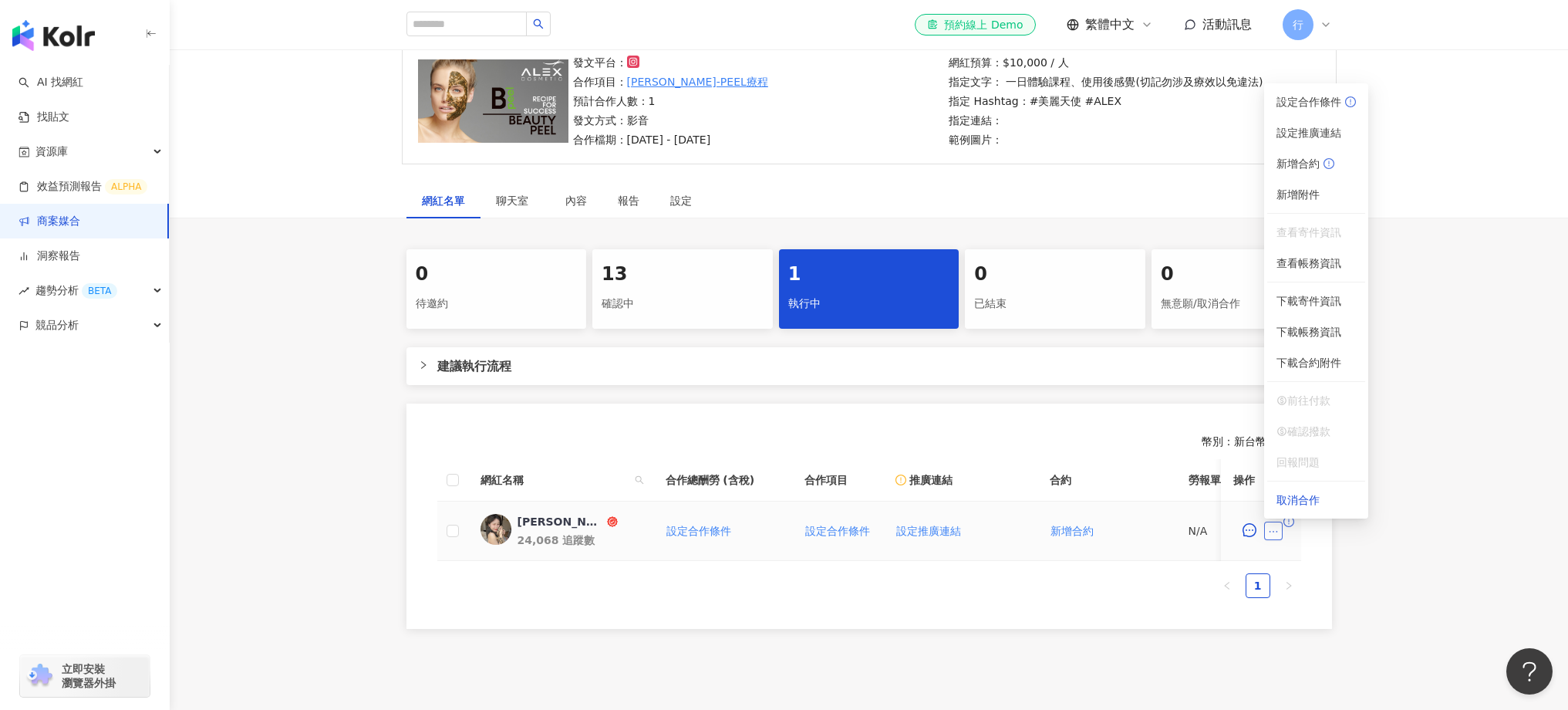
click at [1278, 531] on button "button" at bounding box center [1273, 531] width 18 height 18
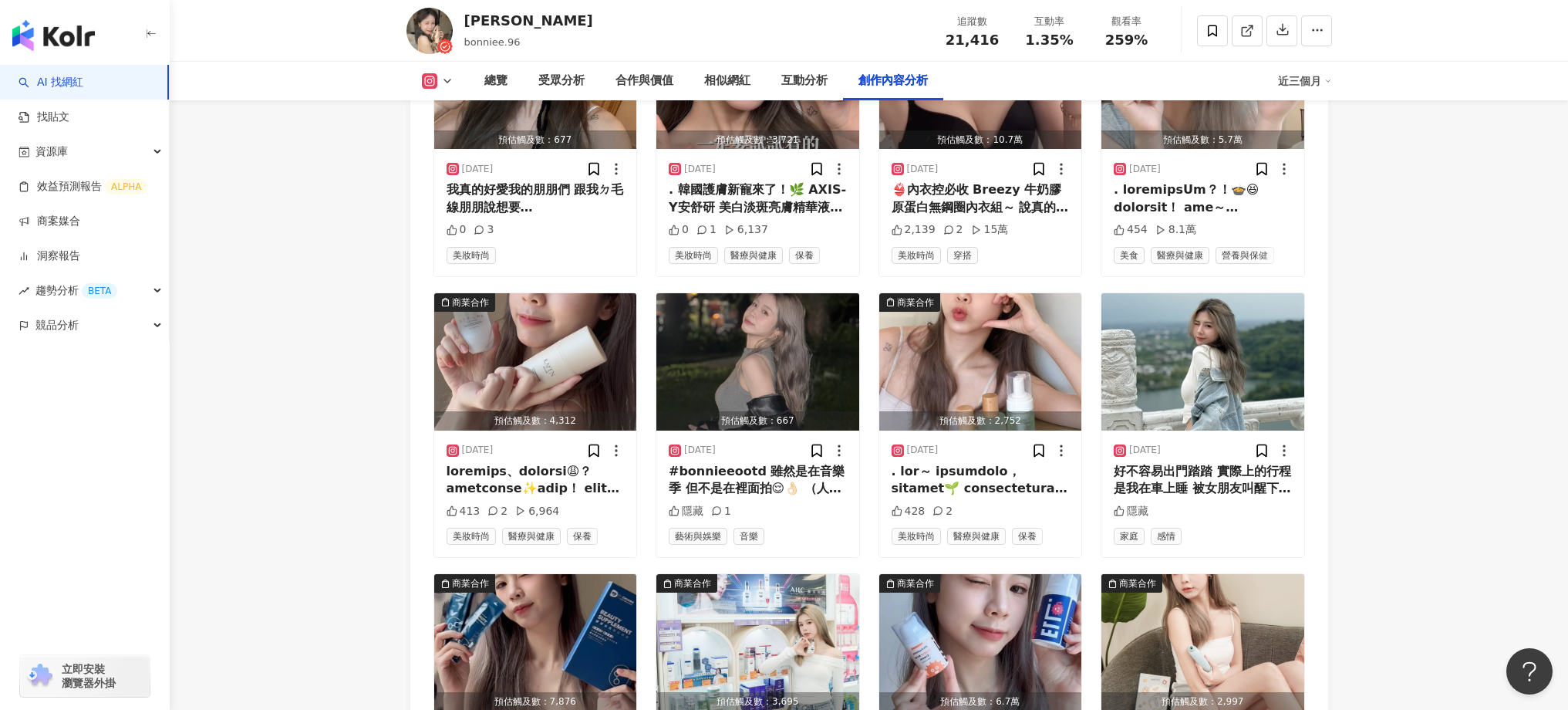
scroll to position [7799, 0]
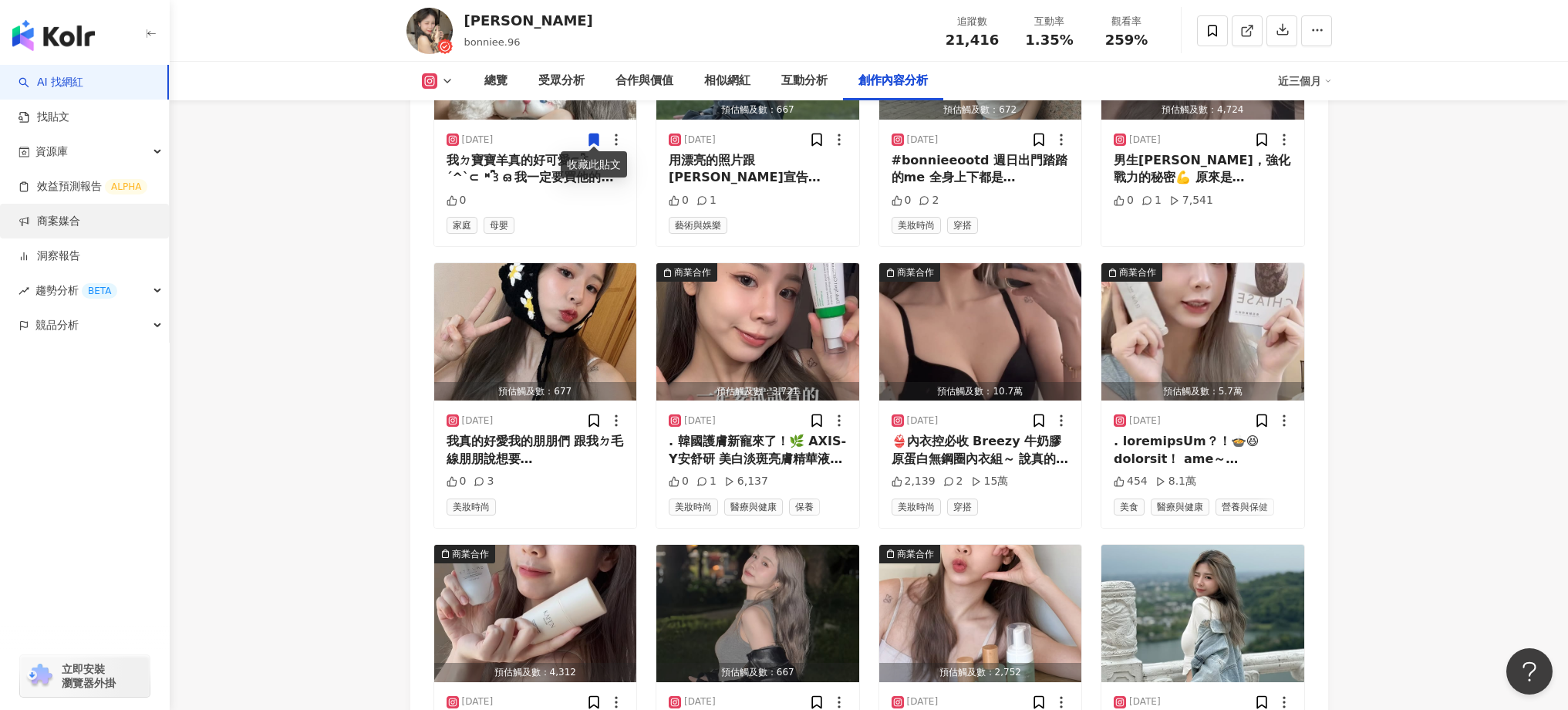
click at [80, 228] on link "商案媒合" at bounding box center [49, 221] width 62 height 15
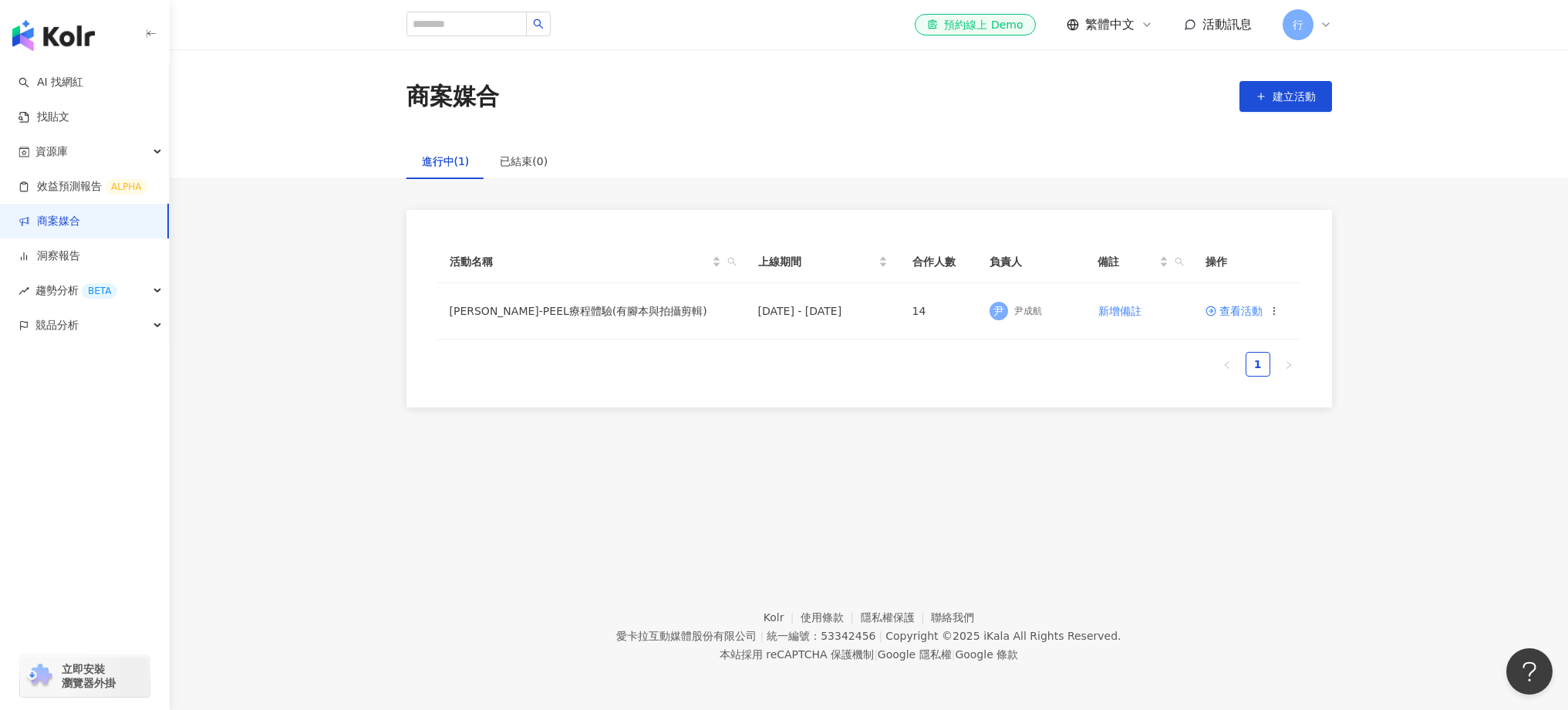
click at [1229, 29] on span "活動訊息" at bounding box center [1227, 24] width 49 height 15
